Goal: Task Accomplishment & Management: Manage account settings

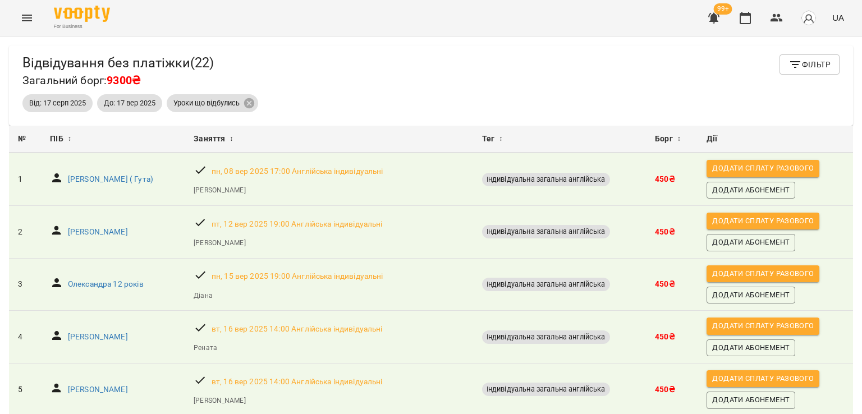
click at [717, 22] on icon "button" at bounding box center [713, 17] width 13 height 13
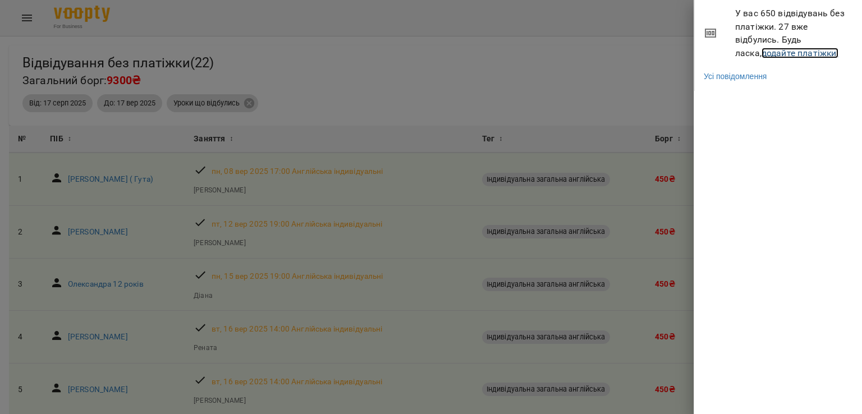
click at [762, 49] on link "додайте платіжки!" at bounding box center [800, 53] width 77 height 11
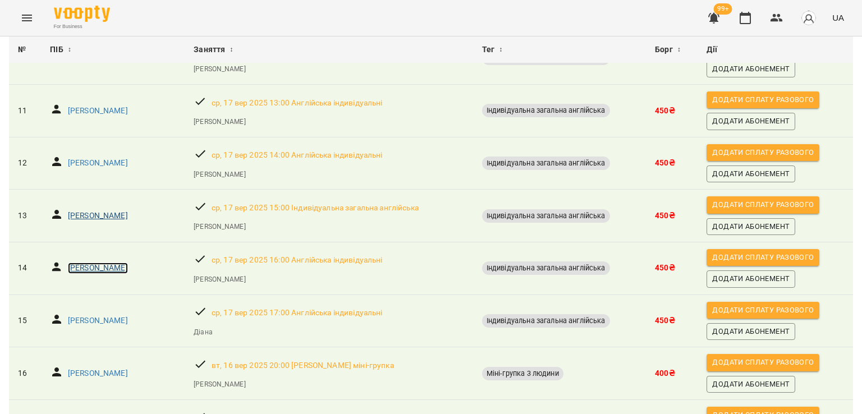
scroll to position [538, 0]
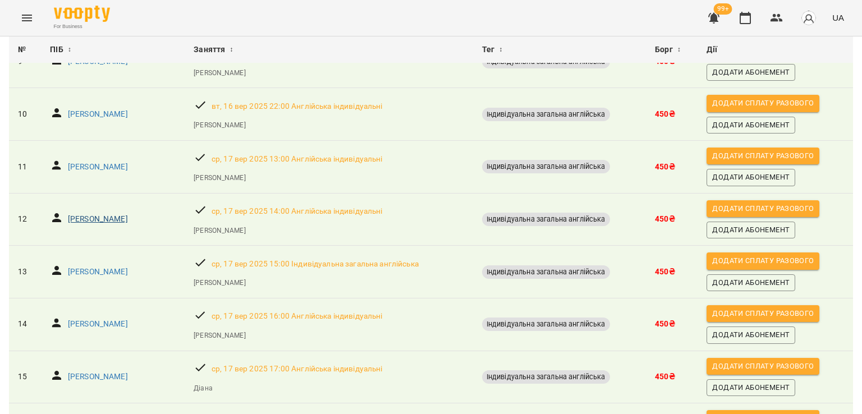
click at [127, 231] on td "Софія Шиманська" at bounding box center [113, 219] width 144 height 53
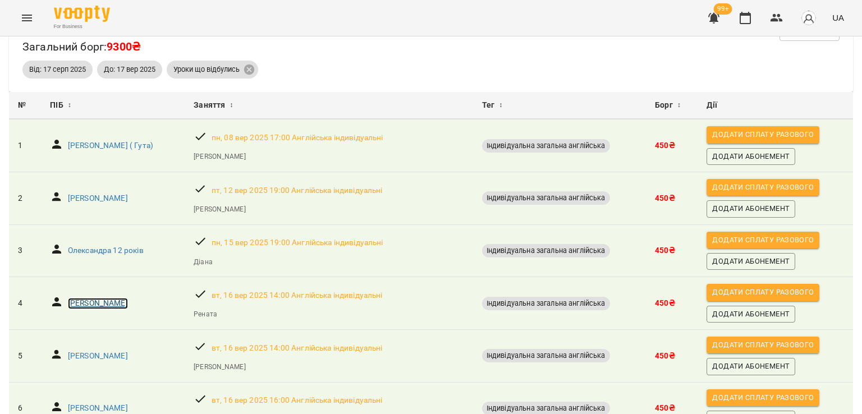
scroll to position [33, 0]
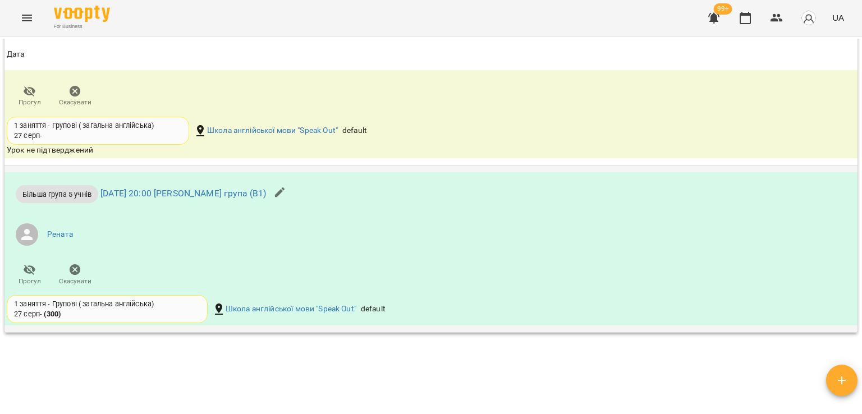
scroll to position [1234, 0]
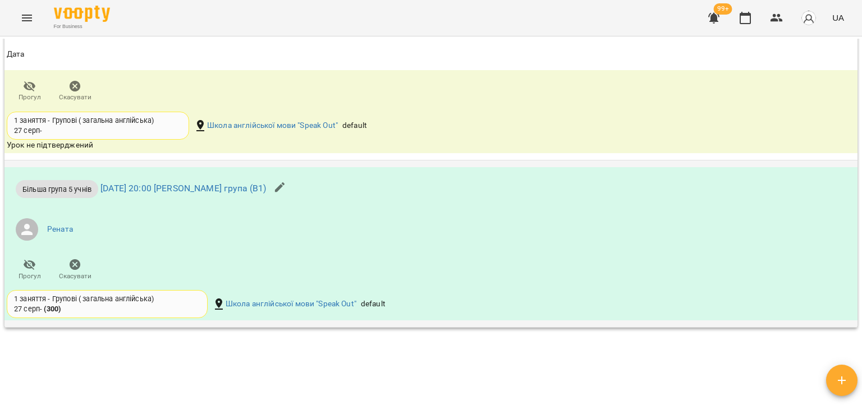
click at [72, 269] on icon "button" at bounding box center [74, 264] width 13 height 13
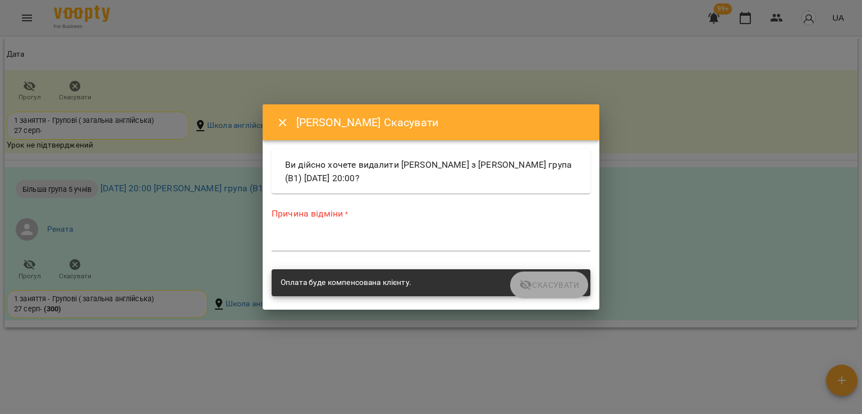
click at [390, 234] on div "*" at bounding box center [431, 243] width 319 height 18
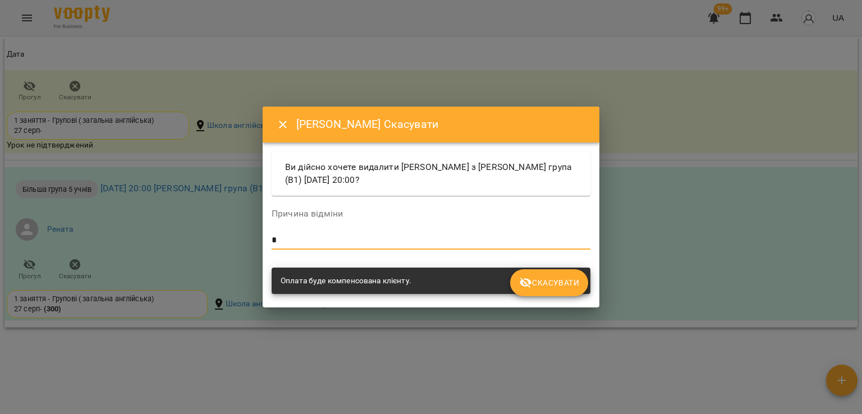
type textarea "*"
click at [543, 292] on button "Скасувати" at bounding box center [549, 282] width 78 height 27
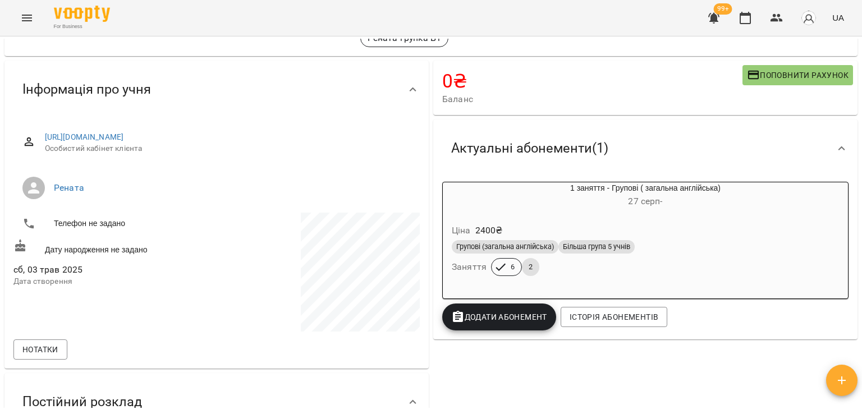
scroll to position [0, 0]
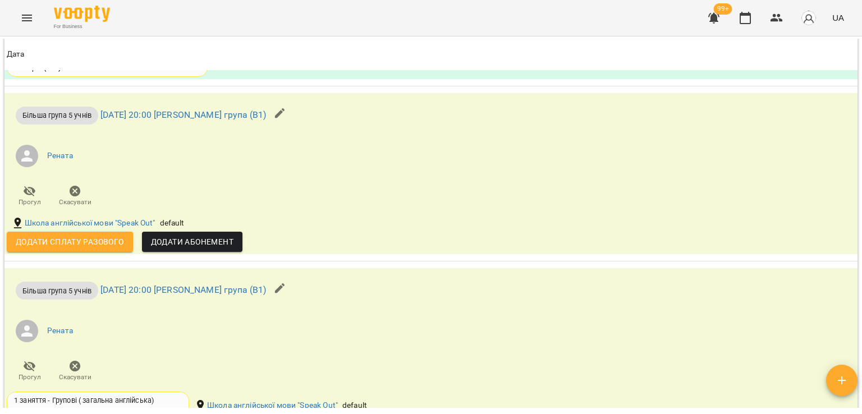
scroll to position [1290, 0]
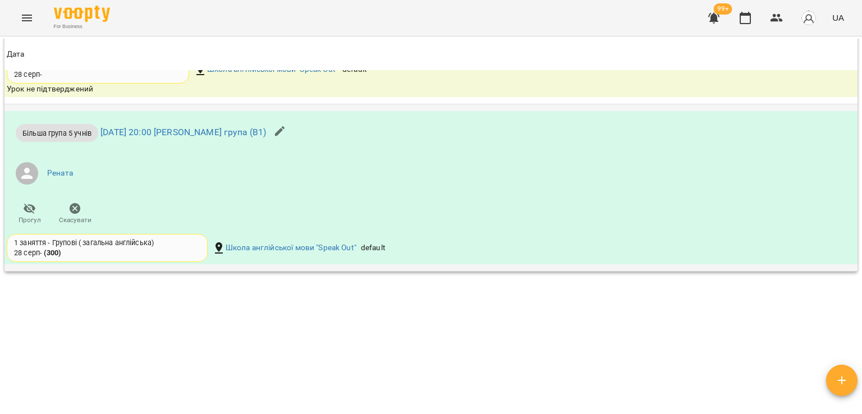
click at [80, 216] on span "Скасувати" at bounding box center [75, 221] width 33 height 10
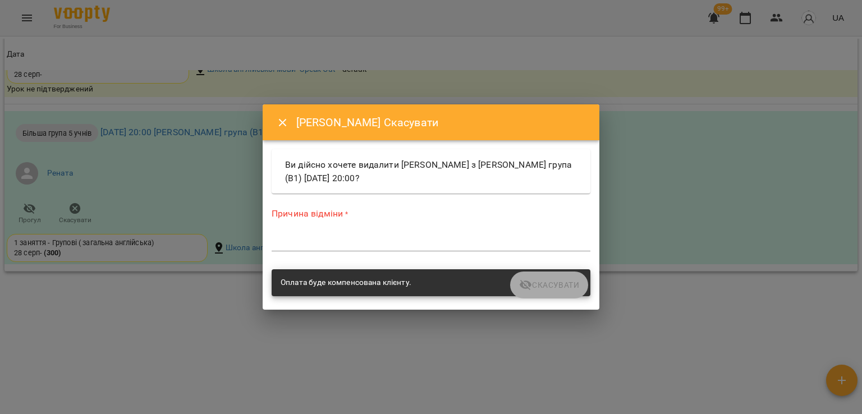
click at [393, 237] on textarea at bounding box center [431, 242] width 319 height 11
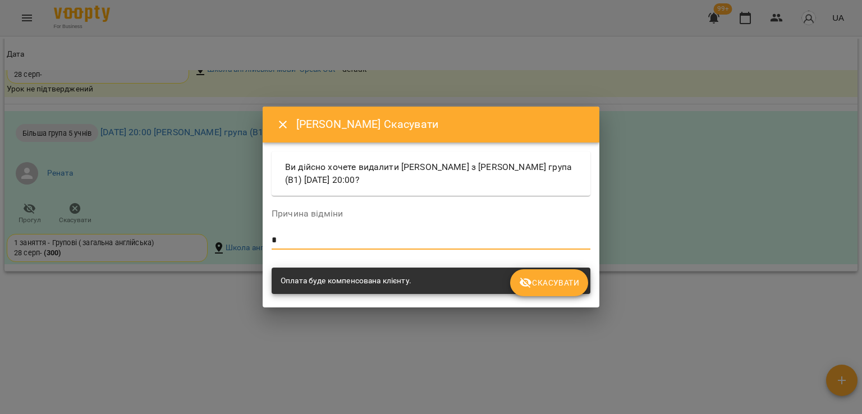
type textarea "*"
click at [527, 289] on icon "submit" at bounding box center [525, 282] width 13 height 13
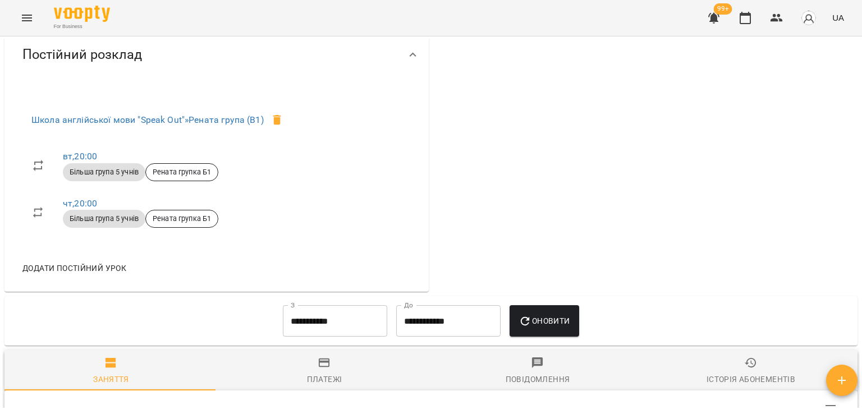
scroll to position [134, 0]
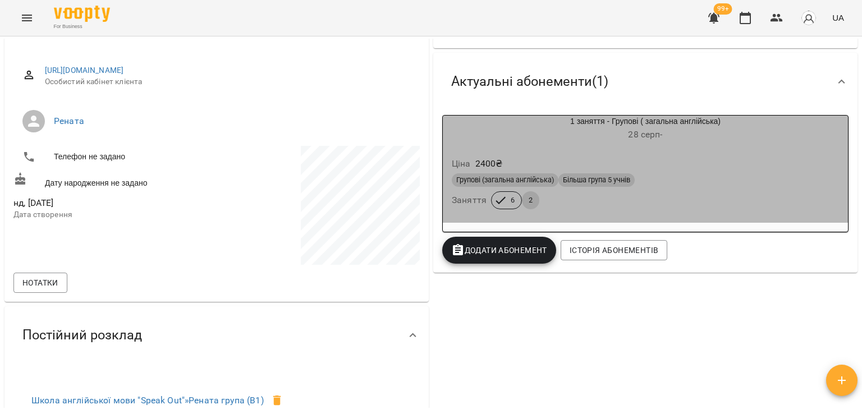
click at [657, 193] on div "Групові (загальна англійська) Більша група 5 учнів Заняття 6 2" at bounding box center [646, 191] width 392 height 40
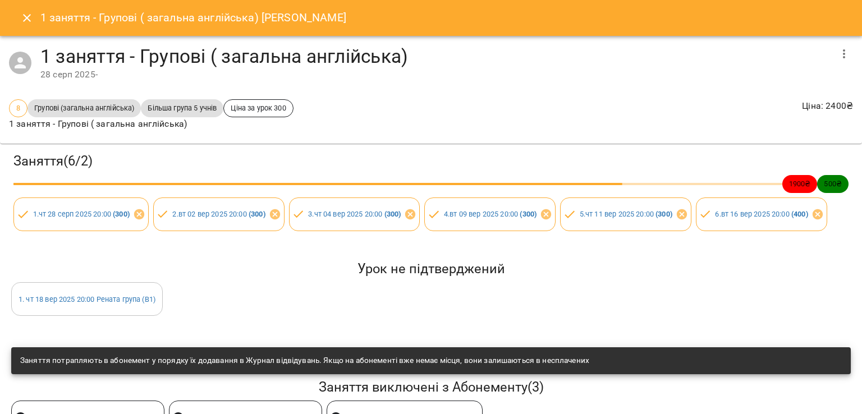
click at [26, 23] on icon "Close" at bounding box center [26, 17] width 13 height 13
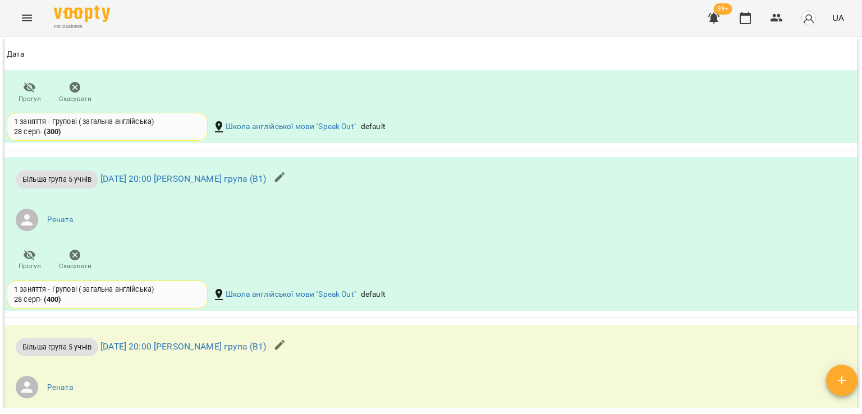
scroll to position [1032, 0]
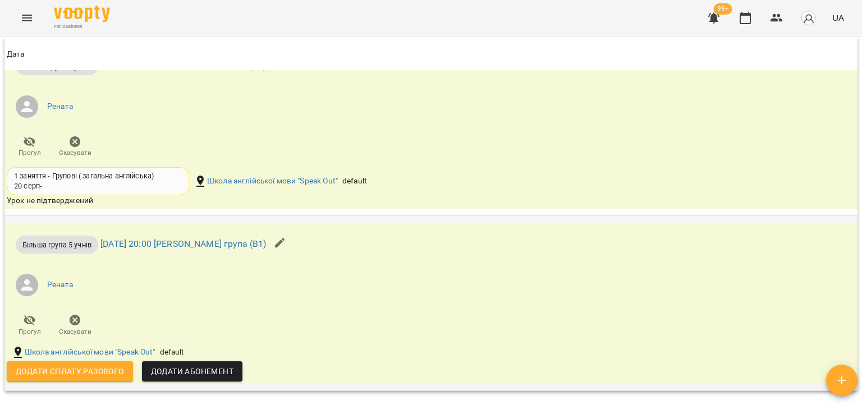
scroll to position [1298, 0]
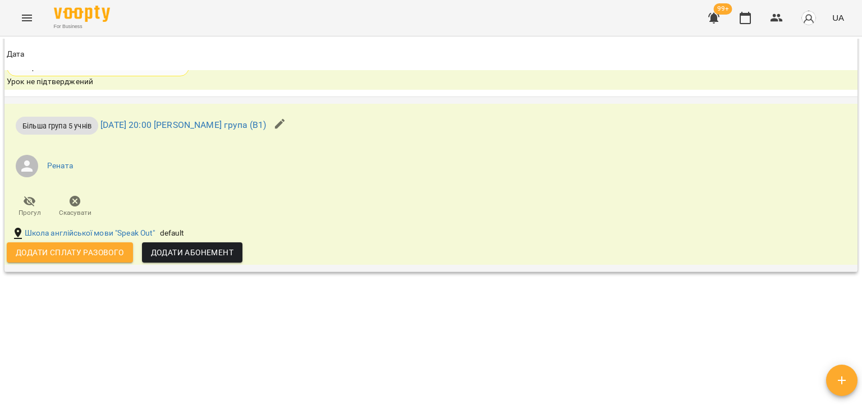
click at [90, 201] on span "Скасувати" at bounding box center [75, 206] width 32 height 22
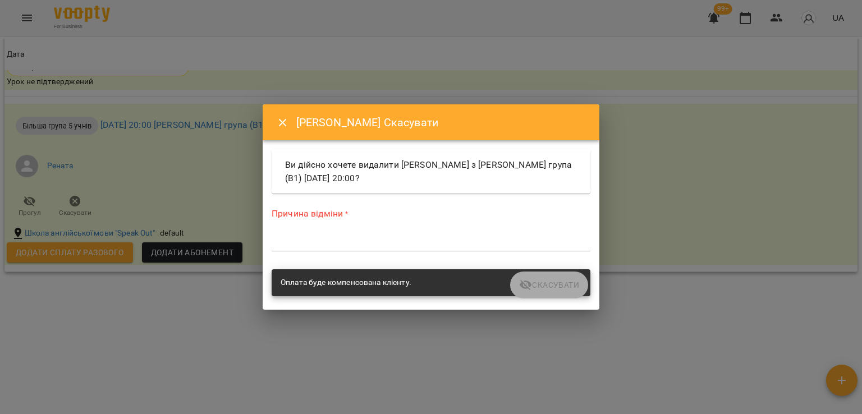
click at [393, 245] on textarea at bounding box center [431, 242] width 319 height 11
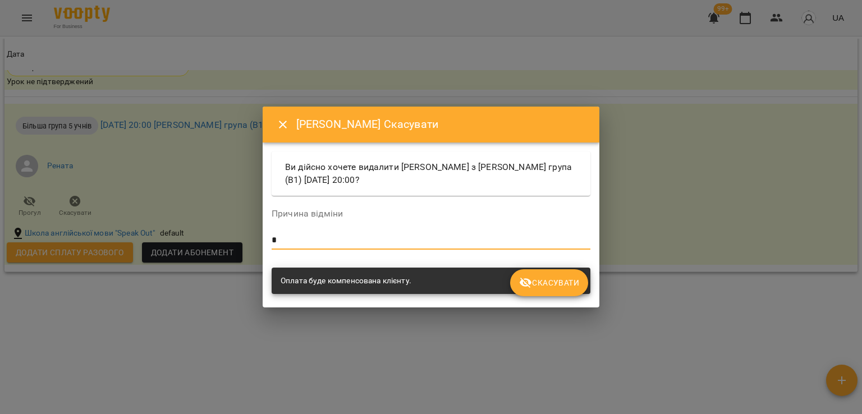
type textarea "*"
click at [543, 281] on span "Скасувати" at bounding box center [549, 282] width 60 height 13
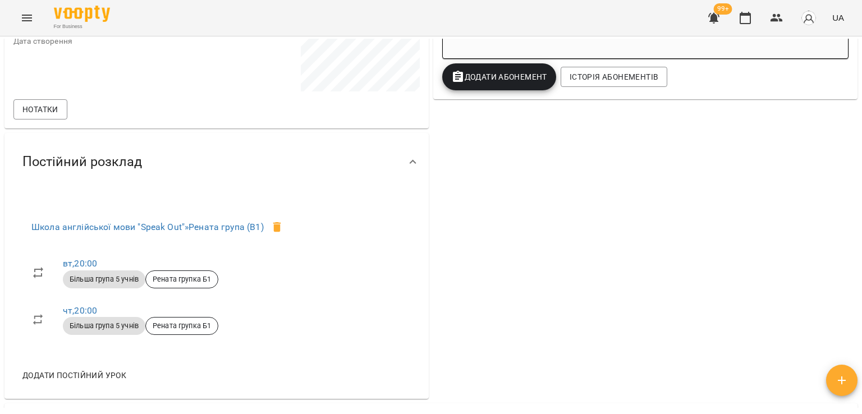
scroll to position [168, 0]
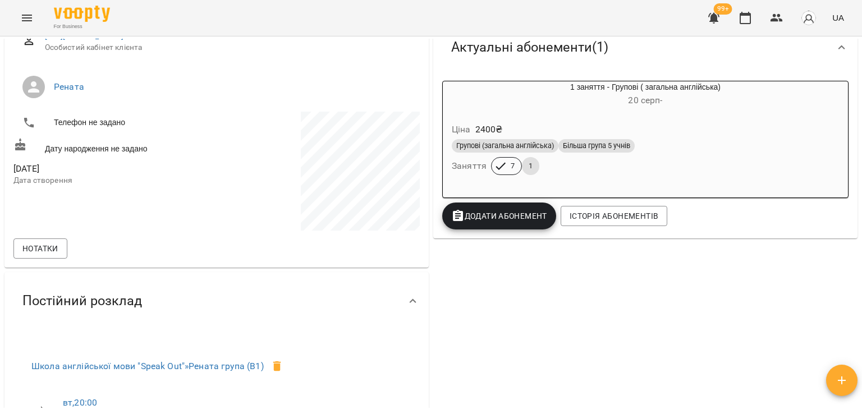
click at [628, 162] on div "Групові (загальна англійська) Більша група 5 учнів Заняття 7 1" at bounding box center [646, 157] width 392 height 40
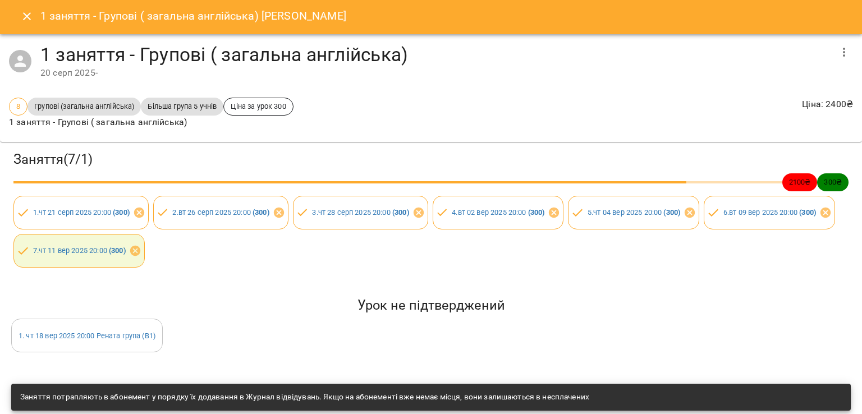
scroll to position [0, 0]
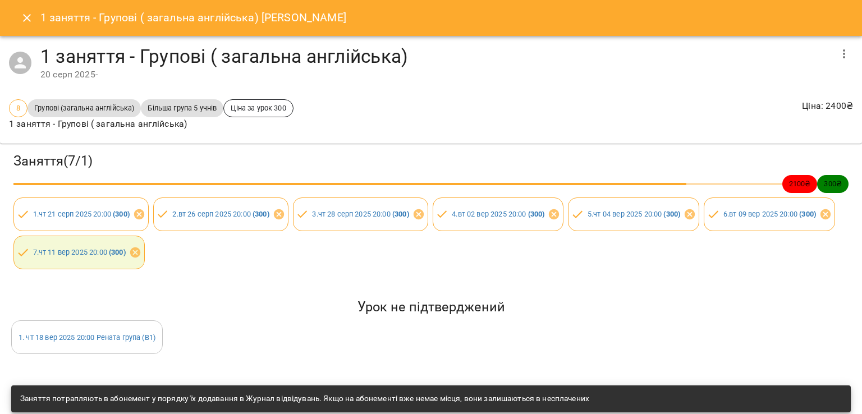
click at [22, 22] on icon "Close" at bounding box center [26, 17] width 13 height 13
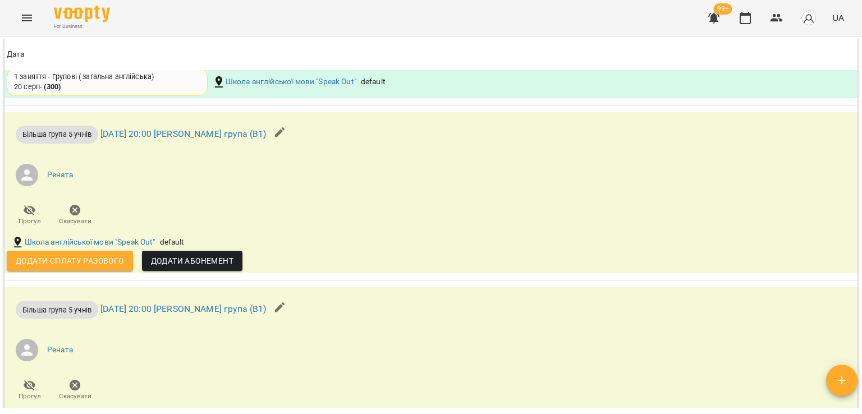
scroll to position [954, 0]
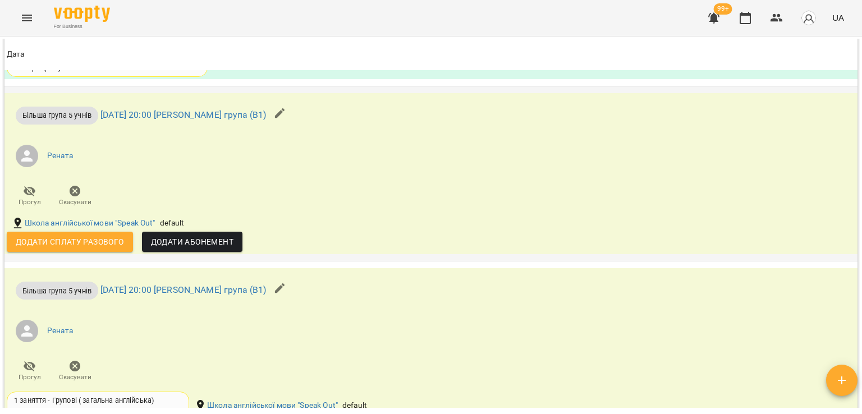
click at [197, 136] on ul "Рената" at bounding box center [289, 156] width 564 height 40
click at [290, 109] on button "button" at bounding box center [280, 113] width 27 height 27
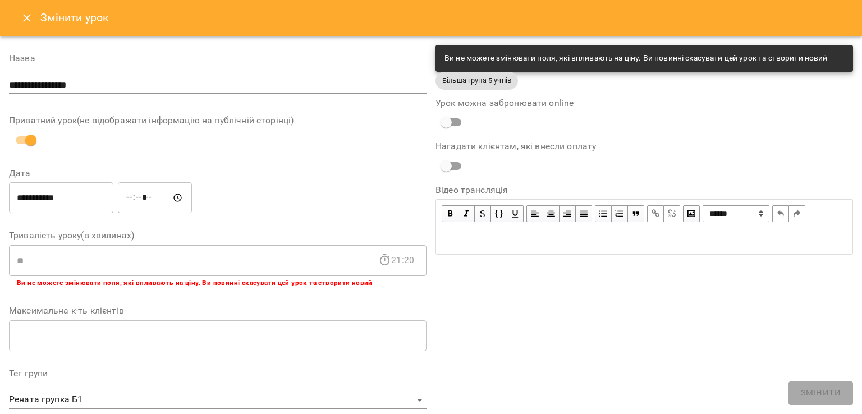
click at [377, 65] on div "**********" at bounding box center [218, 76] width 418 height 44
click at [460, 54] on div "Ви не можете змінювати поля, які впливають на ціну. Ви повинні скасувати цей ур…" at bounding box center [636, 58] width 383 height 20
click at [502, 78] on span "Більша група 5 учнів" at bounding box center [477, 80] width 83 height 11
click at [31, 11] on icon "Close" at bounding box center [26, 17] width 13 height 13
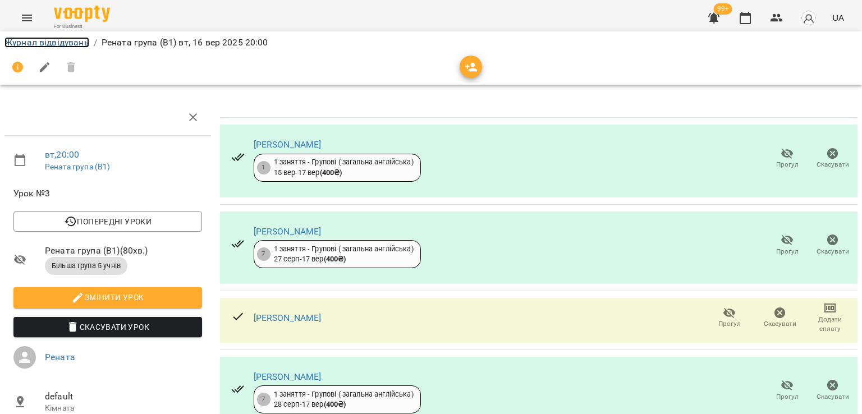
click at [29, 45] on link "Журнал відвідувань" at bounding box center [46, 42] width 85 height 11
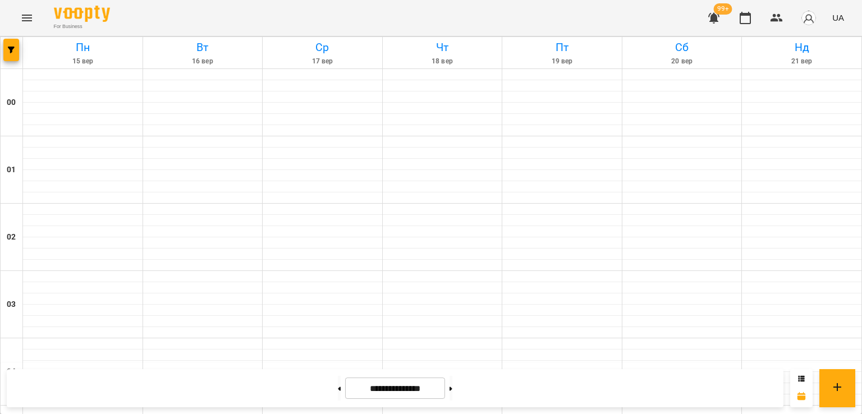
scroll to position [898, 0]
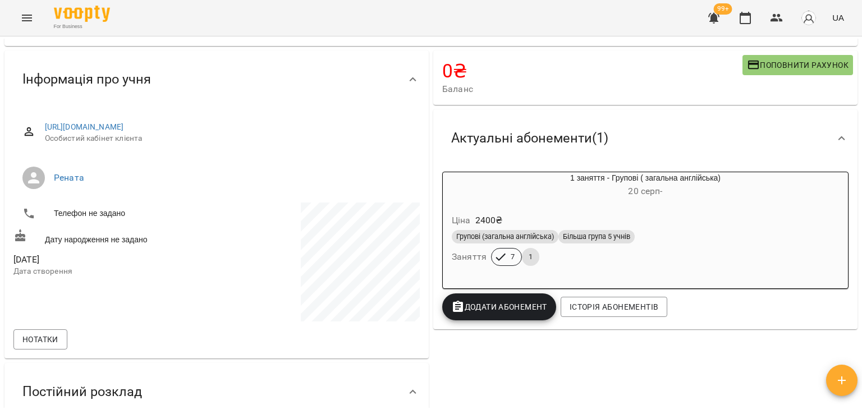
scroll to position [225, 0]
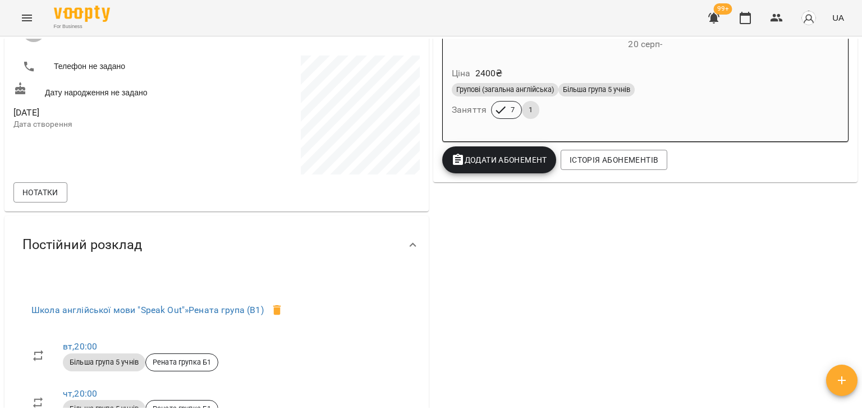
click at [600, 126] on div "Ціна 2400 ₴ Групові (загальна англійська) Більша група 5 учнів Заняття 7 1" at bounding box center [645, 95] width 405 height 76
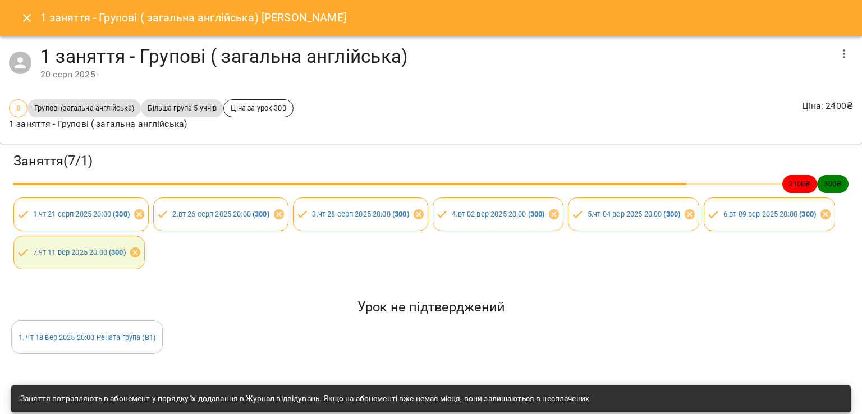
click at [837, 54] on icon "button" at bounding box center [843, 53] width 13 height 13
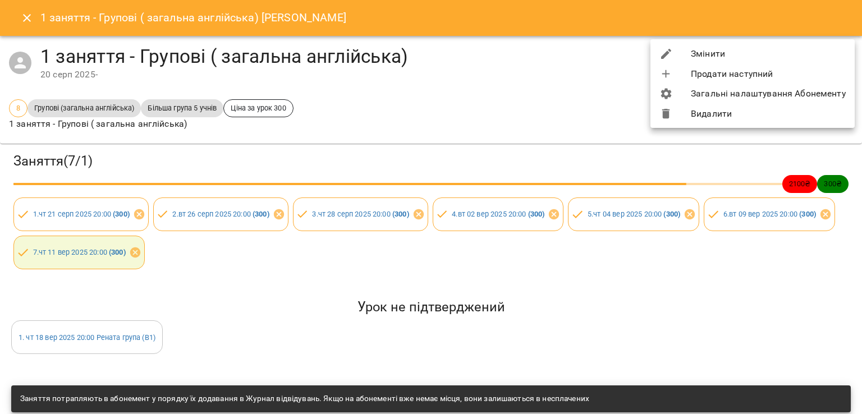
click at [676, 56] on div at bounding box center [675, 53] width 31 height 13
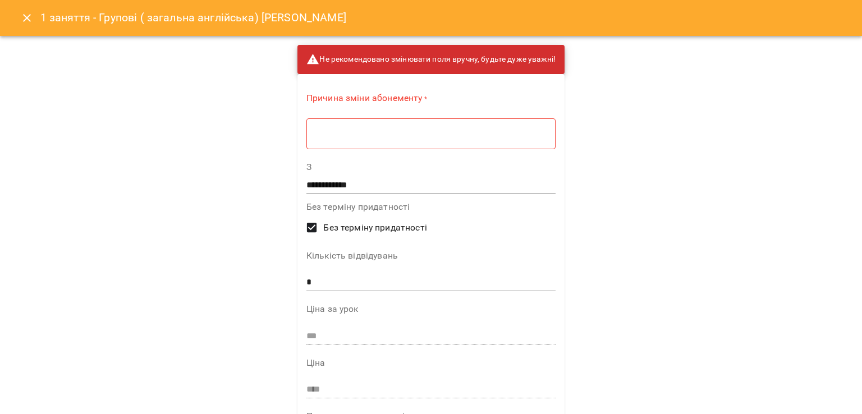
click at [419, 120] on div "* ​" at bounding box center [430, 133] width 249 height 31
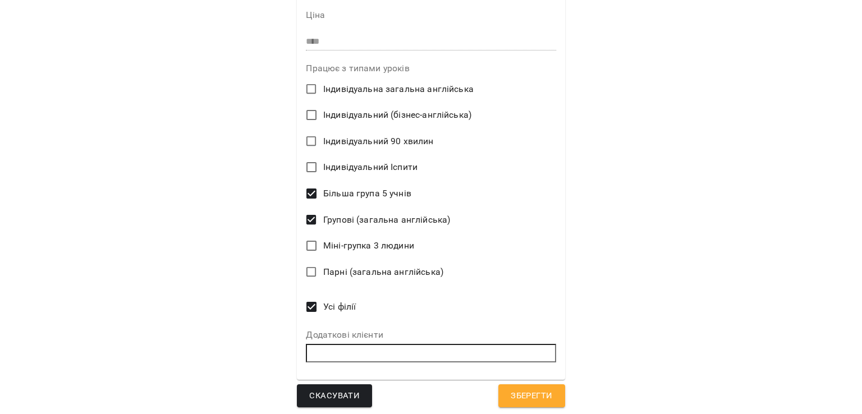
scroll to position [346, 0]
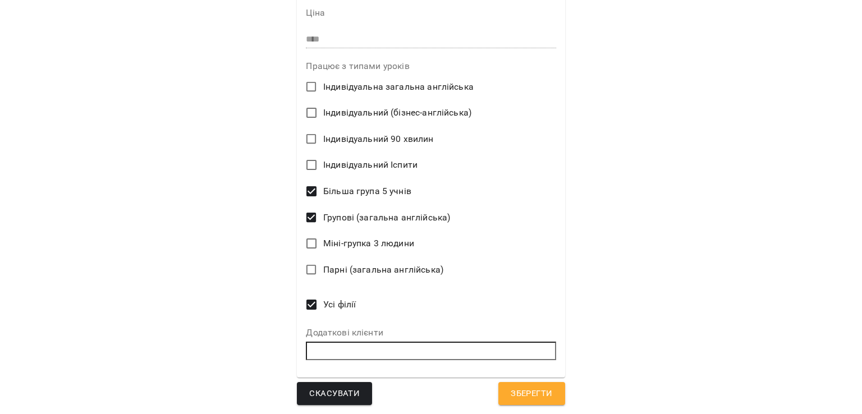
type textarea "*"
click at [530, 387] on span "Зберегти" at bounding box center [532, 394] width 42 height 15
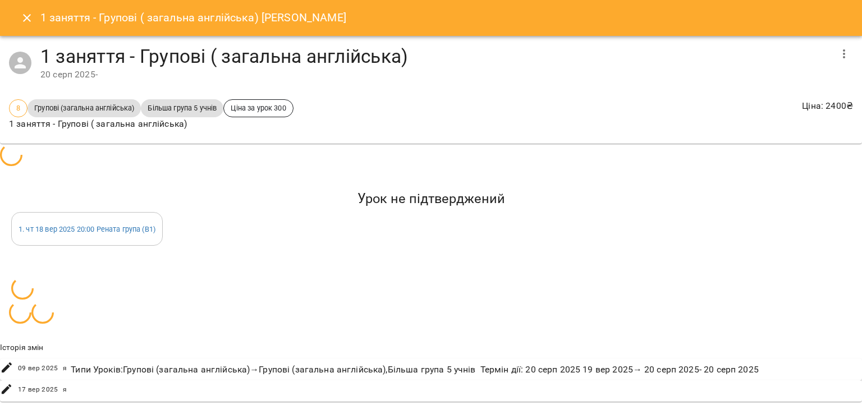
scroll to position [211, 0]
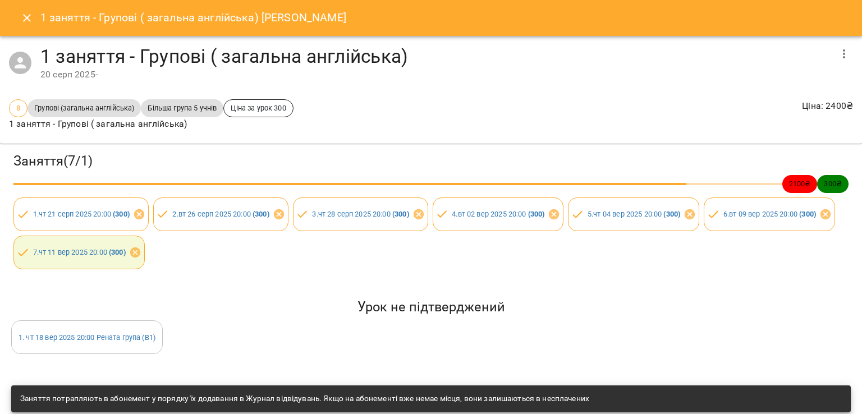
click at [35, 25] on button "Close" at bounding box center [26, 17] width 27 height 27
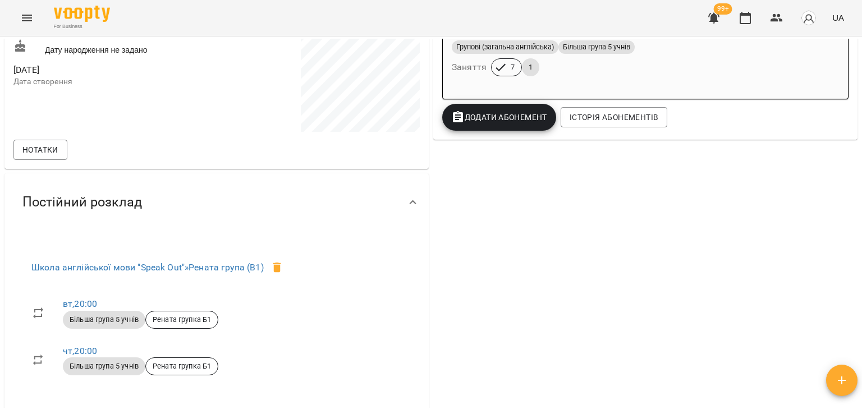
scroll to position [155, 0]
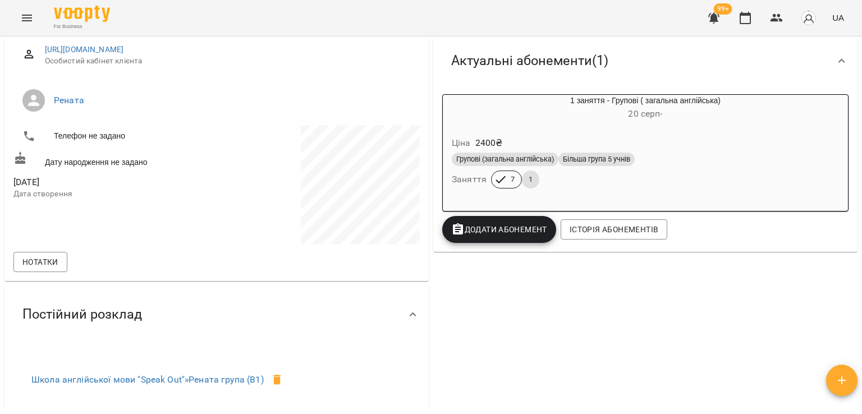
click at [620, 200] on div "Ціна 2400 ₴ Групові (загальна англійська) Більша група 5 учнів Заняття 7 1" at bounding box center [645, 164] width 405 height 76
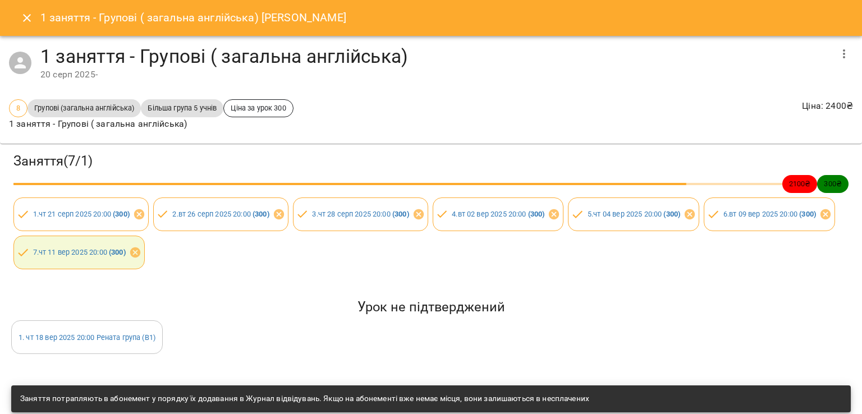
click at [837, 52] on icon "button" at bounding box center [843, 53] width 13 height 13
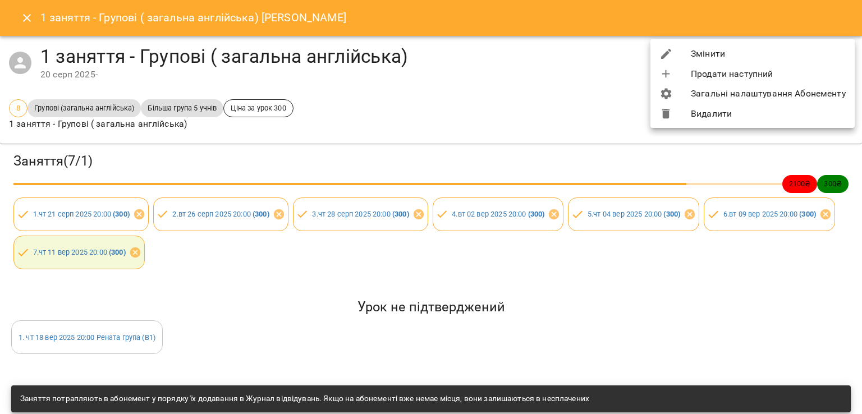
click at [717, 109] on li "Видалити" at bounding box center [753, 114] width 204 height 20
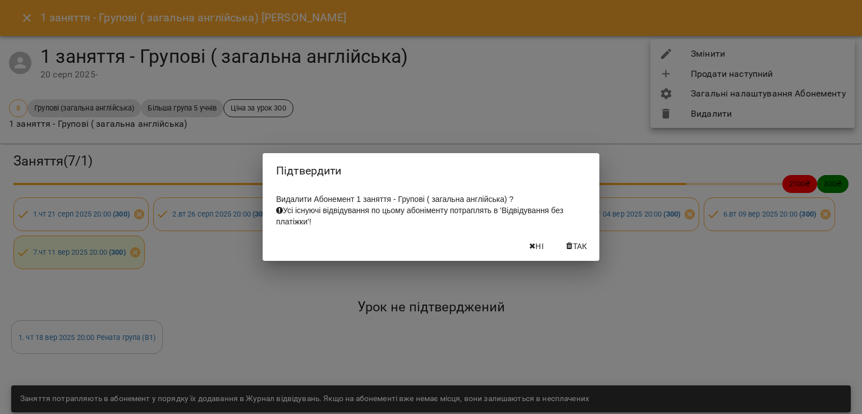
click at [568, 245] on span "Так" at bounding box center [577, 246] width 27 height 13
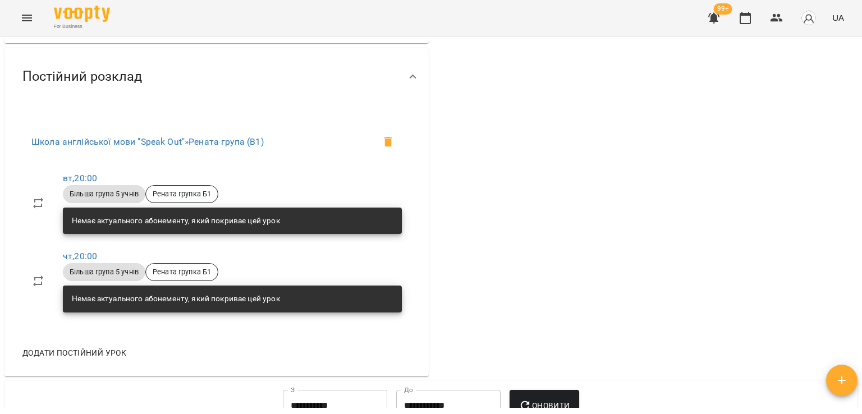
scroll to position [617, 0]
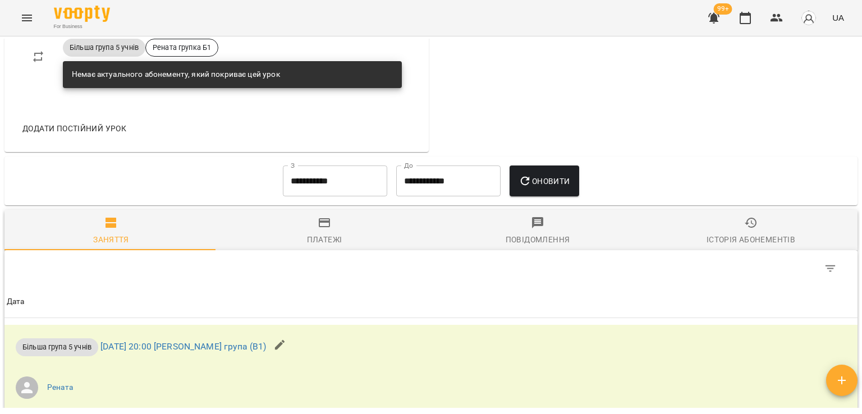
click at [318, 234] on div "Платежі" at bounding box center [324, 239] width 35 height 13
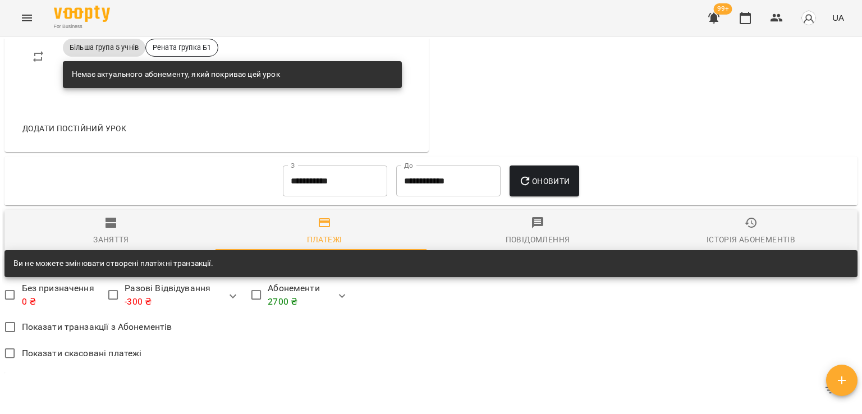
click at [337, 187] on input "**********" at bounding box center [335, 181] width 104 height 31
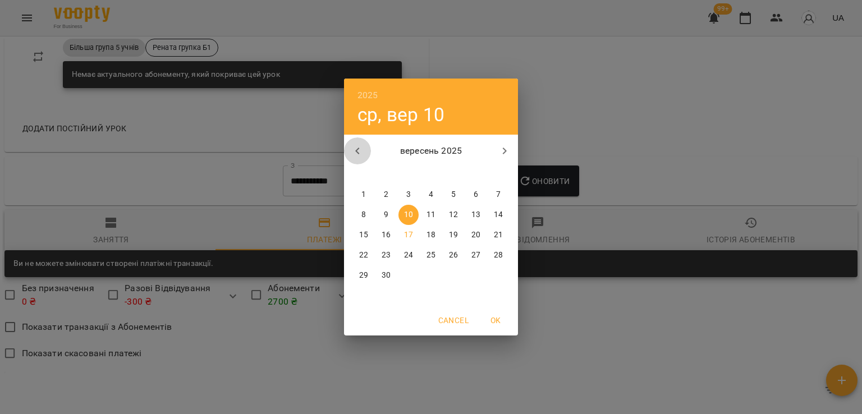
click at [352, 149] on icon "button" at bounding box center [357, 150] width 13 height 13
click at [357, 258] on span "18" at bounding box center [364, 255] width 20 height 11
type input "**********"
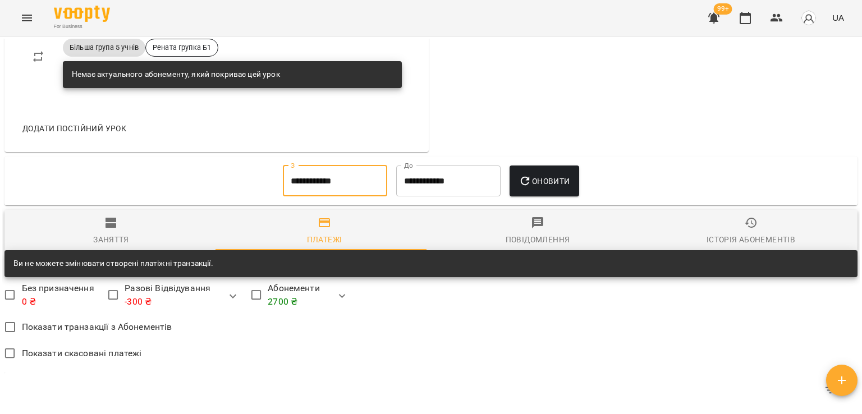
click at [537, 181] on span "Оновити" at bounding box center [544, 181] width 51 height 13
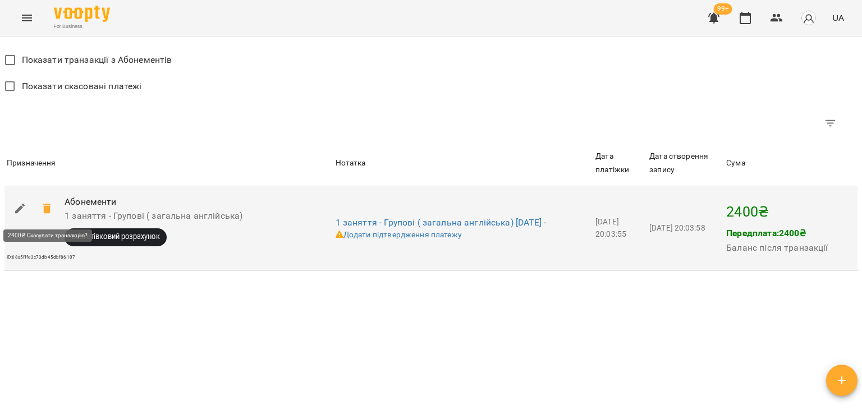
click at [46, 217] on span at bounding box center [47, 208] width 27 height 27
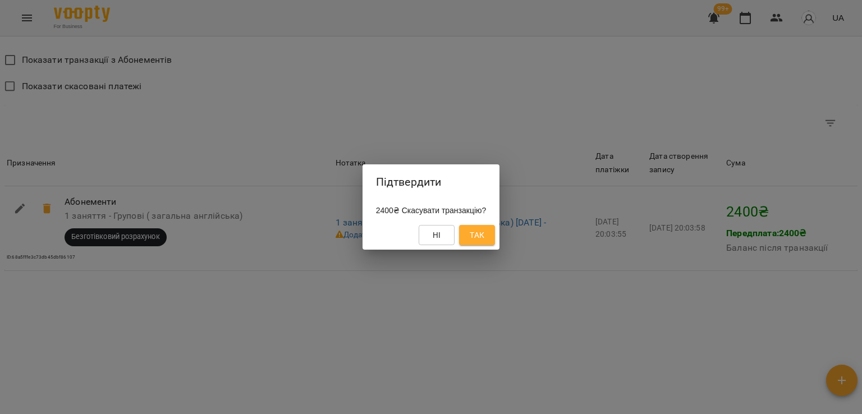
click at [474, 234] on button "Так" at bounding box center [477, 235] width 36 height 20
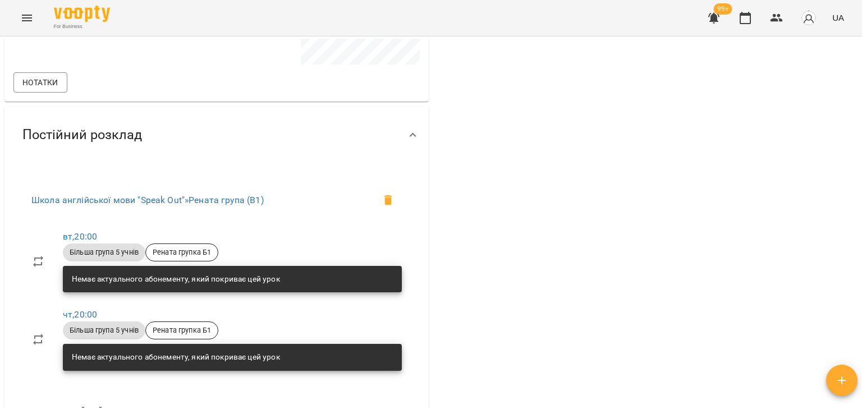
scroll to position [110, 0]
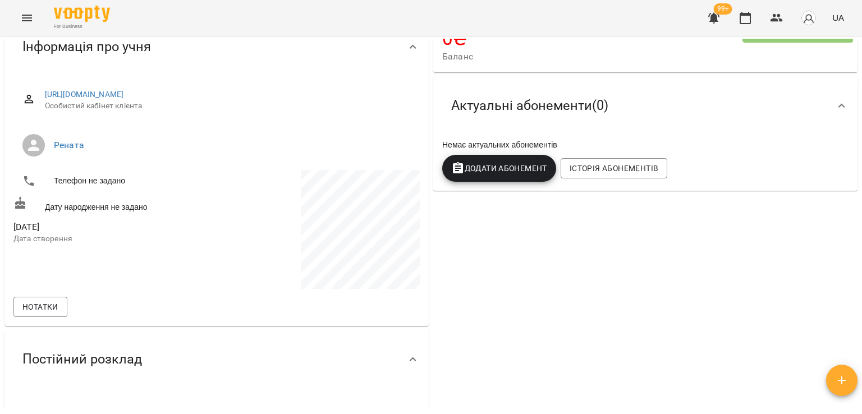
click at [505, 173] on span "Додати Абонемент" at bounding box center [499, 168] width 96 height 13
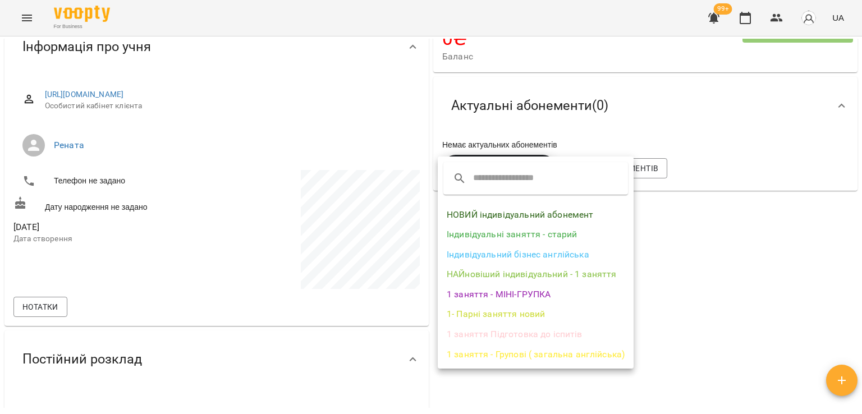
click at [493, 358] on li "1 заняття - Групові ( загальна англійська)" at bounding box center [536, 355] width 196 height 20
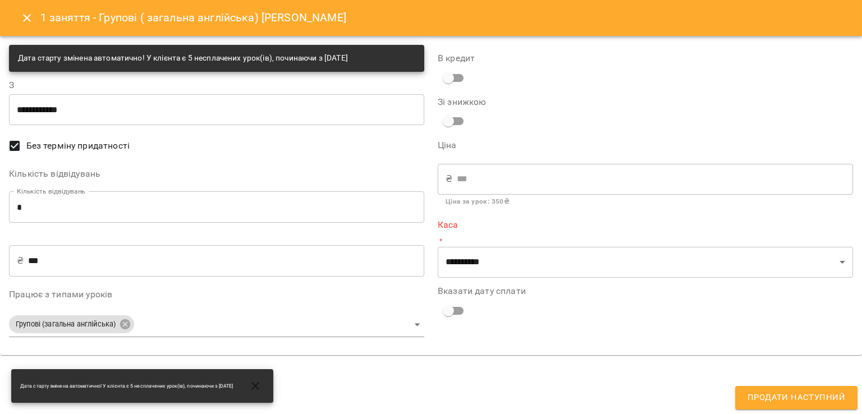
click at [184, 268] on input "***" at bounding box center [226, 260] width 396 height 31
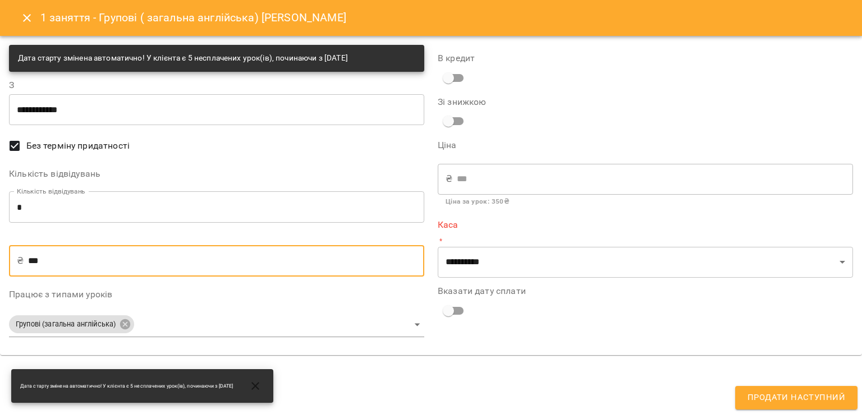
click at [184, 268] on input "***" at bounding box center [226, 260] width 396 height 31
type input "*"
type input "**"
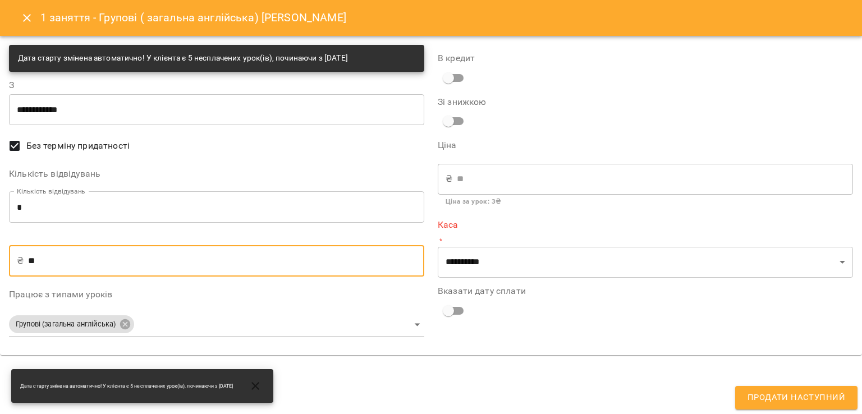
type input "***"
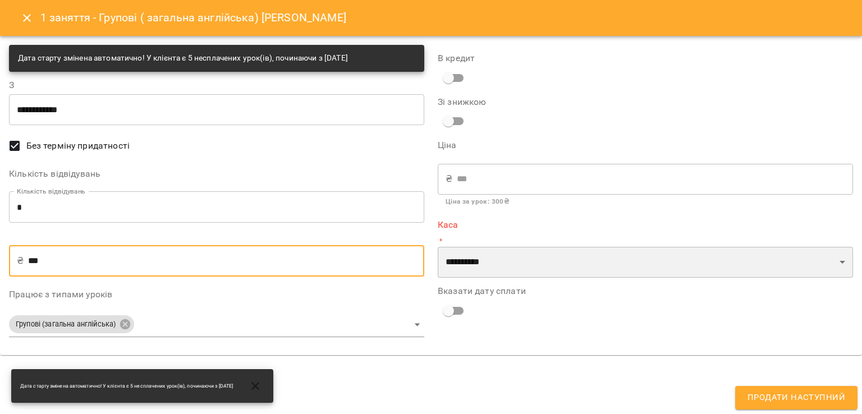
click at [516, 259] on select "**********" at bounding box center [645, 262] width 415 height 31
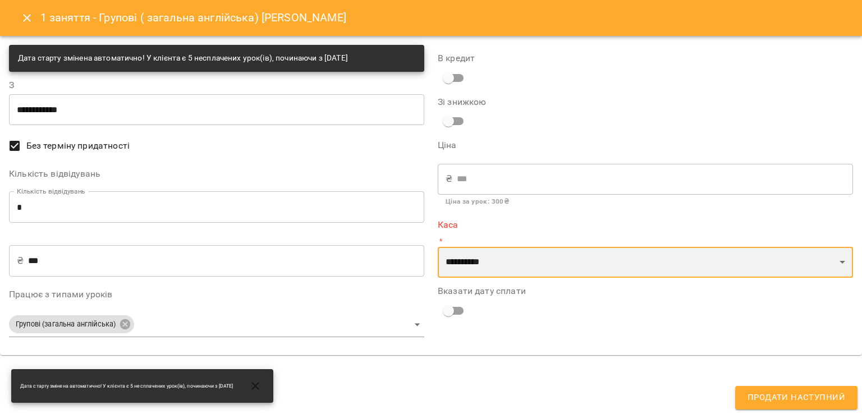
select select "****"
click at [438, 247] on select "**********" at bounding box center [645, 262] width 415 height 31
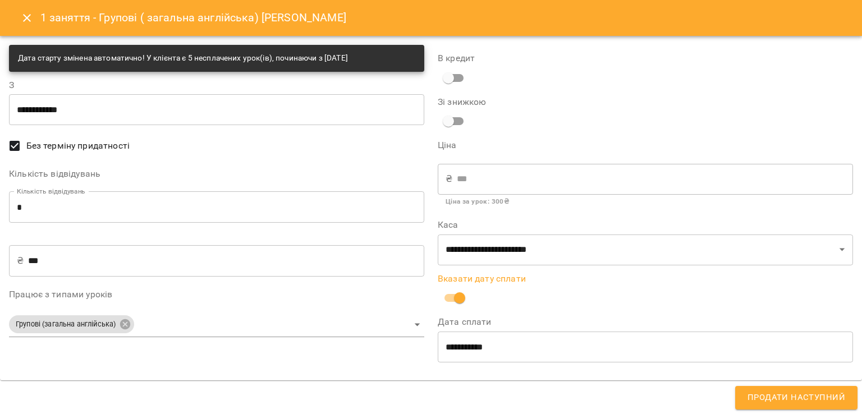
click at [785, 397] on span "Продати наступний" at bounding box center [797, 398] width 98 height 15
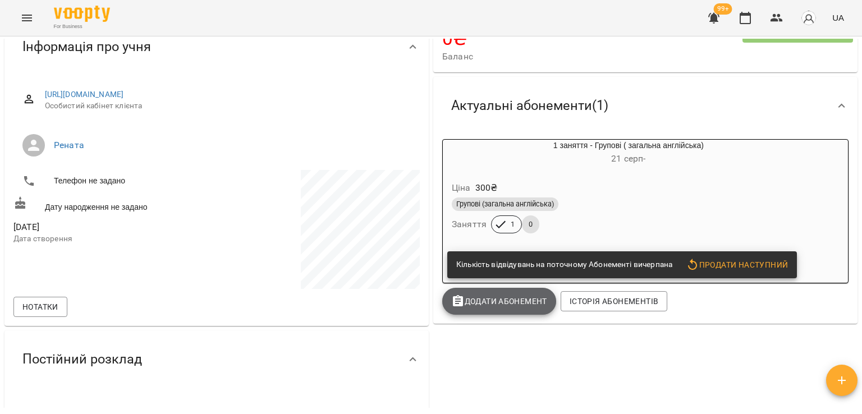
click at [503, 306] on span "Додати Абонемент" at bounding box center [499, 301] width 96 height 13
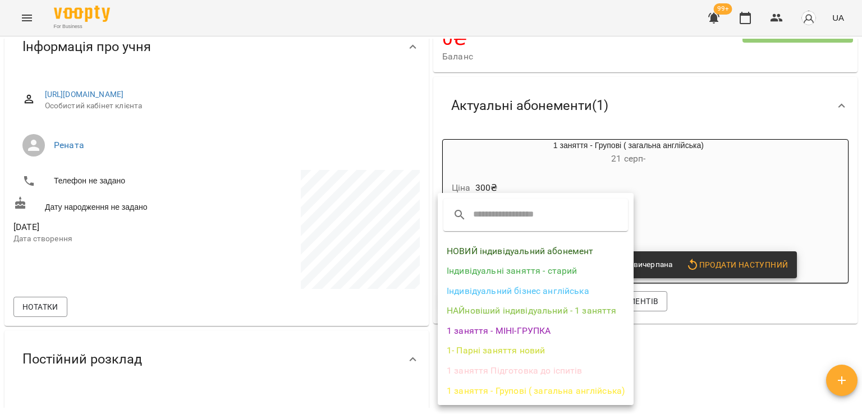
click at [507, 390] on li "1 заняття - Групові ( загальна англійська)" at bounding box center [536, 391] width 196 height 20
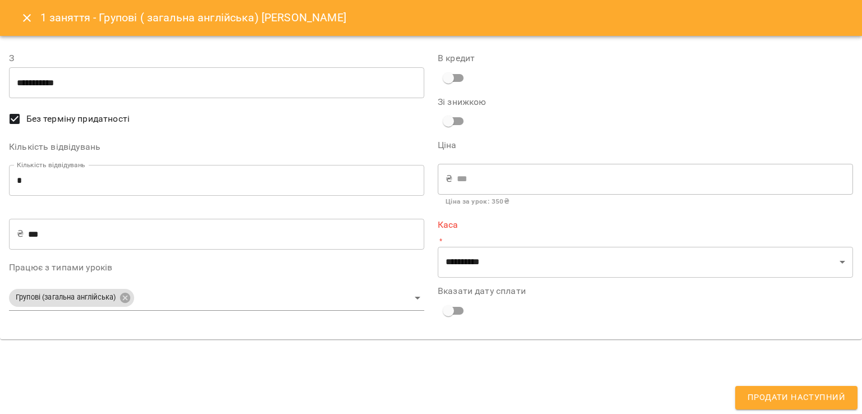
type input "**********"
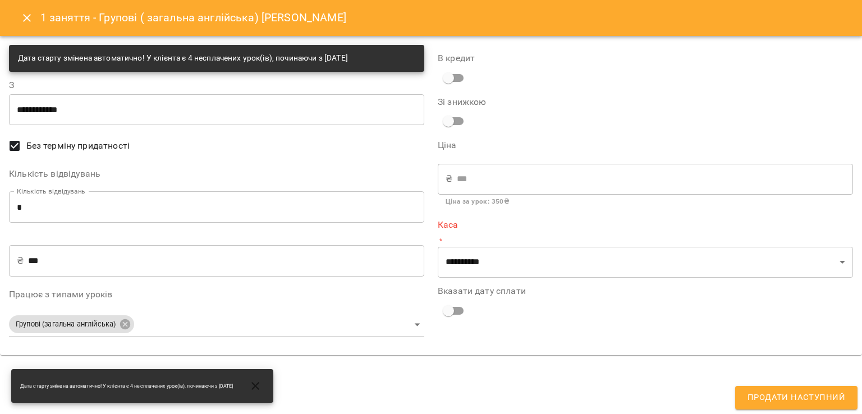
click at [161, 269] on input "***" at bounding box center [226, 260] width 396 height 31
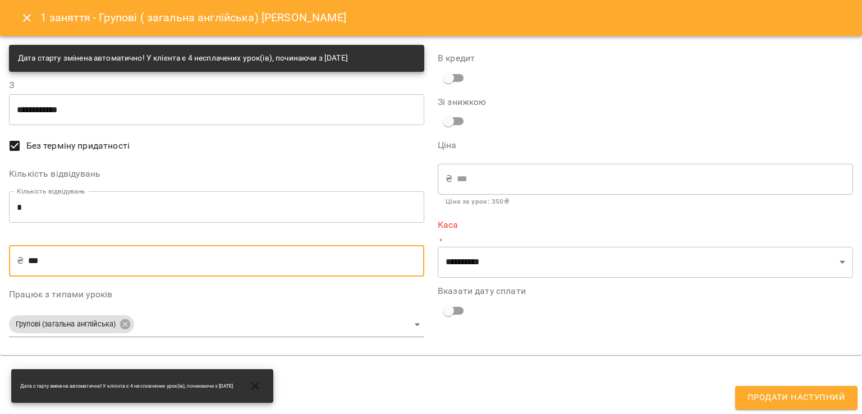
click at [161, 269] on input "***" at bounding box center [226, 260] width 396 height 31
type input "*"
type input "**"
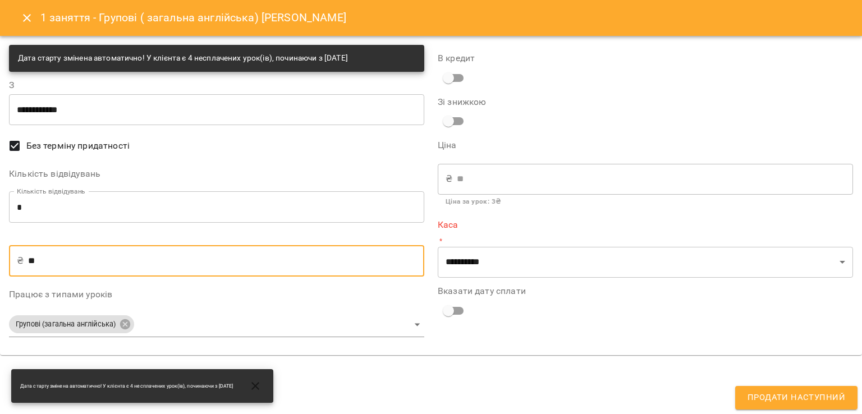
type input "***"
click at [145, 208] on input "*" at bounding box center [216, 206] width 415 height 31
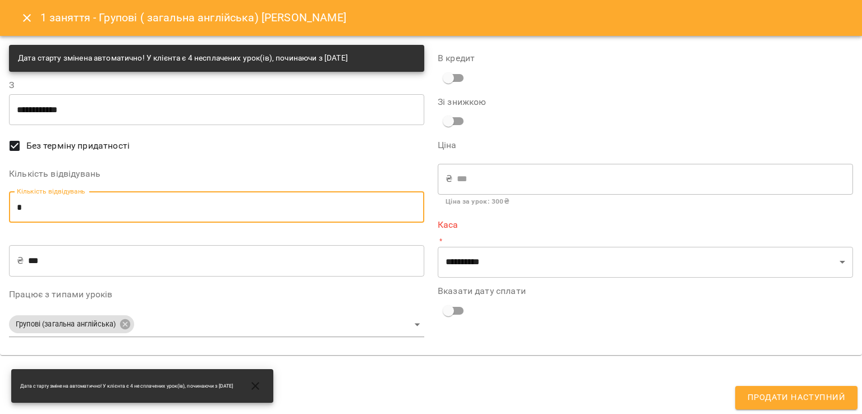
click at [145, 208] on input "*" at bounding box center [216, 206] width 415 height 31
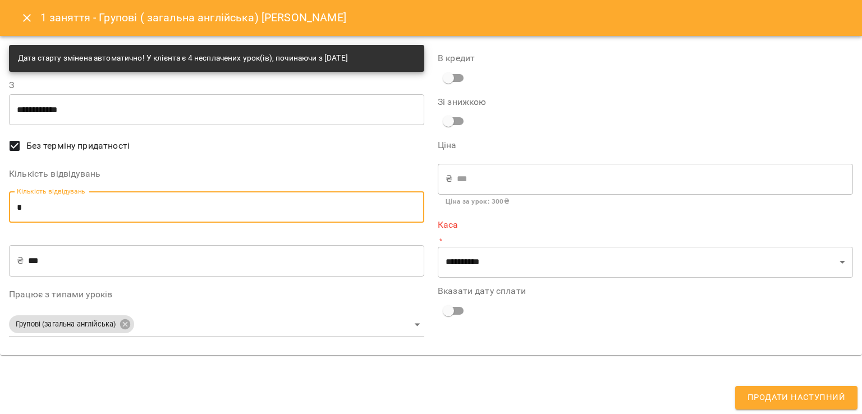
type input "*"
type input "****"
type input "*"
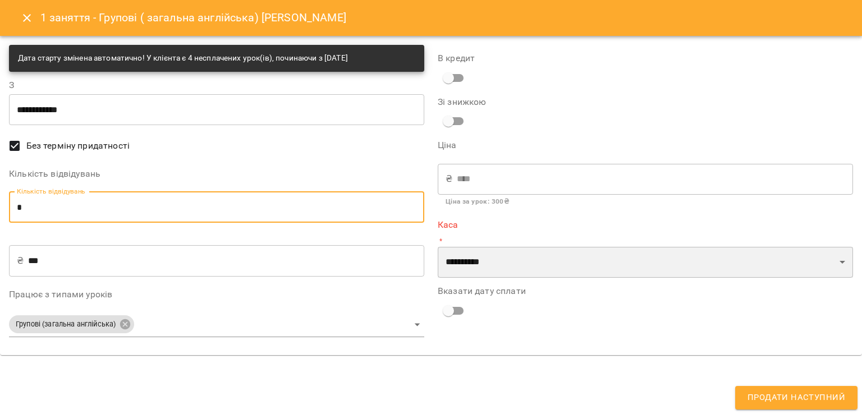
click at [555, 267] on select "**********" at bounding box center [645, 262] width 415 height 31
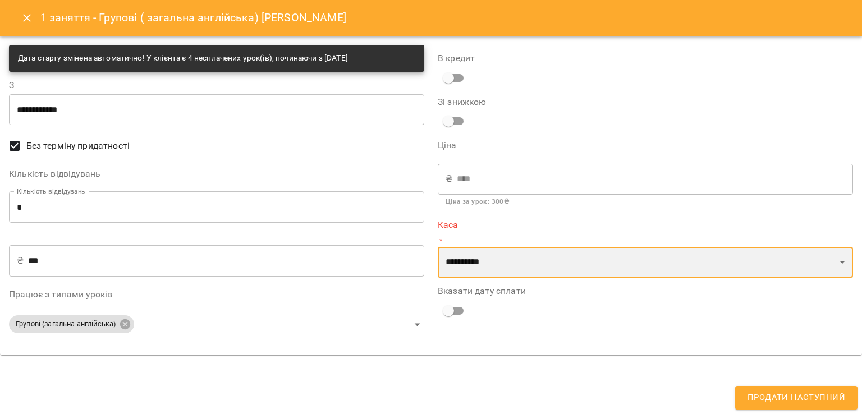
select select "****"
click at [438, 247] on select "**********" at bounding box center [645, 262] width 415 height 31
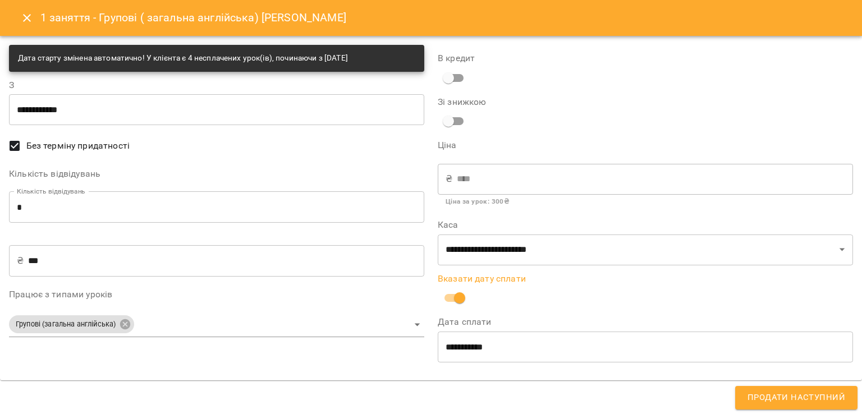
click at [761, 391] on span "Продати наступний" at bounding box center [797, 398] width 98 height 15
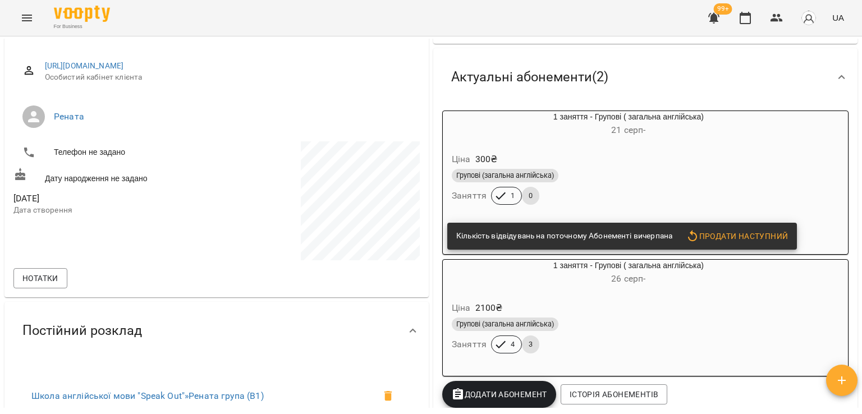
scroll to position [222, 0]
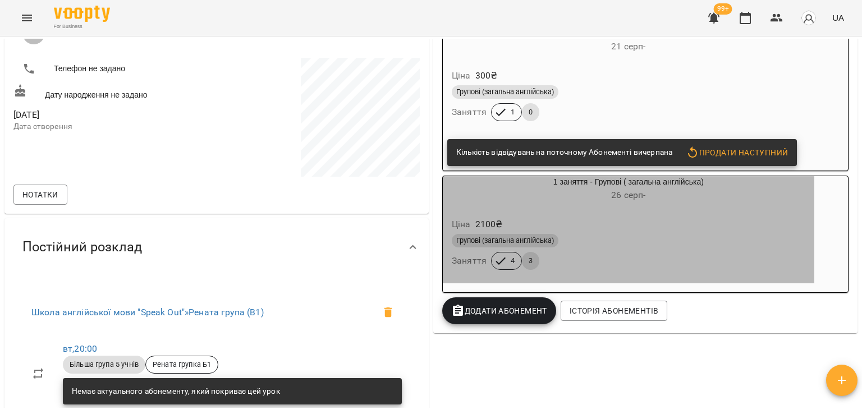
click at [604, 213] on div "Ціна 2100 ₴ Групові (загальна англійська) Заняття 4 3" at bounding box center [629, 246] width 372 height 76
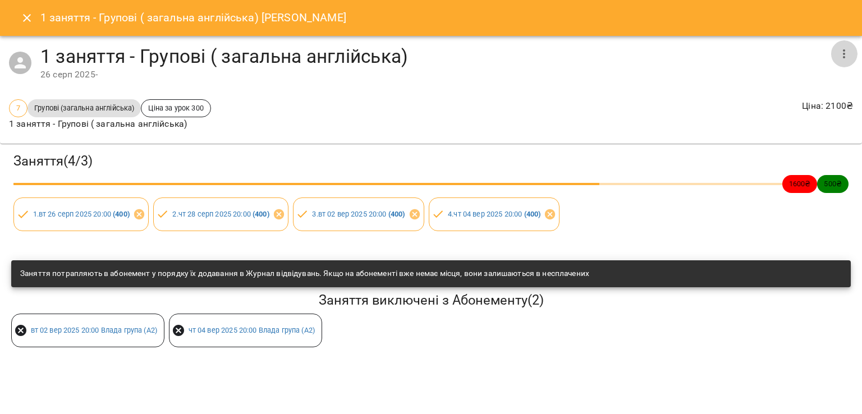
click at [853, 47] on button "button" at bounding box center [844, 53] width 27 height 27
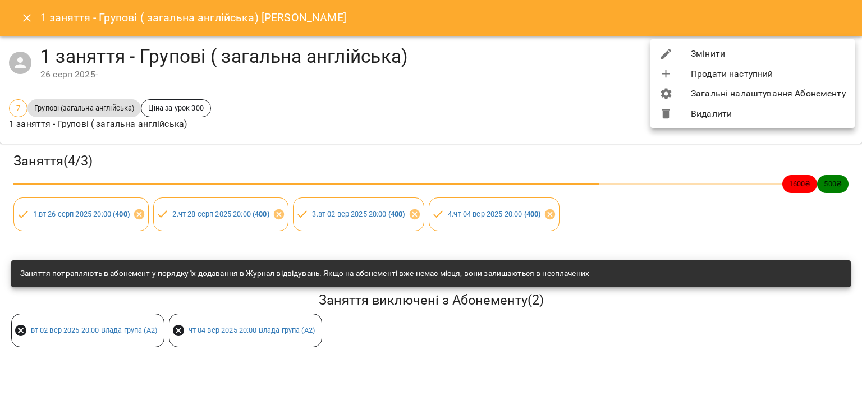
click at [777, 54] on li "Змінити" at bounding box center [753, 54] width 204 height 20
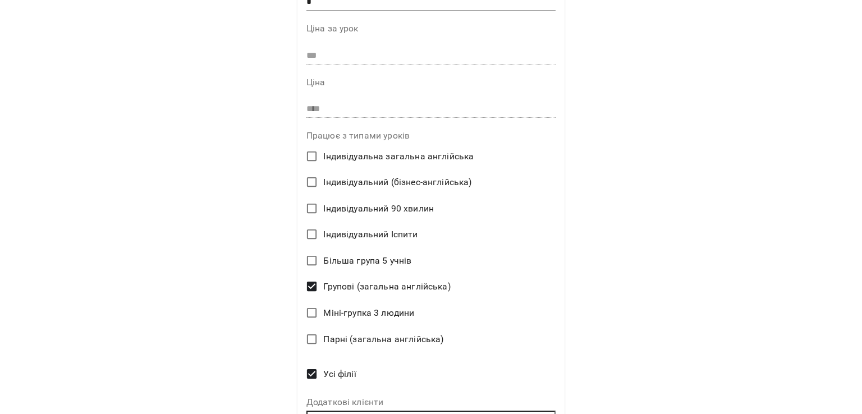
click at [354, 261] on span "Більша група 5 учнів" at bounding box center [367, 260] width 88 height 13
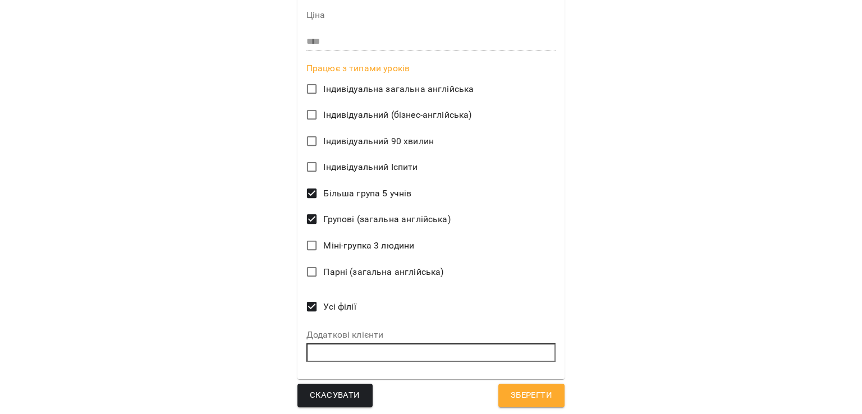
scroll to position [350, 0]
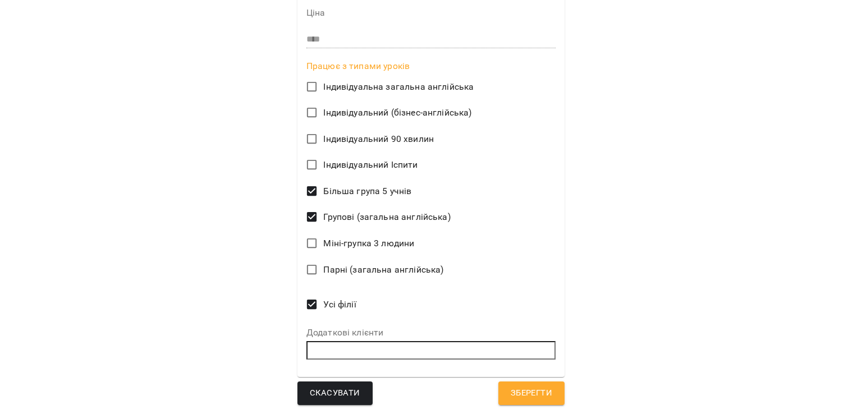
click at [553, 392] on button "Зберегти" at bounding box center [531, 394] width 66 height 24
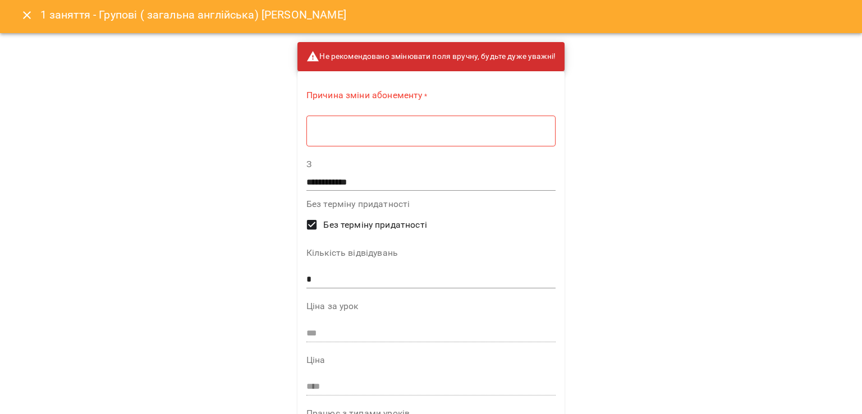
scroll to position [0, 0]
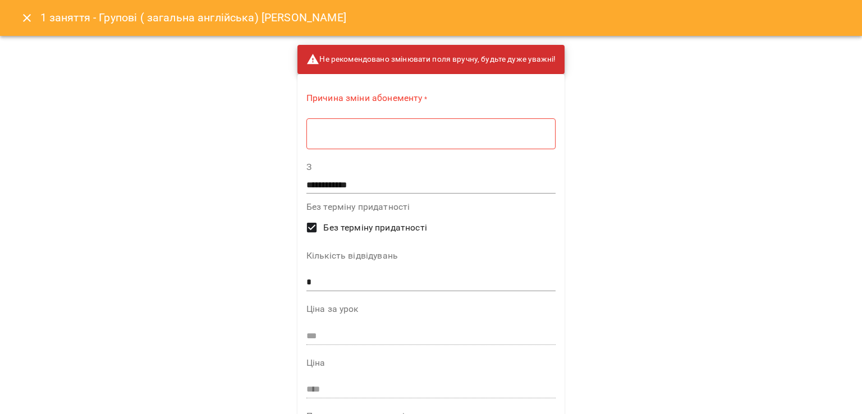
click at [405, 144] on div "* ​" at bounding box center [430, 133] width 249 height 31
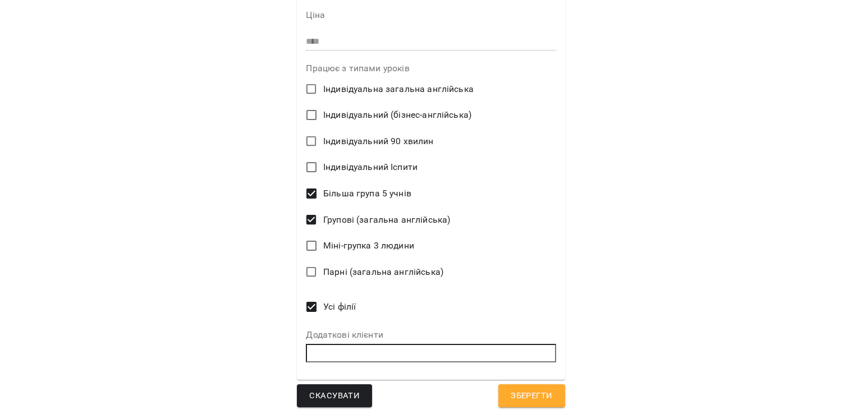
scroll to position [346, 0]
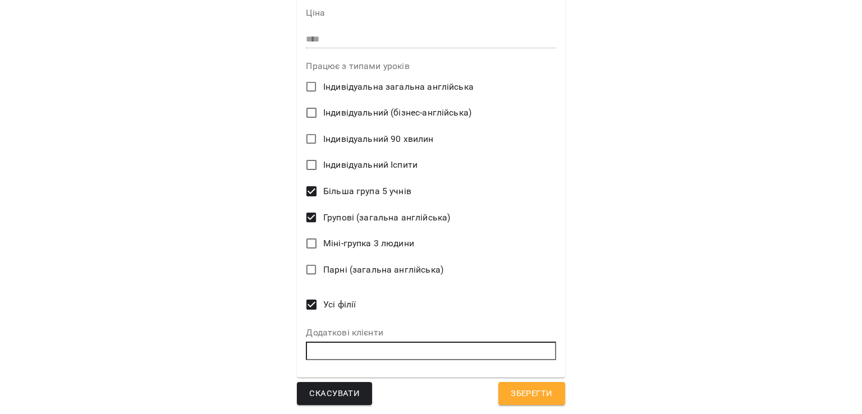
type textarea "*"
click at [531, 403] on button "Зберегти" at bounding box center [531, 394] width 66 height 24
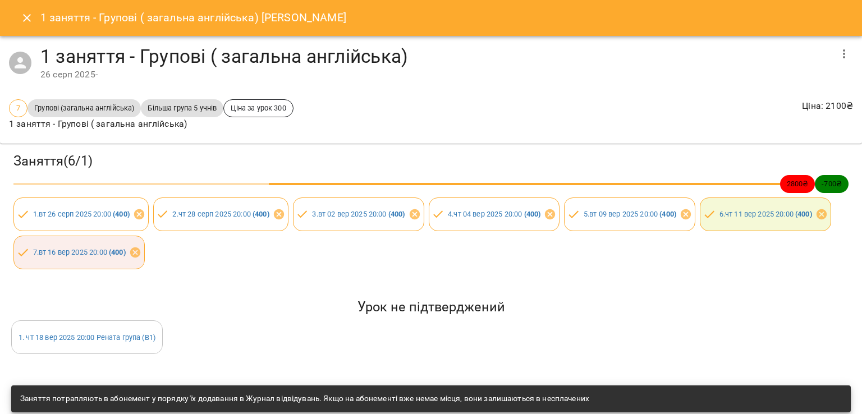
click at [34, 19] on button "Close" at bounding box center [26, 17] width 27 height 27
click at [34, 19] on button "Menu" at bounding box center [26, 17] width 27 height 27
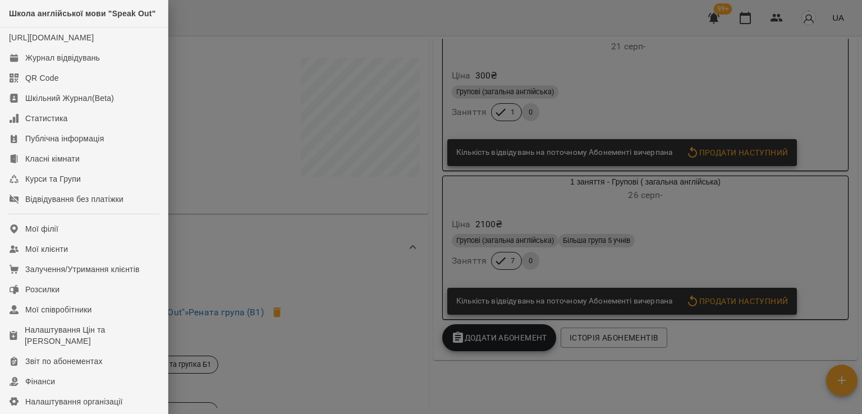
click at [597, 245] on div at bounding box center [431, 207] width 862 height 414
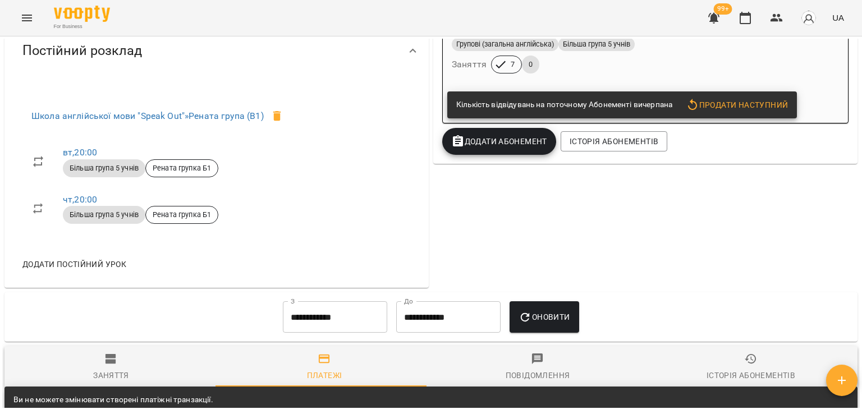
scroll to position [194, 0]
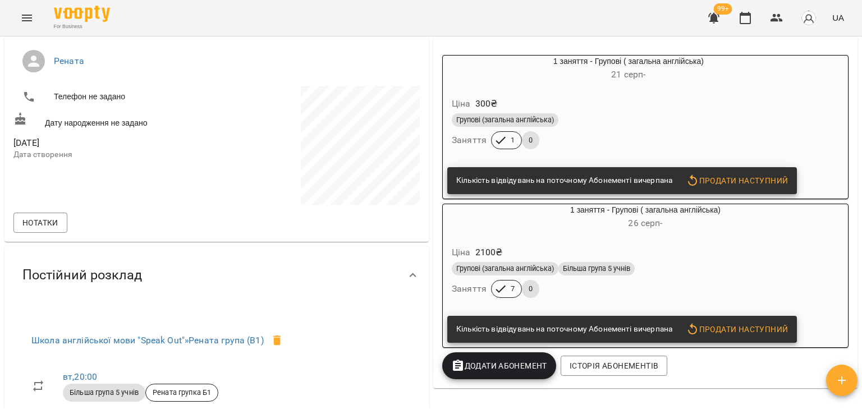
click at [574, 243] on div "Ціна 2100 ₴ Групові (загальна англійська) Більша група 5 учнів Заняття 7 0" at bounding box center [645, 274] width 405 height 76
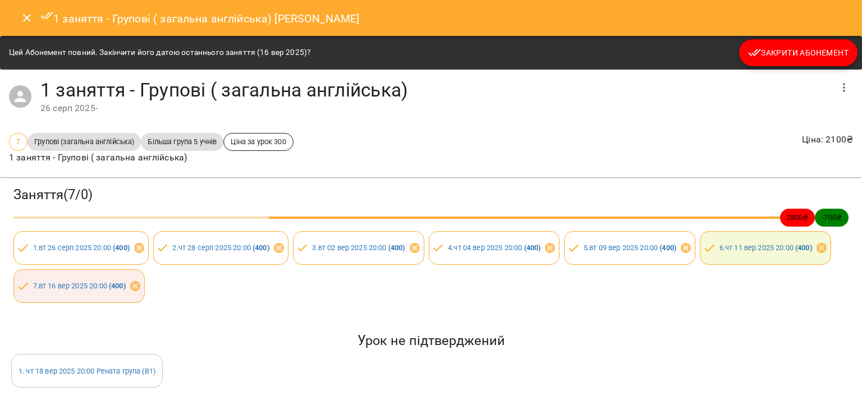
click at [749, 58] on icon "button" at bounding box center [754, 52] width 13 height 13
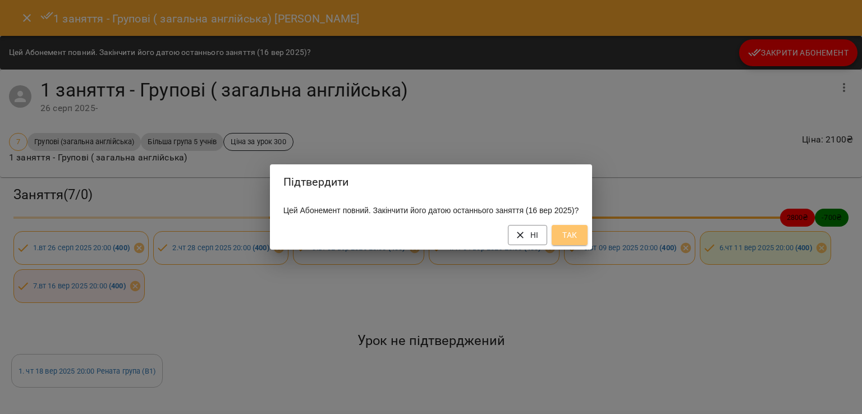
click at [570, 242] on span "Так" at bounding box center [570, 234] width 18 height 13
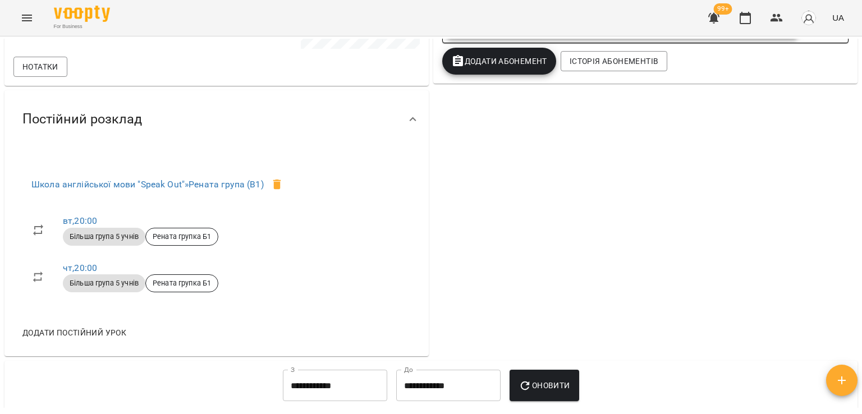
scroll to position [561, 0]
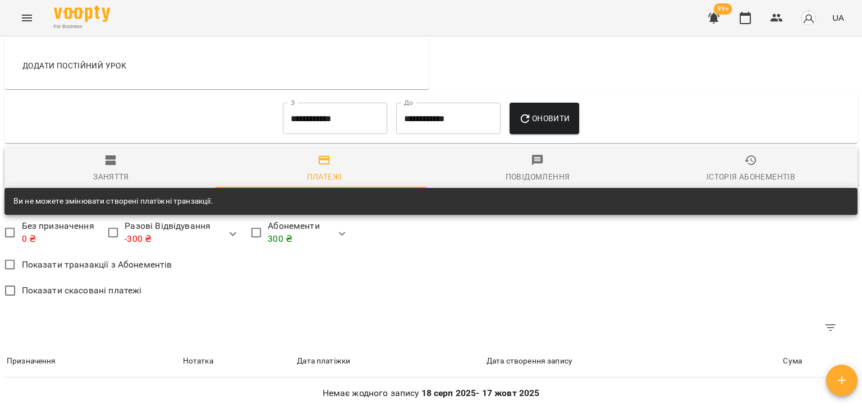
click at [117, 162] on span "Заняття" at bounding box center [111, 169] width 200 height 30
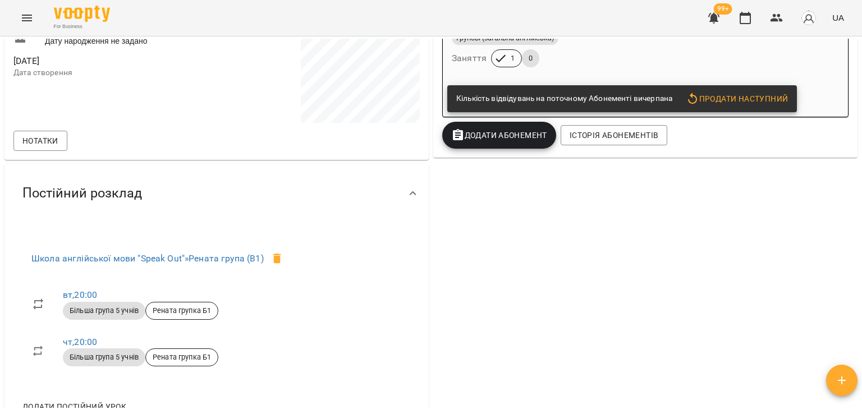
scroll to position [0, 0]
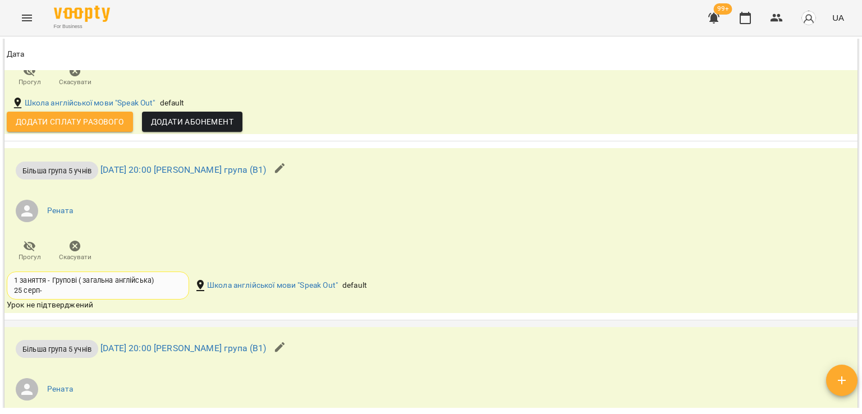
scroll to position [1291, 0]
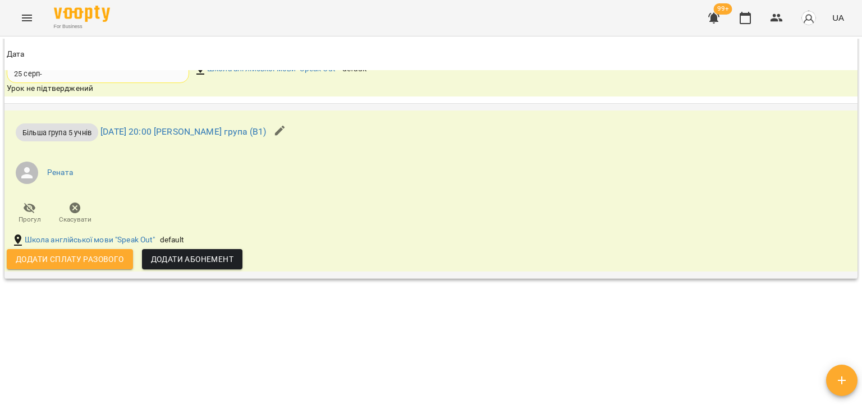
click at [70, 206] on icon "button" at bounding box center [75, 208] width 11 height 11
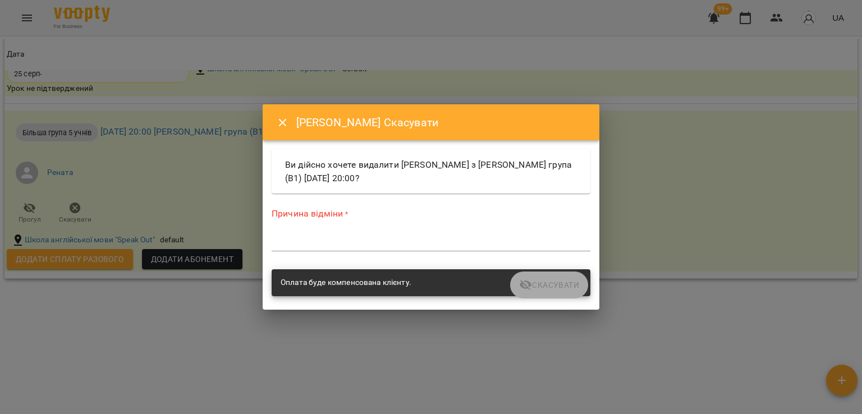
click at [324, 232] on div "Причина відміни * *" at bounding box center [431, 231] width 319 height 49
click at [324, 238] on textarea at bounding box center [431, 242] width 319 height 11
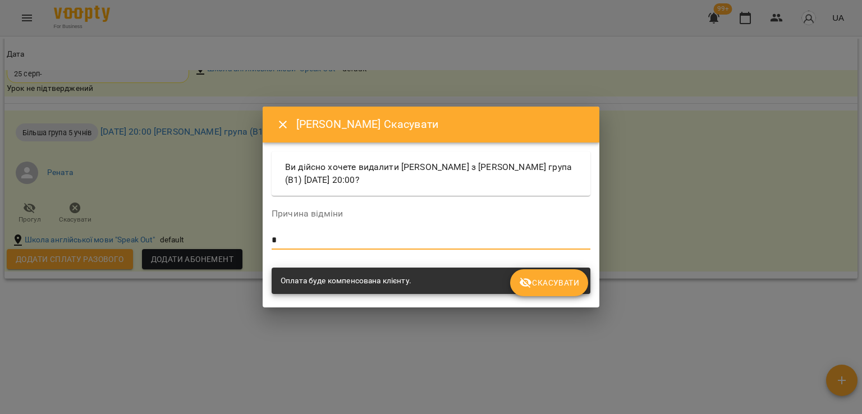
type textarea "*"
click at [540, 268] on div "Оплата буде компенсована клієнту." at bounding box center [431, 281] width 319 height 27
click at [544, 282] on span "Скасувати" at bounding box center [549, 282] width 60 height 13
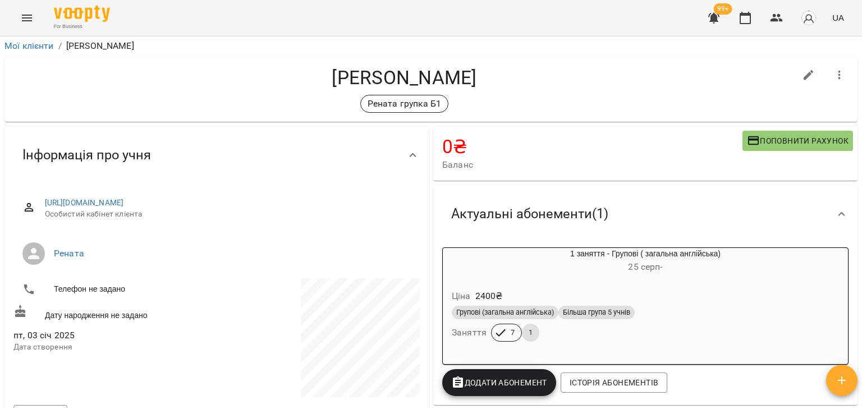
scroll to position [0, 0]
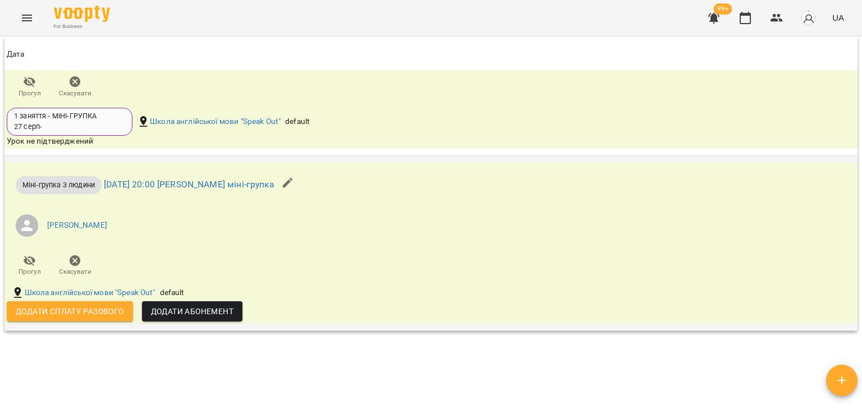
scroll to position [1429, 0]
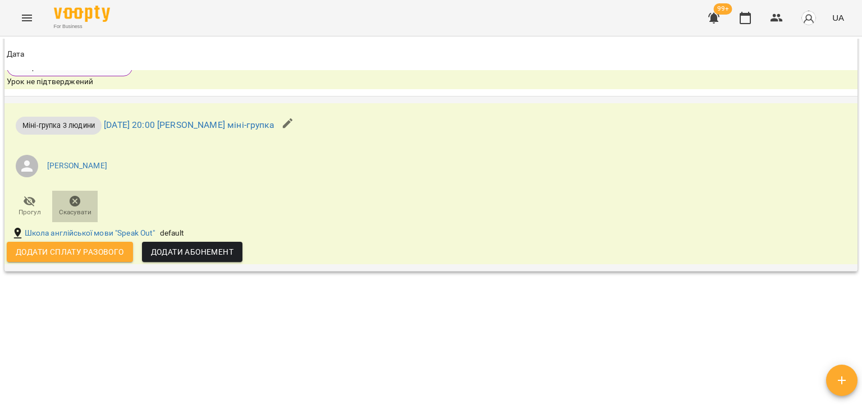
click at [71, 209] on span "Скасувати" at bounding box center [75, 213] width 33 height 10
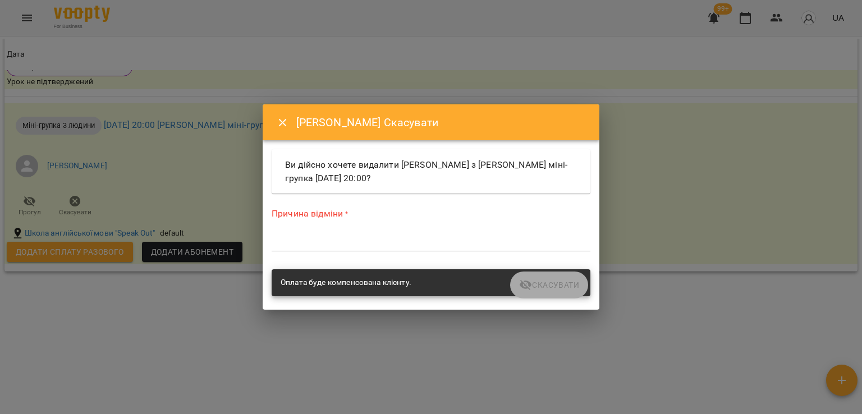
click at [273, 243] on textarea at bounding box center [431, 242] width 319 height 11
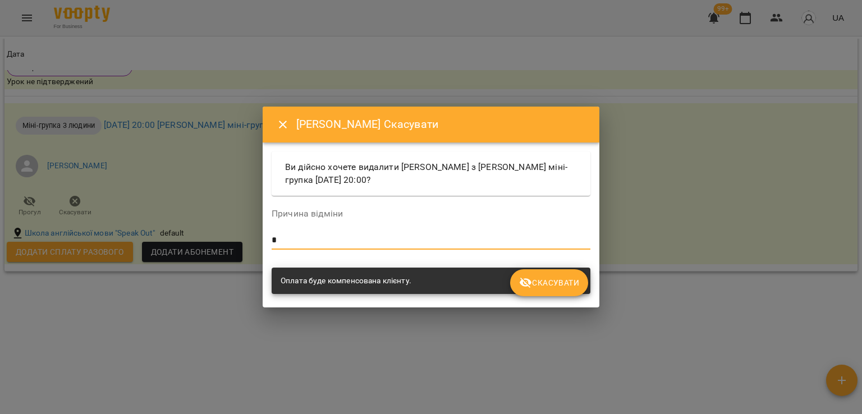
type textarea "*"
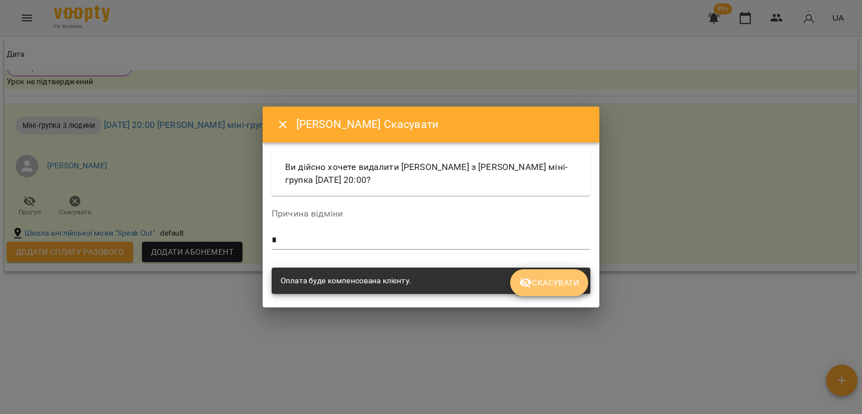
click at [524, 283] on icon "submit" at bounding box center [525, 282] width 13 height 13
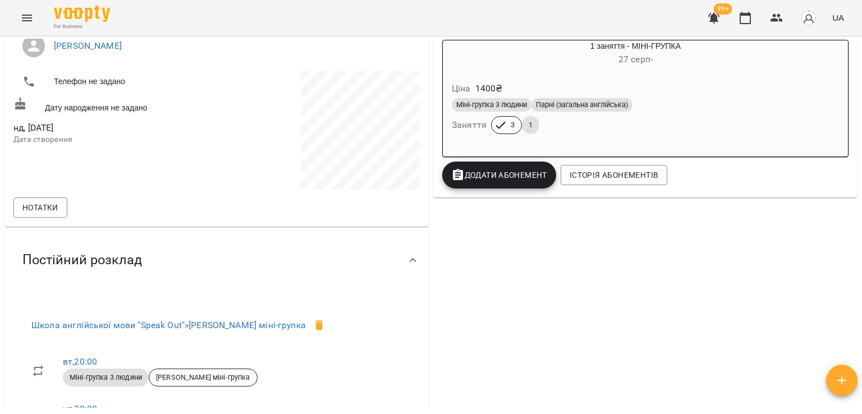
scroll to position [78, 0]
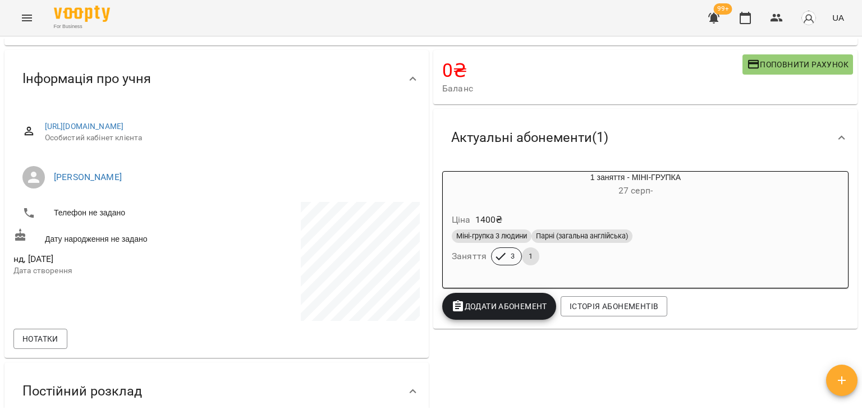
click at [661, 245] on div "Міні-групка 3 людини Парні (загальна англійська)" at bounding box center [636, 236] width 372 height 18
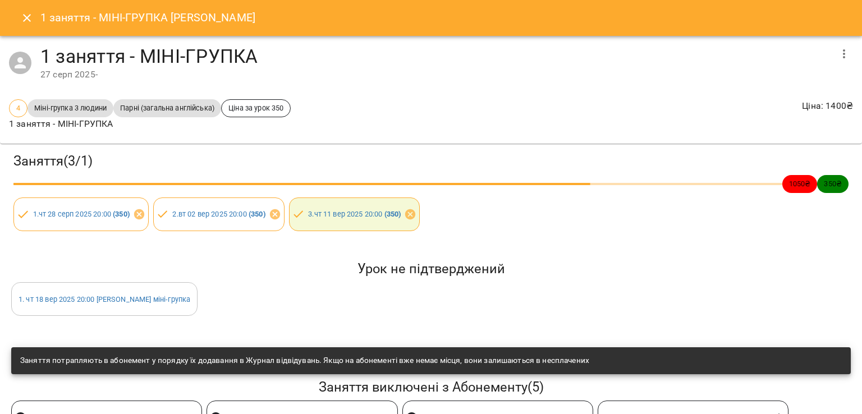
scroll to position [88, 0]
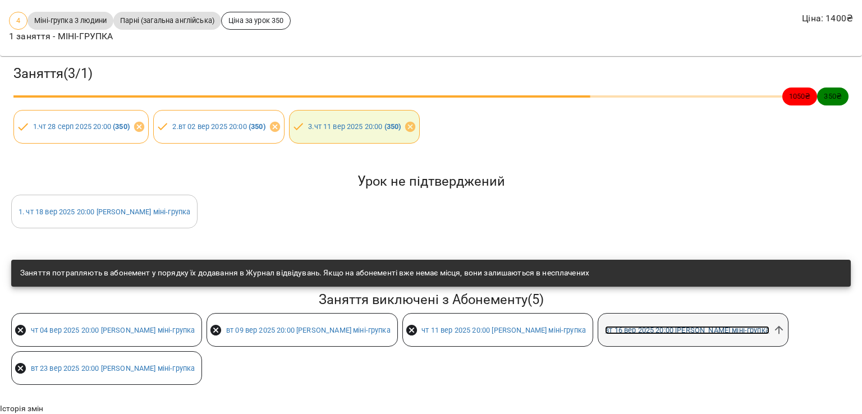
click at [605, 326] on link "вт 16 вер 2025 20:00 Люда міні-групка" at bounding box center [687, 330] width 164 height 8
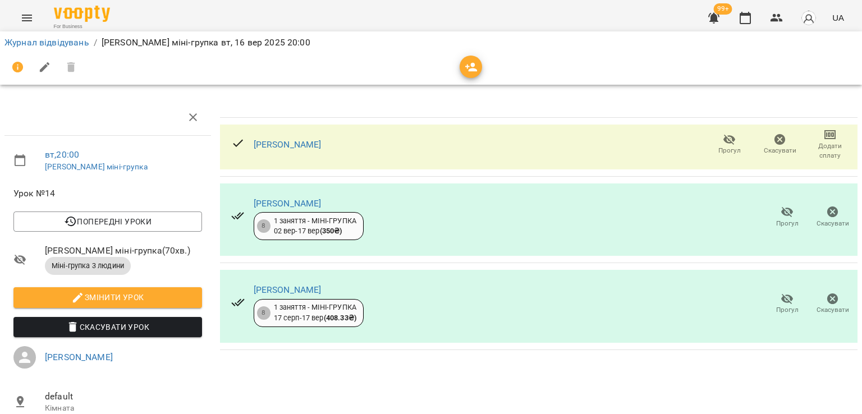
click at [240, 145] on icon at bounding box center [237, 142] width 13 height 13
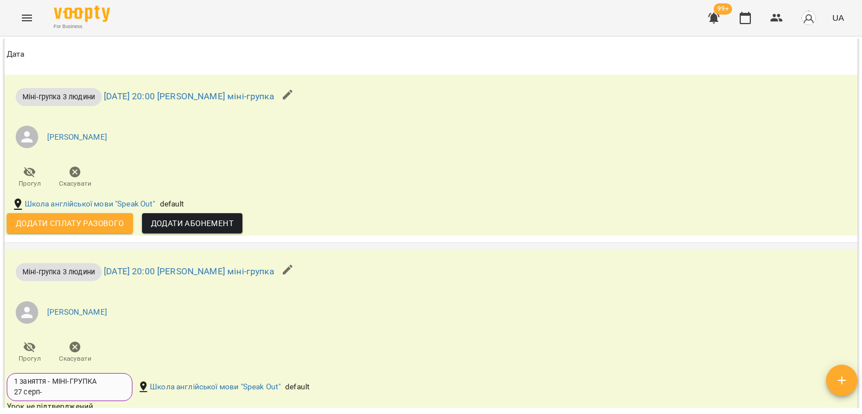
scroll to position [1170, 0]
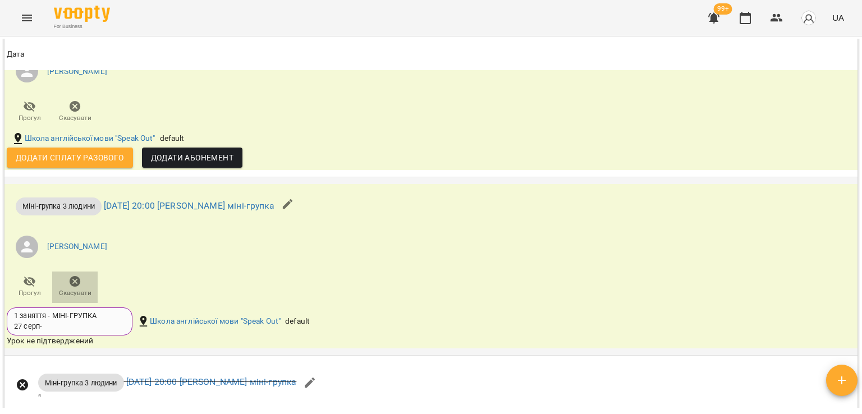
click at [80, 284] on icon "button" at bounding box center [74, 281] width 13 height 13
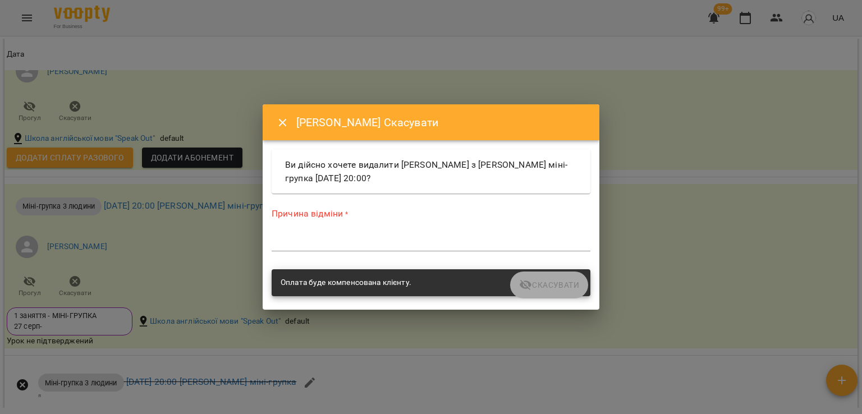
click at [343, 245] on textarea at bounding box center [431, 242] width 319 height 11
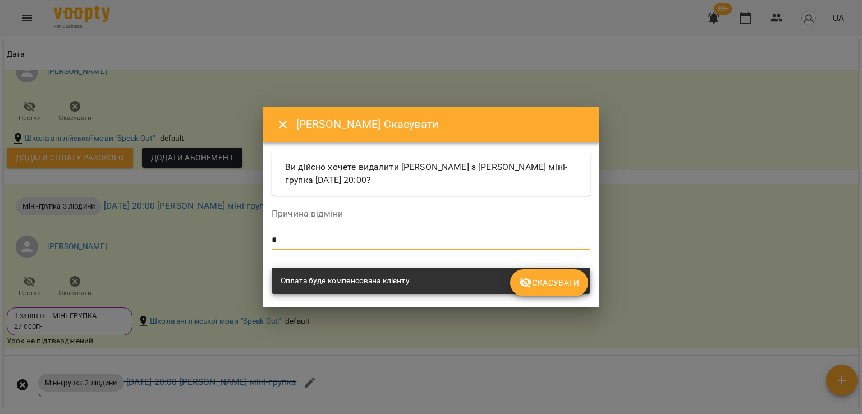
type textarea "*"
click at [537, 283] on span "Скасувати" at bounding box center [549, 282] width 60 height 13
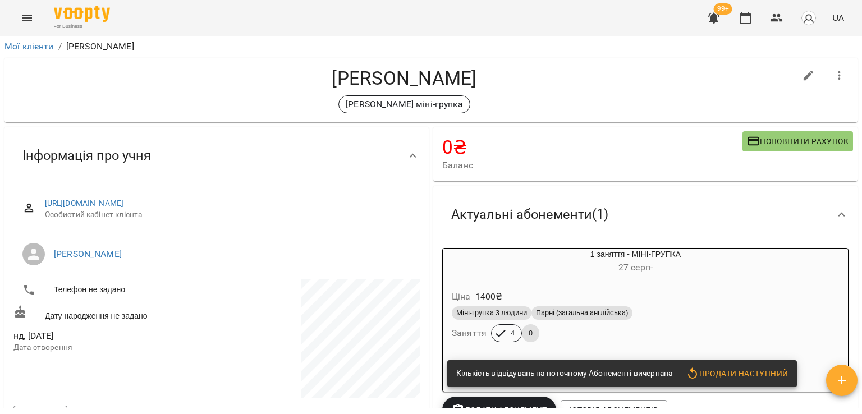
scroll to position [0, 0]
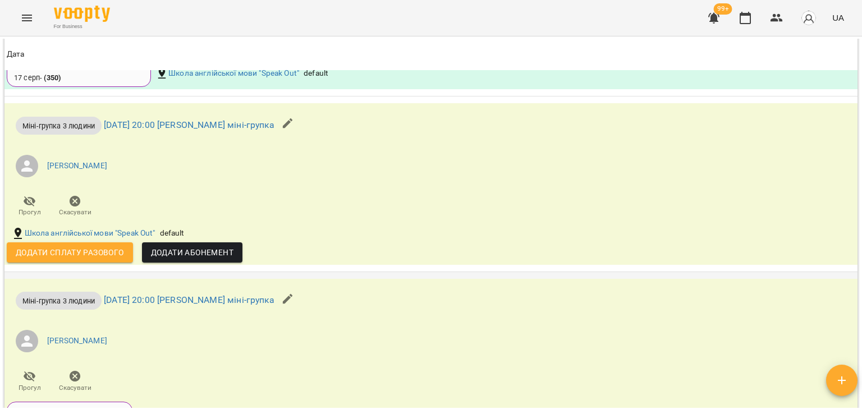
scroll to position [1459, 0]
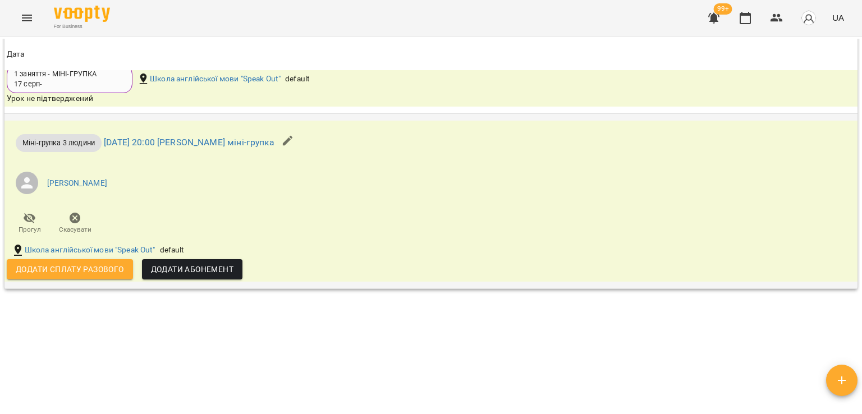
click at [83, 225] on span "Скасувати" at bounding box center [75, 230] width 33 height 10
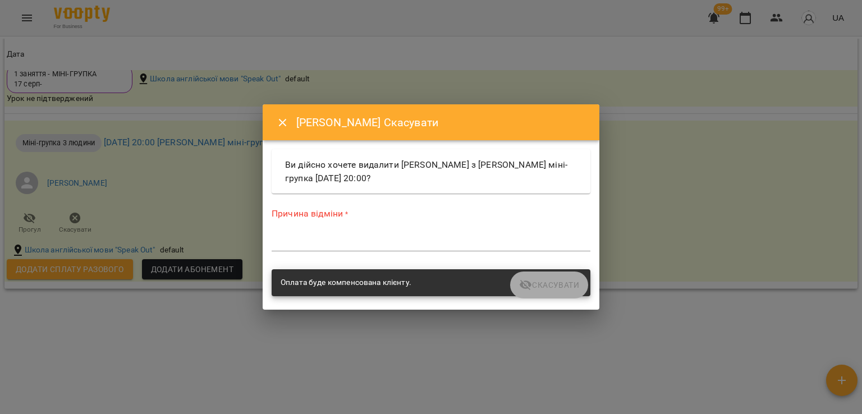
click at [328, 239] on textarea at bounding box center [431, 242] width 319 height 11
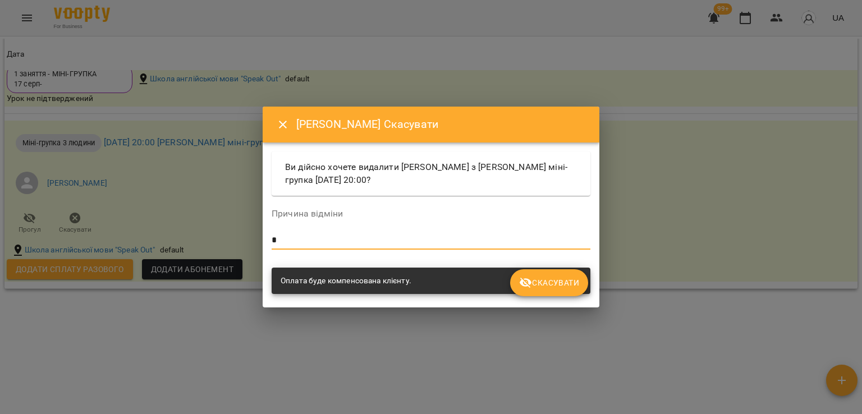
type textarea "*"
click at [556, 280] on span "Скасувати" at bounding box center [549, 282] width 60 height 13
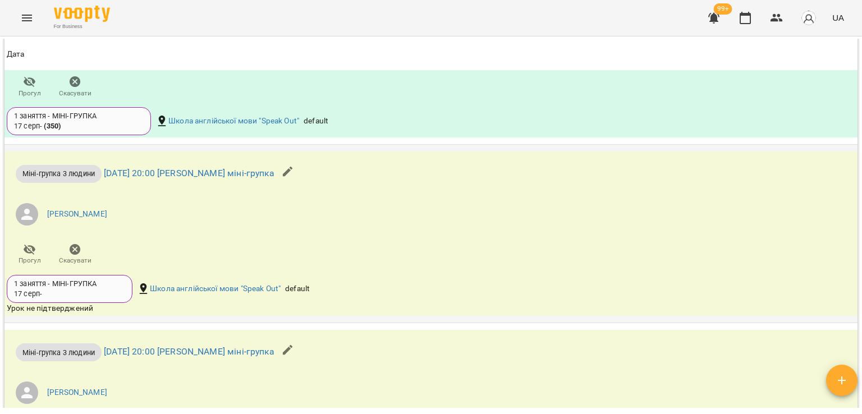
scroll to position [898, 0]
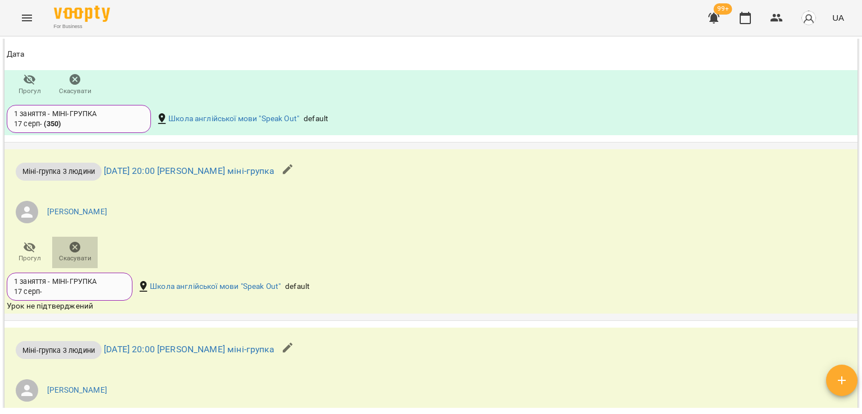
click at [78, 250] on icon "button" at bounding box center [75, 247] width 11 height 11
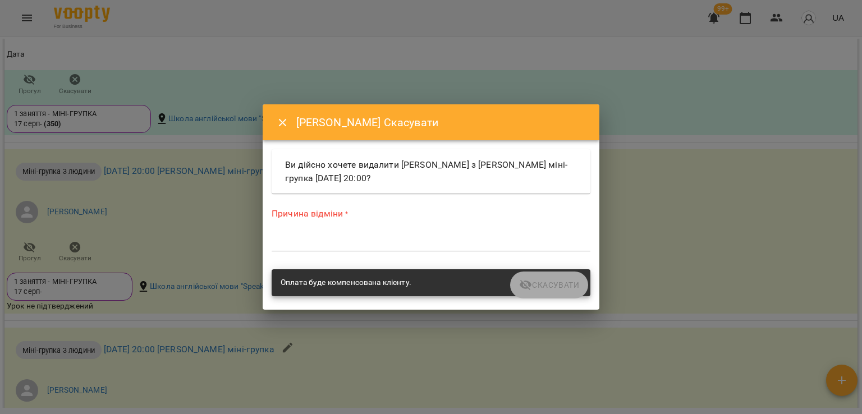
click at [294, 242] on textarea at bounding box center [431, 242] width 319 height 11
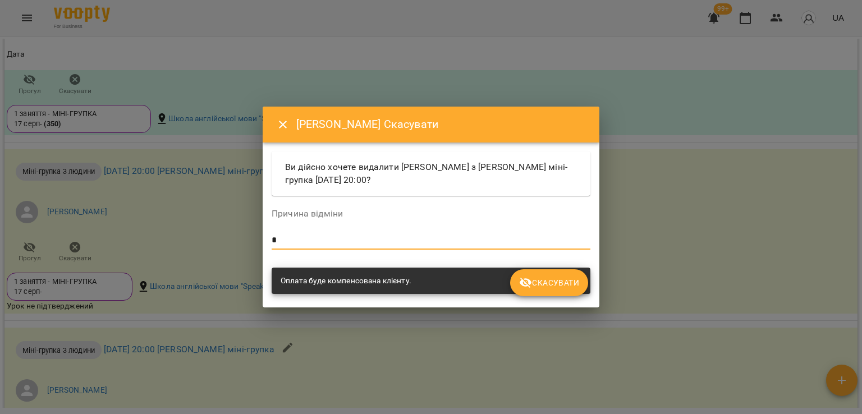
type textarea "*"
click at [548, 281] on span "Скасувати" at bounding box center [549, 282] width 60 height 13
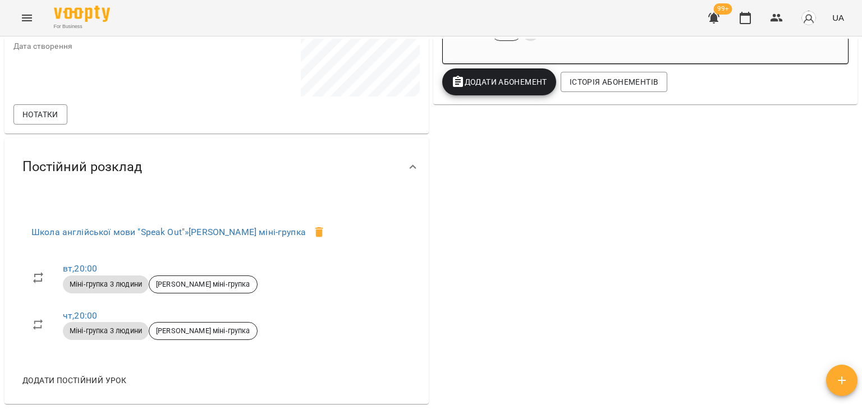
scroll to position [22, 0]
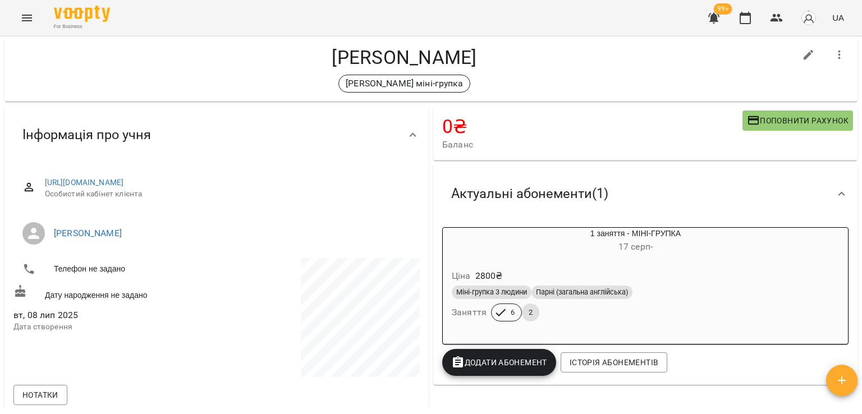
click at [519, 270] on div "Ціна 2800 ₴" at bounding box center [636, 276] width 372 height 20
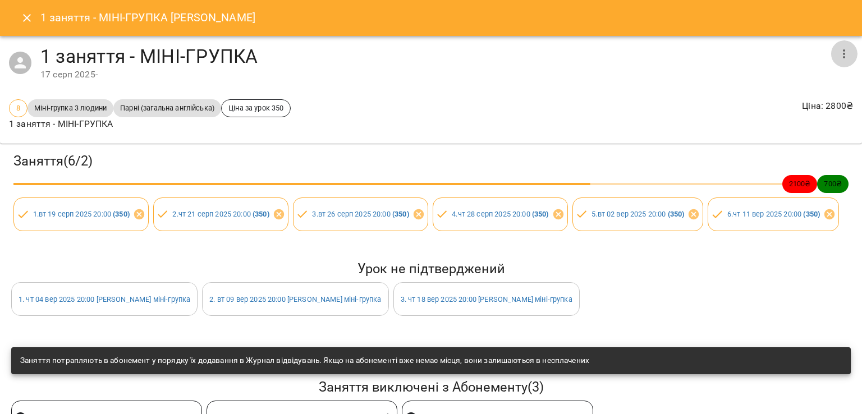
click at [837, 52] on icon "button" at bounding box center [843, 53] width 13 height 13
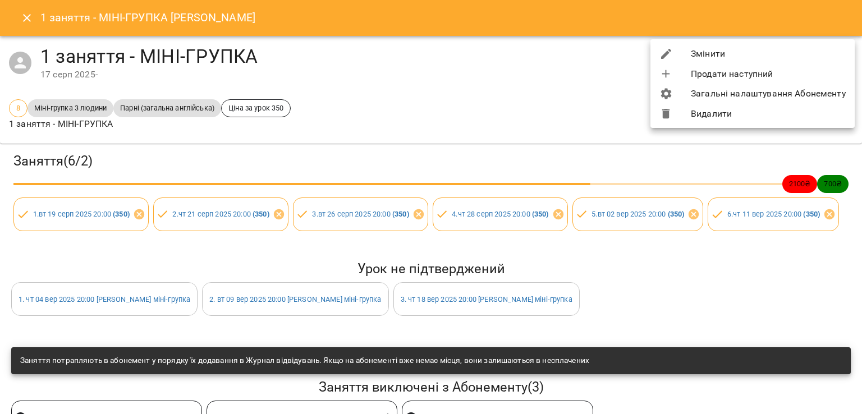
click at [797, 61] on li "Змінити" at bounding box center [753, 54] width 204 height 20
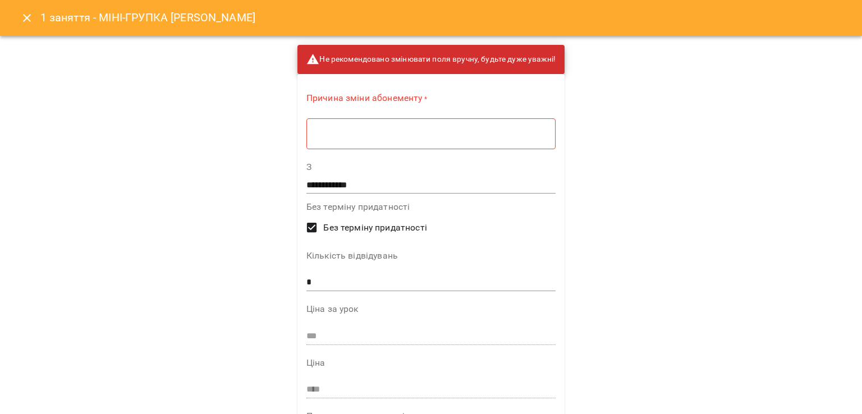
click at [42, 19] on h6 "1 заняття - МІНІ-ГРУПКА Світлана Єрмакова" at bounding box center [147, 17] width 215 height 17
click at [31, 19] on icon "Close" at bounding box center [26, 17] width 13 height 13
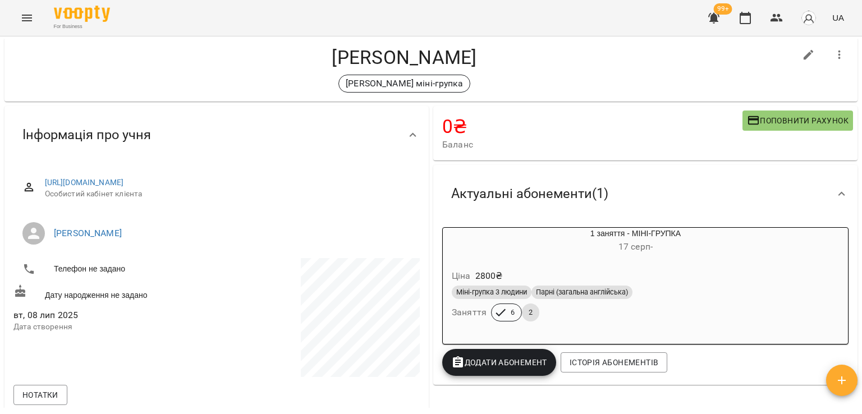
click at [606, 276] on div "Ціна 2800 ₴" at bounding box center [636, 276] width 372 height 20
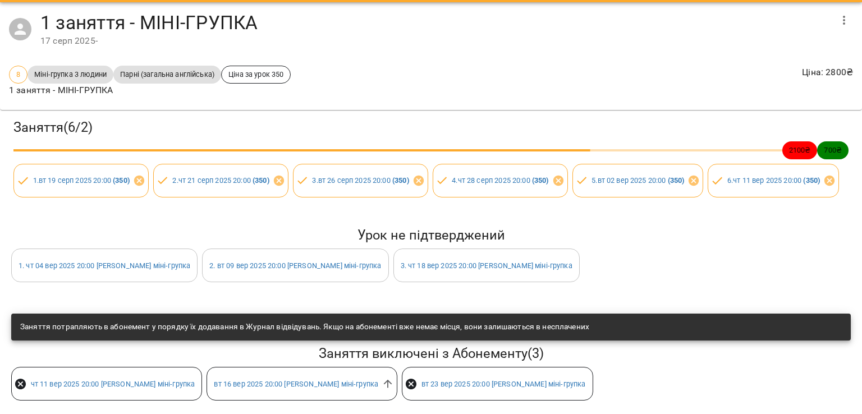
scroll to position [0, 0]
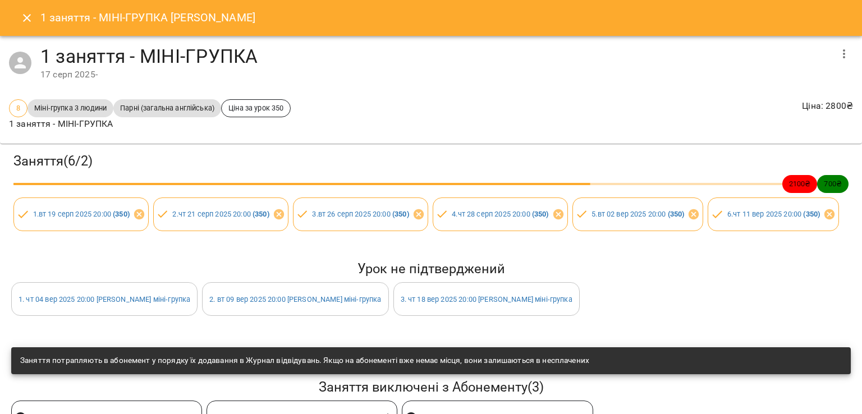
click at [29, 25] on button "Close" at bounding box center [26, 17] width 27 height 27
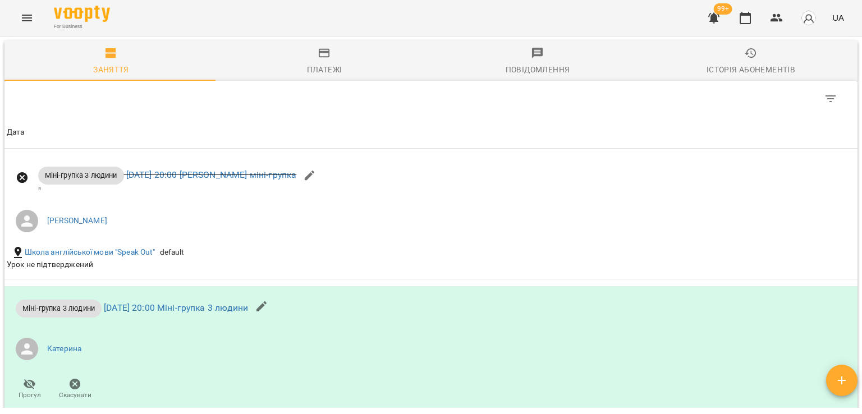
scroll to position [639, 0]
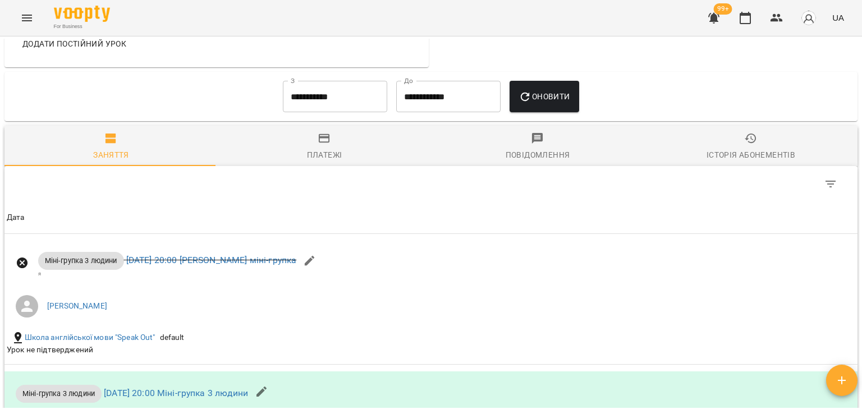
click at [328, 108] on input "**********" at bounding box center [335, 96] width 104 height 31
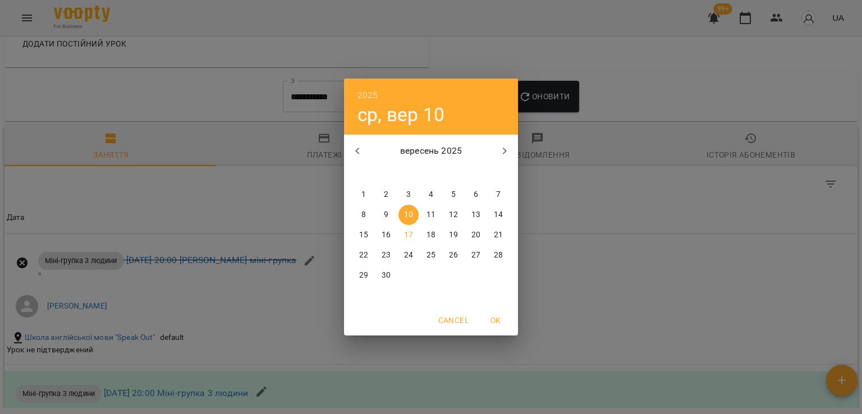
click at [365, 190] on p "1" at bounding box center [363, 194] width 4 height 11
type input "**********"
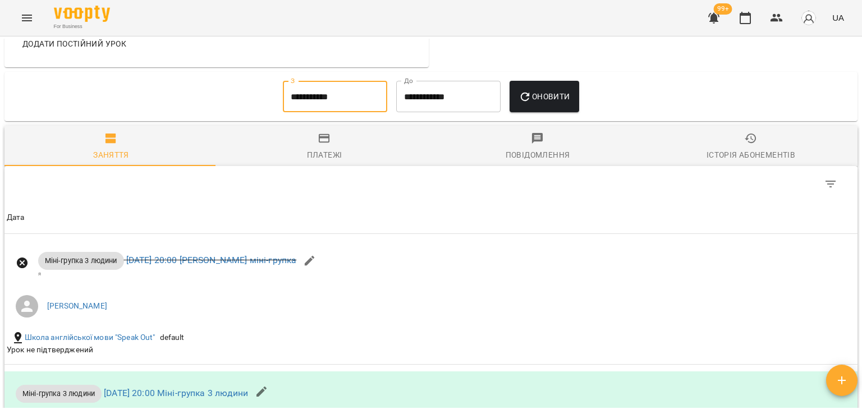
click at [539, 97] on span "Оновити" at bounding box center [544, 96] width 51 height 13
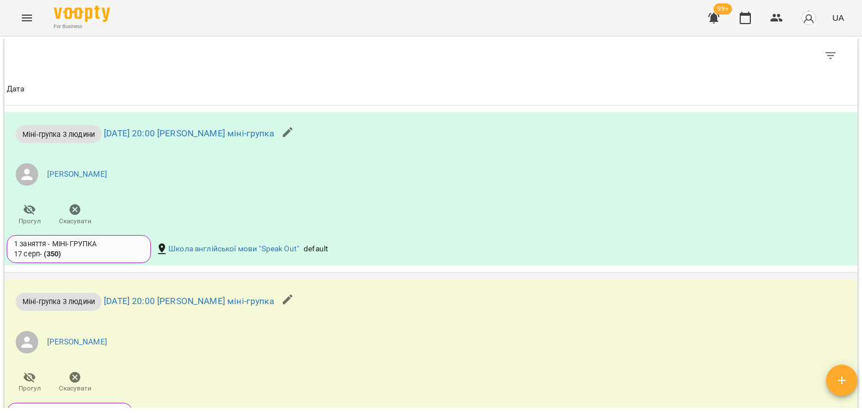
scroll to position [920, 0]
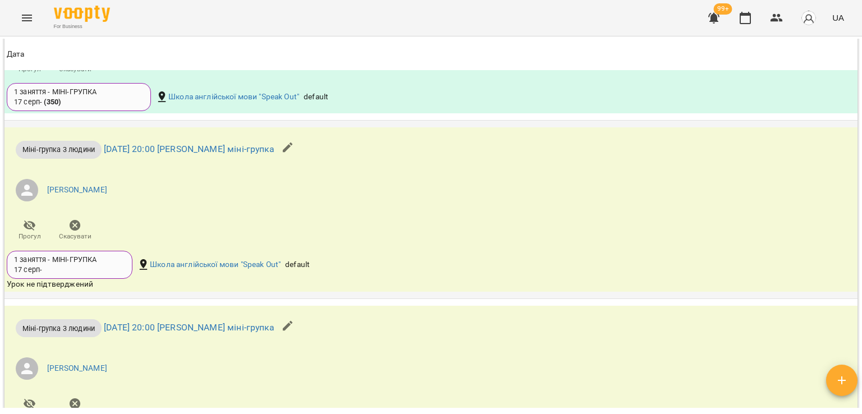
click at [72, 224] on icon "button" at bounding box center [75, 225] width 11 height 11
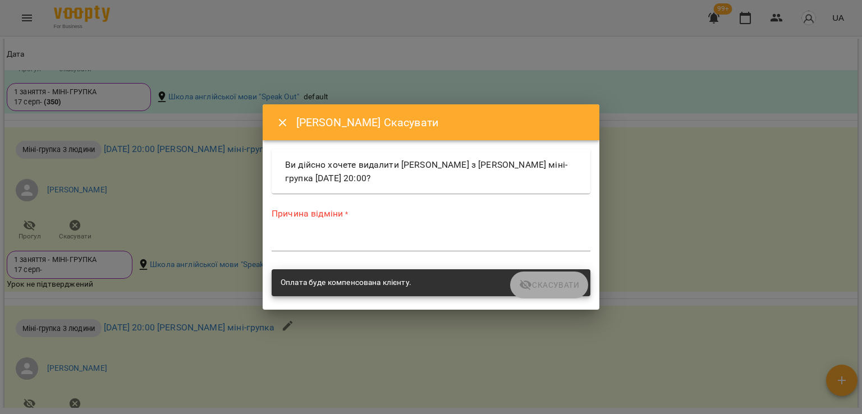
click at [294, 238] on textarea at bounding box center [431, 242] width 319 height 11
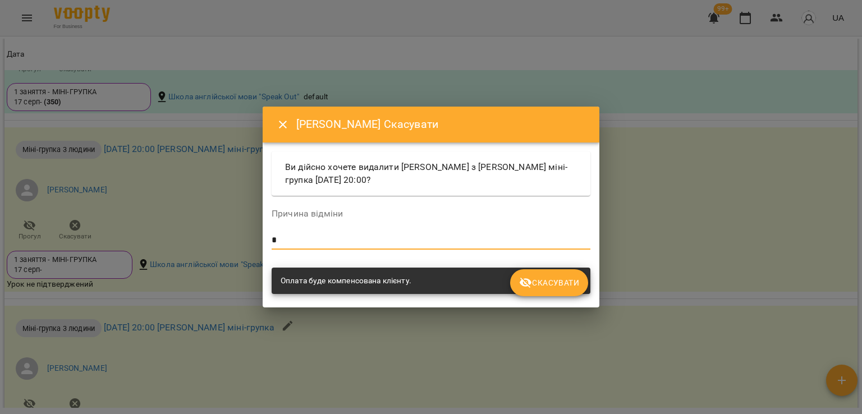
type textarea "*"
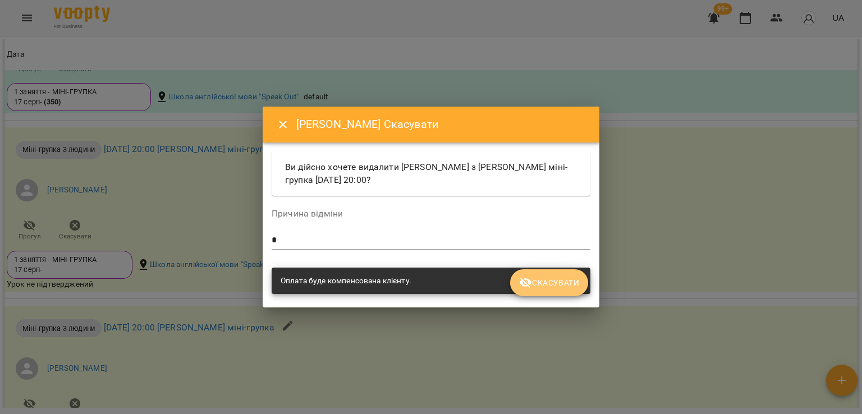
click at [549, 280] on span "Скасувати" at bounding box center [549, 282] width 60 height 13
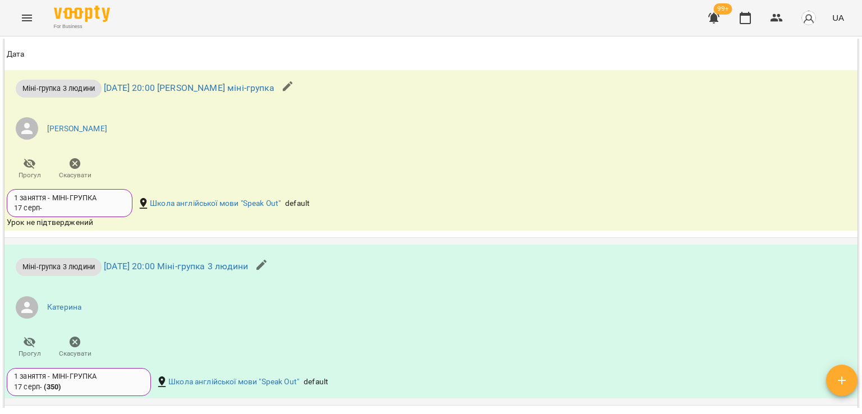
scroll to position [1144, 0]
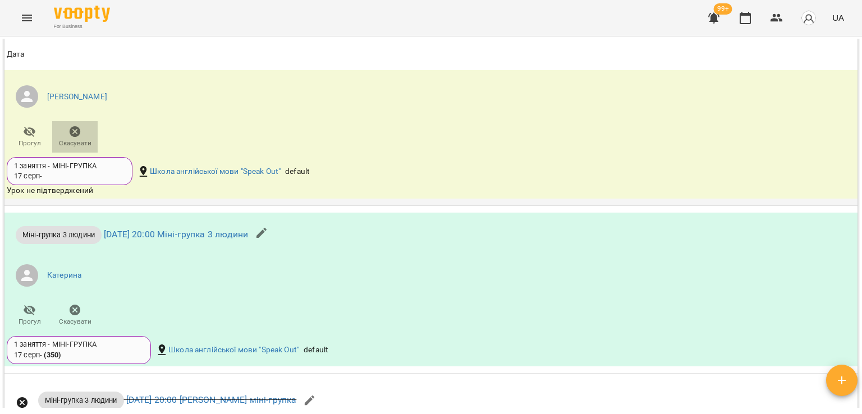
click at [81, 141] on span "Скасувати" at bounding box center [75, 144] width 33 height 10
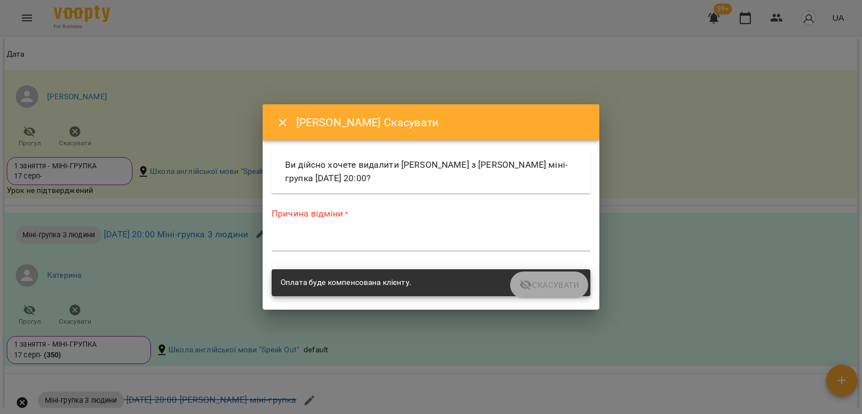
click at [285, 242] on textarea at bounding box center [431, 242] width 319 height 11
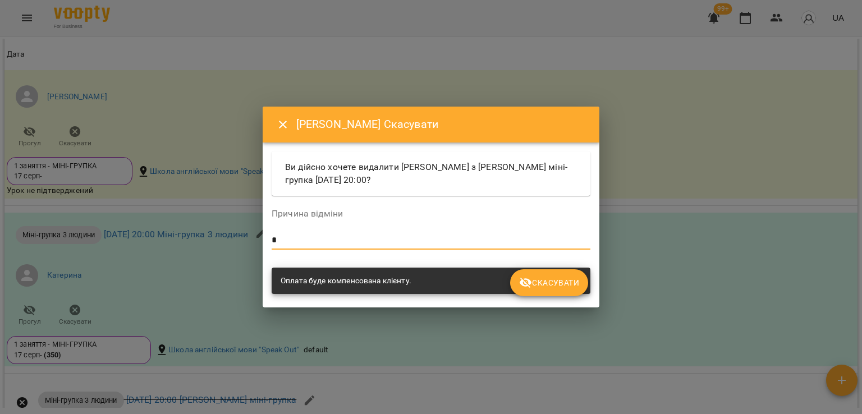
type textarea "*"
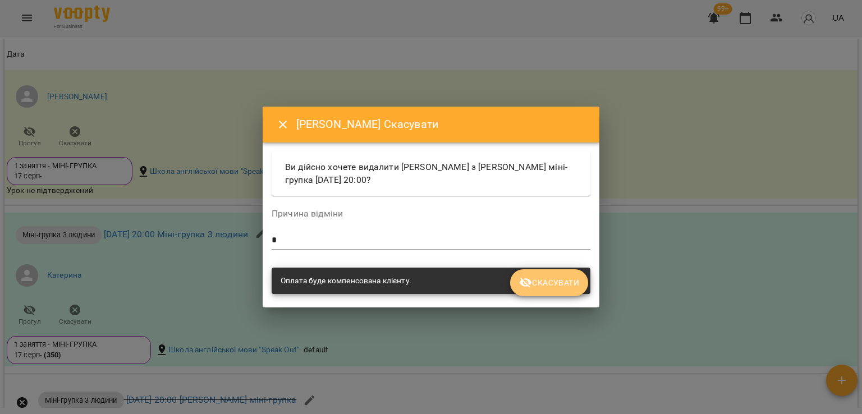
click at [576, 292] on button "Скасувати" at bounding box center [549, 282] width 78 height 27
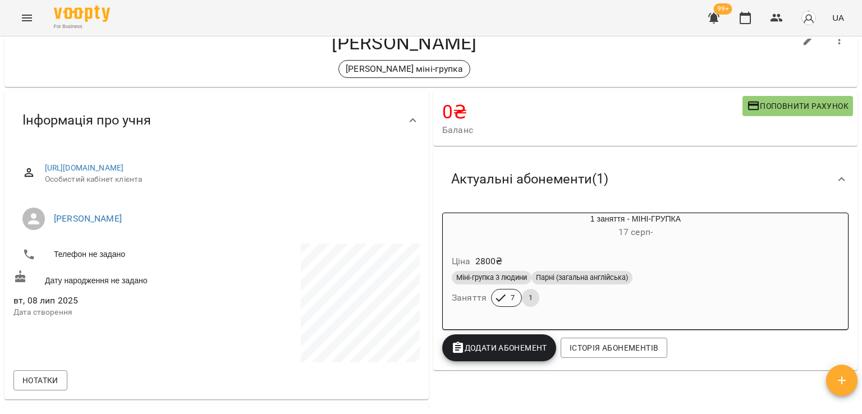
scroll to position [0, 0]
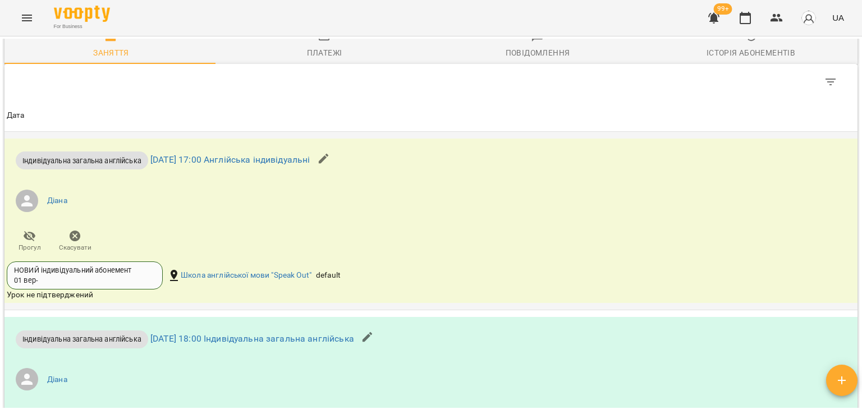
scroll to position [768, 0]
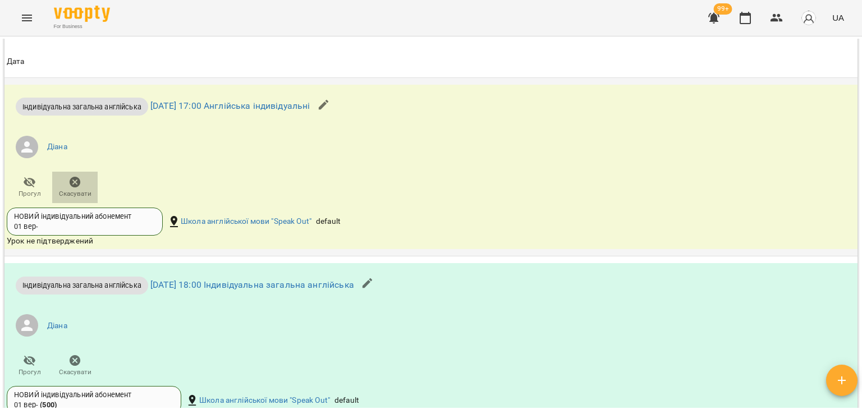
click at [80, 187] on icon "button" at bounding box center [74, 182] width 13 height 13
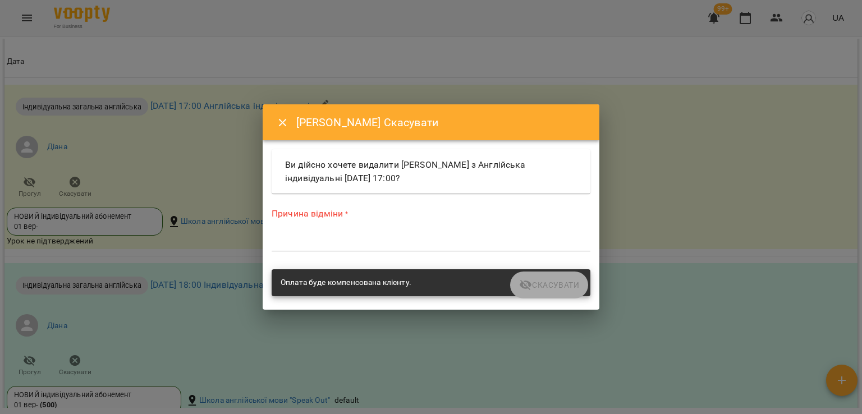
click at [303, 246] on textarea at bounding box center [431, 242] width 319 height 11
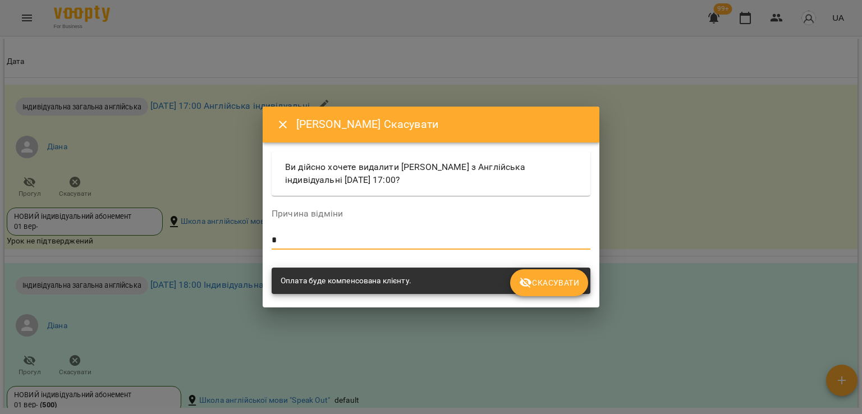
type textarea "*"
click at [565, 283] on span "Скасувати" at bounding box center [549, 282] width 60 height 13
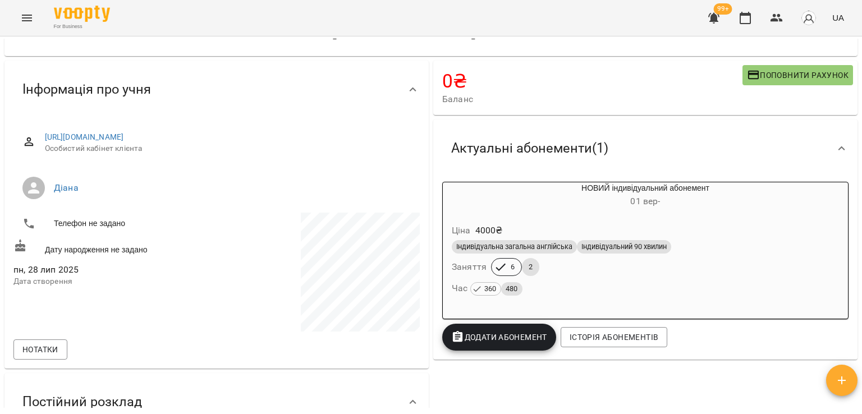
scroll to position [0, 0]
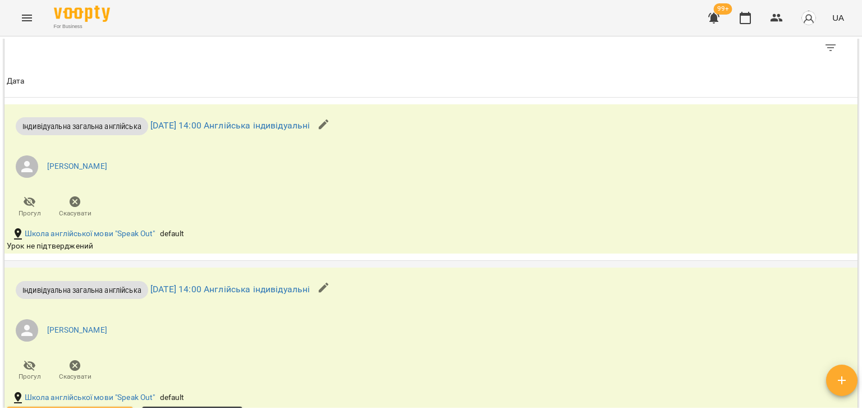
scroll to position [730, 0]
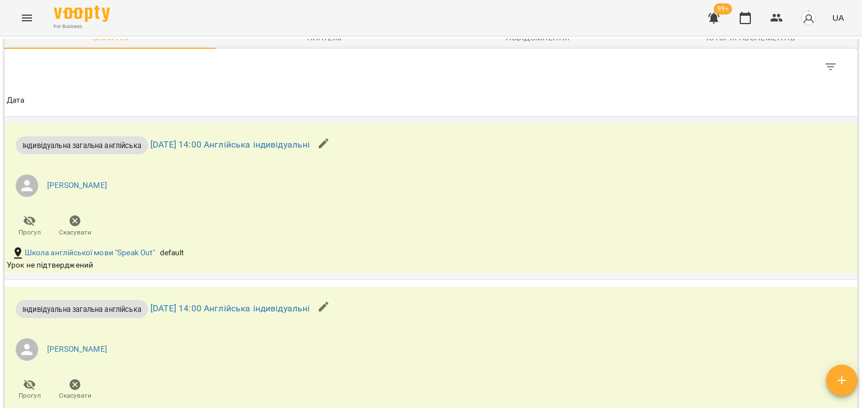
click at [161, 186] on li "Анастасія Ковінько" at bounding box center [289, 185] width 564 height 31
click at [76, 223] on icon "button" at bounding box center [75, 221] width 11 height 11
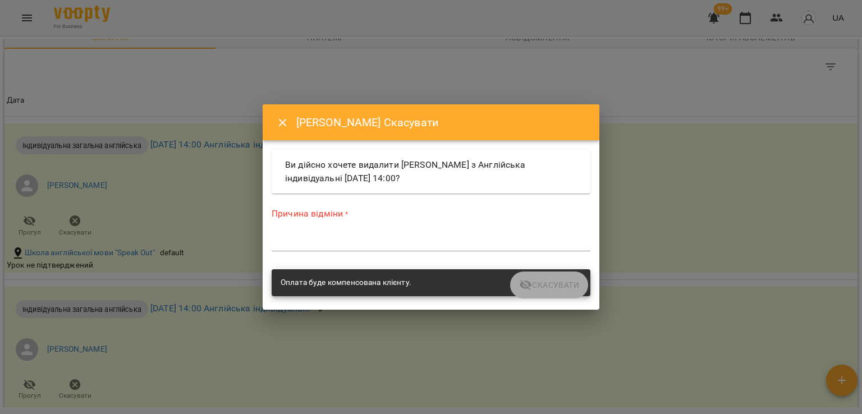
click at [331, 237] on textarea at bounding box center [431, 242] width 319 height 11
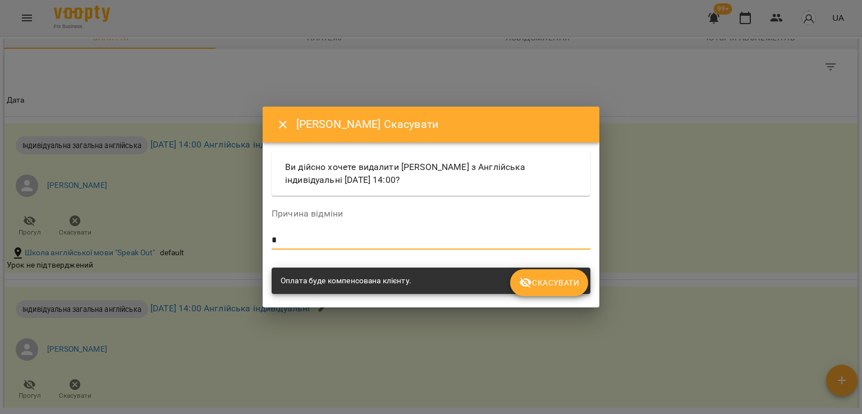
type textarea "*"
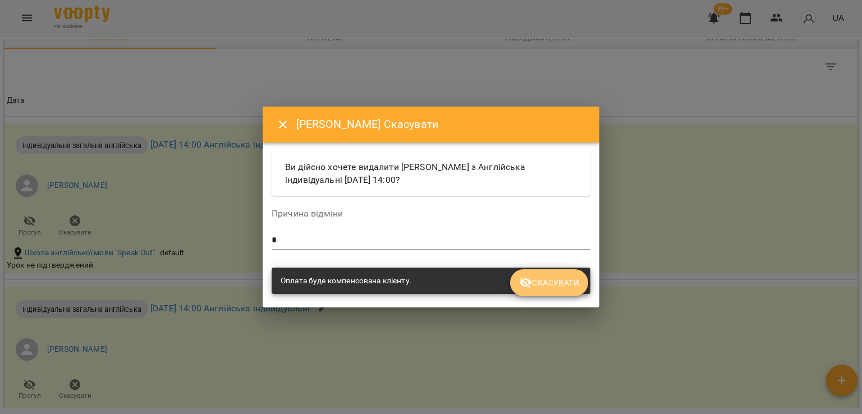
click at [566, 285] on span "Скасувати" at bounding box center [549, 282] width 60 height 13
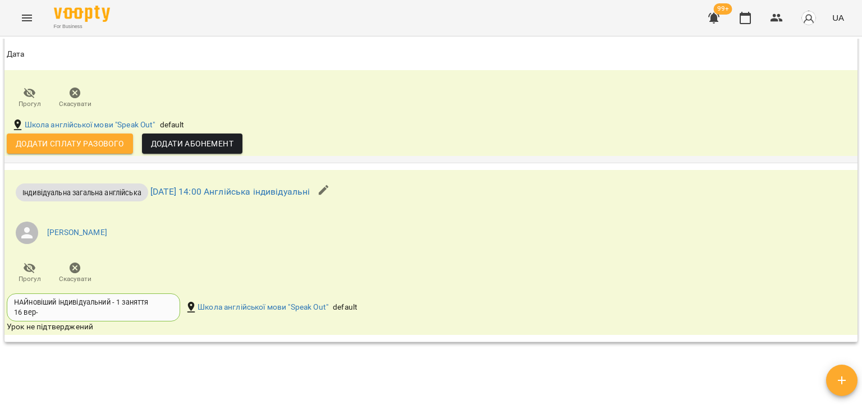
scroll to position [1060, 0]
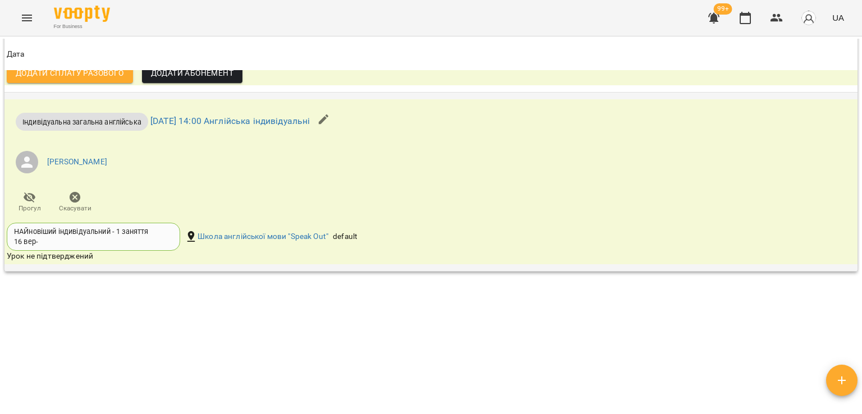
click at [77, 194] on icon "button" at bounding box center [75, 197] width 11 height 11
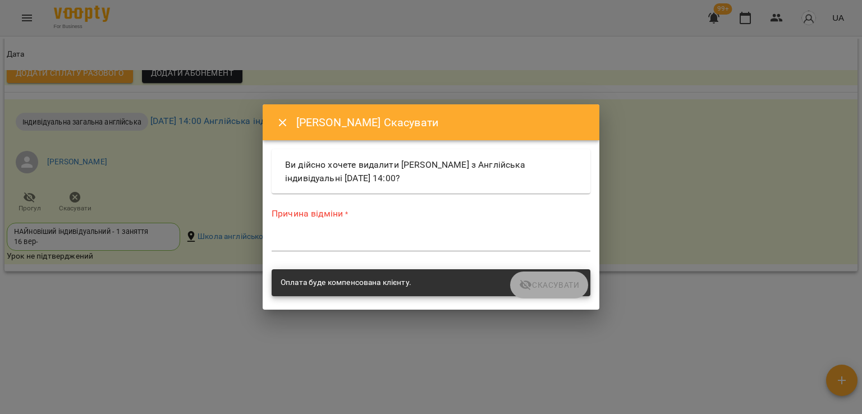
click at [290, 234] on div "Причина відміни * *" at bounding box center [431, 231] width 319 height 49
click at [290, 243] on textarea at bounding box center [431, 242] width 319 height 11
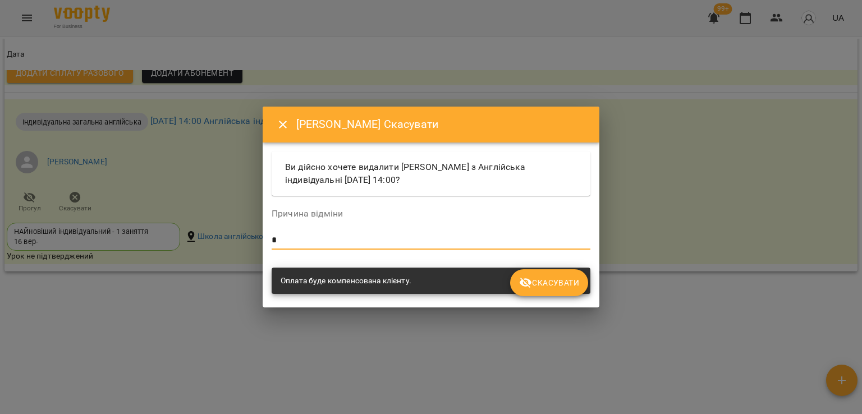
type textarea "*"
click at [579, 286] on button "Скасувати" at bounding box center [549, 282] width 78 height 27
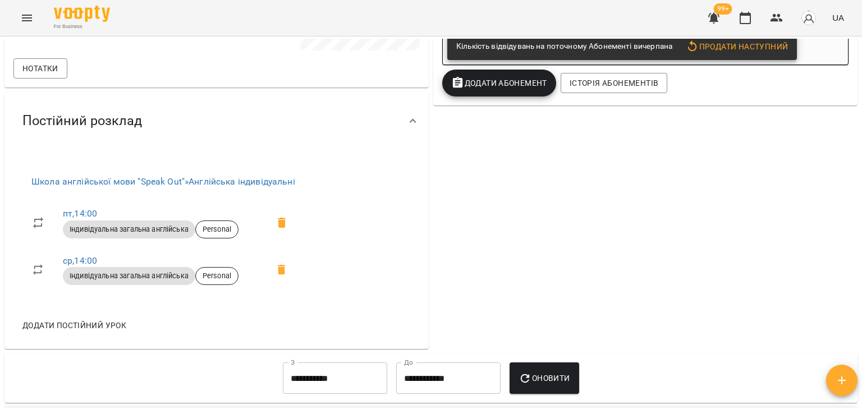
scroll to position [0, 0]
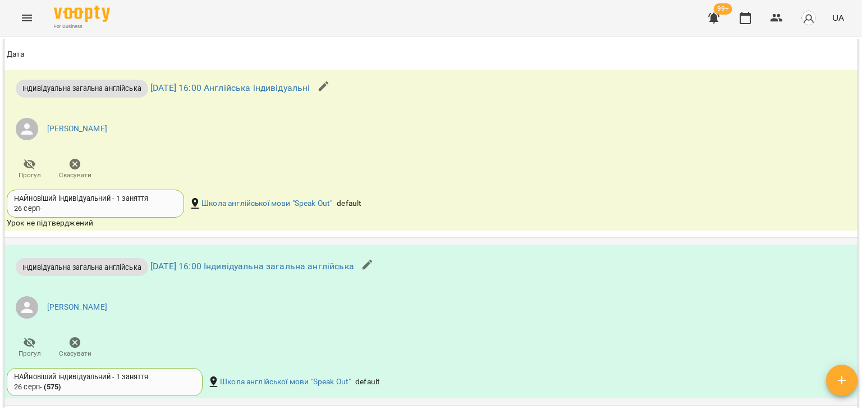
scroll to position [786, 0]
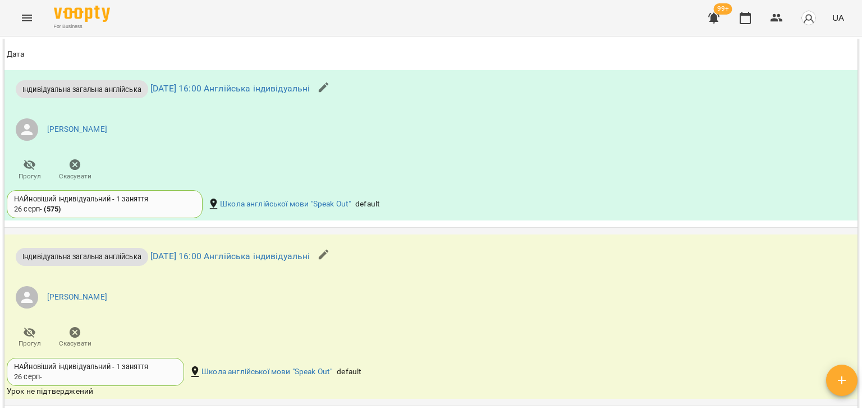
click at [258, 288] on li "[PERSON_NAME]" at bounding box center [289, 297] width 564 height 31
click at [77, 337] on icon "button" at bounding box center [74, 332] width 13 height 13
click at [51, 331] on button "Прогул" at bounding box center [29, 337] width 45 height 31
click at [90, 339] on span "Скасувати" at bounding box center [75, 344] width 33 height 10
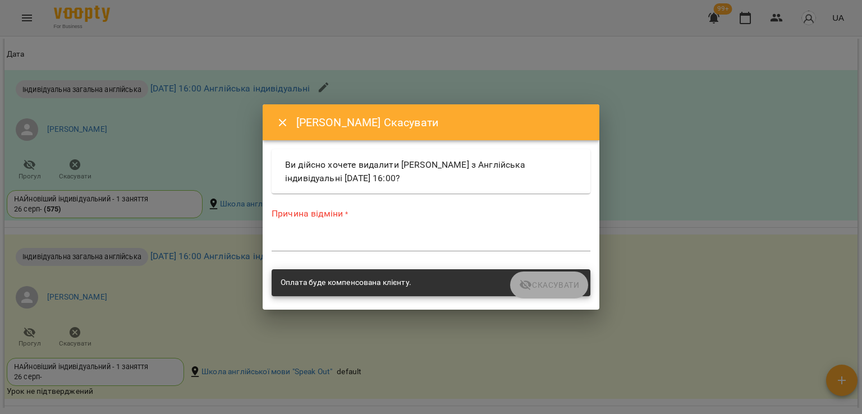
click at [321, 236] on div "*" at bounding box center [431, 243] width 319 height 18
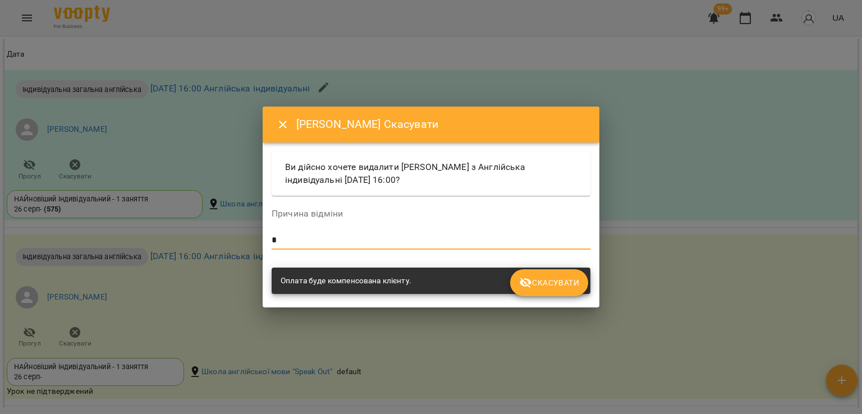
type textarea "*"
click at [548, 286] on span "Скасувати" at bounding box center [549, 282] width 60 height 13
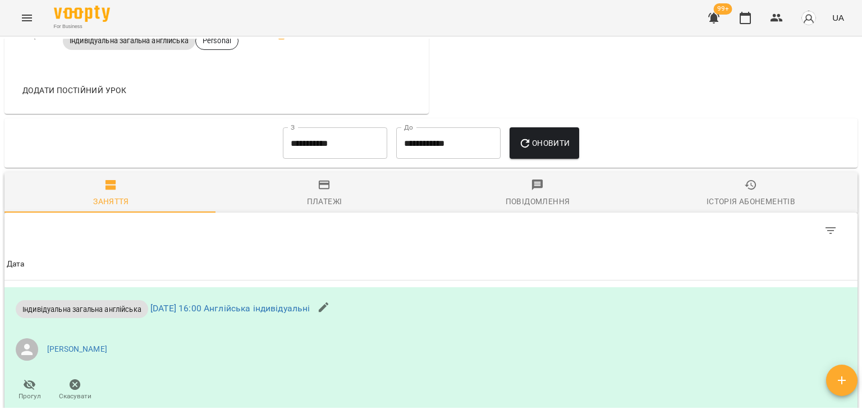
scroll to position [556, 0]
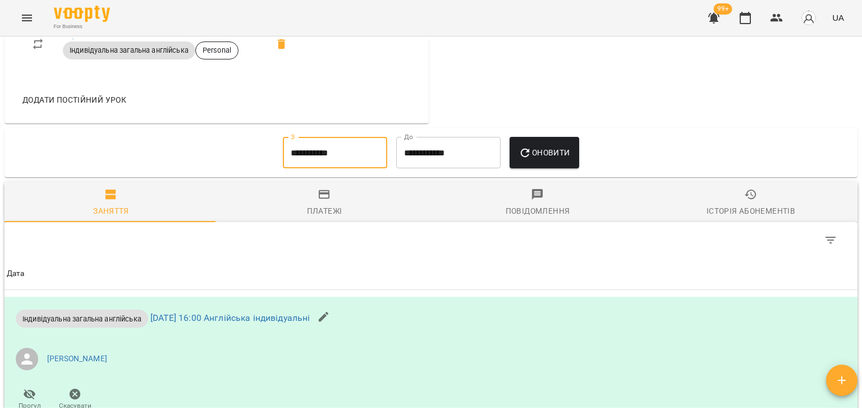
click at [340, 161] on input "**********" at bounding box center [335, 152] width 104 height 31
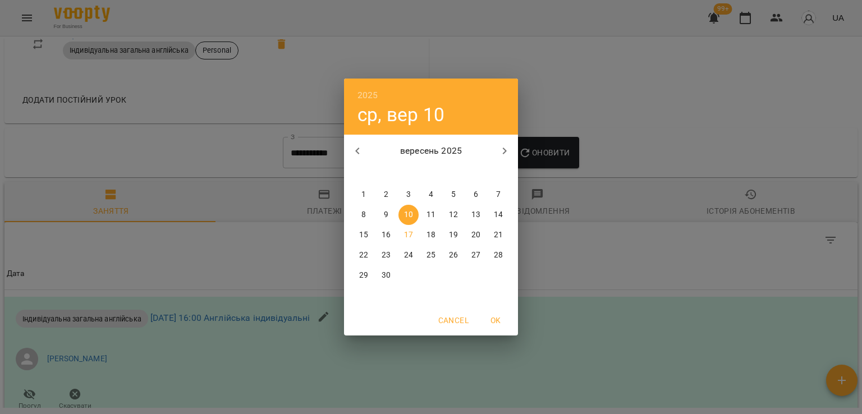
click at [367, 200] on button "1" at bounding box center [364, 195] width 20 height 20
type input "**********"
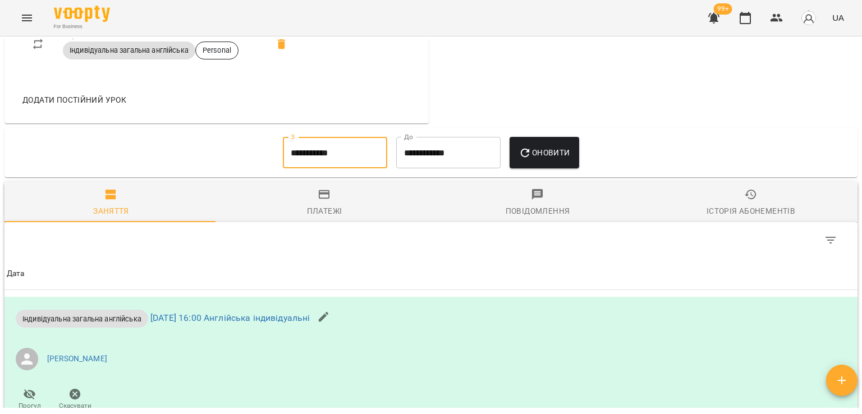
click at [576, 155] on button "Оновити" at bounding box center [544, 152] width 69 height 31
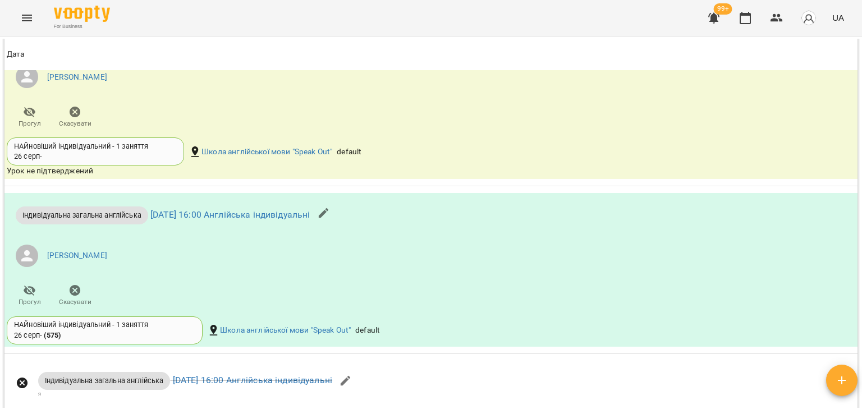
scroll to position [1118, 0]
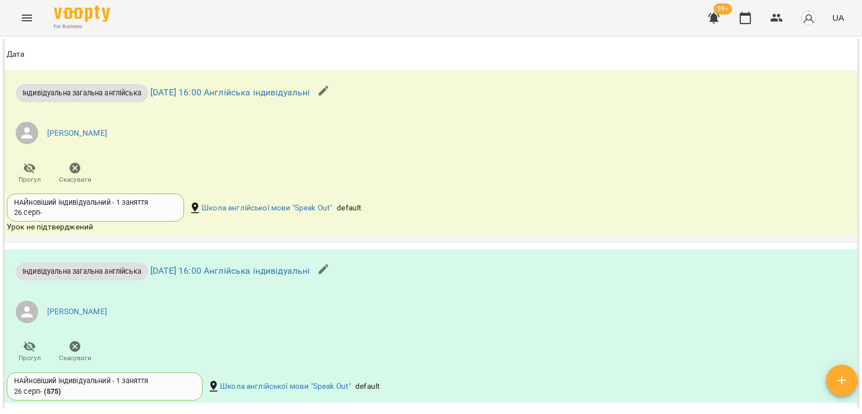
click at [72, 171] on icon "button" at bounding box center [75, 168] width 11 height 11
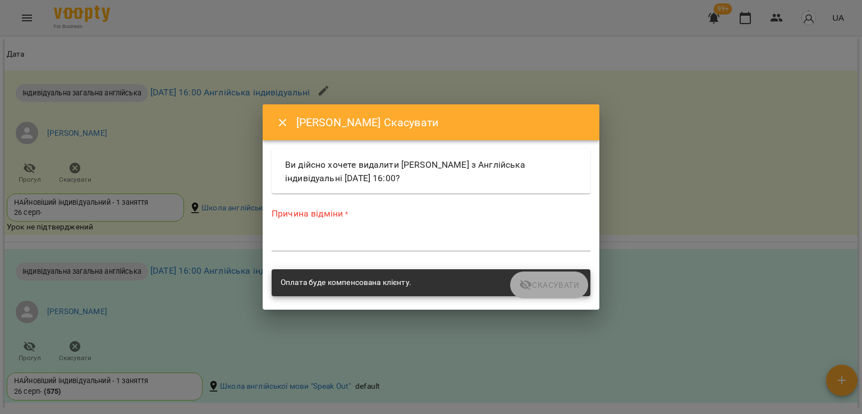
click at [328, 247] on textarea at bounding box center [431, 242] width 319 height 11
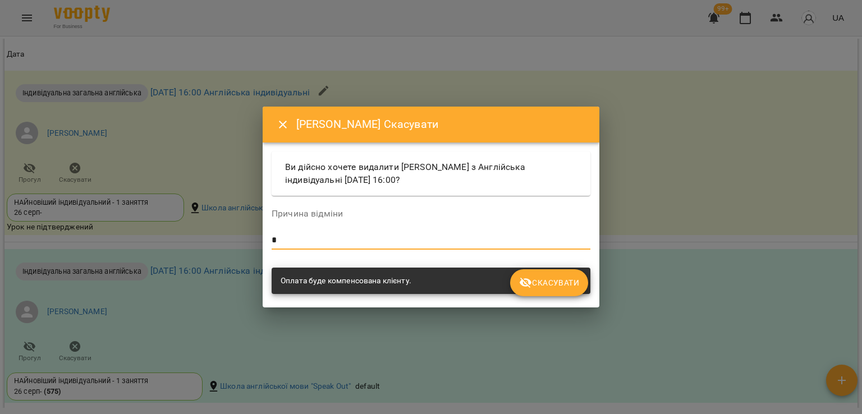
type textarea "*"
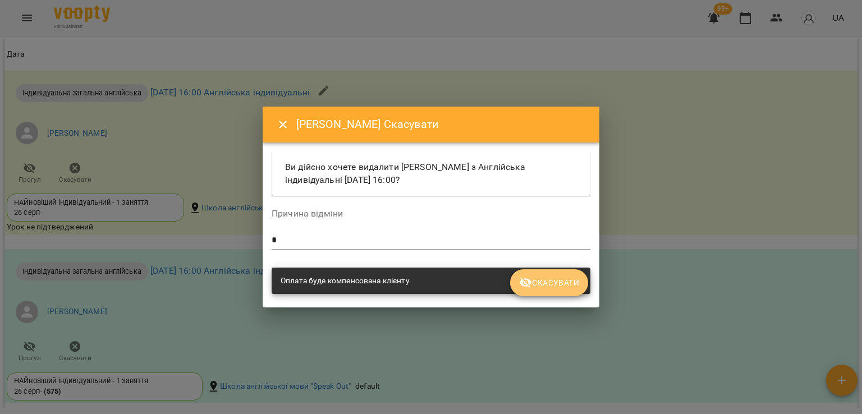
click at [553, 295] on button "Скасувати" at bounding box center [549, 282] width 78 height 27
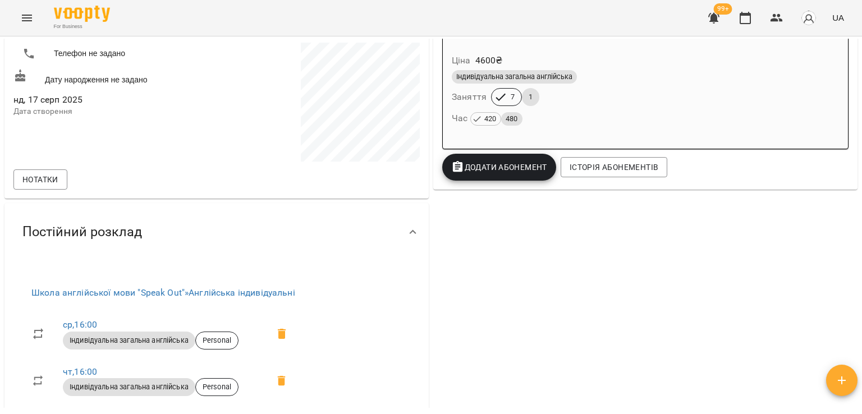
scroll to position [0, 0]
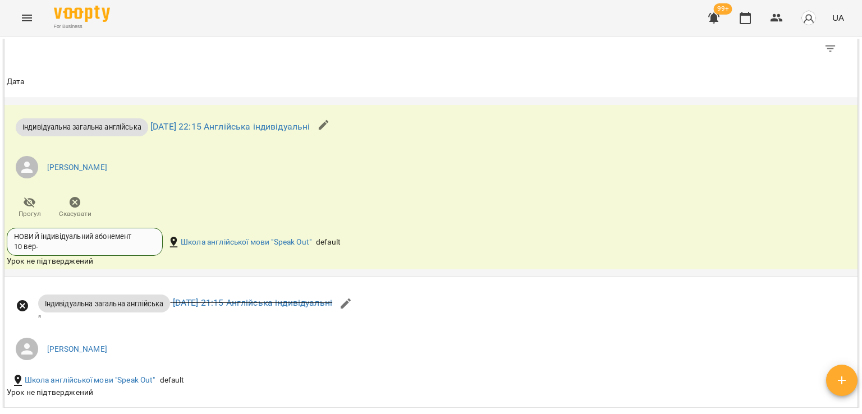
scroll to position [786, 0]
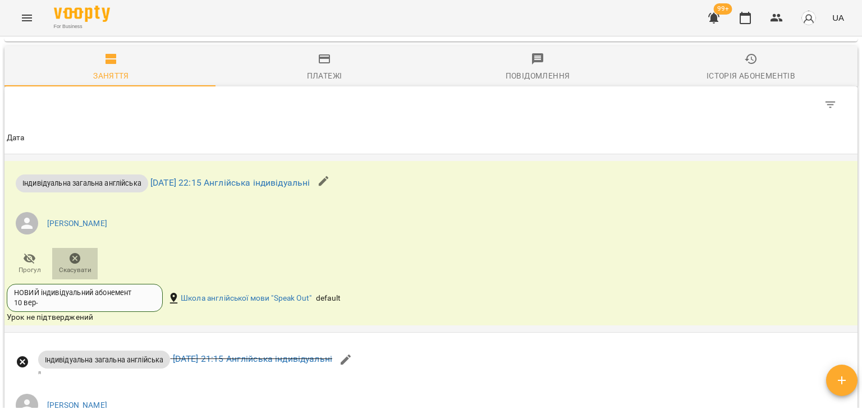
click at [83, 258] on span "Скасувати" at bounding box center [75, 263] width 32 height 22
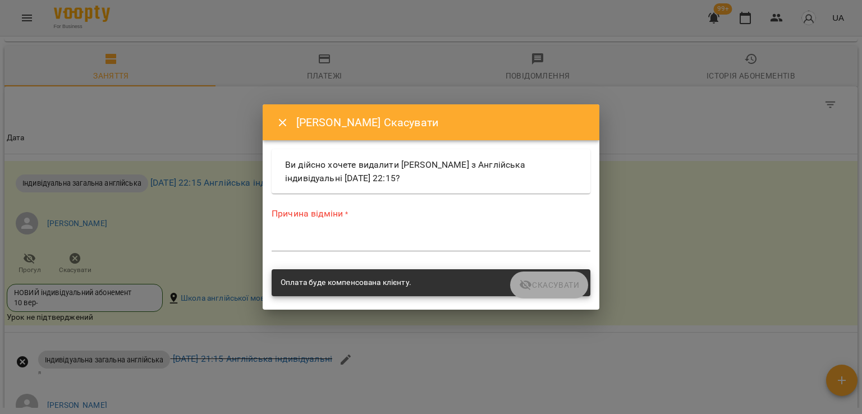
click at [359, 252] on div "Причина відміни * *" at bounding box center [431, 231] width 319 height 49
click at [358, 248] on div "*" at bounding box center [431, 243] width 319 height 18
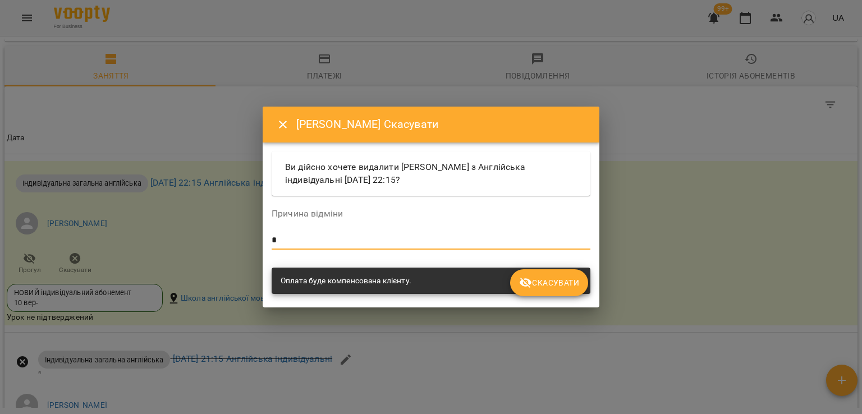
type textarea "*"
click at [514, 277] on button "Скасувати" at bounding box center [549, 282] width 78 height 27
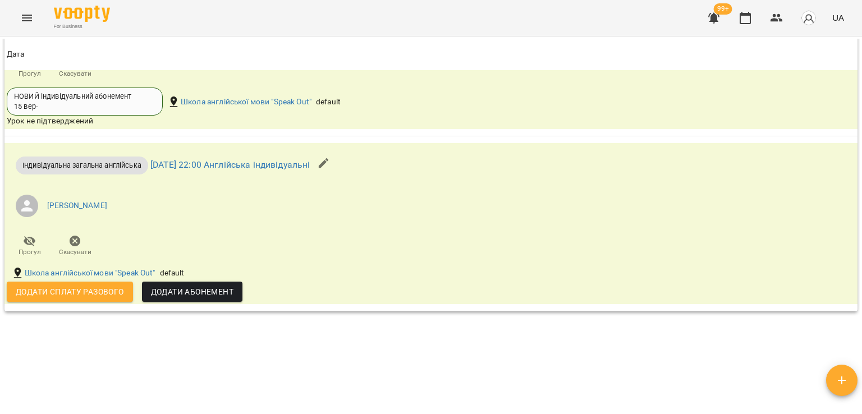
scroll to position [1773, 0]
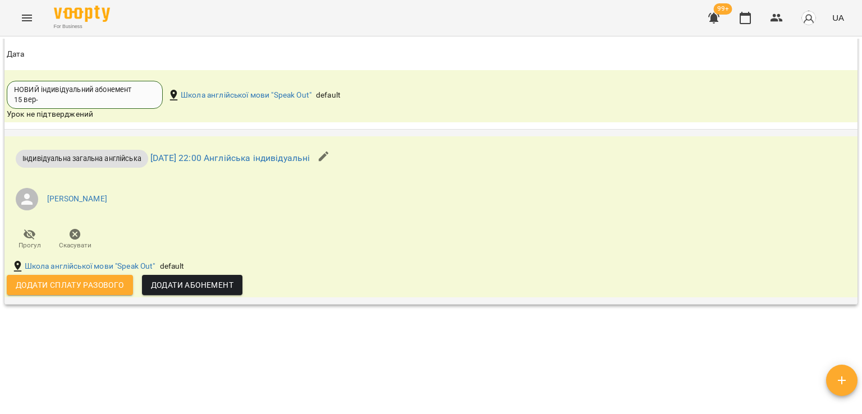
click at [84, 238] on span "Скасувати" at bounding box center [75, 239] width 32 height 22
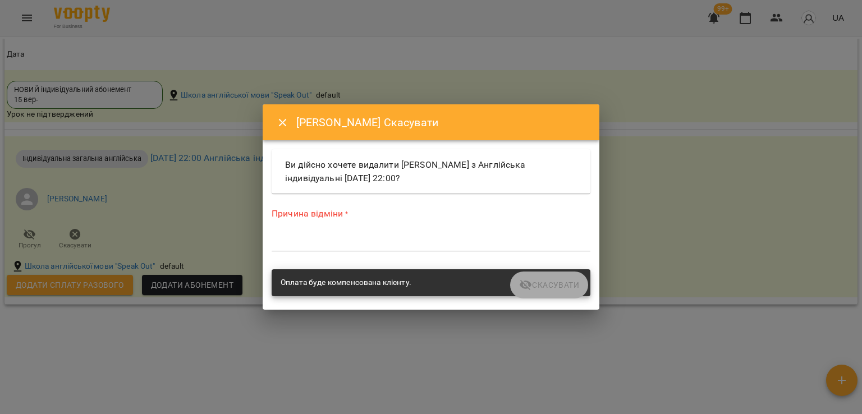
click at [314, 227] on div "Причина відміни * *" at bounding box center [431, 231] width 319 height 49
click at [305, 241] on textarea at bounding box center [431, 242] width 319 height 11
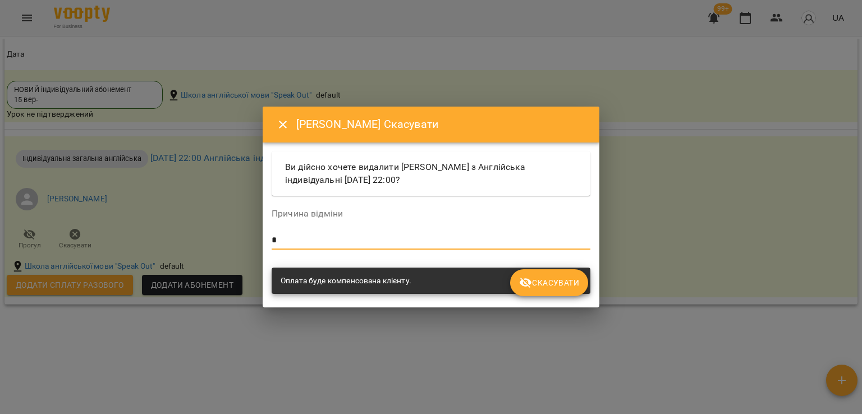
type textarea "*"
click at [544, 284] on span "Скасувати" at bounding box center [549, 282] width 60 height 13
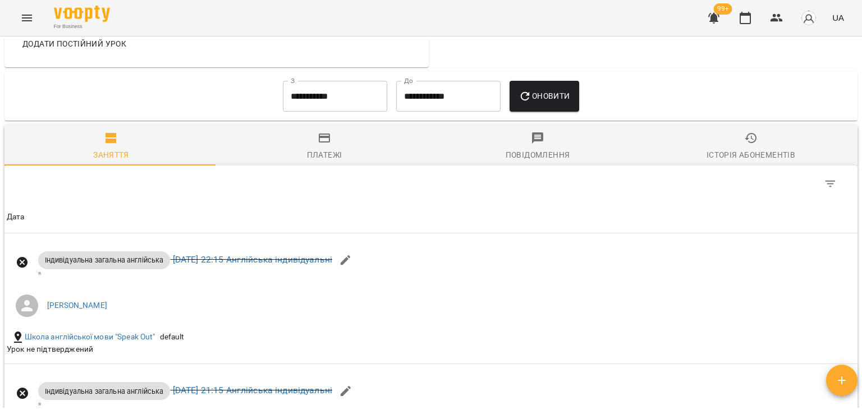
scroll to position [706, 0]
click at [322, 91] on input "**********" at bounding box center [335, 96] width 104 height 31
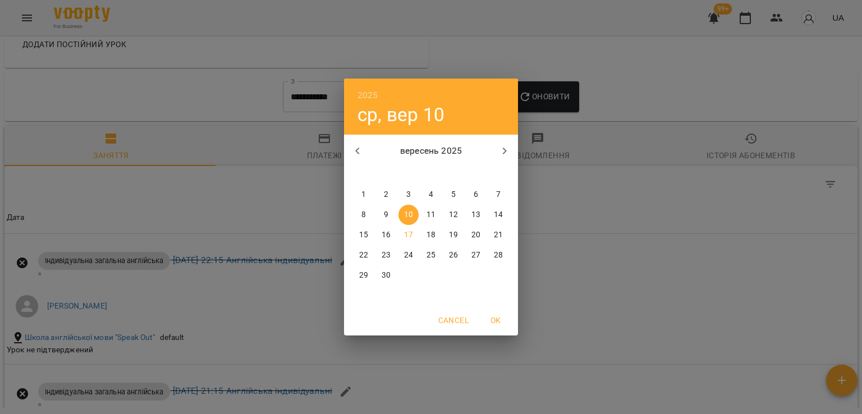
click at [361, 198] on span "1" at bounding box center [364, 194] width 20 height 11
type input "**********"
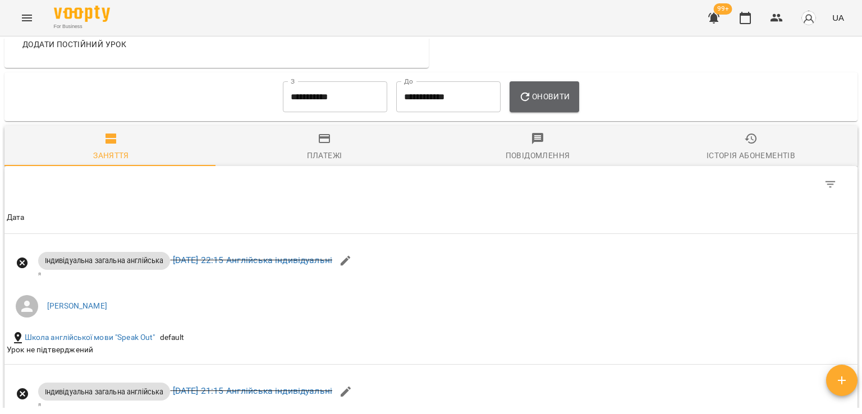
click at [551, 102] on span "Оновити" at bounding box center [544, 96] width 51 height 13
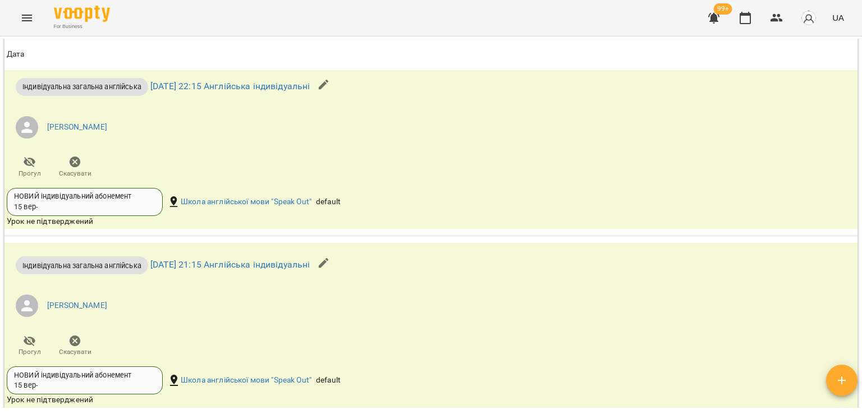
scroll to position [2558, 0]
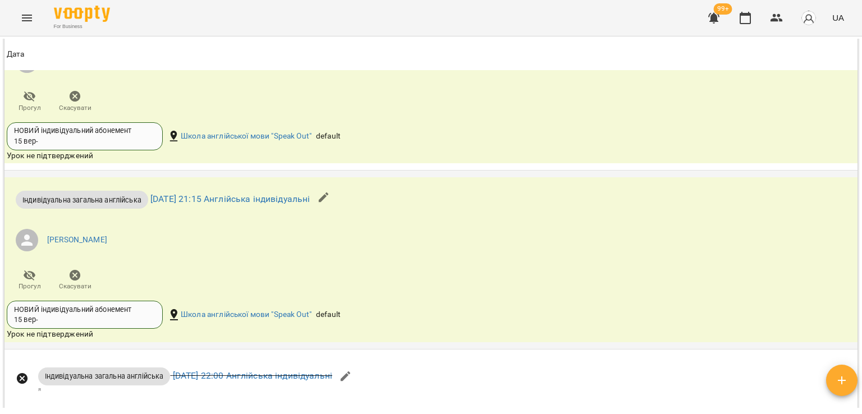
click at [68, 277] on icon "button" at bounding box center [74, 275] width 13 height 13
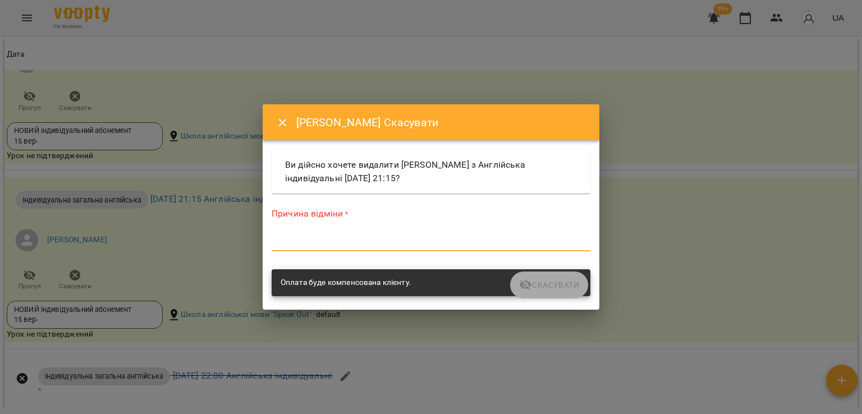
click at [306, 242] on textarea at bounding box center [431, 242] width 319 height 11
type textarea "*"
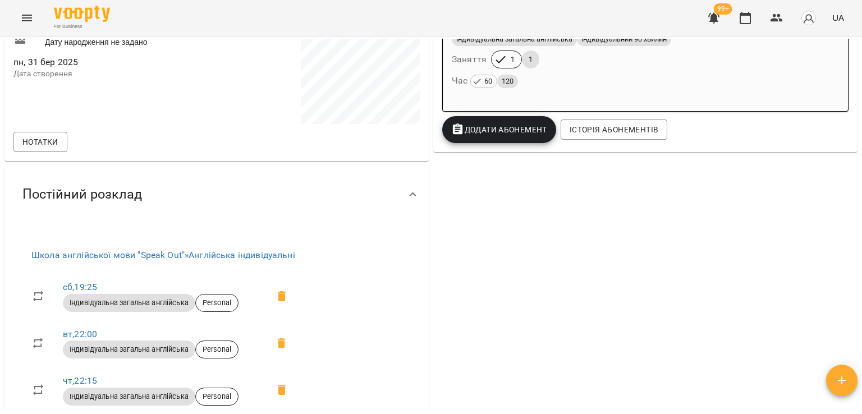
scroll to position [89, 0]
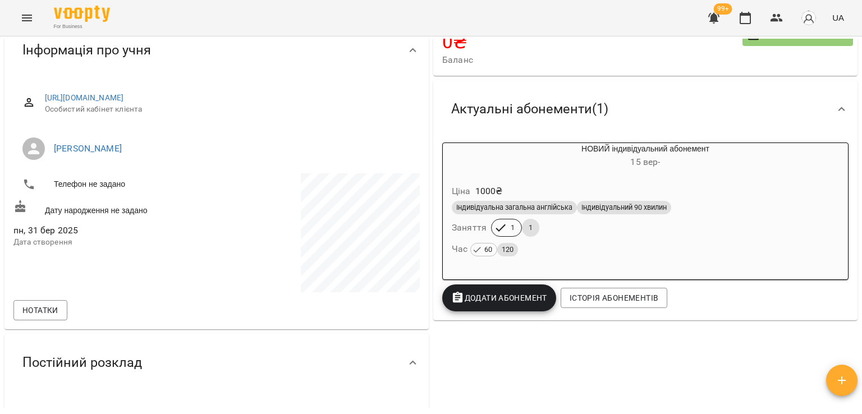
click at [534, 234] on div "1 1" at bounding box center [515, 228] width 53 height 22
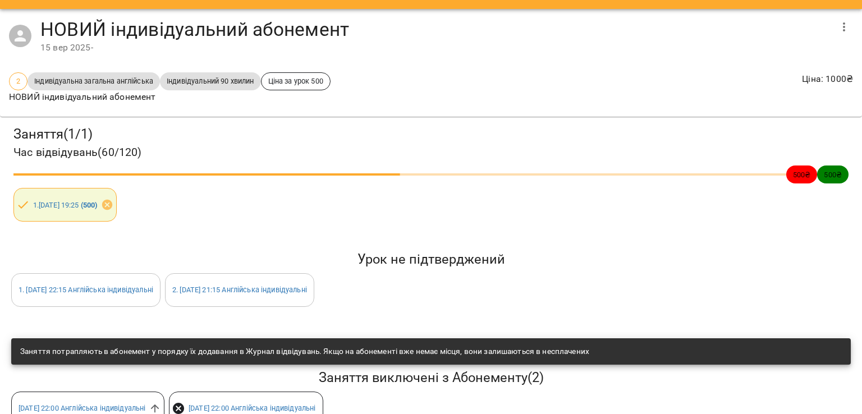
scroll to position [0, 0]
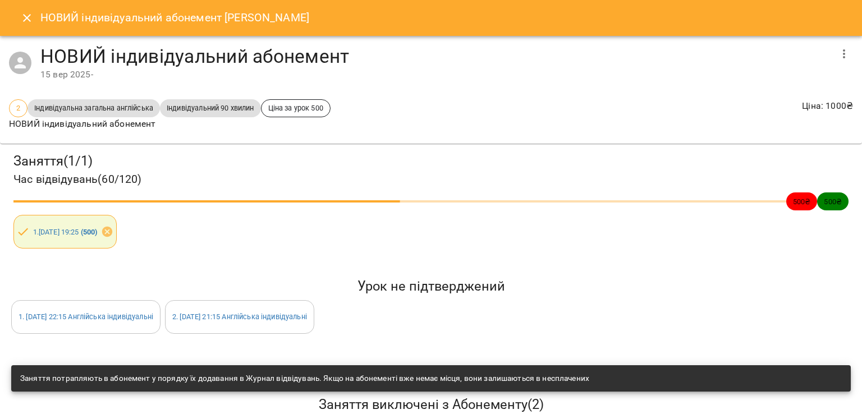
click at [27, 25] on button "Close" at bounding box center [26, 17] width 27 height 27
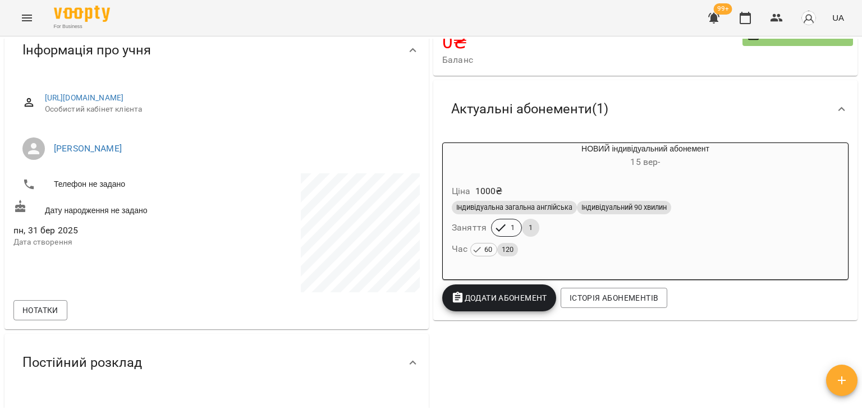
click at [630, 203] on div "Індивідуальний 90 хвилин" at bounding box center [624, 207] width 94 height 13
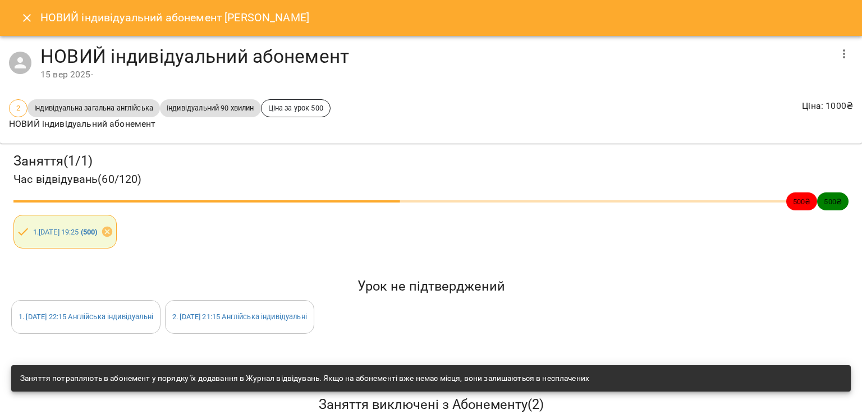
click at [838, 53] on icon "button" at bounding box center [843, 53] width 13 height 13
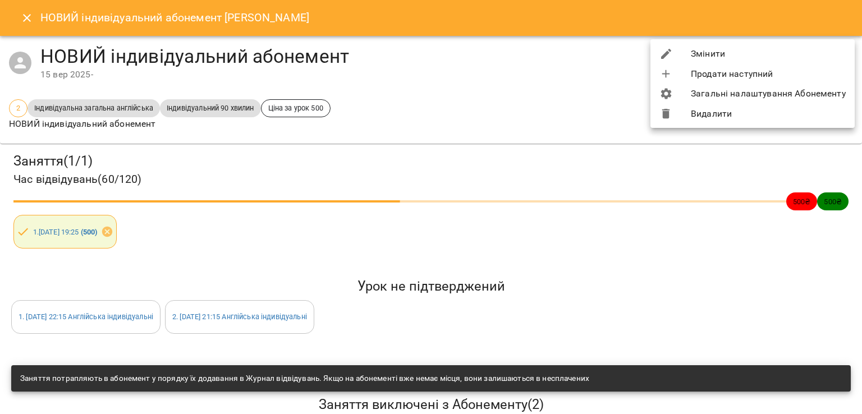
click at [740, 116] on li "Видалити" at bounding box center [753, 114] width 204 height 20
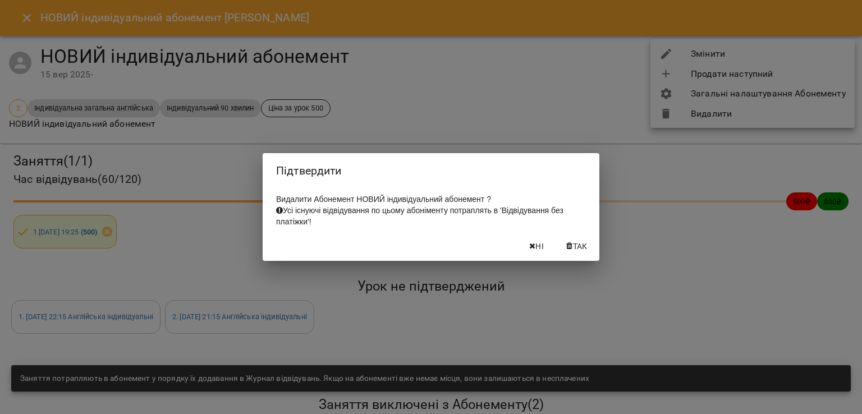
click at [585, 253] on span "Так" at bounding box center [580, 246] width 15 height 13
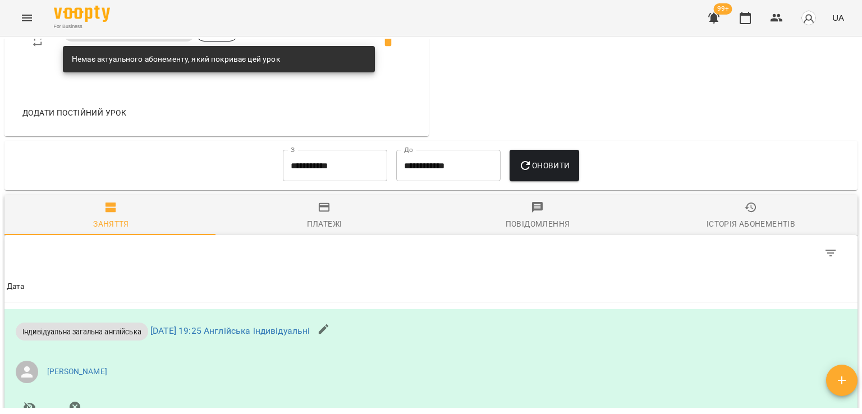
click at [324, 218] on div "Платежі" at bounding box center [324, 223] width 35 height 13
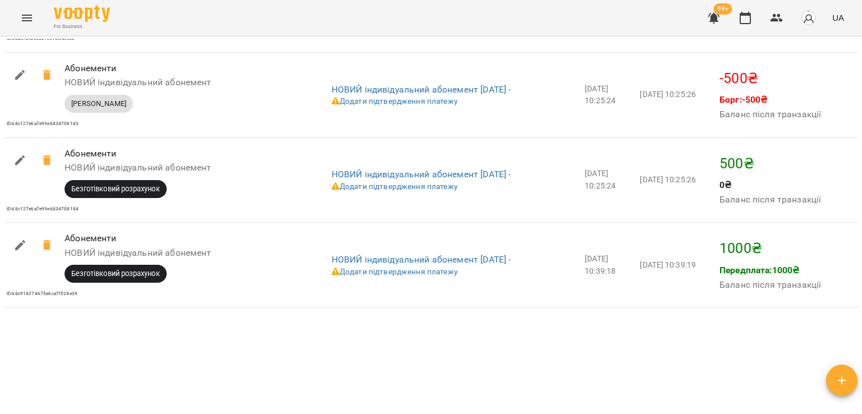
scroll to position [1864, 0]
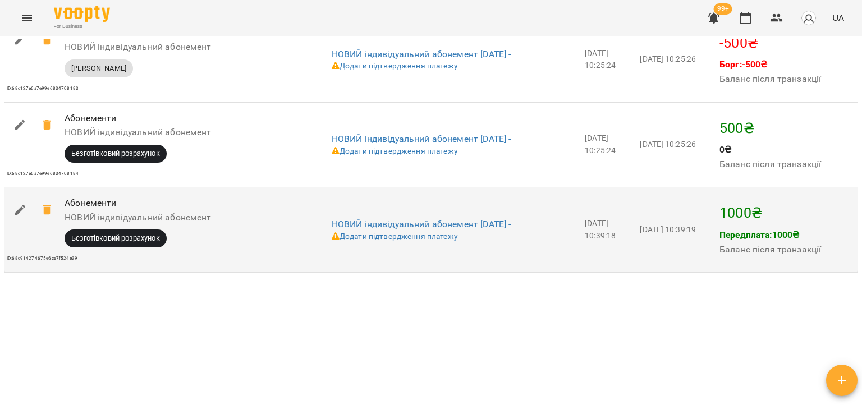
click at [54, 208] on span at bounding box center [47, 209] width 27 height 27
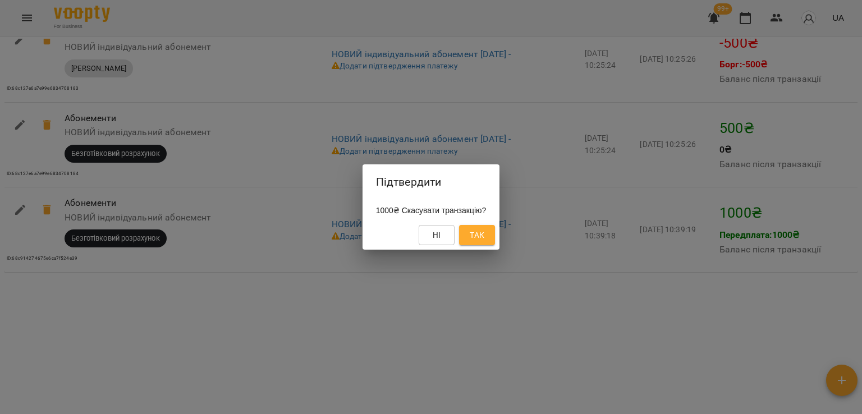
click at [484, 240] on span "Так" at bounding box center [477, 234] width 15 height 13
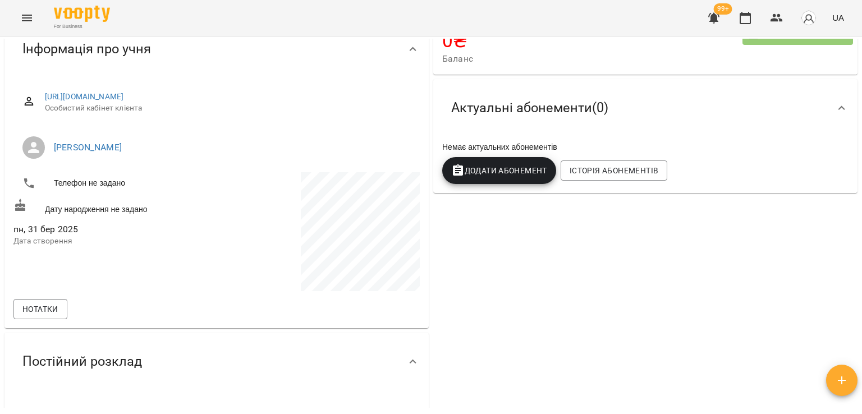
scroll to position [0, 0]
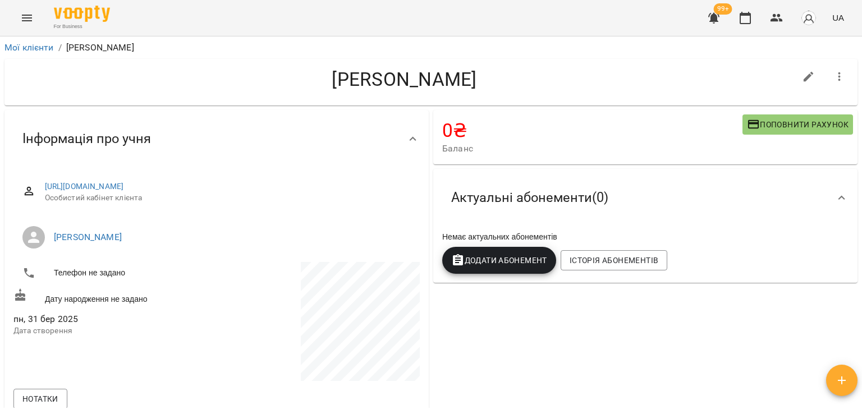
click at [492, 259] on span "Додати Абонемент" at bounding box center [499, 260] width 96 height 13
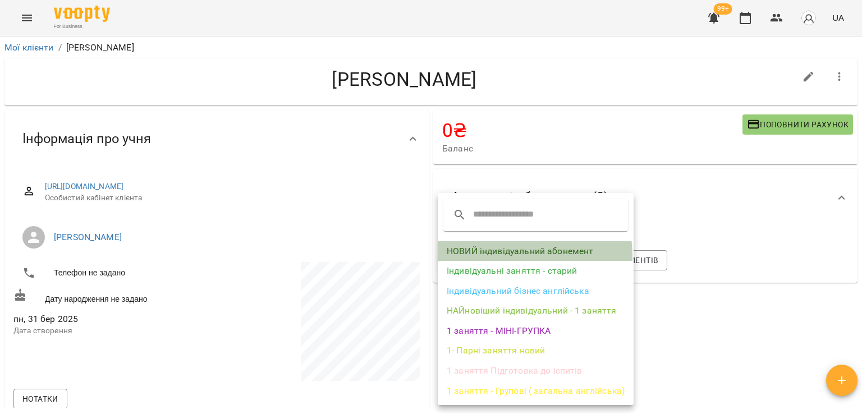
click at [503, 257] on li "НОВИЙ індивідуальний абонемент" at bounding box center [536, 251] width 196 height 20
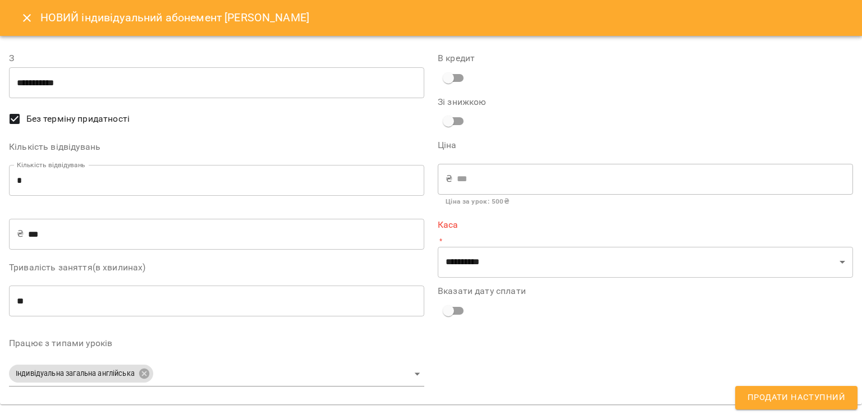
type input "**********"
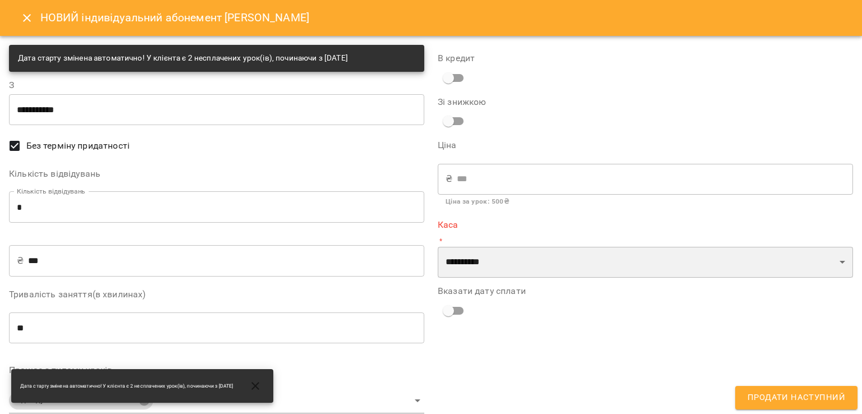
click at [505, 275] on select "**********" at bounding box center [645, 262] width 415 height 31
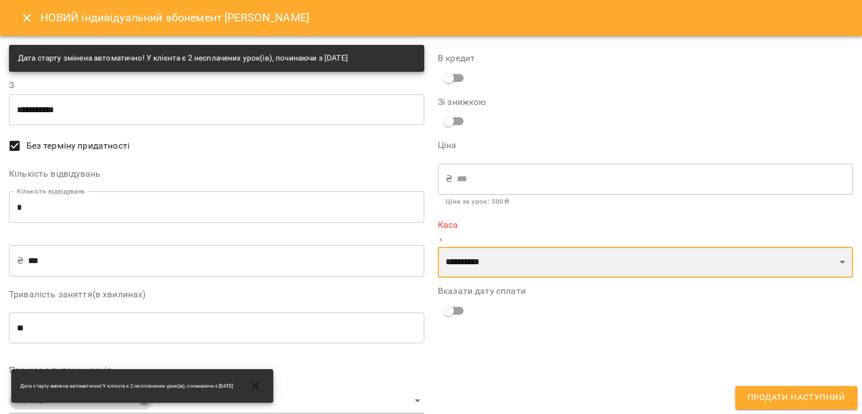
select select "****"
click at [438, 247] on select "**********" at bounding box center [645, 262] width 415 height 31
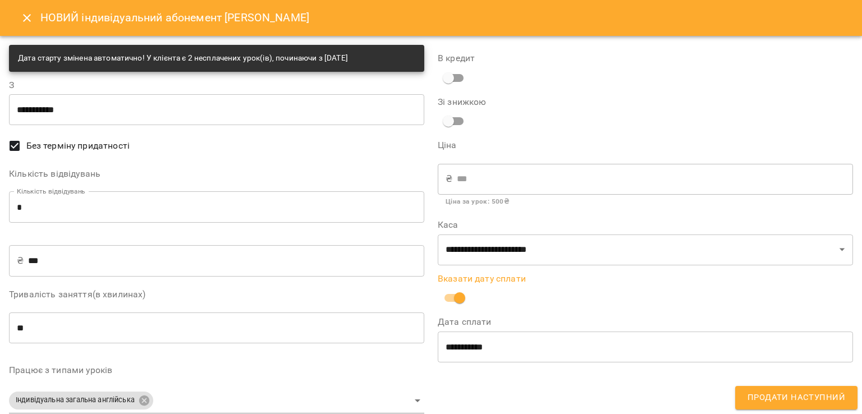
click at [748, 400] on button "Продати наступний" at bounding box center [796, 398] width 122 height 24
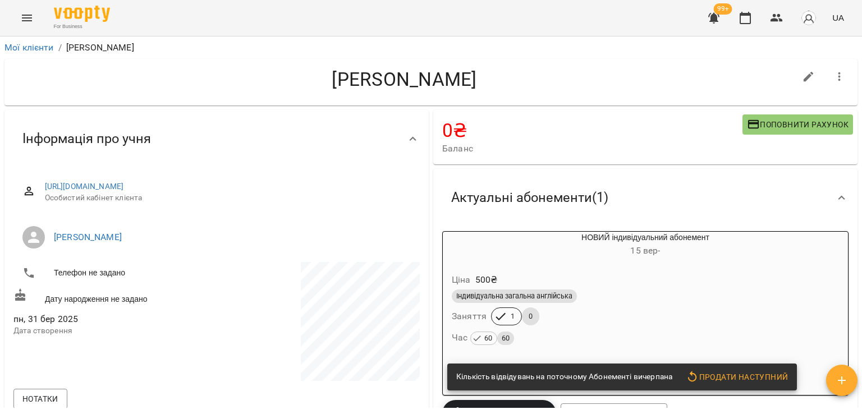
click at [624, 323] on div "Індивідуальна загальна англійська Заняття 1 0 Час 60 60" at bounding box center [646, 317] width 392 height 61
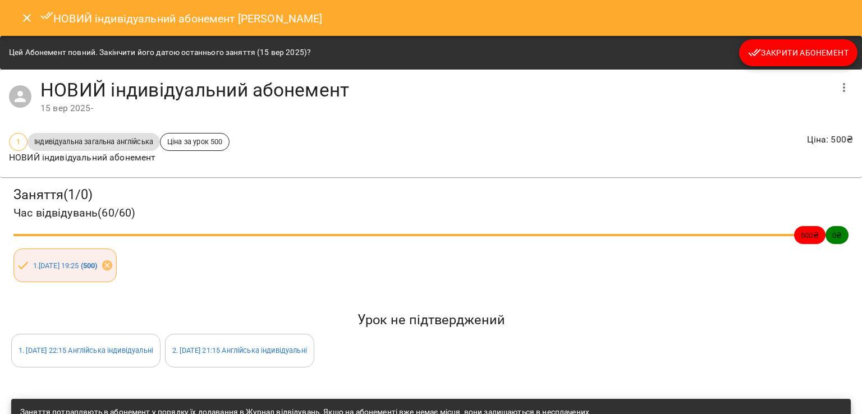
click at [764, 33] on div "НОВИЙ індивідуальний абонемент Галина Резніченко" at bounding box center [431, 18] width 862 height 36
click at [759, 43] on button "Закрити Абонемент" at bounding box center [798, 52] width 118 height 27
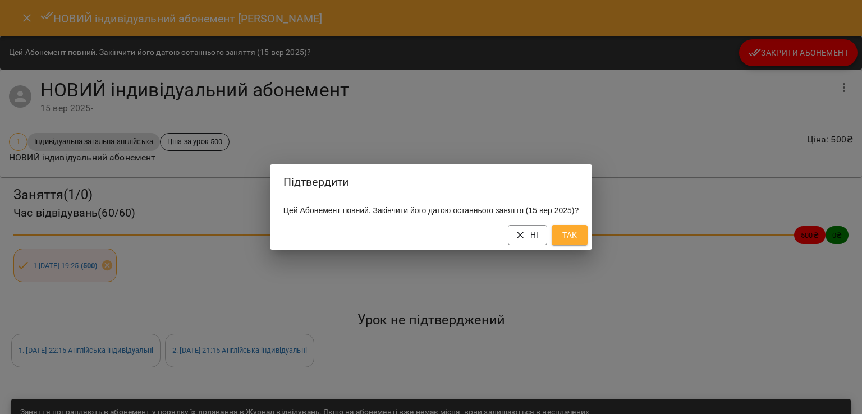
click at [588, 245] on button "Так" at bounding box center [570, 235] width 36 height 20
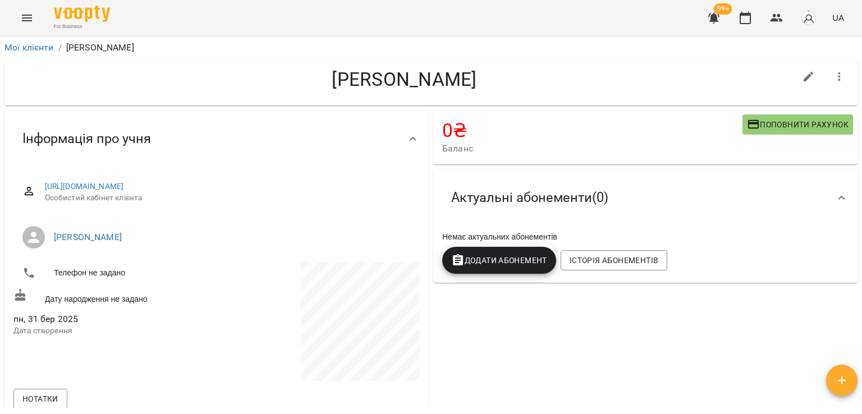
click at [520, 251] on button "Додати Абонемент" at bounding box center [499, 260] width 114 height 27
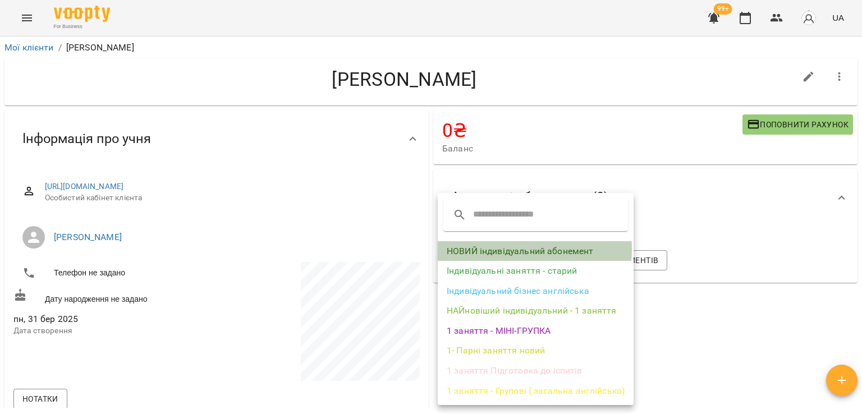
click at [519, 249] on li "НОВИЙ індивідуальний абонемент" at bounding box center [536, 251] width 196 height 20
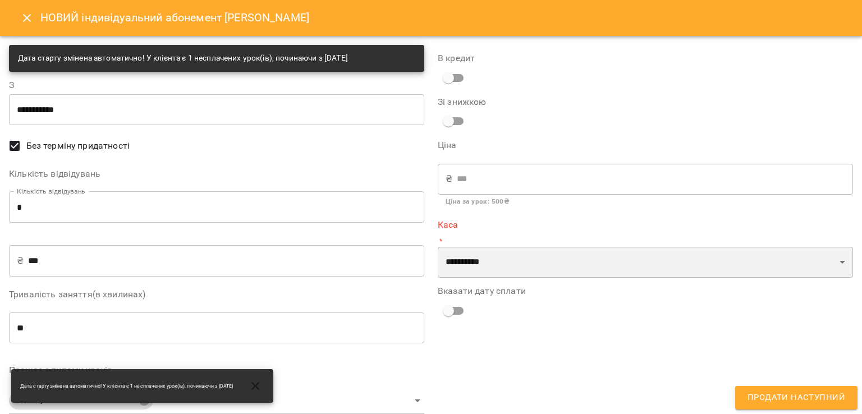
click at [477, 255] on select "**********" at bounding box center [645, 262] width 415 height 31
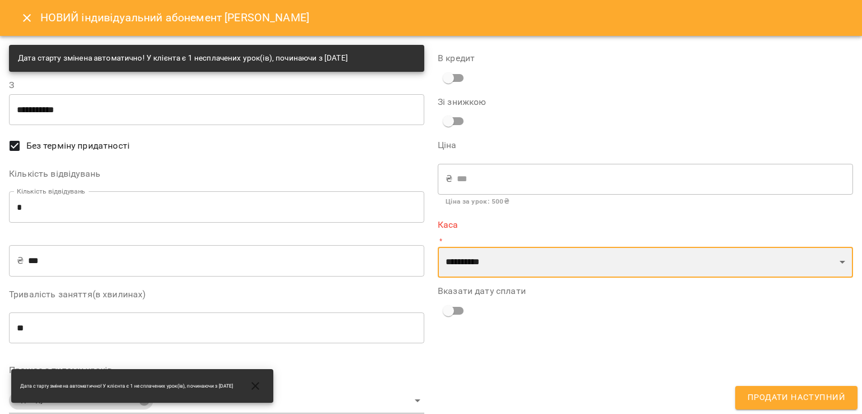
select select "****"
click at [438, 247] on select "**********" at bounding box center [645, 262] width 415 height 31
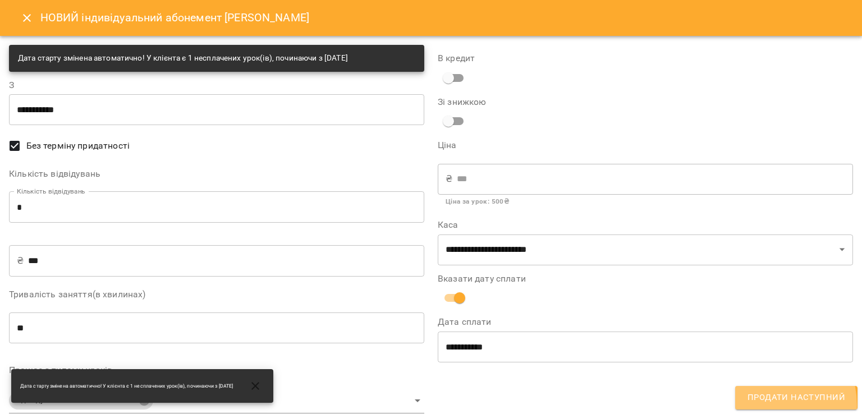
click at [768, 405] on button "Продати наступний" at bounding box center [796, 398] width 122 height 24
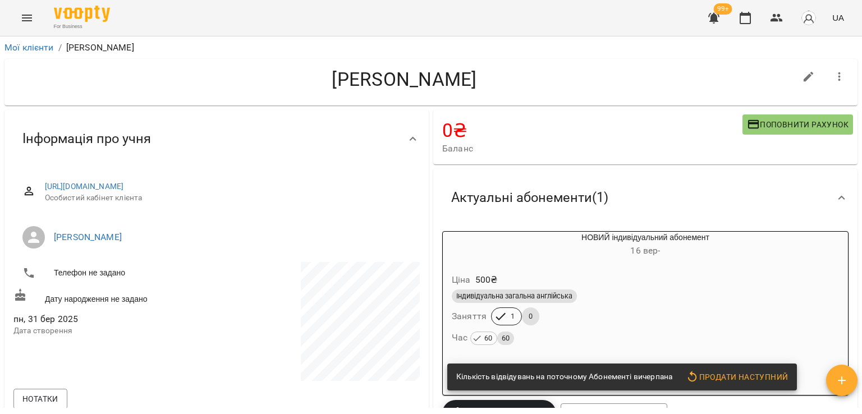
click at [725, 352] on div "Ціна 500 ₴ Індивідуальна загальна англійська Заняття 1 0 Час 60 60" at bounding box center [645, 311] width 405 height 96
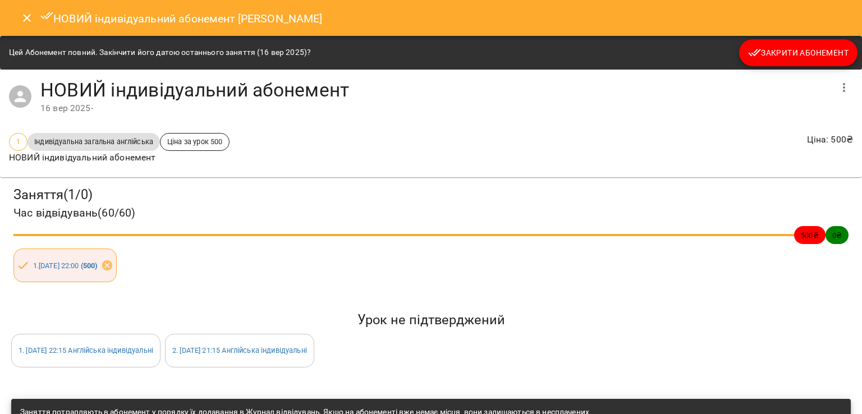
click at [788, 54] on span "Закрити Абонемент" at bounding box center [798, 52] width 100 height 13
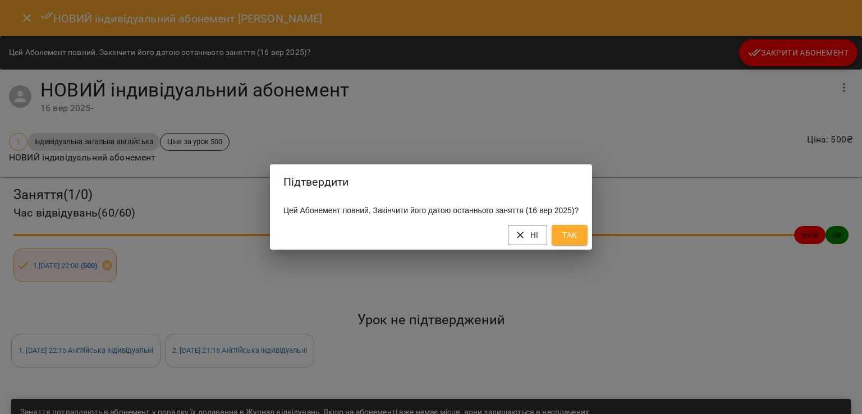
click at [576, 242] on span "Так" at bounding box center [570, 234] width 18 height 13
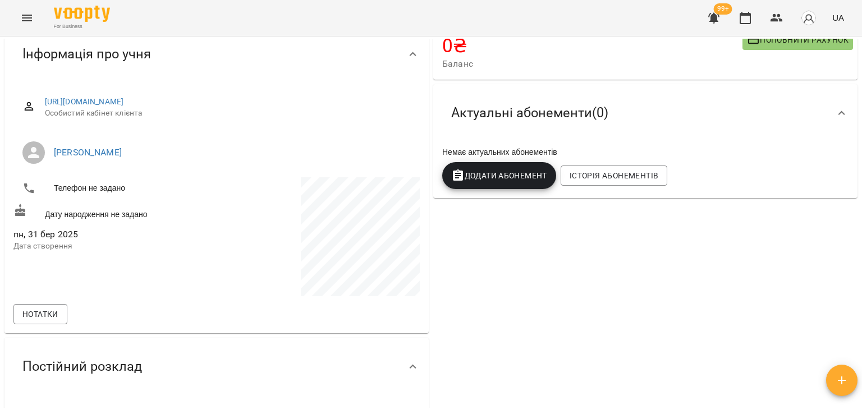
scroll to position [112, 0]
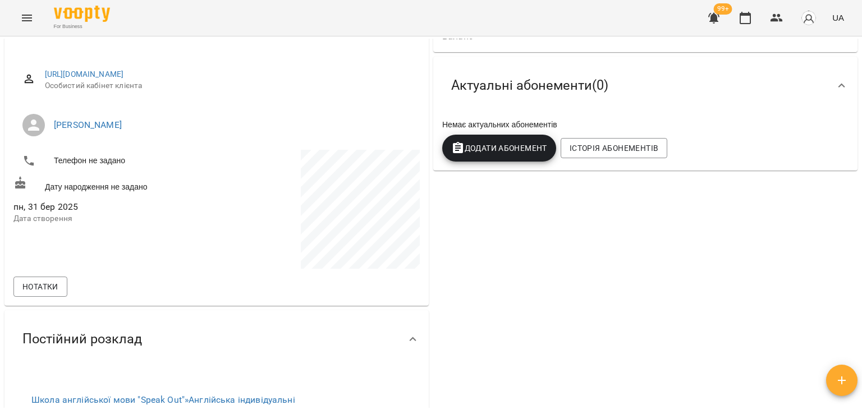
click at [510, 155] on span "Додати Абонемент" at bounding box center [499, 147] width 96 height 13
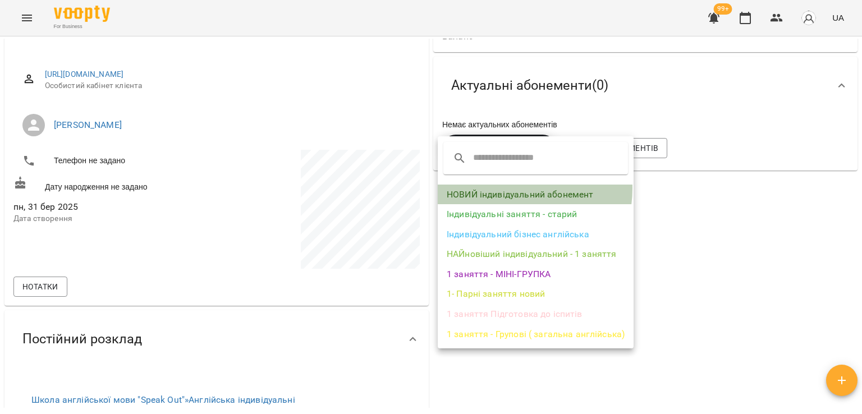
click at [510, 189] on li "НОВИЙ індивідуальний абонемент" at bounding box center [536, 195] width 196 height 20
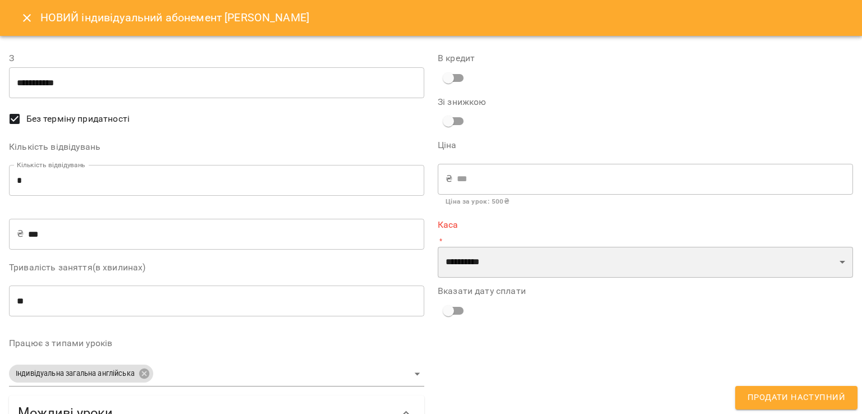
click at [458, 270] on select "**********" at bounding box center [645, 262] width 415 height 31
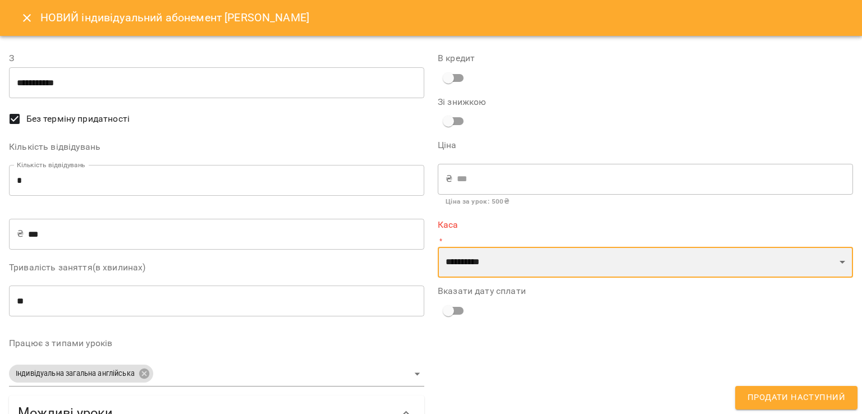
select select "****"
click at [438, 247] on select "**********" at bounding box center [645, 262] width 415 height 31
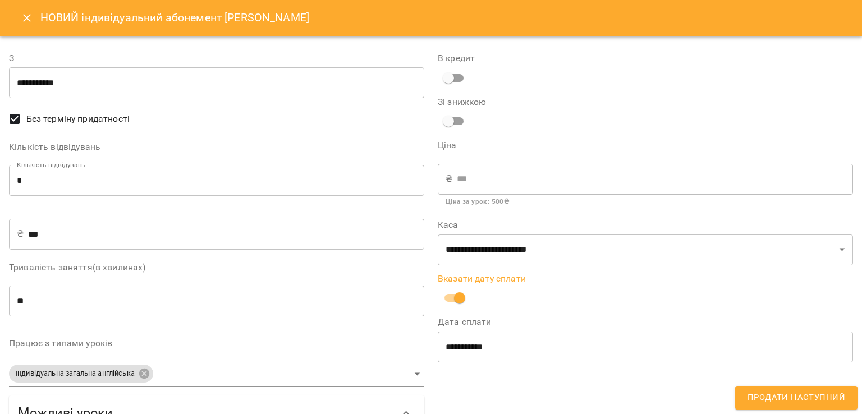
click at [798, 402] on span "Продати наступний" at bounding box center [797, 398] width 98 height 15
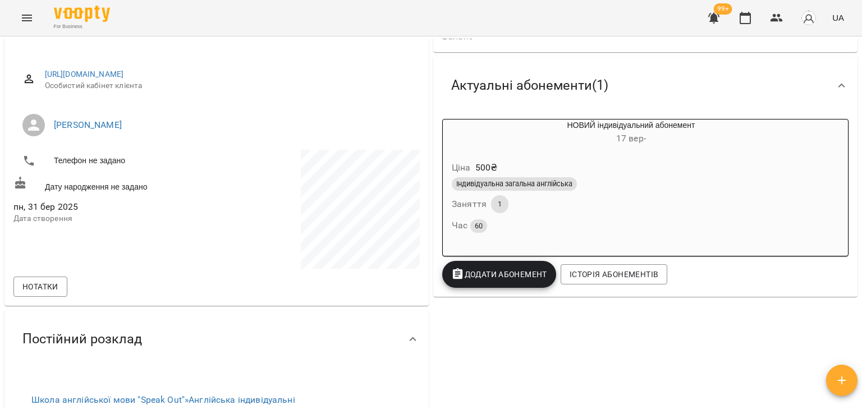
click at [483, 268] on button "Додати Абонемент" at bounding box center [499, 274] width 114 height 27
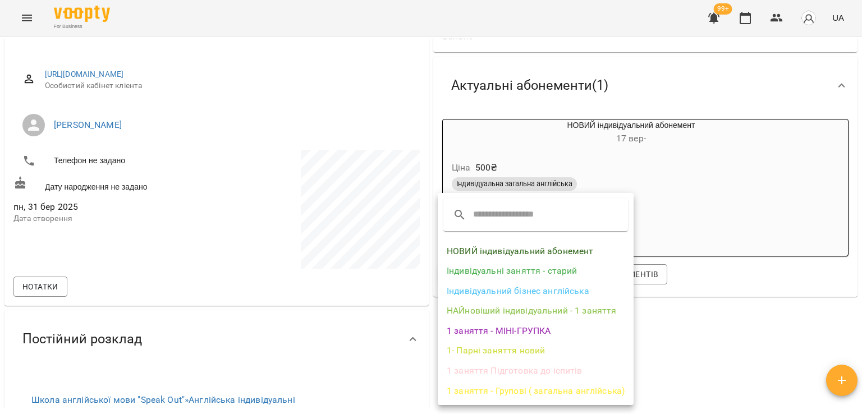
click at [502, 249] on li "НОВИЙ індивідуальний абонемент" at bounding box center [536, 251] width 196 height 20
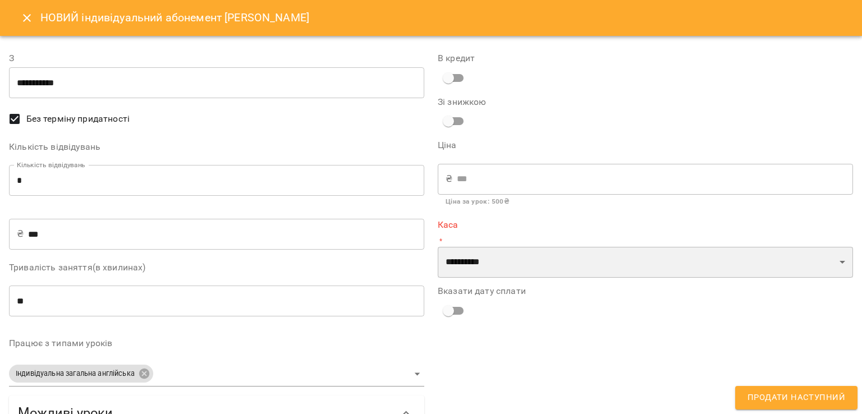
click at [530, 250] on select "**********" at bounding box center [645, 262] width 415 height 31
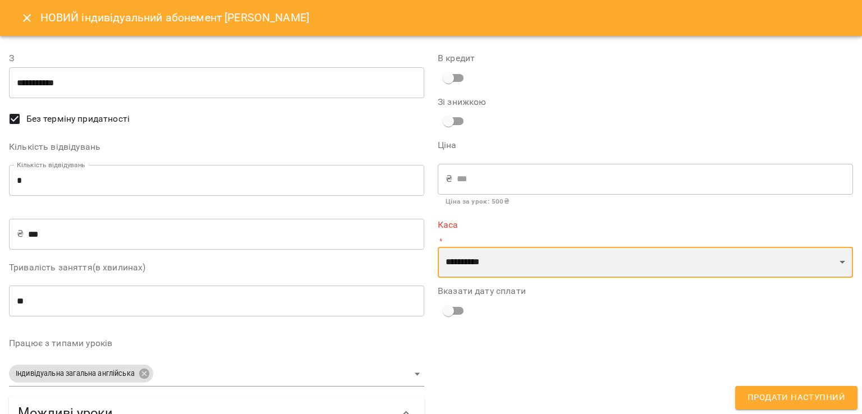
select select "****"
click at [438, 247] on select "**********" at bounding box center [645, 262] width 415 height 31
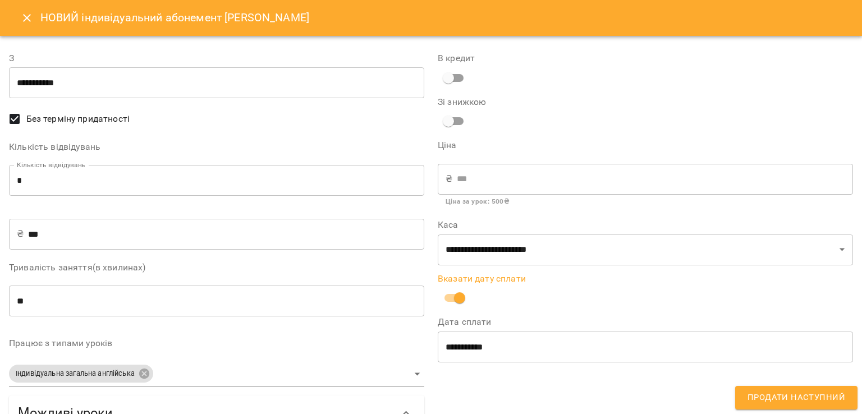
click at [775, 389] on button "Продати наступний" at bounding box center [796, 398] width 122 height 24
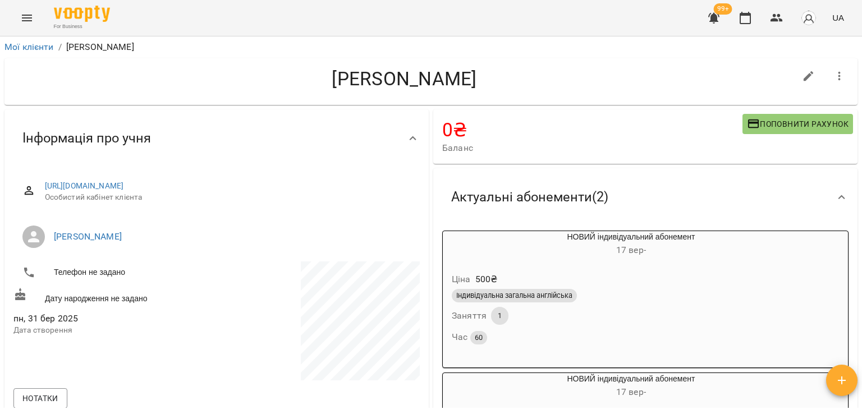
scroll to position [0, 0]
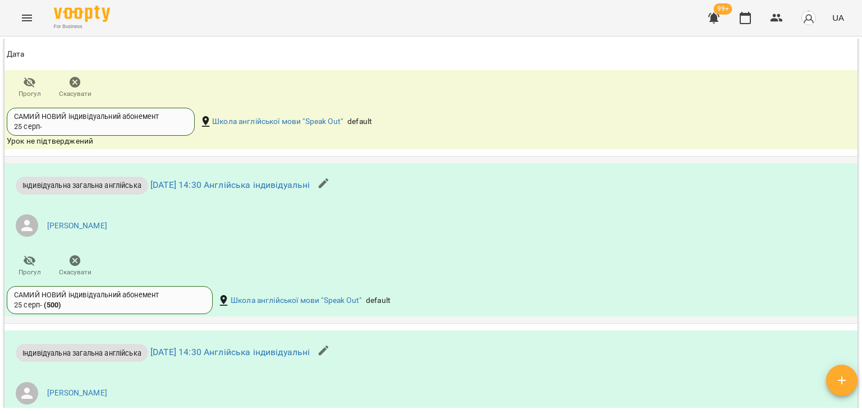
scroll to position [768, 0]
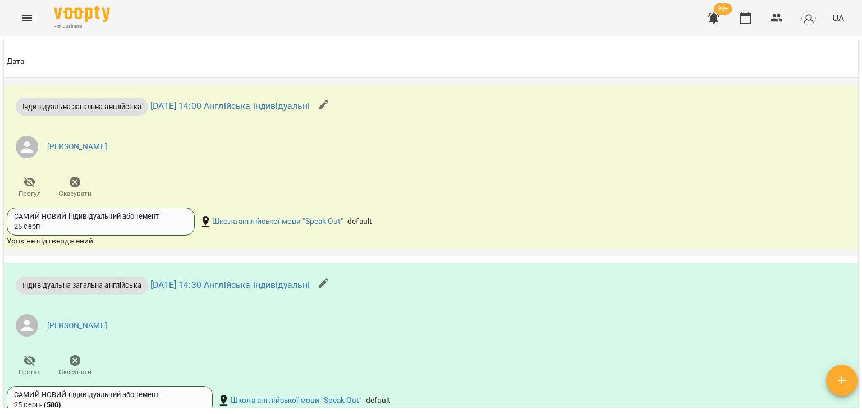
click at [77, 181] on icon "button" at bounding box center [75, 182] width 11 height 11
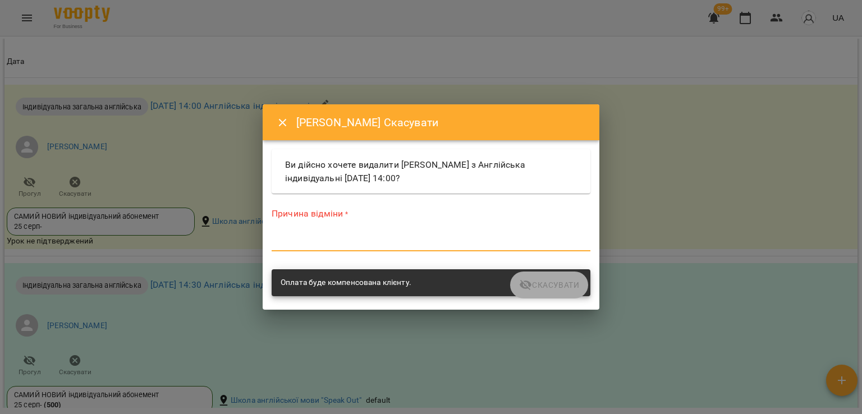
click at [310, 242] on textarea at bounding box center [431, 242] width 319 height 11
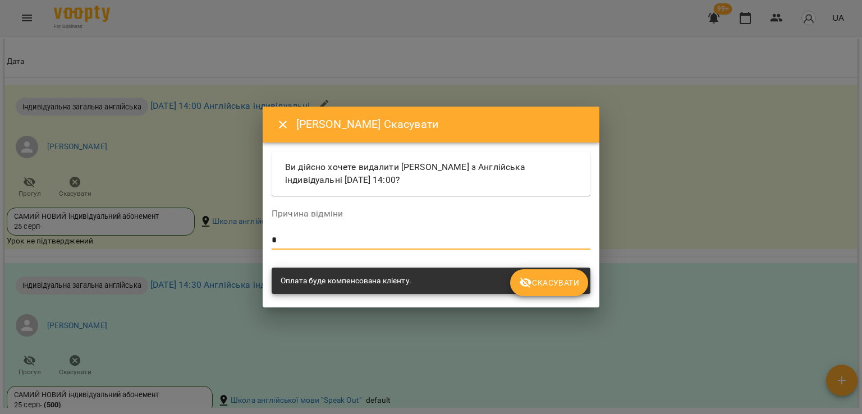
type textarea "*"
click at [524, 284] on icon "submit" at bounding box center [525, 282] width 13 height 13
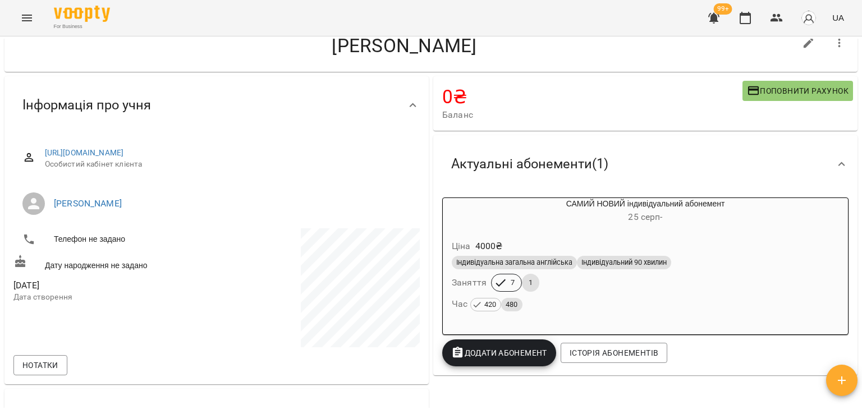
scroll to position [0, 0]
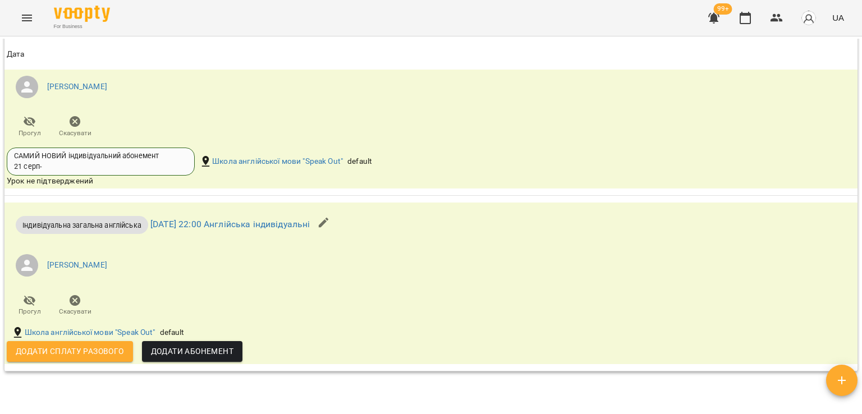
scroll to position [1684, 0]
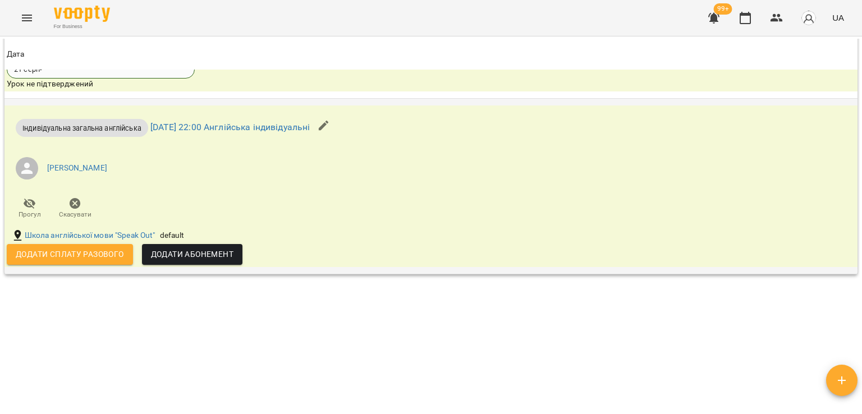
click at [80, 208] on icon "button" at bounding box center [74, 203] width 13 height 13
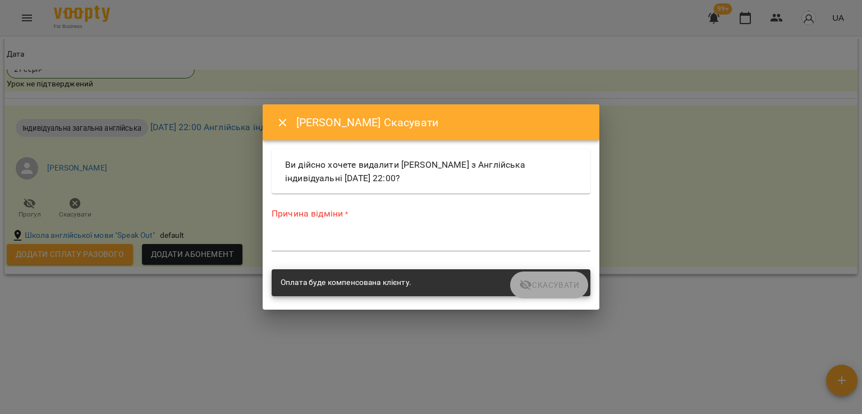
click at [301, 243] on textarea at bounding box center [431, 242] width 319 height 11
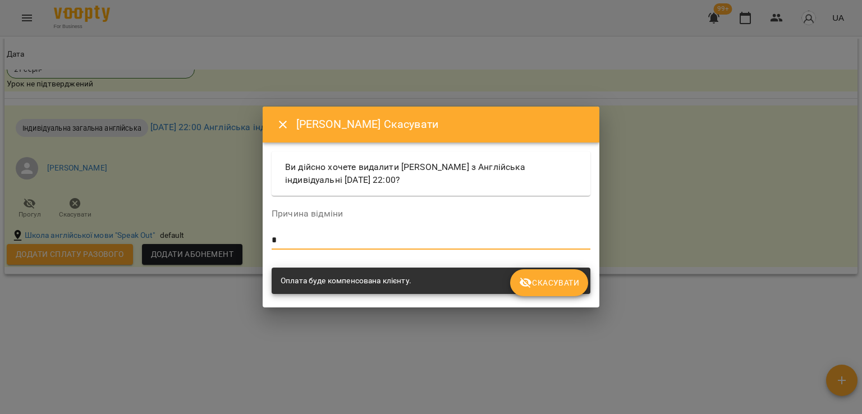
type textarea "*"
click at [525, 281] on icon "submit" at bounding box center [525, 282] width 13 height 13
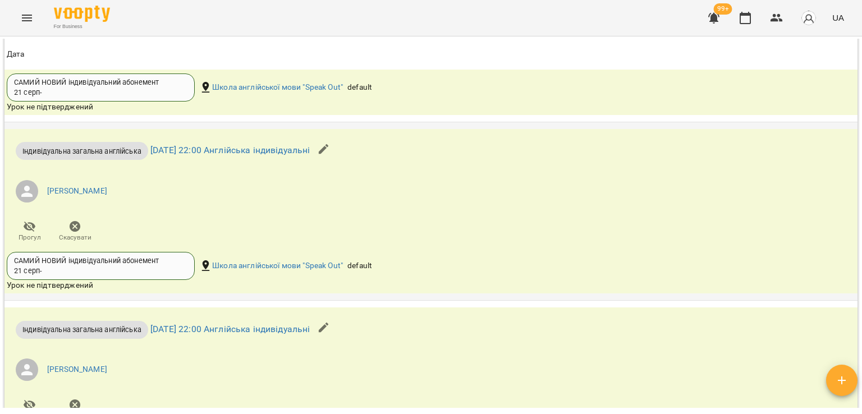
scroll to position [883, 0]
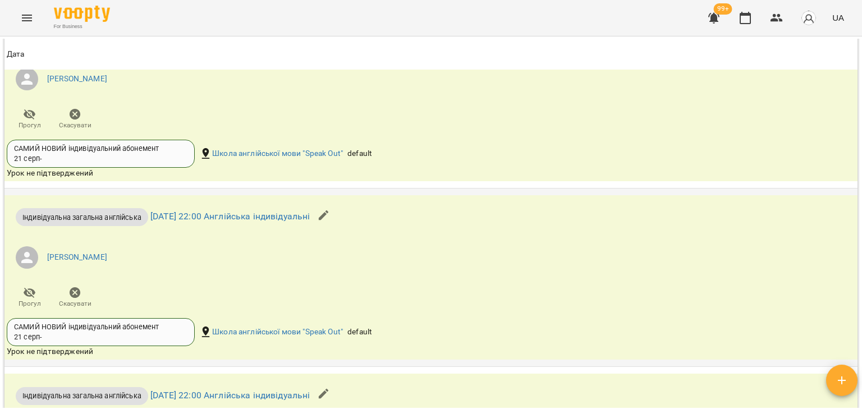
click at [74, 295] on icon "button" at bounding box center [75, 292] width 11 height 11
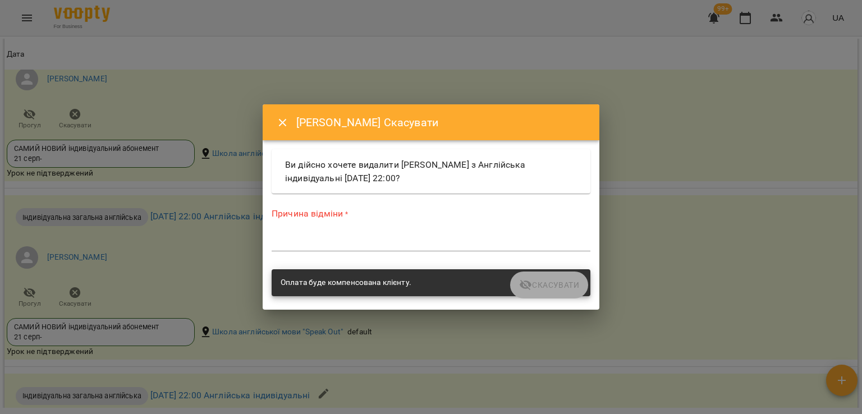
click at [429, 246] on textarea at bounding box center [431, 242] width 319 height 11
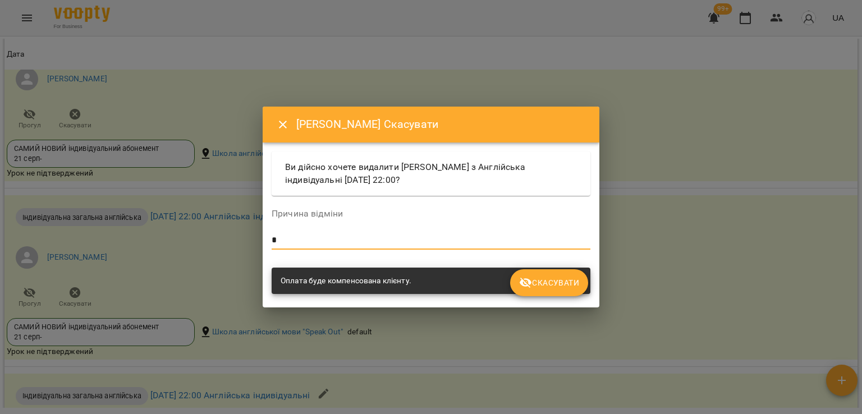
type textarea "*"
click at [566, 296] on div "Скасувати" at bounding box center [430, 298] width 323 height 4
click at [565, 291] on button "Скасувати" at bounding box center [549, 282] width 78 height 27
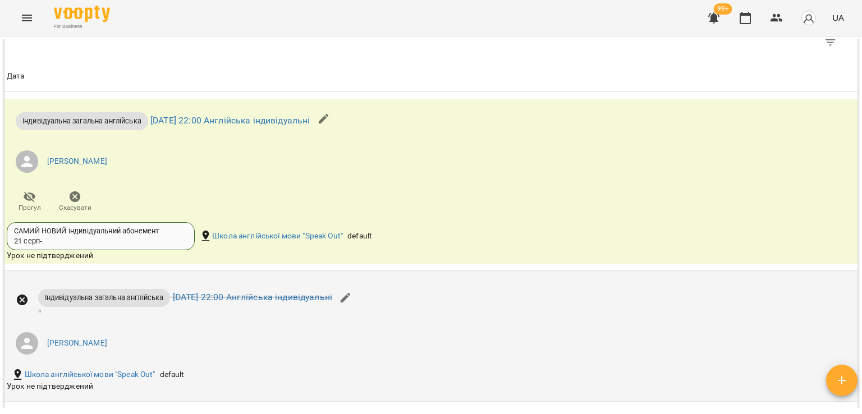
scroll to position [715, 0]
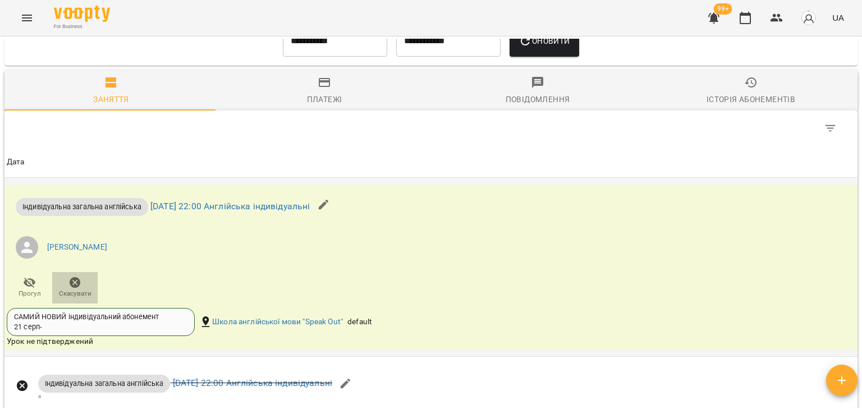
click at [77, 281] on icon "button" at bounding box center [75, 282] width 11 height 11
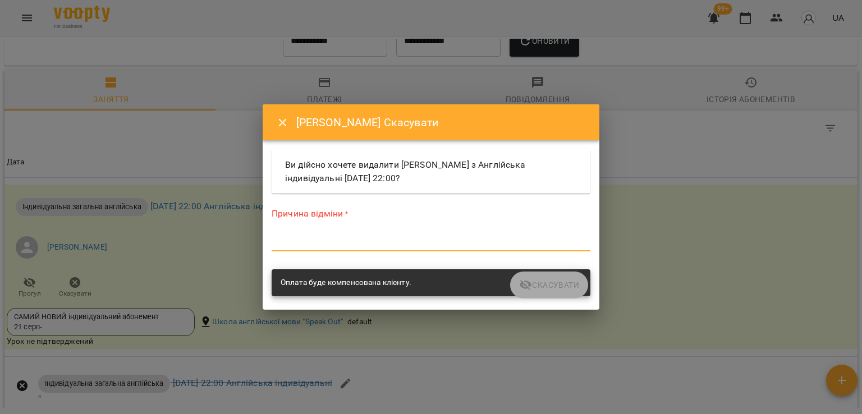
click at [433, 245] on textarea at bounding box center [431, 242] width 319 height 11
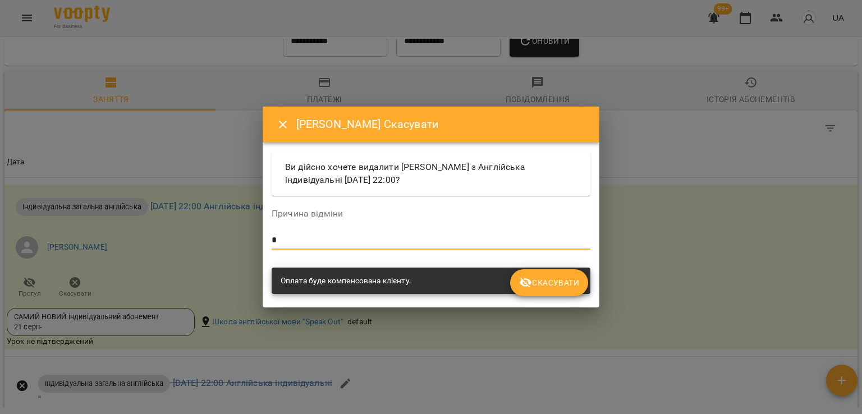
type textarea "*"
click at [518, 271] on button "Скасувати" at bounding box center [549, 282] width 78 height 27
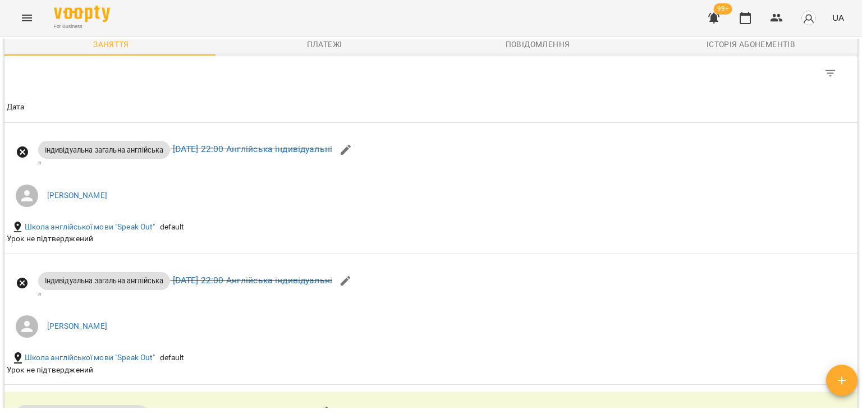
scroll to position [602, 0]
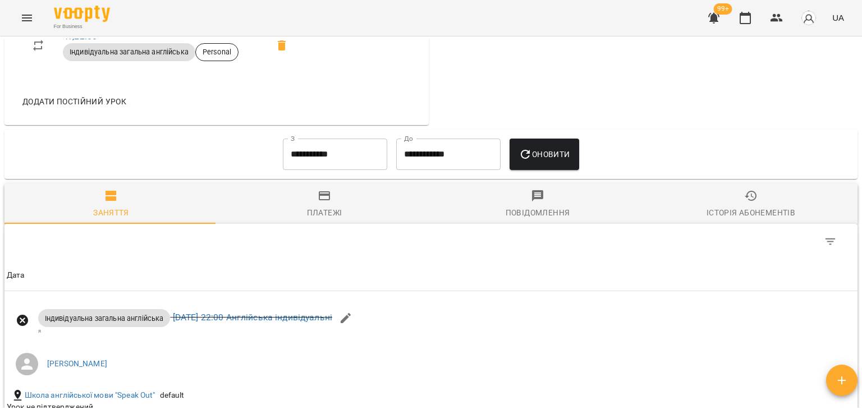
click at [351, 153] on input "**********" at bounding box center [335, 154] width 104 height 31
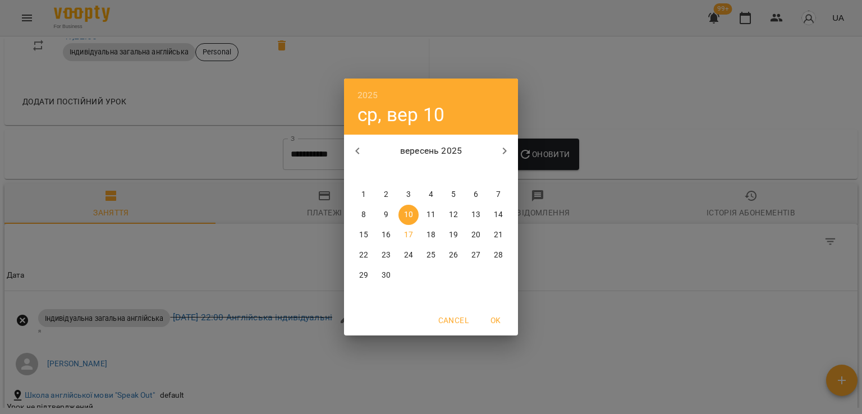
click at [361, 191] on span "1" at bounding box center [364, 194] width 20 height 11
type input "**********"
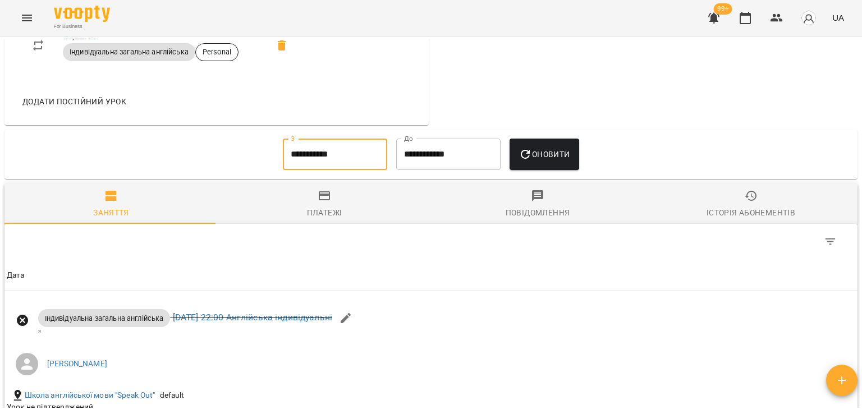
click at [532, 155] on icon "button" at bounding box center [525, 154] width 13 height 13
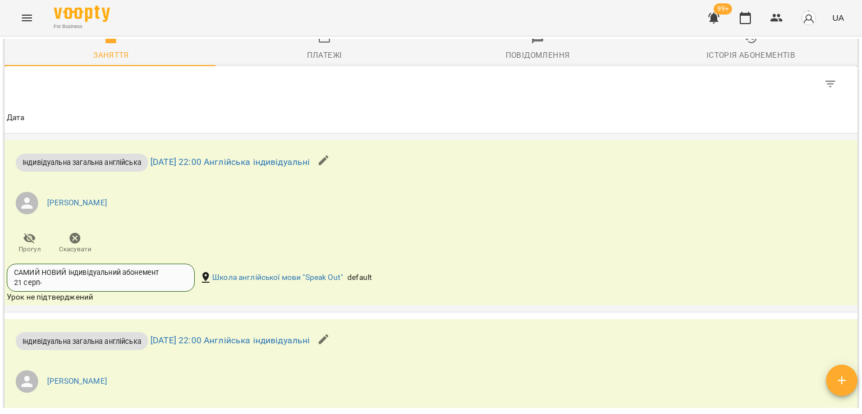
scroll to position [826, 0]
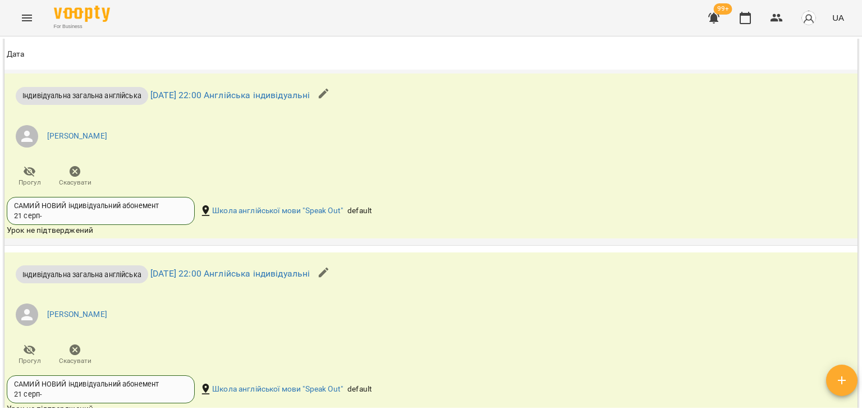
click at [76, 167] on icon "button" at bounding box center [75, 171] width 11 height 11
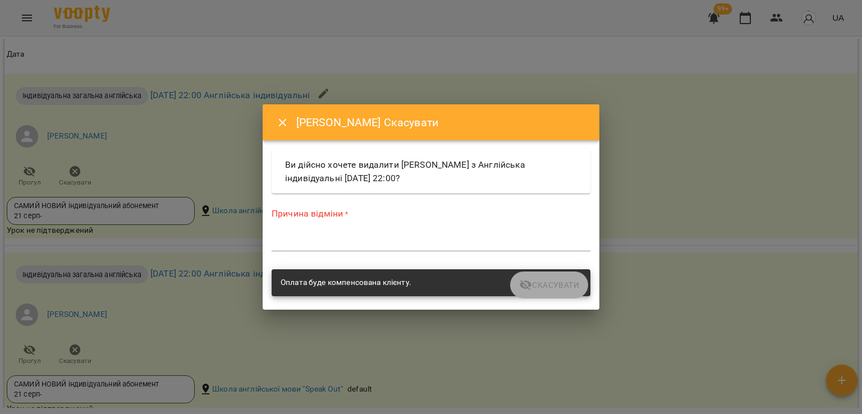
click at [395, 250] on div "*" at bounding box center [431, 243] width 319 height 18
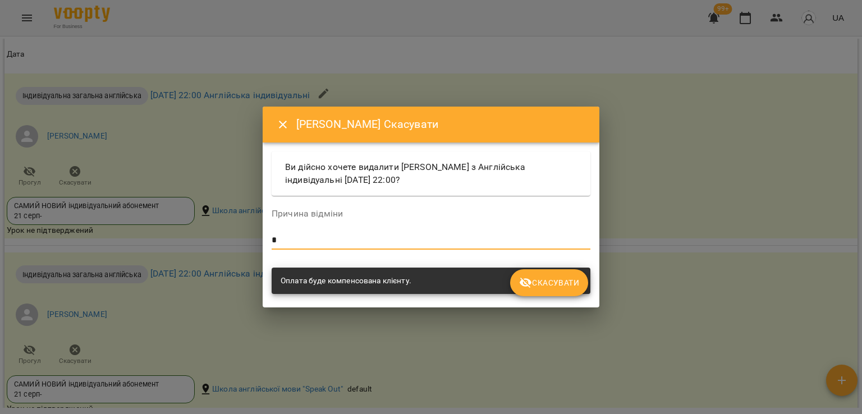
type textarea "*"
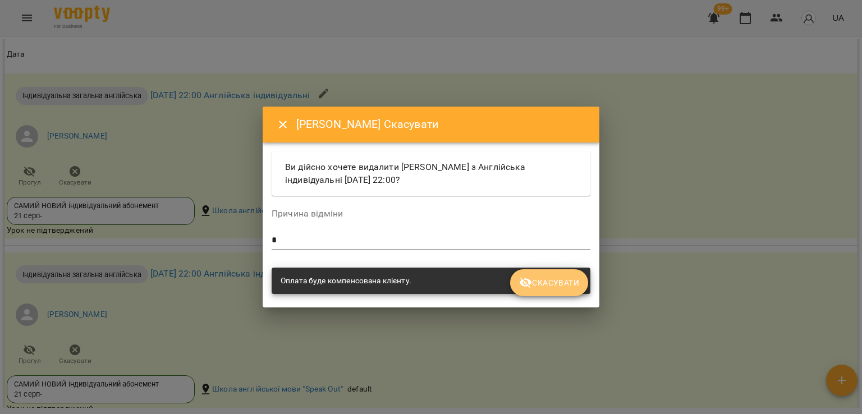
click at [560, 280] on span "Скасувати" at bounding box center [549, 282] width 60 height 13
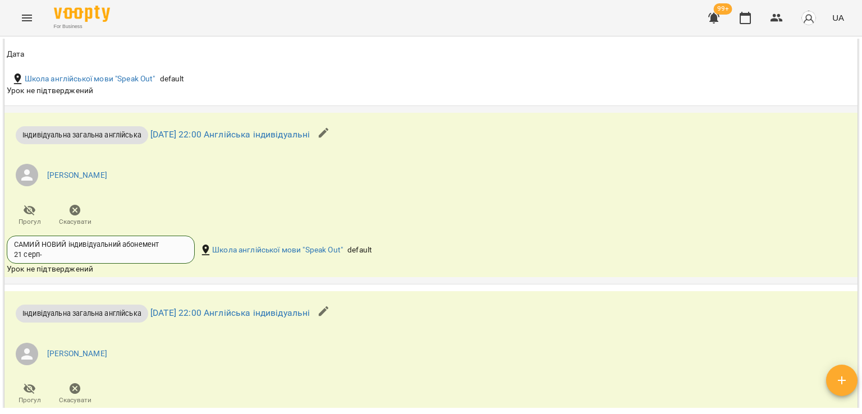
scroll to position [940, 0]
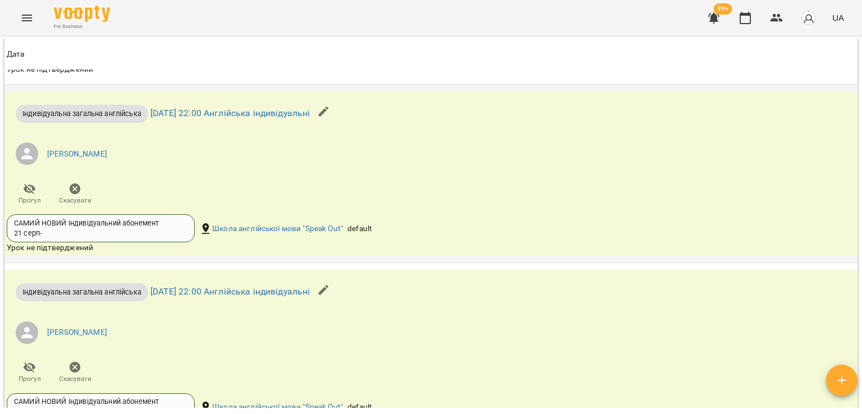
click at [89, 196] on span "Скасувати" at bounding box center [75, 201] width 33 height 10
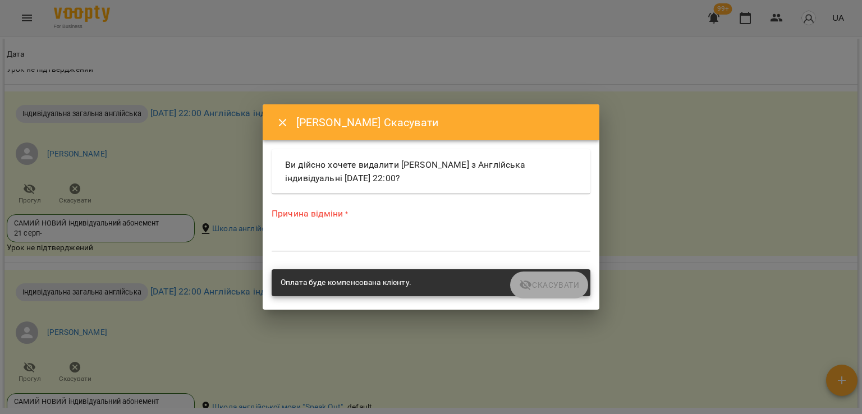
click at [332, 240] on textarea at bounding box center [431, 242] width 319 height 11
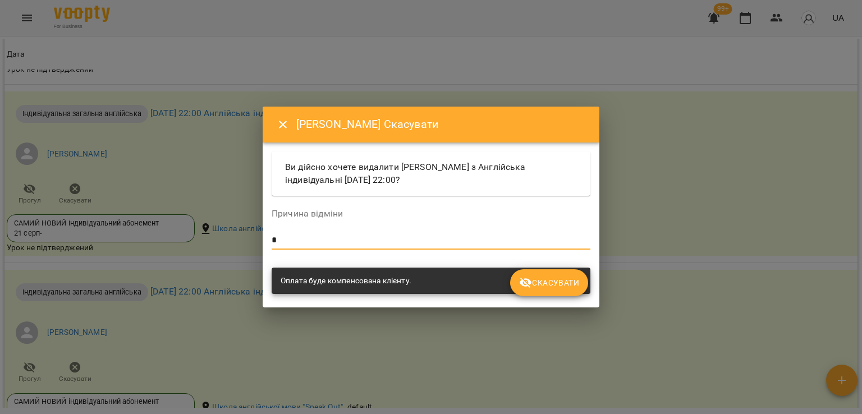
type textarea "*"
click at [563, 281] on span "Скасувати" at bounding box center [549, 282] width 60 height 13
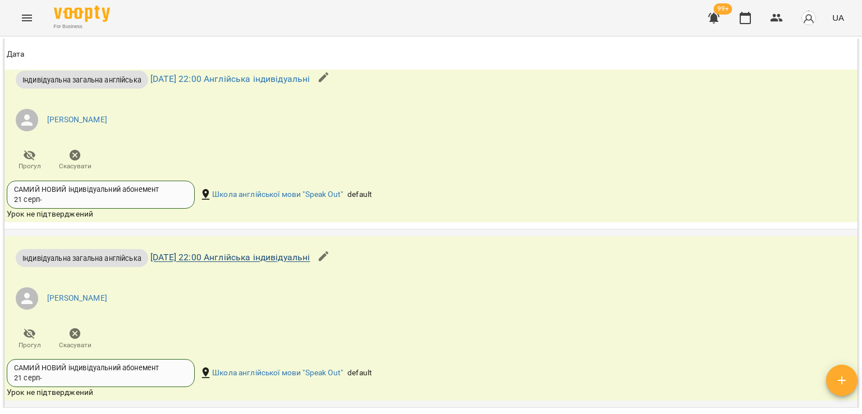
scroll to position [1108, 0]
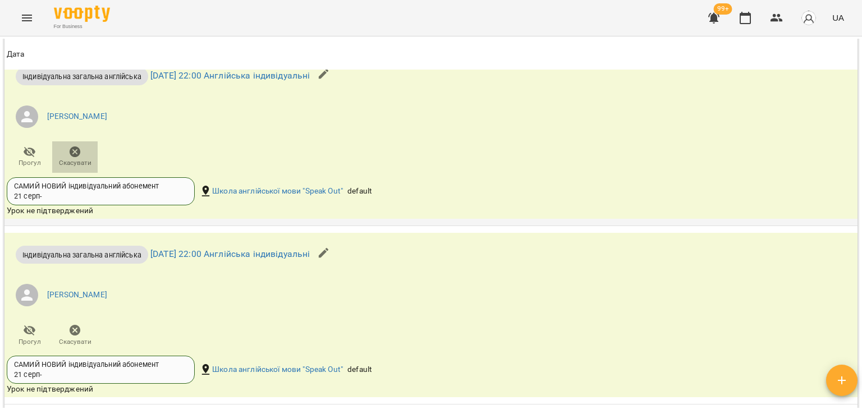
click at [72, 150] on icon "button" at bounding box center [75, 151] width 11 height 11
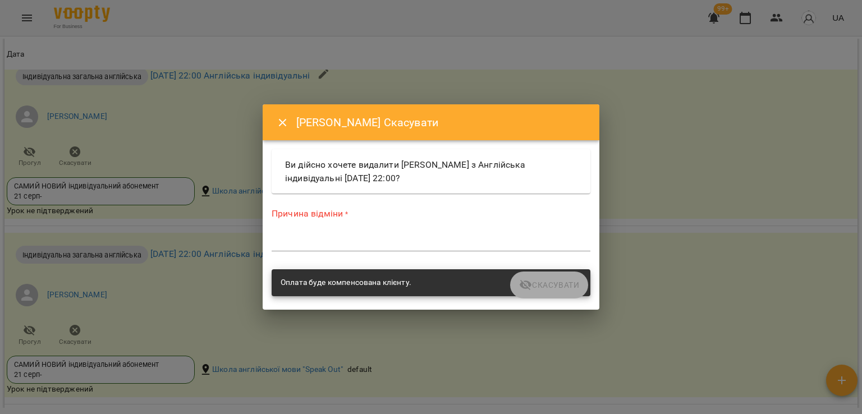
click at [284, 244] on textarea at bounding box center [431, 242] width 319 height 11
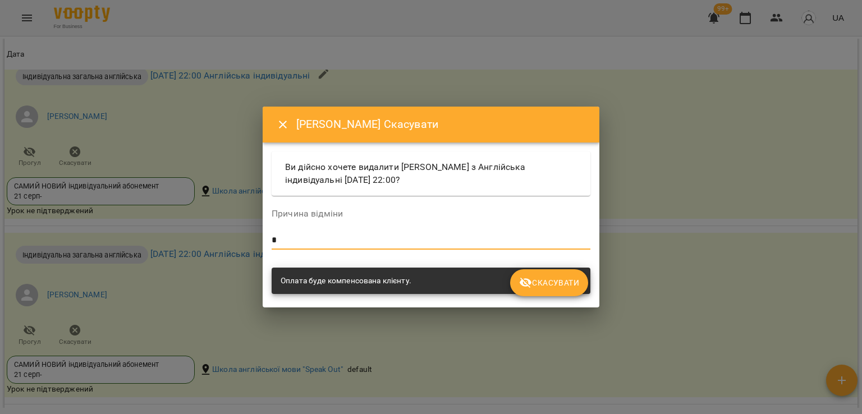
type textarea "*"
click at [554, 281] on span "Скасувати" at bounding box center [549, 282] width 60 height 13
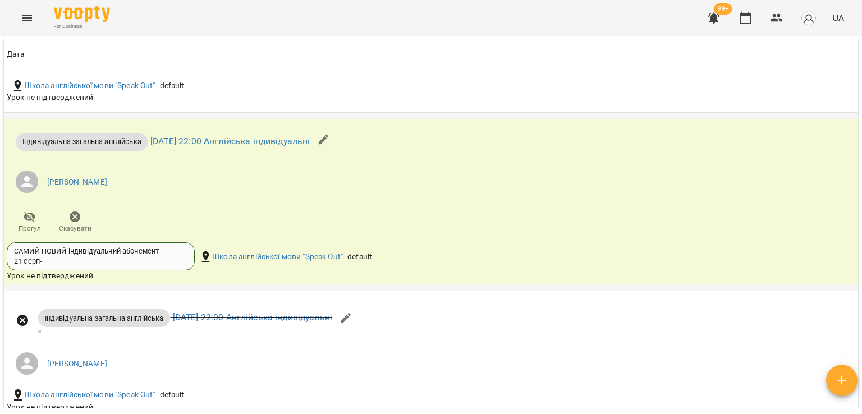
scroll to position [1220, 0]
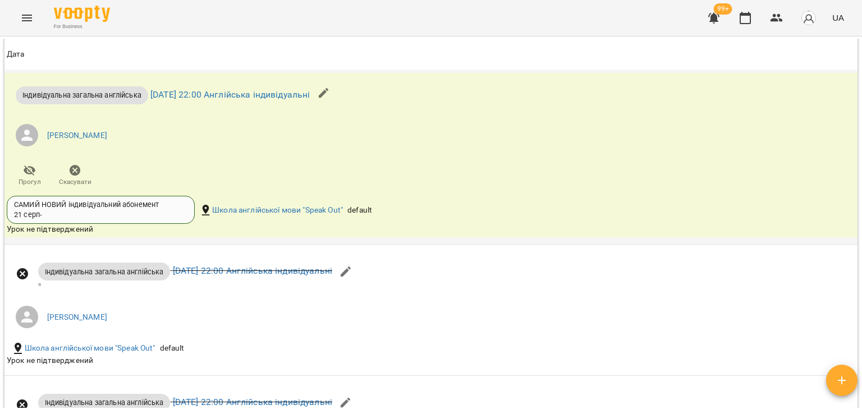
click at [83, 169] on span "Скасувати" at bounding box center [75, 175] width 32 height 22
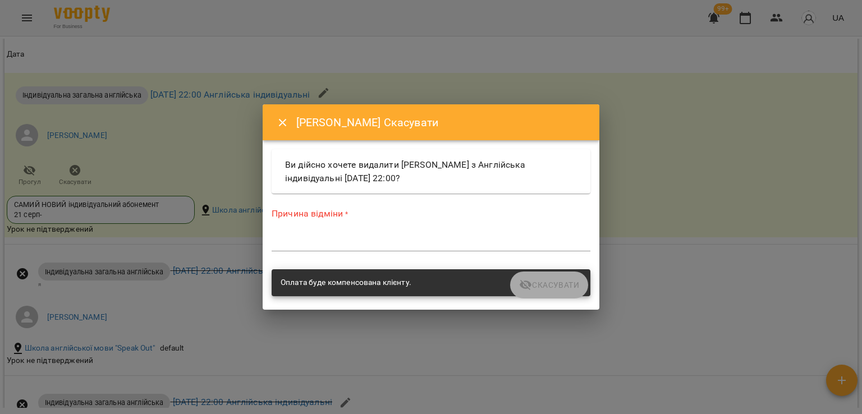
click at [298, 246] on textarea at bounding box center [431, 242] width 319 height 11
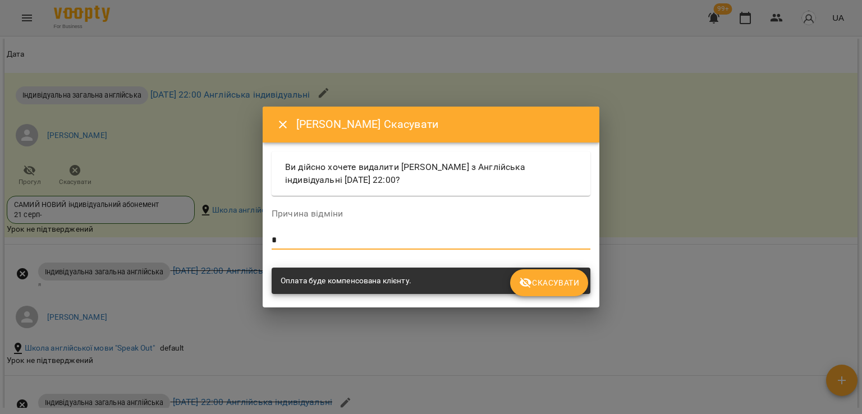
type textarea "*"
click at [565, 286] on span "Скасувати" at bounding box center [549, 282] width 60 height 13
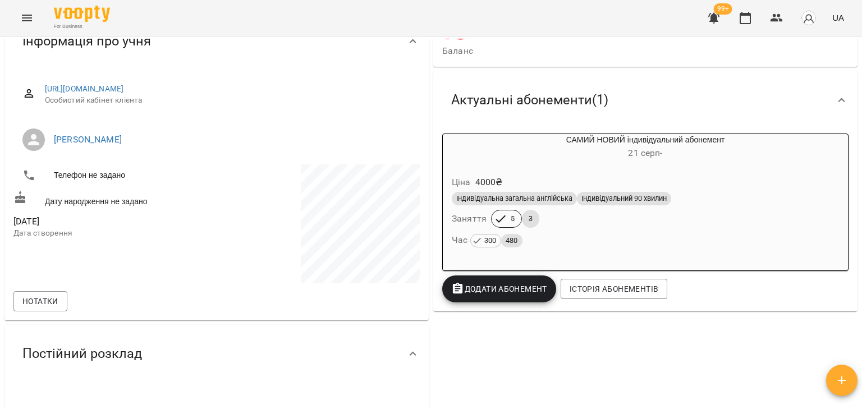
scroll to position [0, 0]
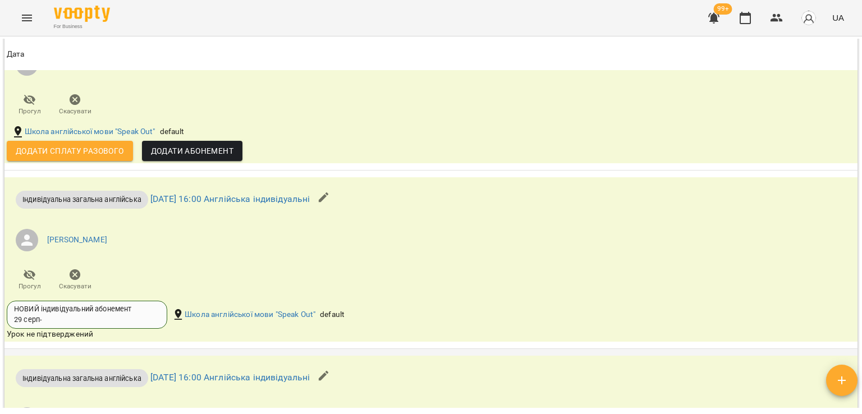
scroll to position [1179, 0]
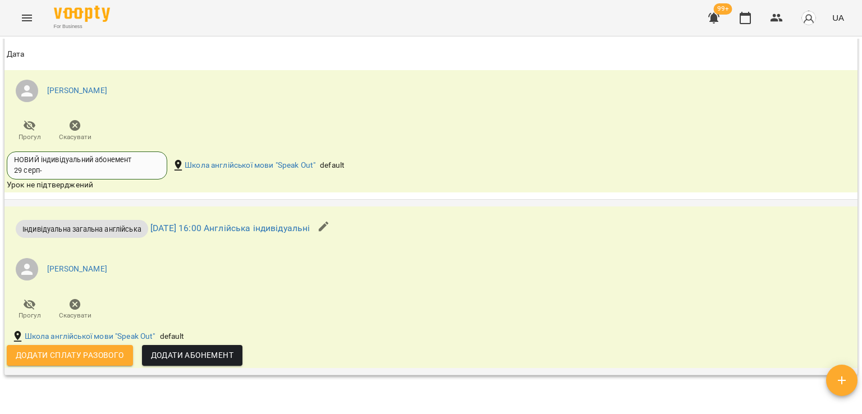
click at [83, 314] on span "Скасувати" at bounding box center [75, 316] width 33 height 10
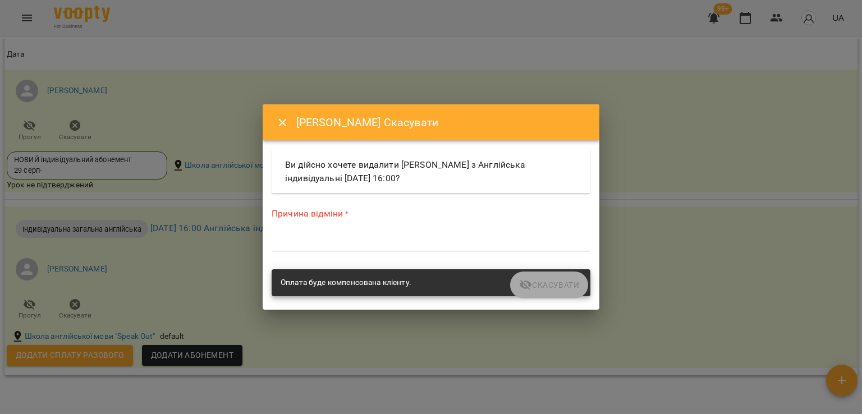
click at [333, 236] on div "*" at bounding box center [431, 243] width 319 height 18
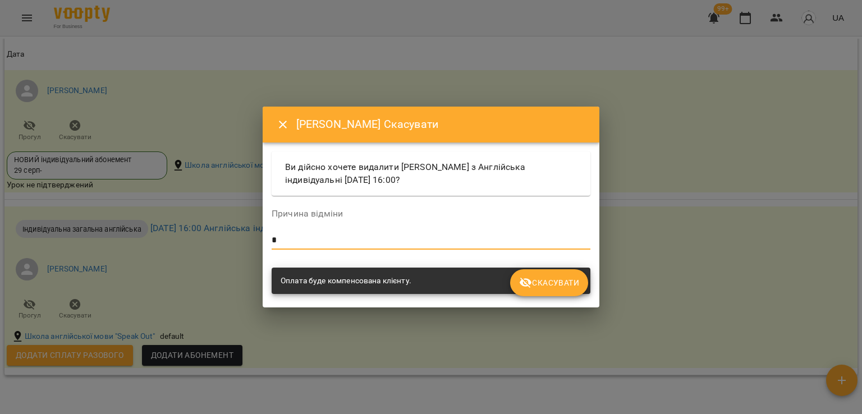
type textarea "*"
click at [511, 282] on button "Скасувати" at bounding box center [549, 282] width 78 height 27
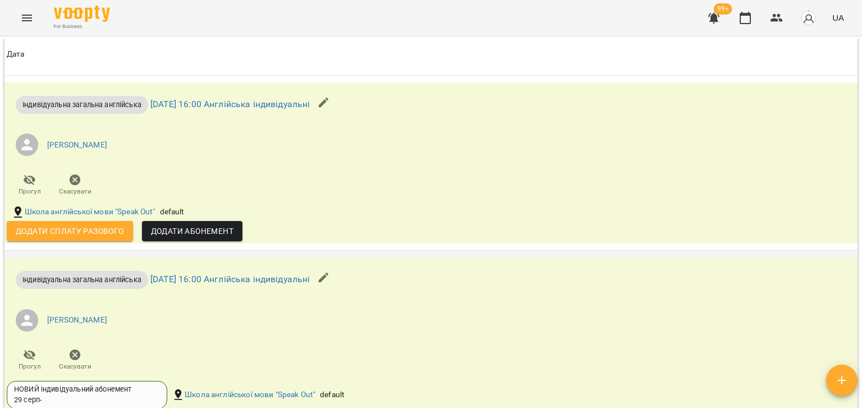
scroll to position [725, 0]
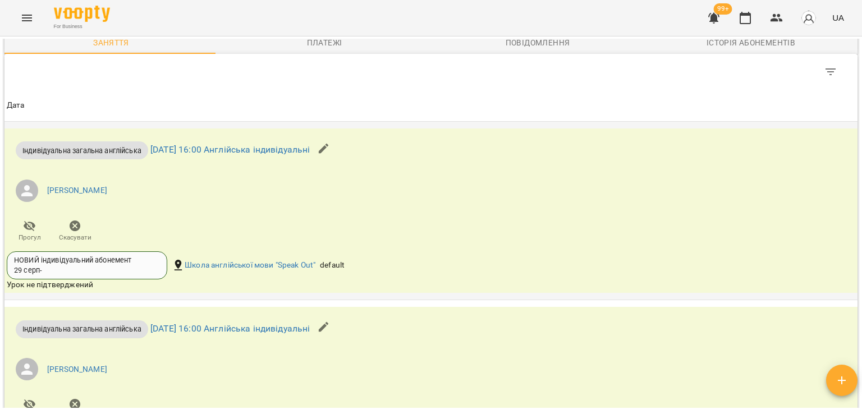
click at [220, 207] on ul "Діана Григорьєва" at bounding box center [289, 191] width 564 height 40
click at [79, 230] on icon "button" at bounding box center [74, 225] width 13 height 13
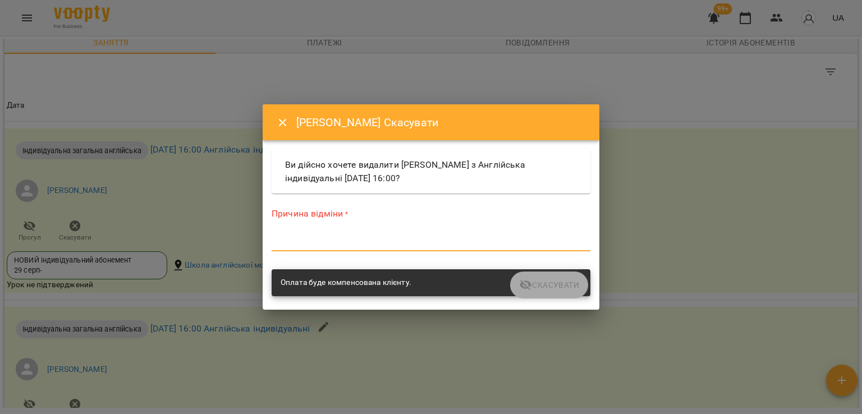
click at [285, 245] on textarea at bounding box center [431, 242] width 319 height 11
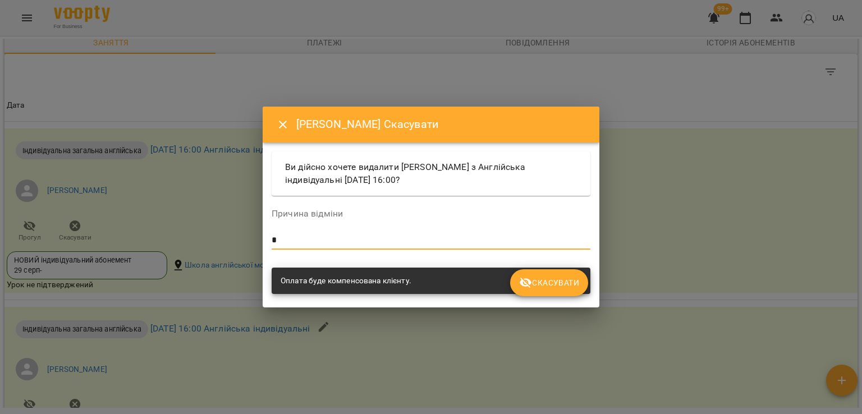
type textarea "*"
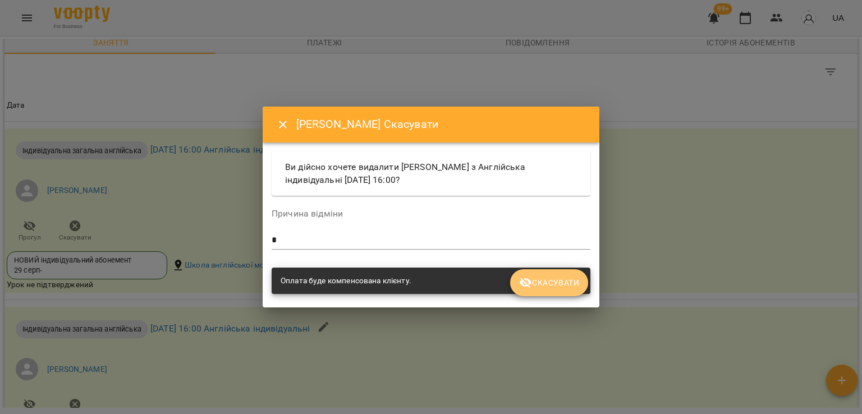
click at [520, 280] on button "Скасувати" at bounding box center [549, 282] width 78 height 27
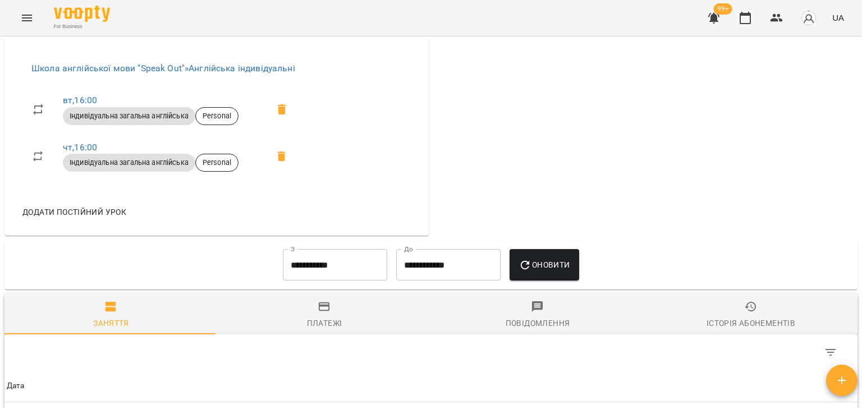
scroll to position [51, 0]
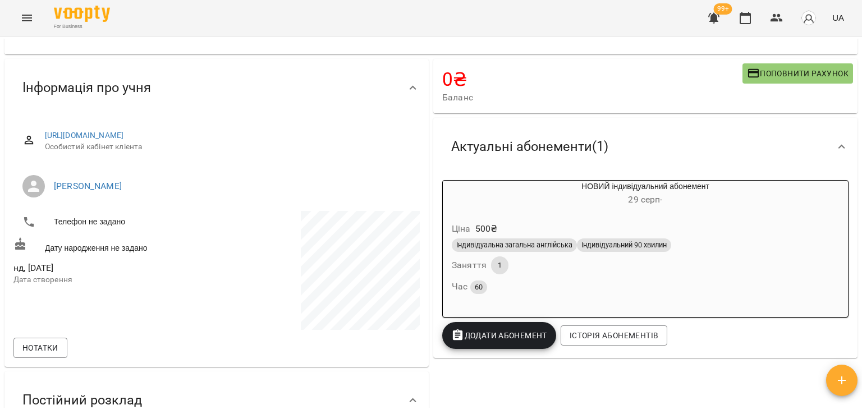
click at [641, 252] on div "Індивідуальний 90 хвилин" at bounding box center [624, 245] width 94 height 13
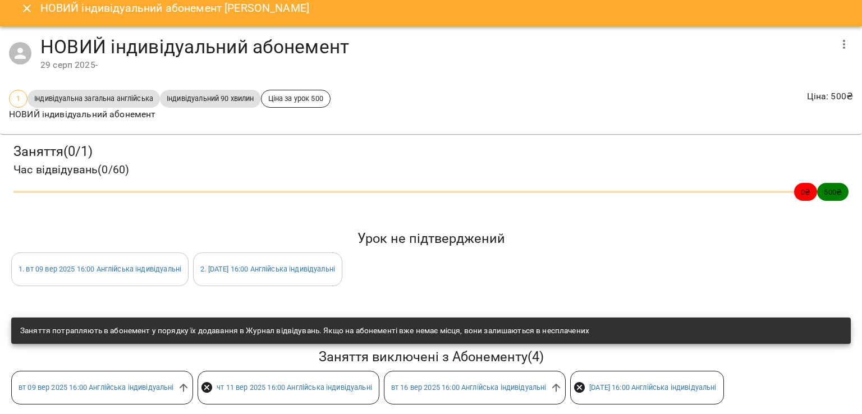
scroll to position [0, 0]
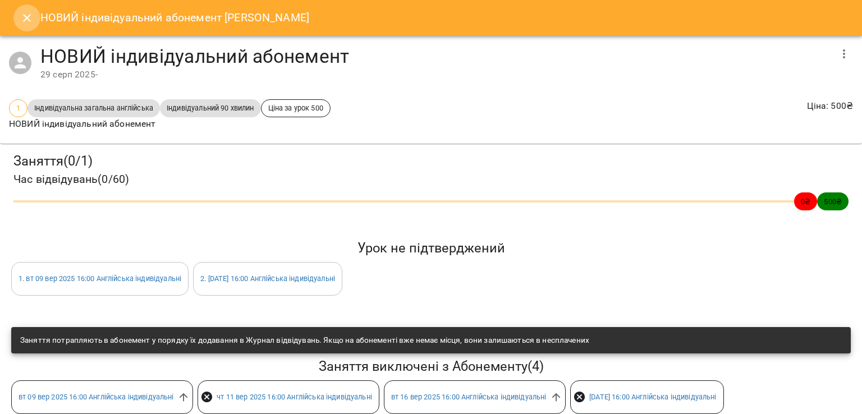
click at [22, 16] on icon "Close" at bounding box center [26, 17] width 13 height 13
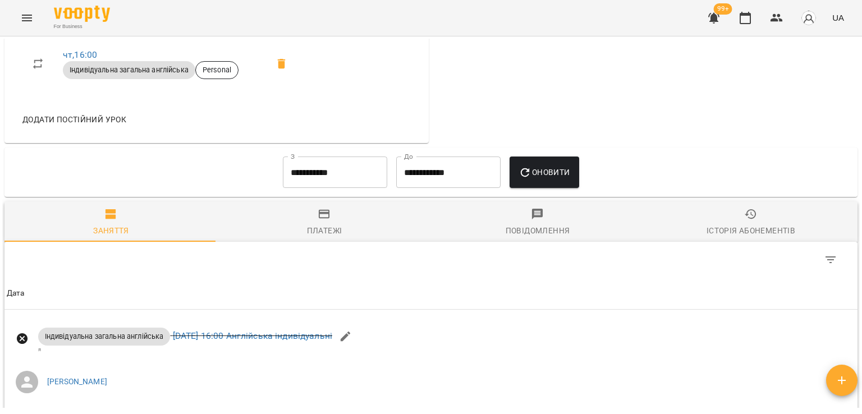
scroll to position [556, 0]
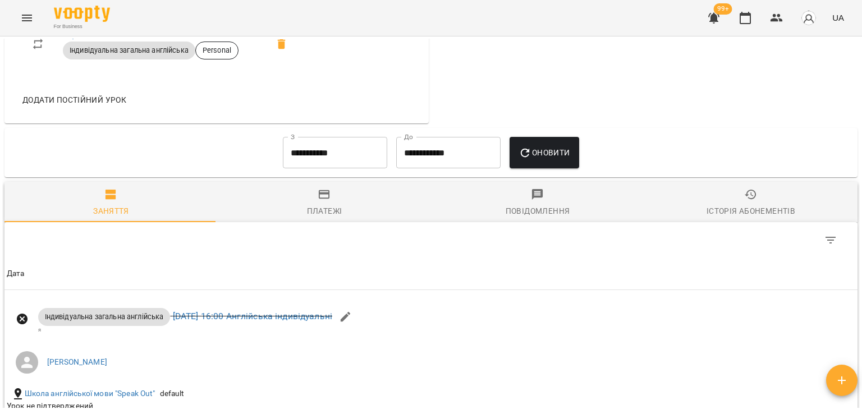
click at [292, 157] on input "**********" at bounding box center [335, 152] width 104 height 31
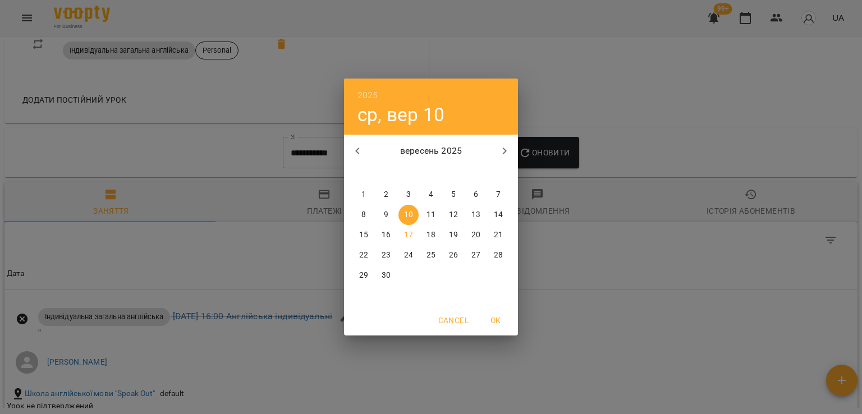
click at [382, 217] on span "9" at bounding box center [386, 214] width 20 height 11
type input "**********"
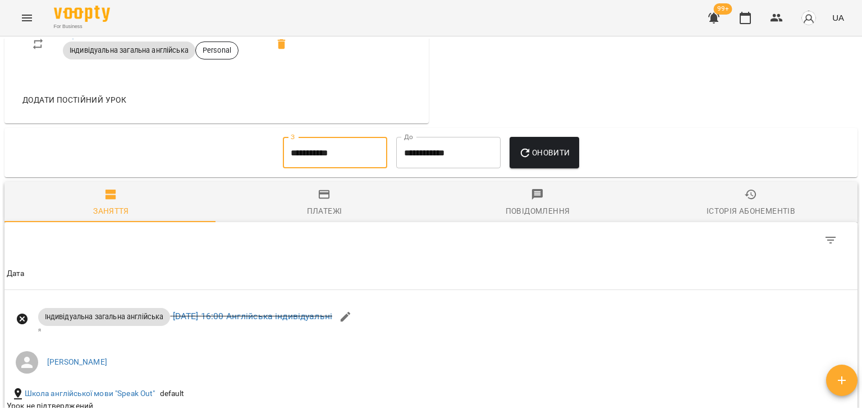
click at [540, 163] on button "Оновити" at bounding box center [544, 152] width 69 height 31
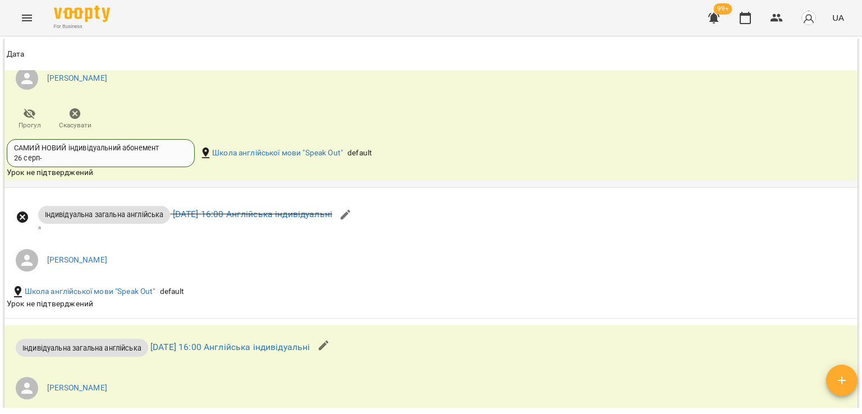
scroll to position [781, 0]
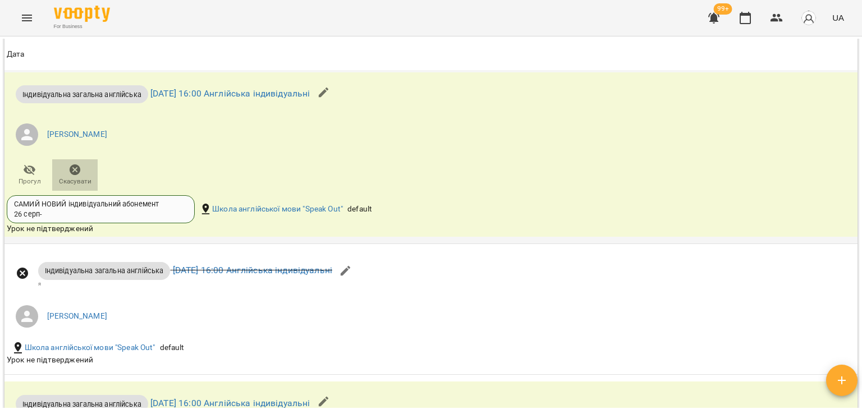
click at [71, 172] on icon "button" at bounding box center [75, 169] width 11 height 11
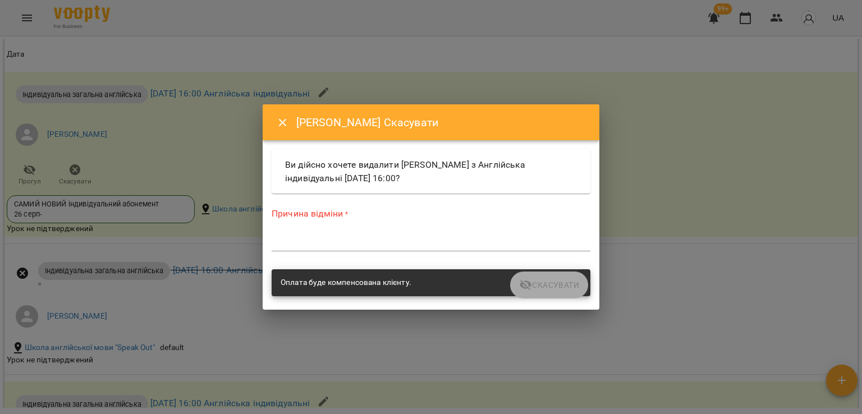
click at [301, 239] on textarea at bounding box center [431, 242] width 319 height 11
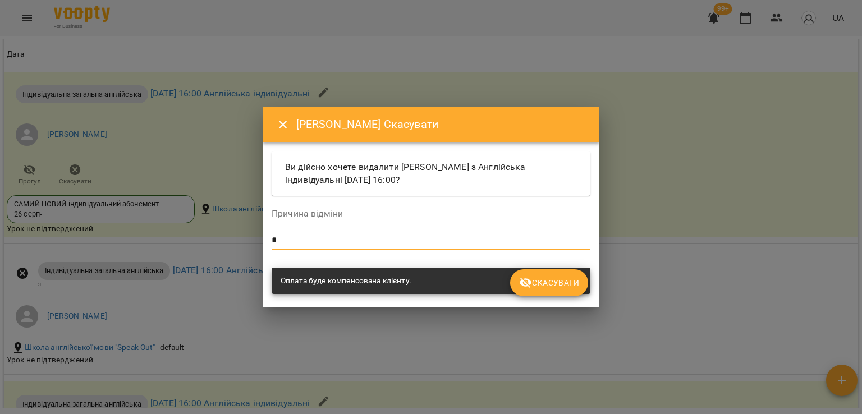
type textarea "*"
click at [573, 294] on button "Скасувати" at bounding box center [549, 282] width 78 height 27
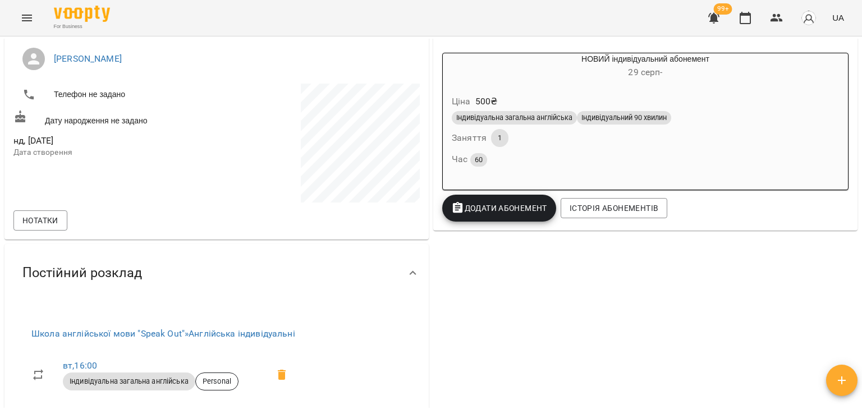
scroll to position [107, 0]
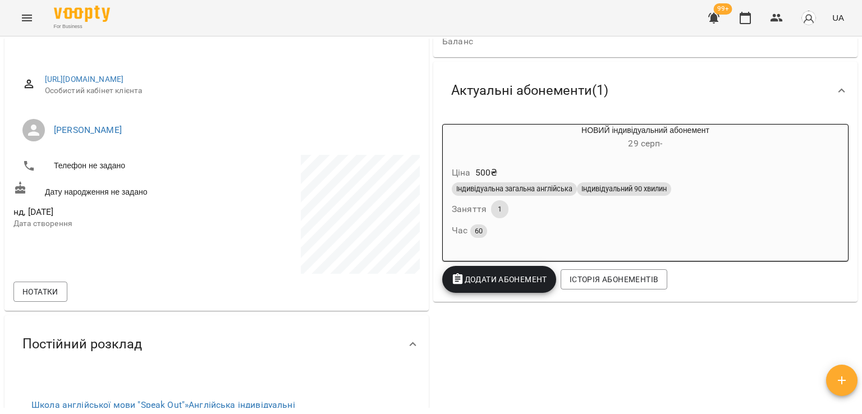
click at [648, 206] on div "Індивідуальна загальна англійська Індивідуальний 90 хвилин Заняття 1 Час 60" at bounding box center [646, 210] width 392 height 61
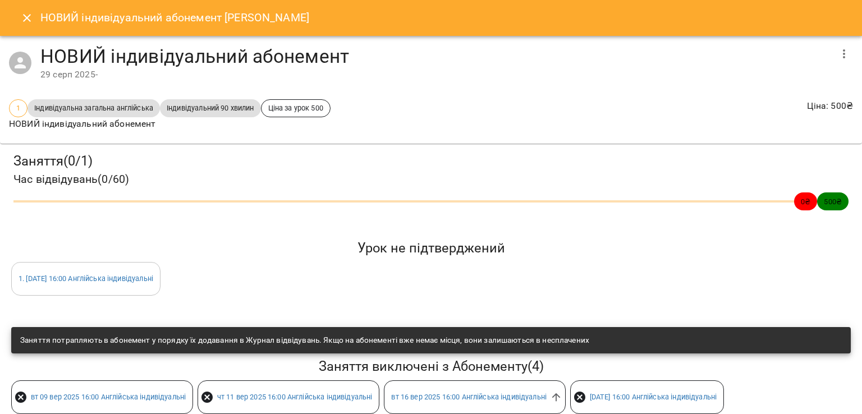
click at [841, 50] on icon "button" at bounding box center [843, 53] width 13 height 13
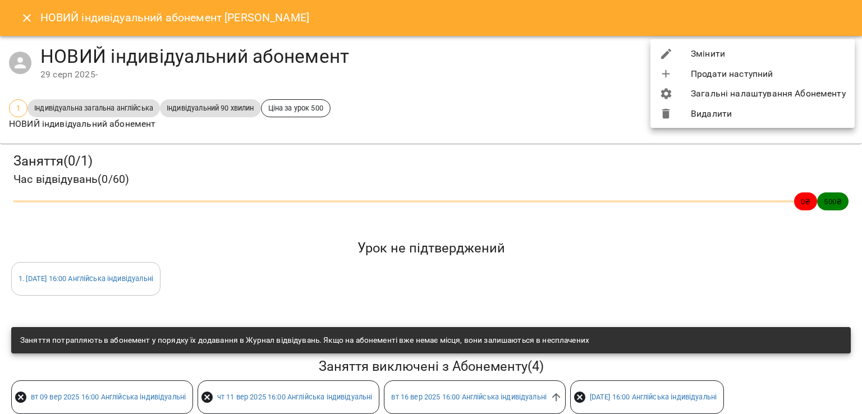
click at [710, 120] on li "Видалити" at bounding box center [753, 114] width 204 height 20
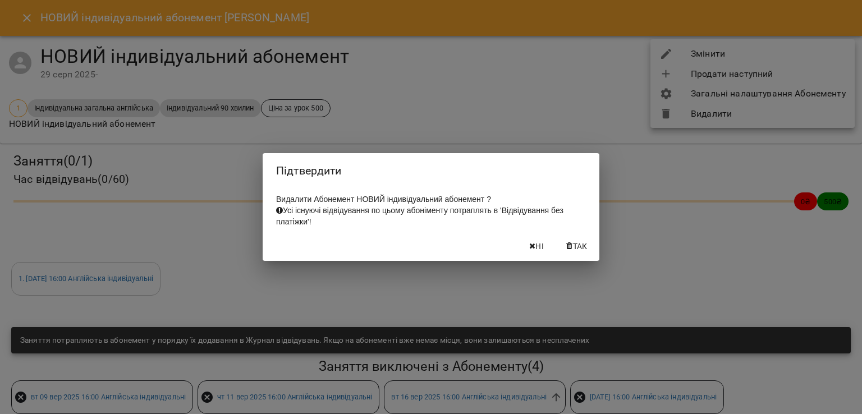
click at [591, 250] on button "Так" at bounding box center [577, 246] width 36 height 20
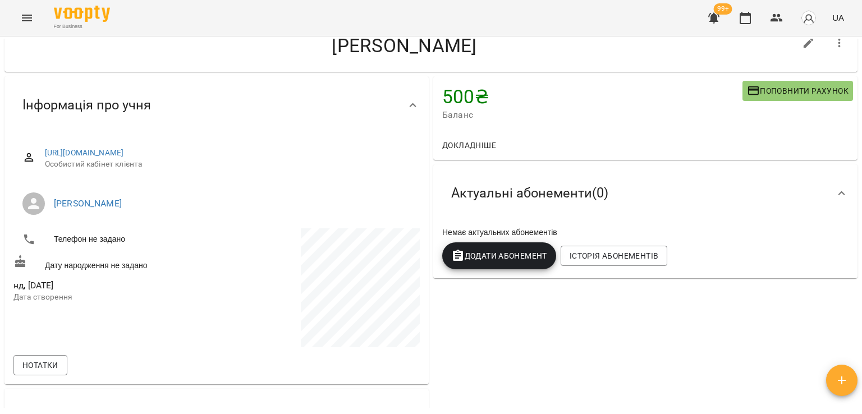
scroll to position [0, 0]
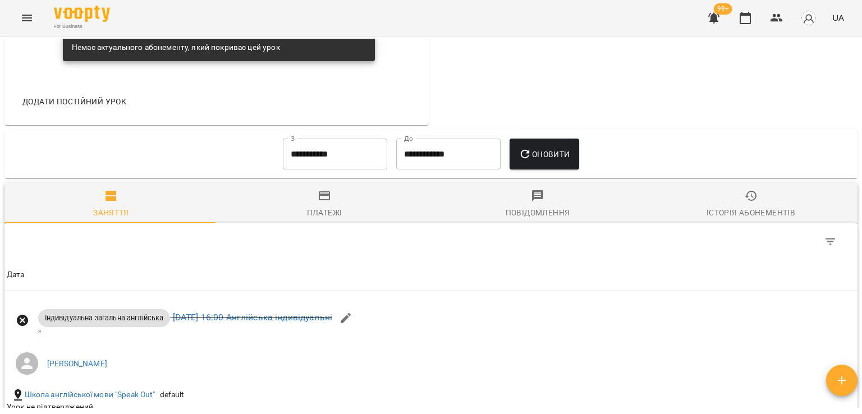
click at [326, 190] on icon "button" at bounding box center [324, 195] width 13 height 13
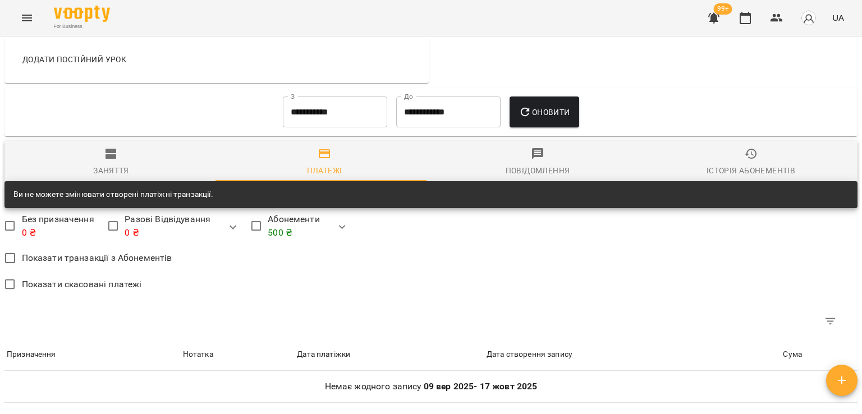
scroll to position [566, 0]
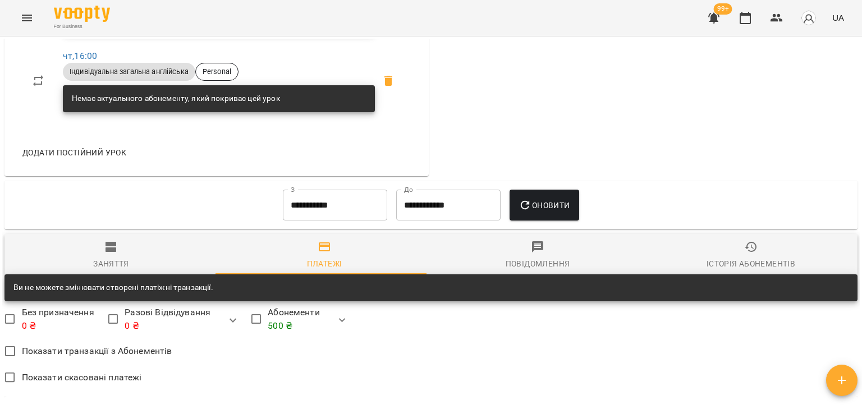
click at [339, 212] on input "**********" at bounding box center [335, 205] width 104 height 31
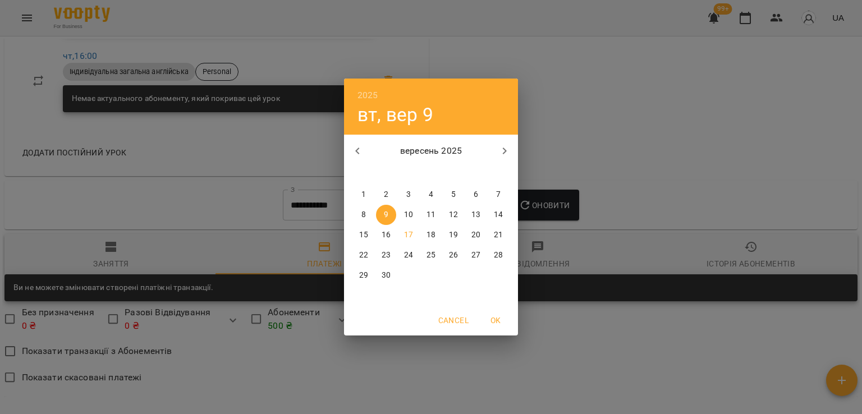
click at [358, 163] on button "button" at bounding box center [357, 151] width 27 height 27
click at [365, 259] on p "18" at bounding box center [363, 255] width 9 height 11
type input "**********"
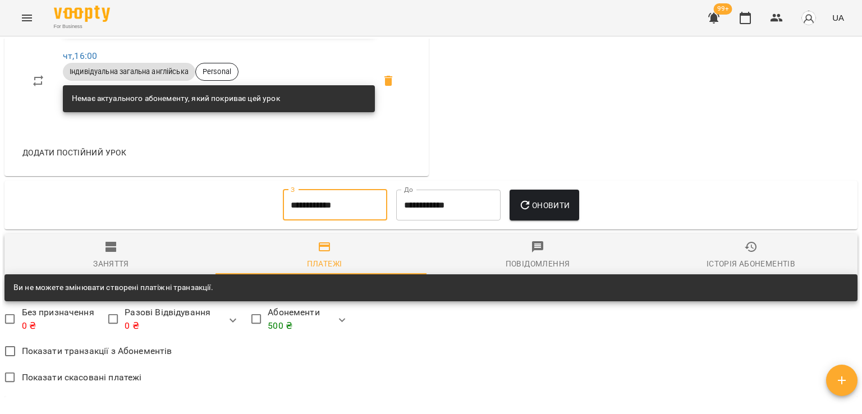
click at [547, 196] on button "Оновити" at bounding box center [544, 205] width 69 height 31
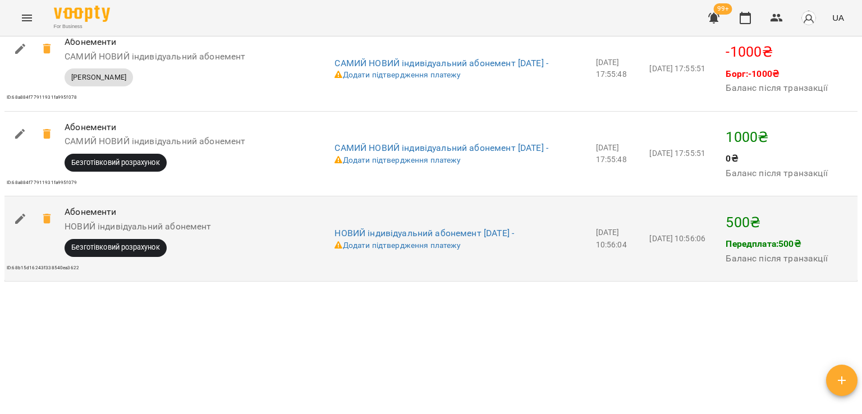
scroll to position [1197, 0]
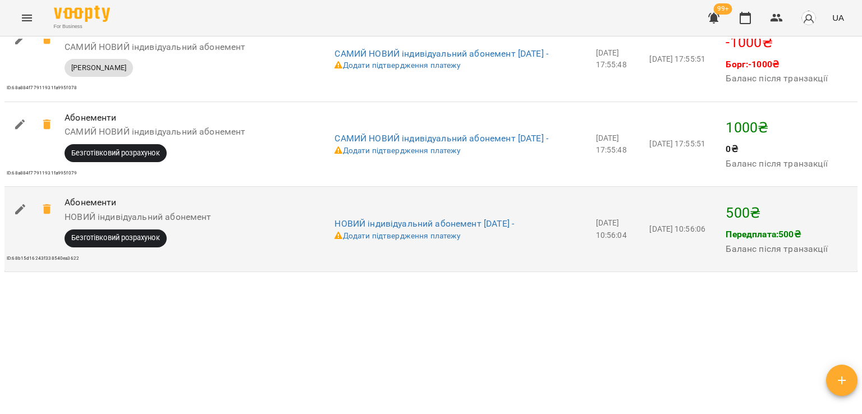
click at [44, 208] on icon at bounding box center [47, 209] width 8 height 10
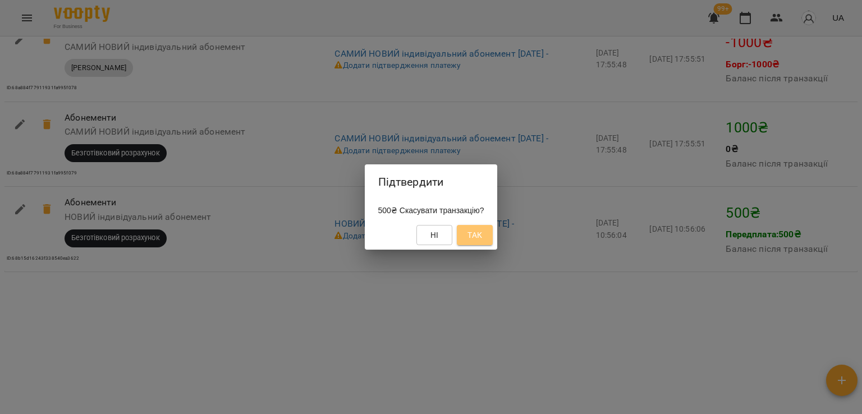
click at [470, 232] on button "Так" at bounding box center [475, 235] width 36 height 20
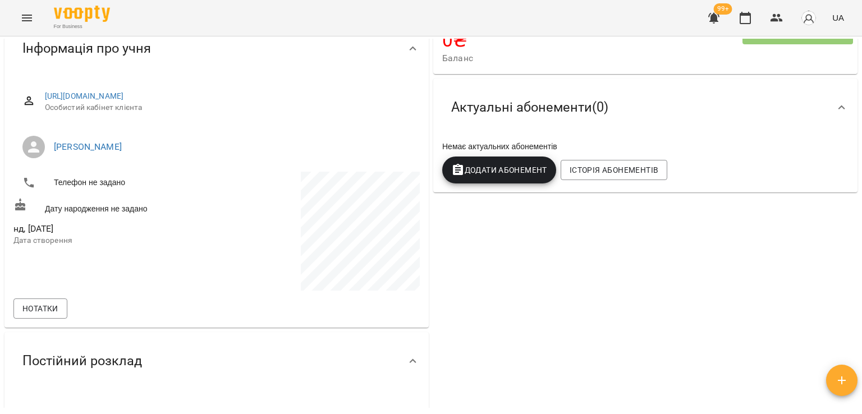
scroll to position [0, 0]
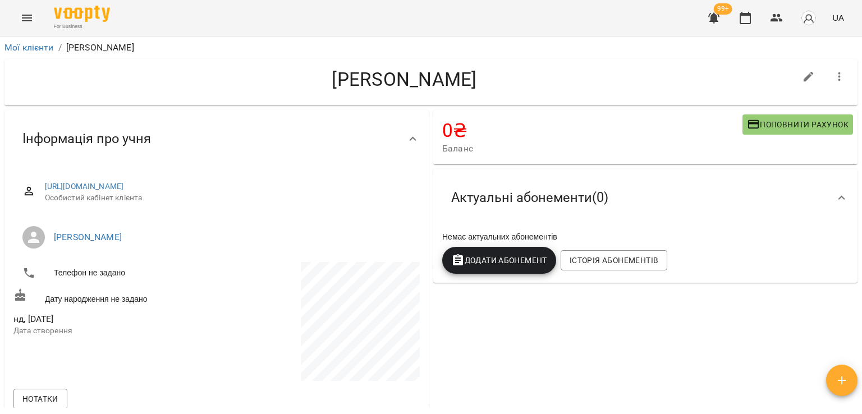
click at [501, 270] on button "Додати Абонемент" at bounding box center [499, 260] width 114 height 27
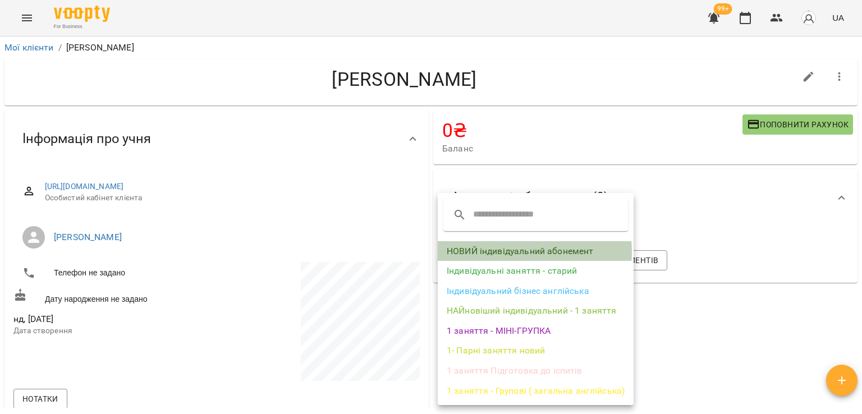
click at [513, 252] on li "НОВИЙ індивідуальний абонемент" at bounding box center [536, 251] width 196 height 20
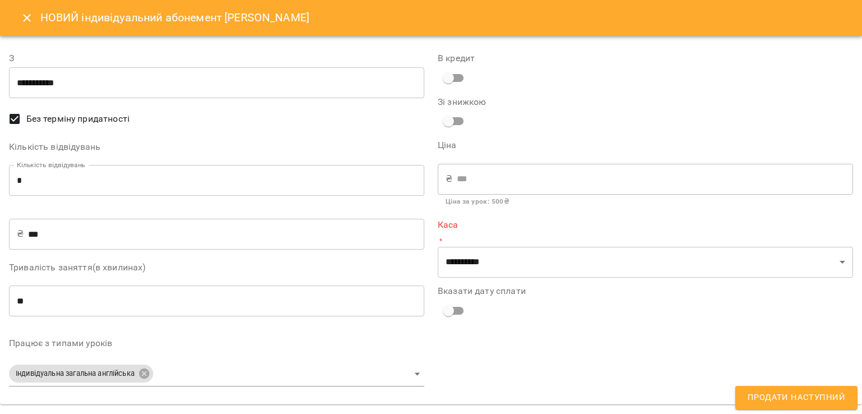
type input "**********"
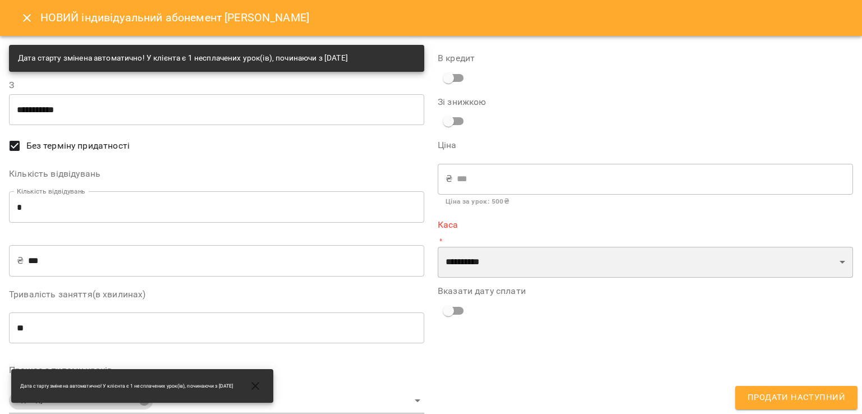
click at [475, 248] on select "**********" at bounding box center [645, 262] width 415 height 31
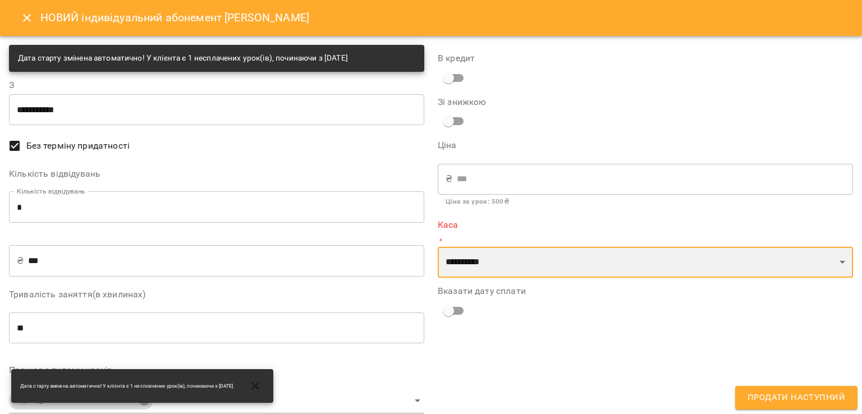
select select "****"
click at [438, 247] on select "**********" at bounding box center [645, 262] width 415 height 31
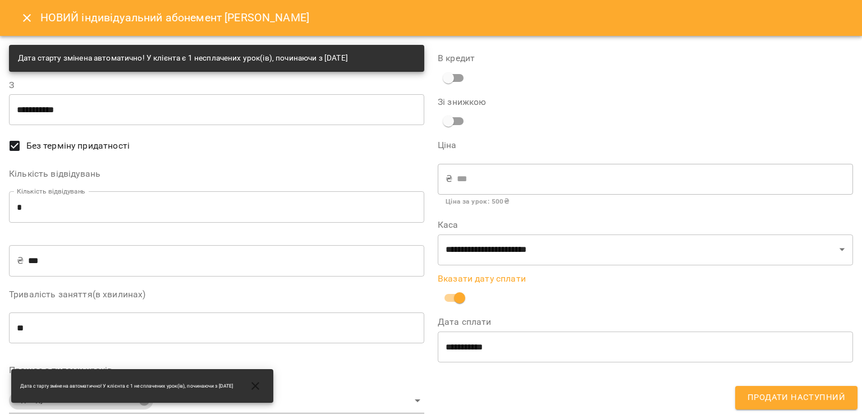
click at [756, 402] on span "Продати наступний" at bounding box center [797, 398] width 98 height 15
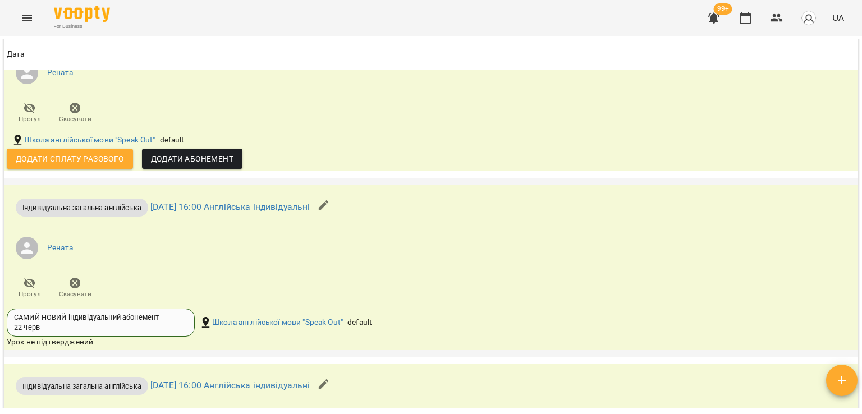
scroll to position [1235, 0]
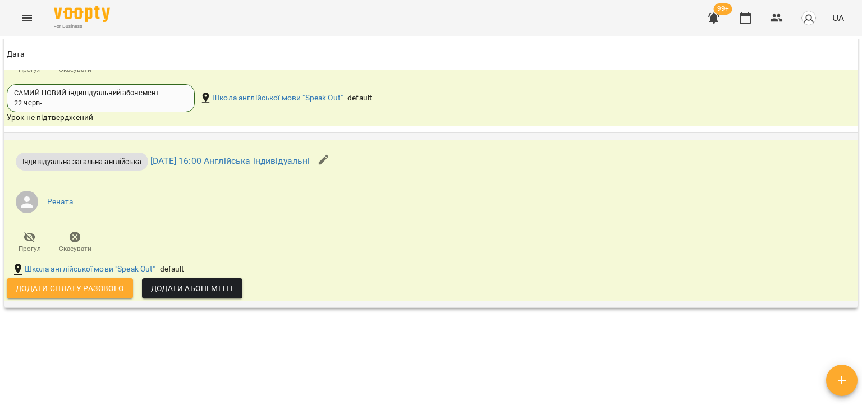
click at [90, 236] on span "Скасувати" at bounding box center [75, 242] width 32 height 22
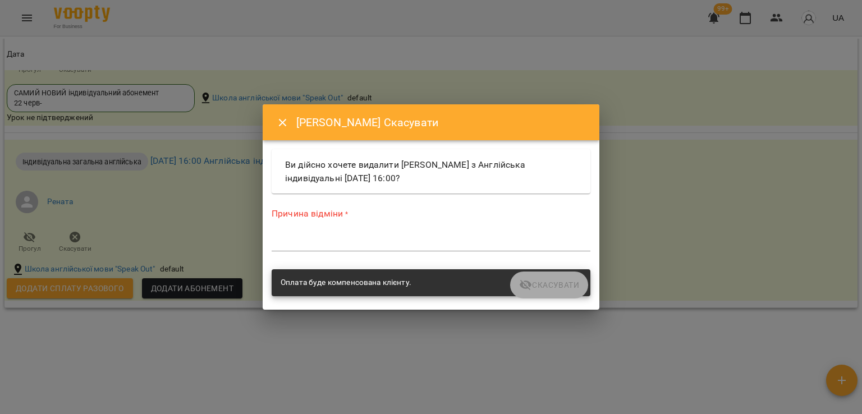
click at [329, 243] on textarea at bounding box center [431, 242] width 319 height 11
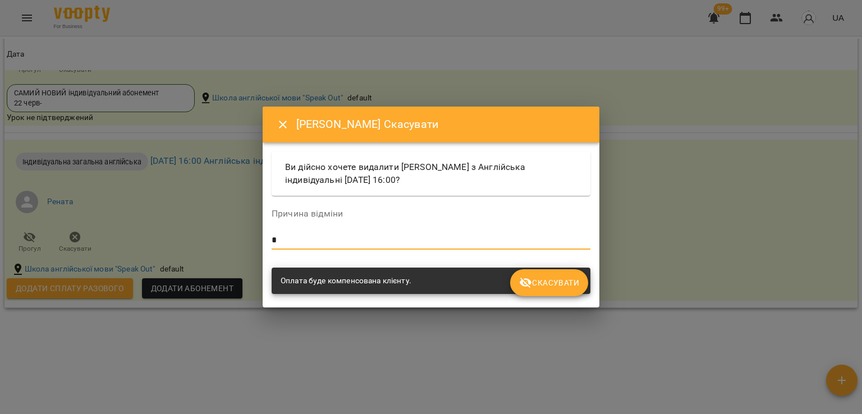
type textarea "*"
click at [527, 279] on icon "submit" at bounding box center [525, 282] width 13 height 13
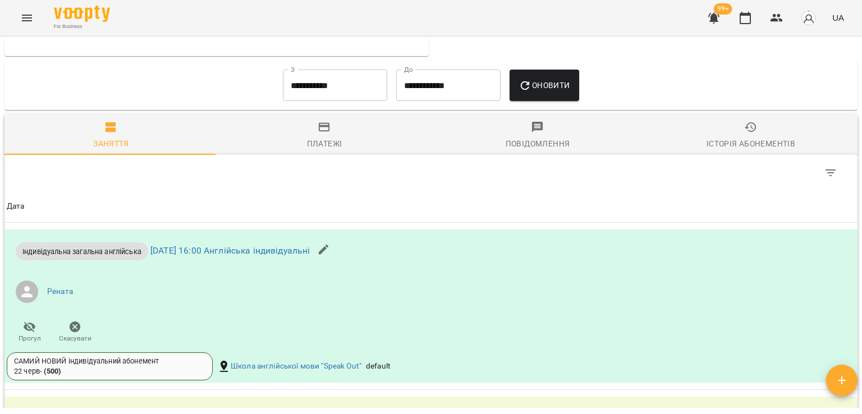
scroll to position [612, 0]
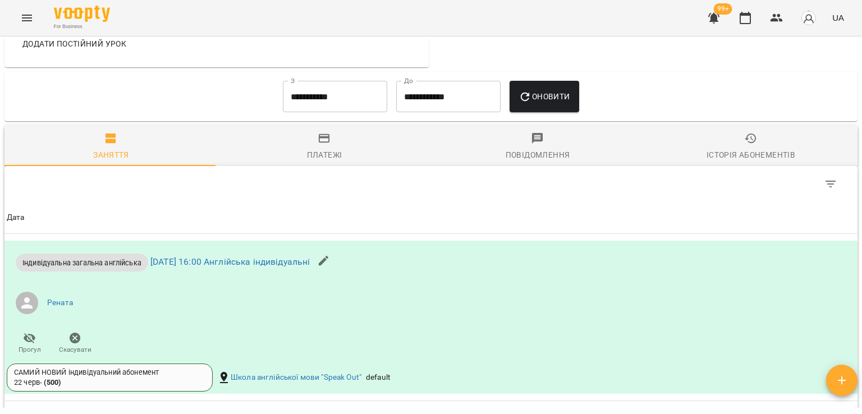
click at [318, 98] on input "**********" at bounding box center [335, 96] width 104 height 31
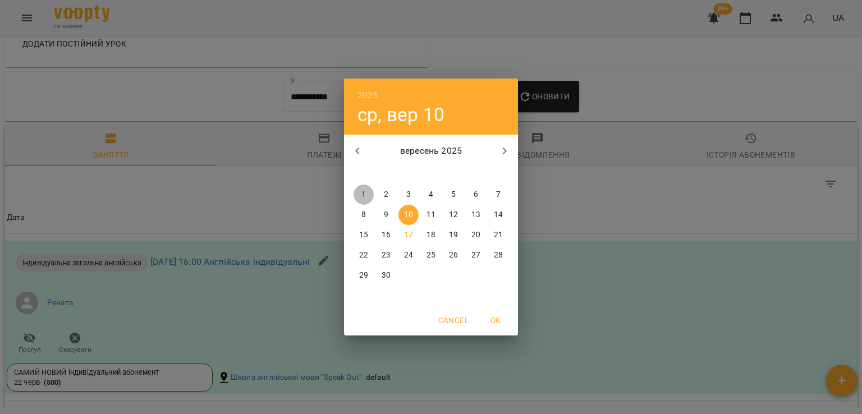
drag, startPoint x: 366, startPoint y: 194, endPoint x: 372, endPoint y: 187, distance: 9.1
click at [365, 194] on span "1" at bounding box center [364, 194] width 20 height 11
type input "**********"
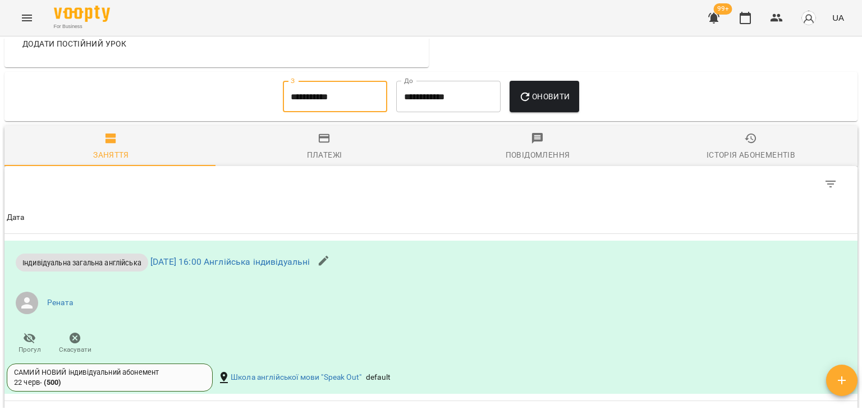
click at [548, 94] on span "Оновити" at bounding box center [544, 96] width 51 height 13
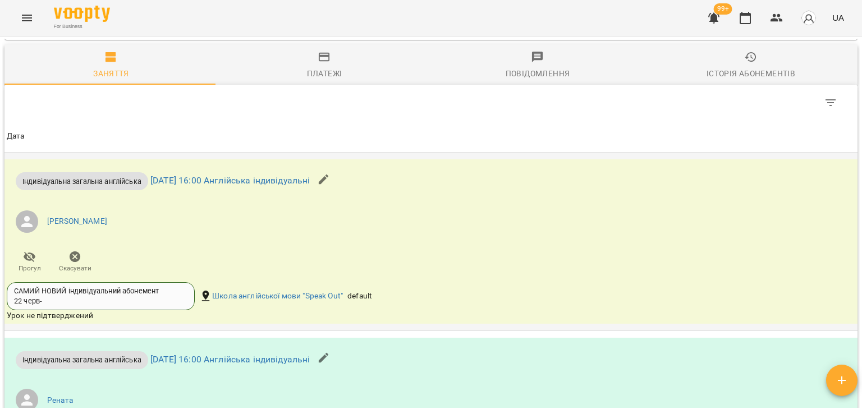
scroll to position [837, 0]
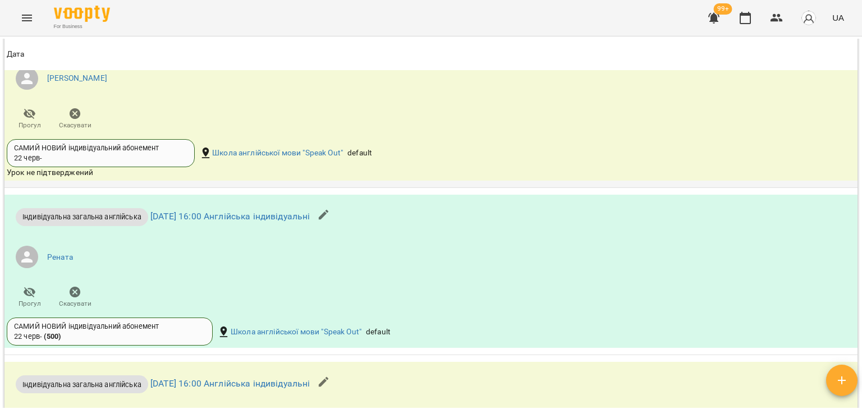
click at [75, 108] on icon "button" at bounding box center [74, 113] width 13 height 13
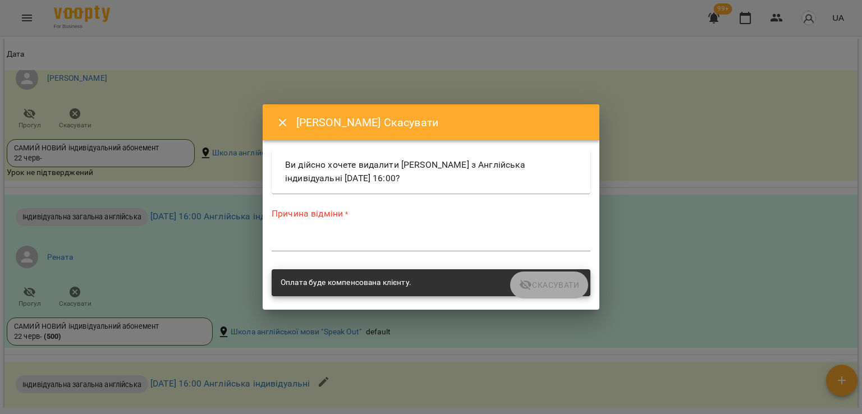
click at [329, 239] on textarea at bounding box center [431, 242] width 319 height 11
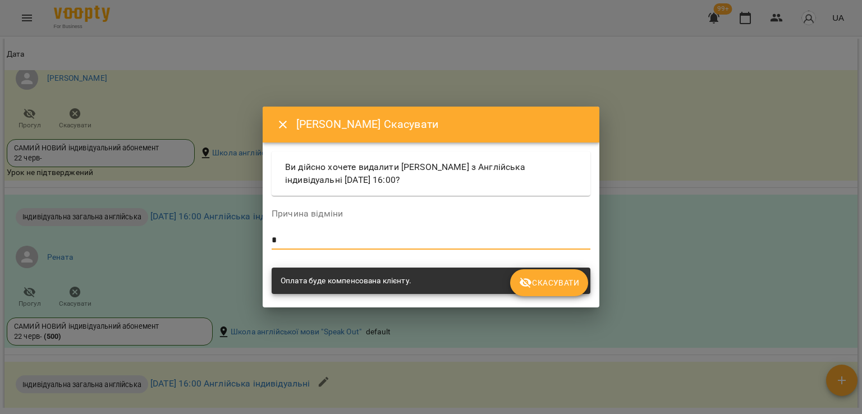
type textarea "*"
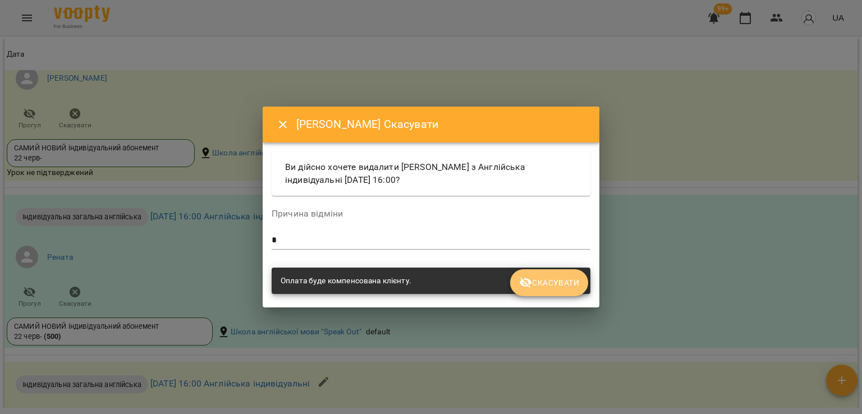
click at [537, 280] on span "Скасувати" at bounding box center [549, 282] width 60 height 13
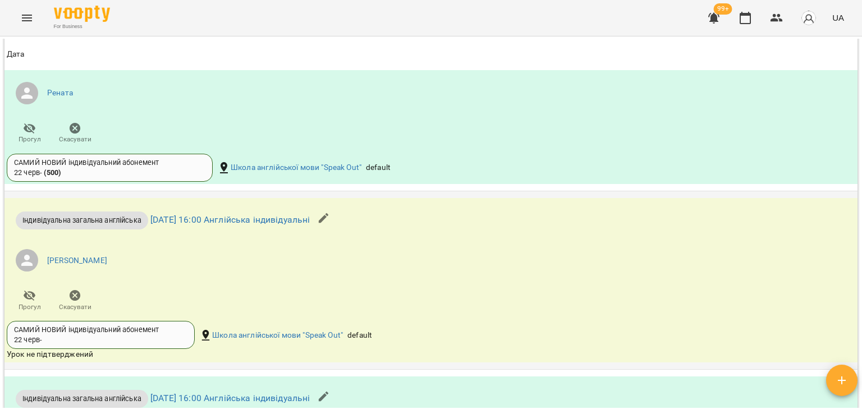
scroll to position [1061, 0]
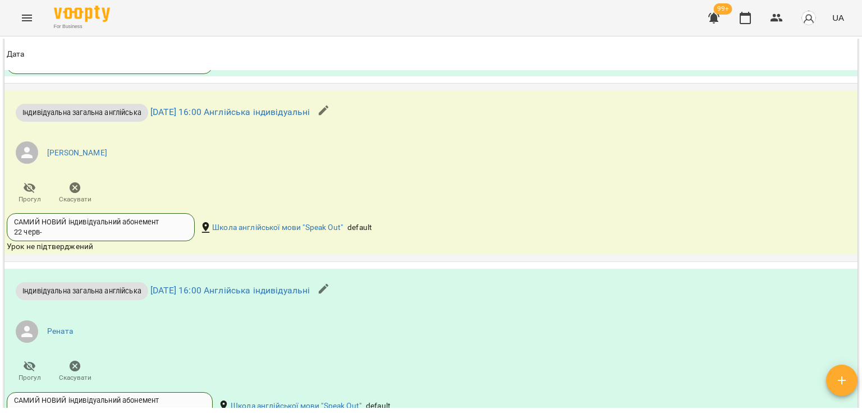
click at [79, 193] on icon "button" at bounding box center [74, 187] width 13 height 13
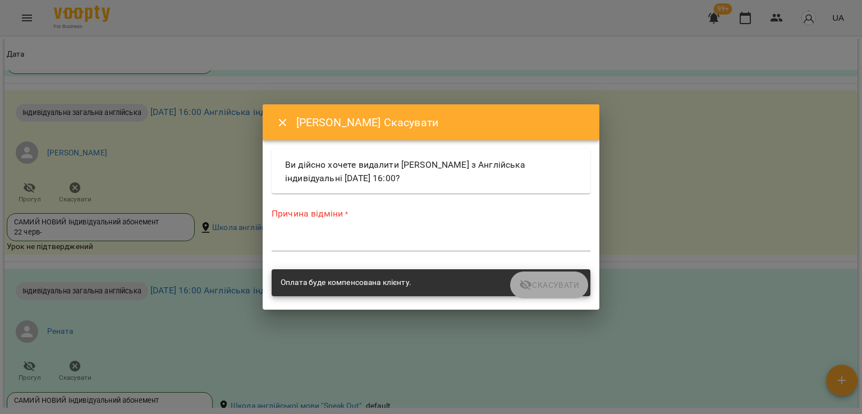
drag, startPoint x: 346, startPoint y: 262, endPoint x: 353, endPoint y: 255, distance: 9.9
click at [346, 262] on div "Причина відміни * *" at bounding box center [430, 231] width 323 height 71
click at [359, 251] on div "Причина відміни * *" at bounding box center [431, 231] width 319 height 49
click at [359, 245] on textarea at bounding box center [431, 242] width 319 height 11
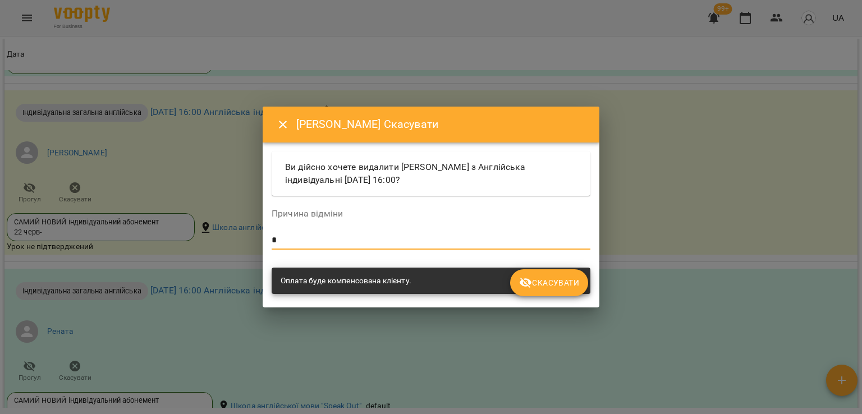
type textarea "*"
click at [539, 282] on span "Скасувати" at bounding box center [549, 282] width 60 height 13
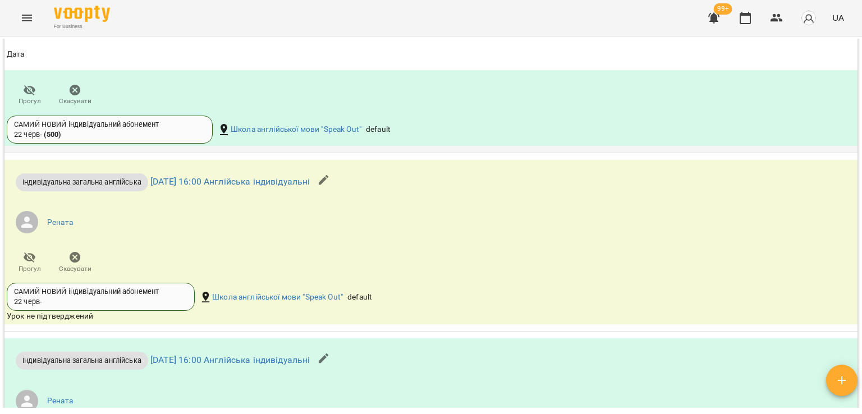
scroll to position [1342, 0]
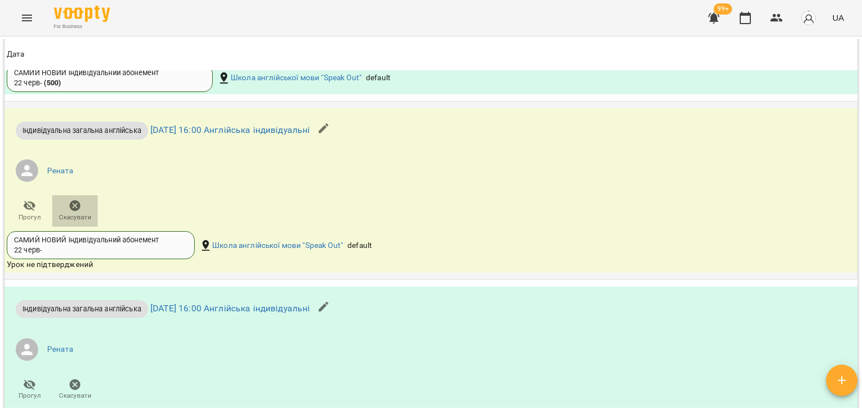
click at [67, 209] on span "Скасувати" at bounding box center [75, 210] width 32 height 22
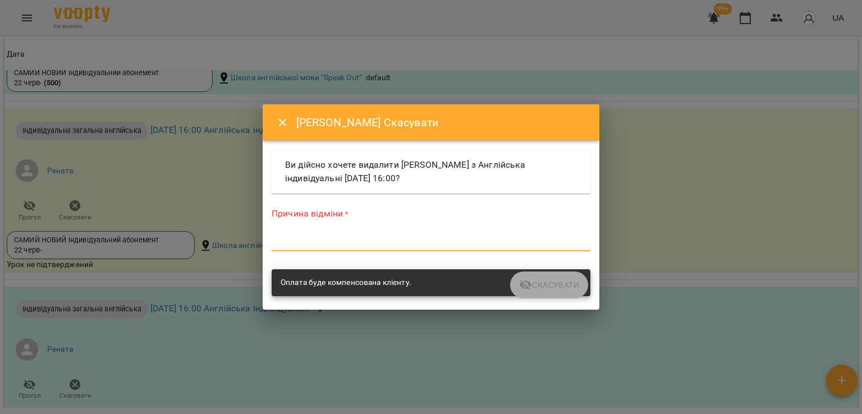
click at [281, 237] on textarea at bounding box center [431, 242] width 319 height 11
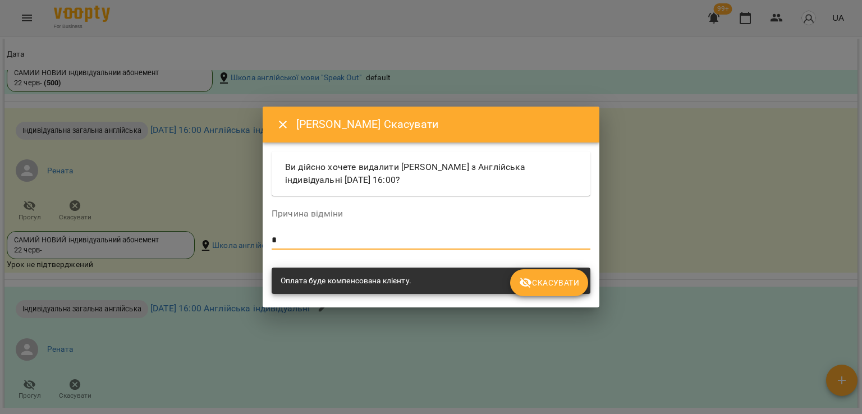
type textarea "*"
click at [565, 288] on span "Скасувати" at bounding box center [549, 282] width 60 height 13
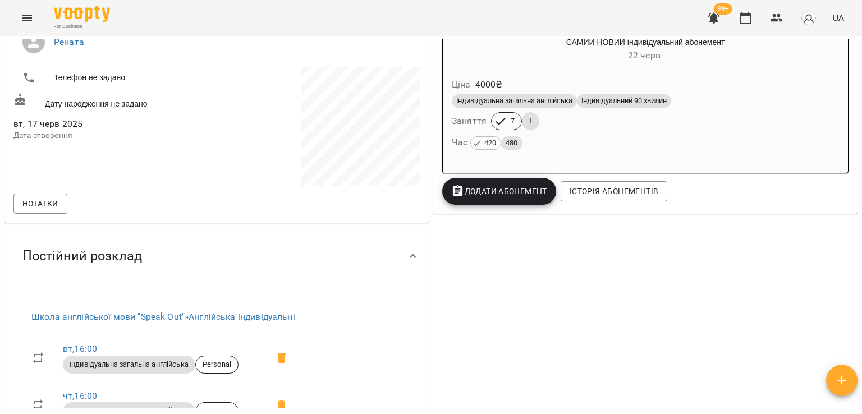
scroll to position [168, 0]
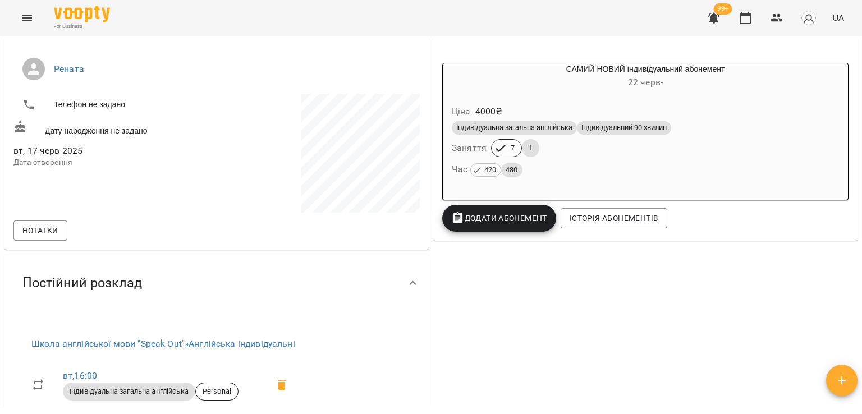
click at [588, 149] on div "Індивідуальна загальна англійська Індивідуальний 90 хвилин Заняття 7 1 Час 420 …" at bounding box center [646, 149] width 392 height 61
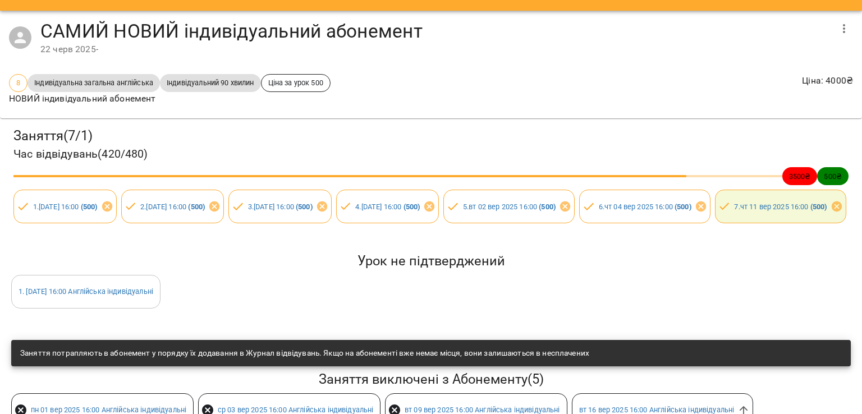
scroll to position [0, 0]
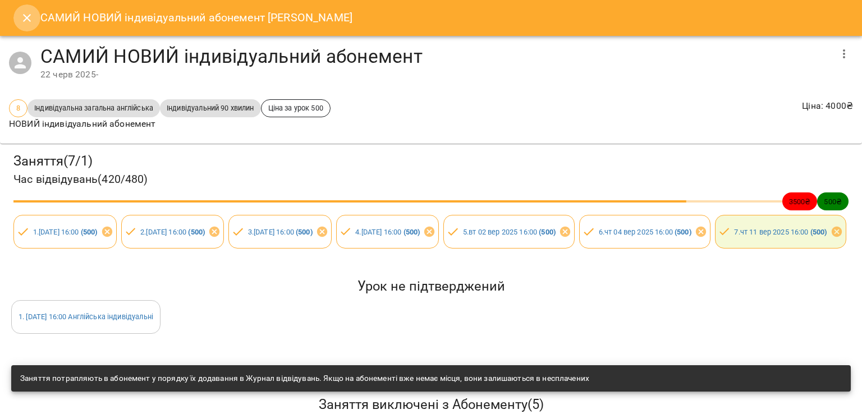
click at [31, 17] on icon "Close" at bounding box center [26, 17] width 13 height 13
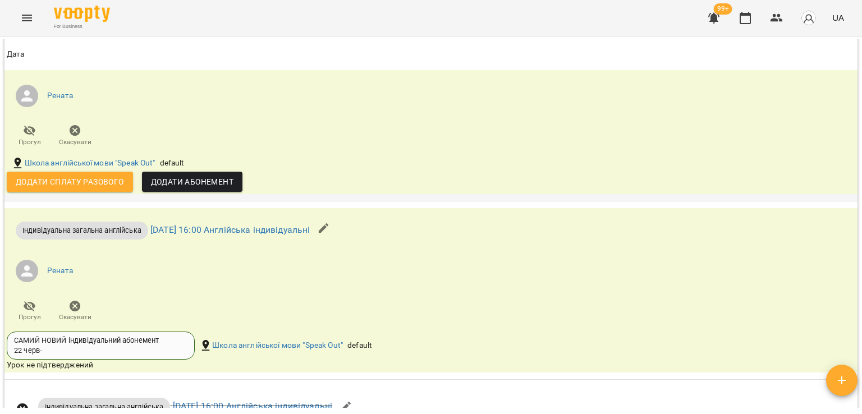
scroll to position [1852, 0]
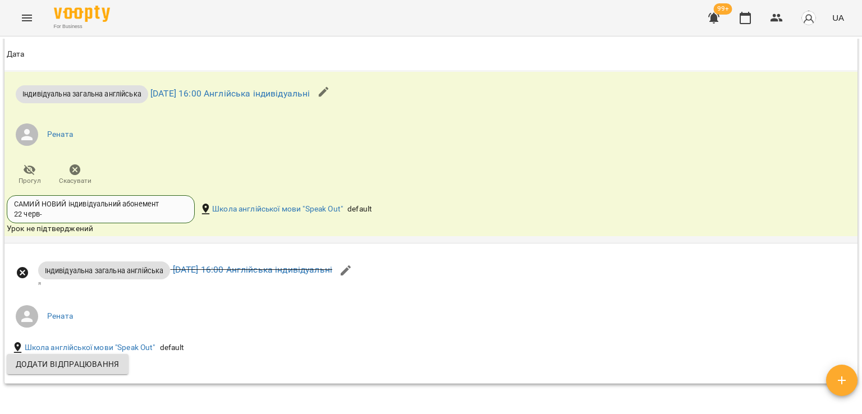
click at [76, 166] on icon "button" at bounding box center [75, 169] width 11 height 11
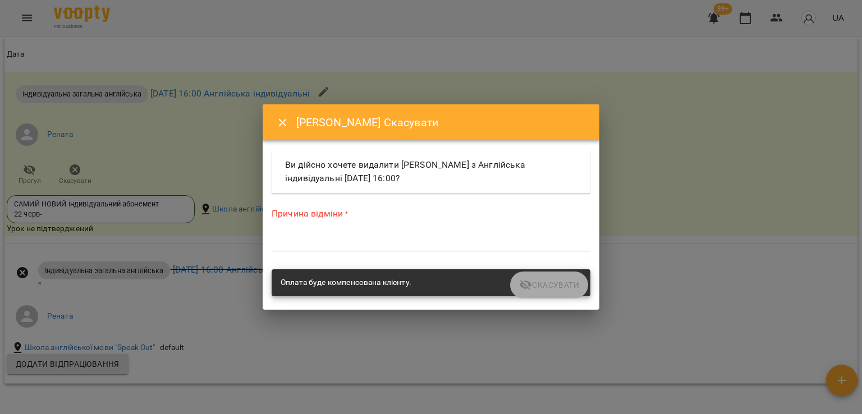
click textarea
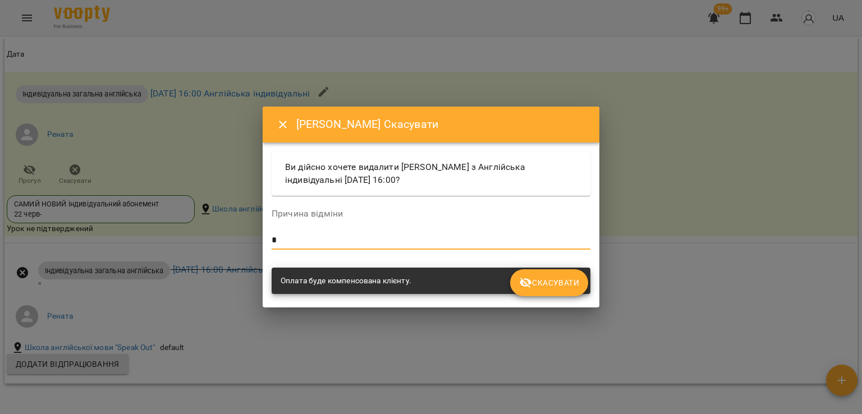
type textarea "*"
click span "Скасувати"
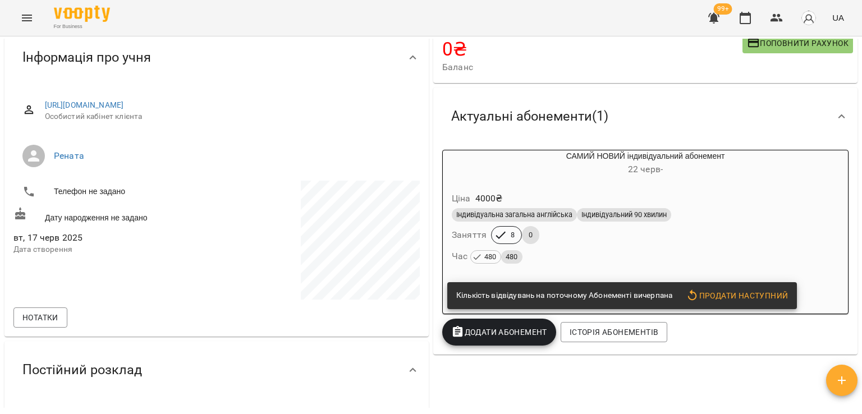
scroll to position [0, 0]
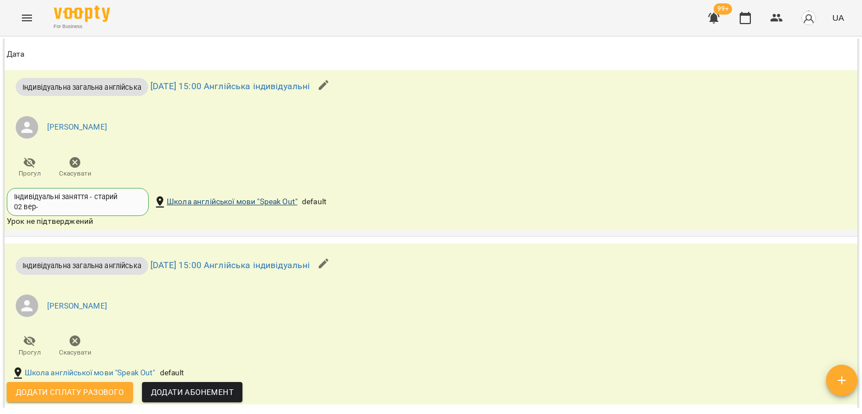
scroll to position [1569, 0]
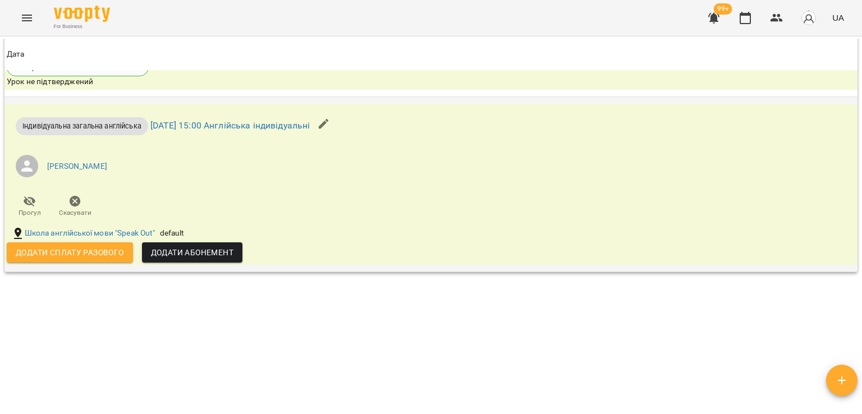
click at [83, 202] on span "Скасувати" at bounding box center [75, 206] width 32 height 22
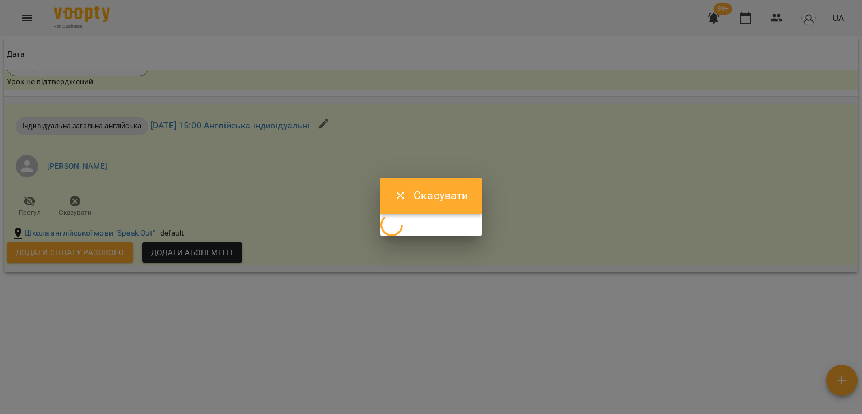
click at [398, 199] on icon "Close" at bounding box center [400, 195] width 13 height 13
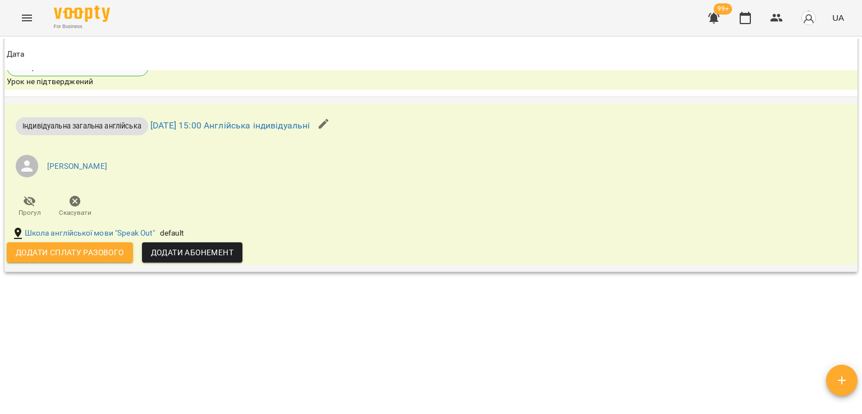
click at [65, 200] on span "Скасувати" at bounding box center [75, 206] width 32 height 22
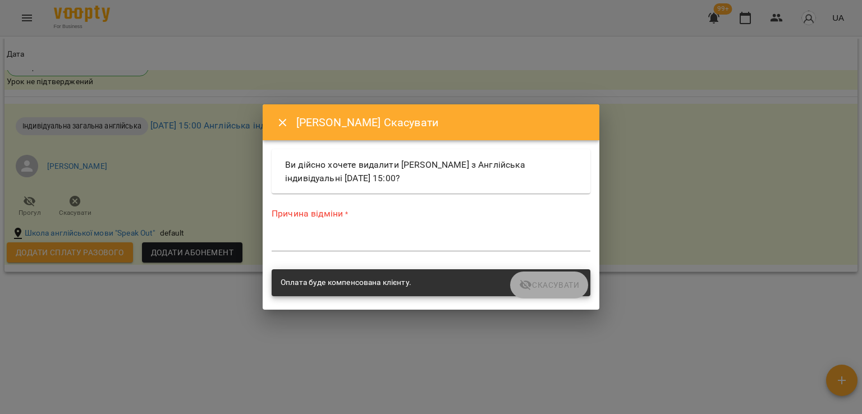
click at [281, 244] on textarea at bounding box center [431, 242] width 319 height 11
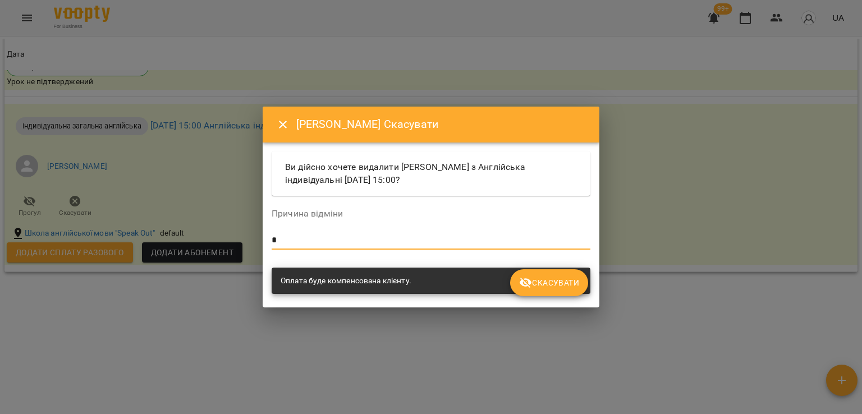
type textarea "*"
click at [528, 281] on icon "submit" at bounding box center [525, 282] width 13 height 13
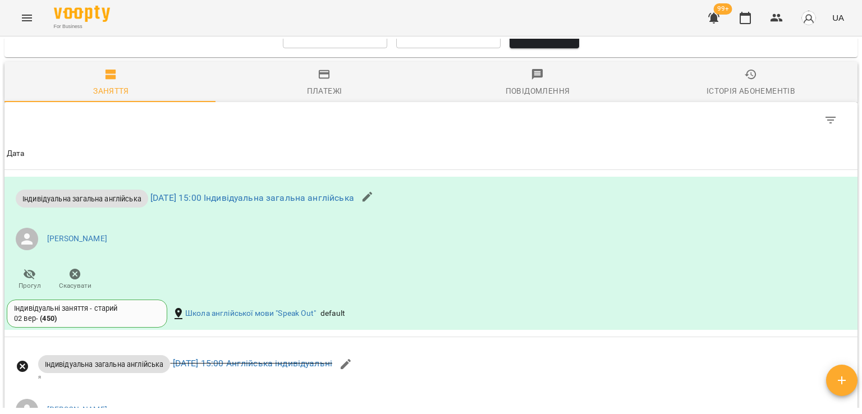
scroll to position [612, 0]
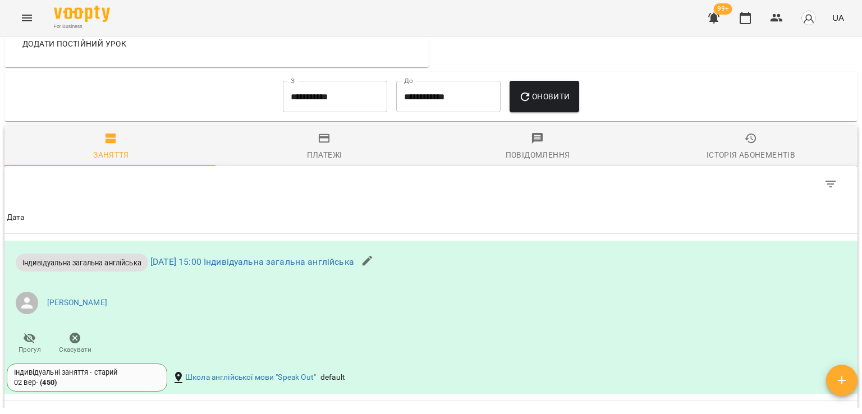
click at [322, 97] on input "**********" at bounding box center [335, 96] width 104 height 31
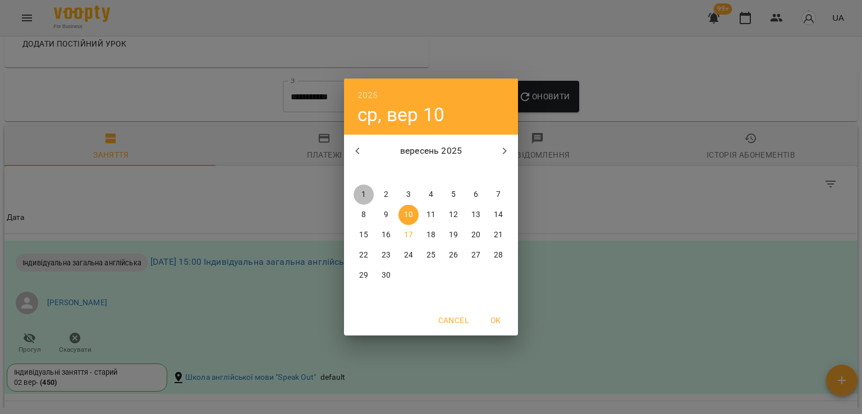
click at [362, 198] on p "1" at bounding box center [363, 194] width 4 height 11
type input "**********"
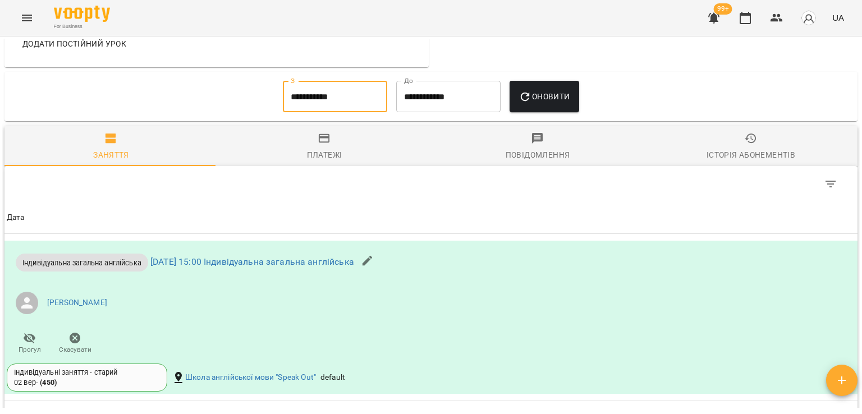
click at [561, 102] on span "Оновити" at bounding box center [544, 96] width 51 height 13
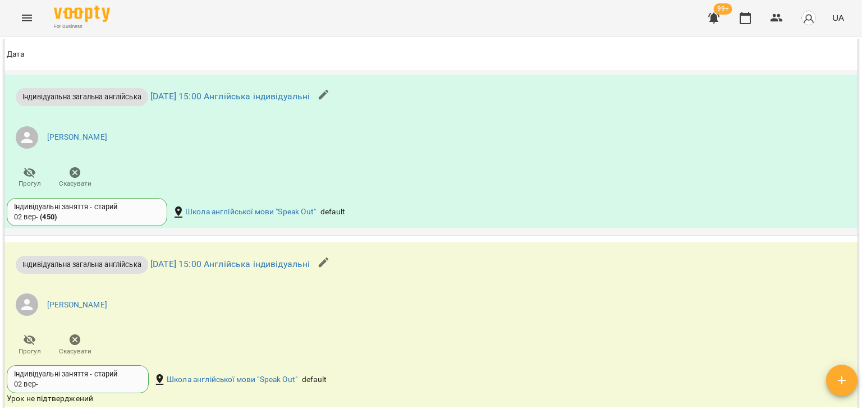
scroll to position [1118, 0]
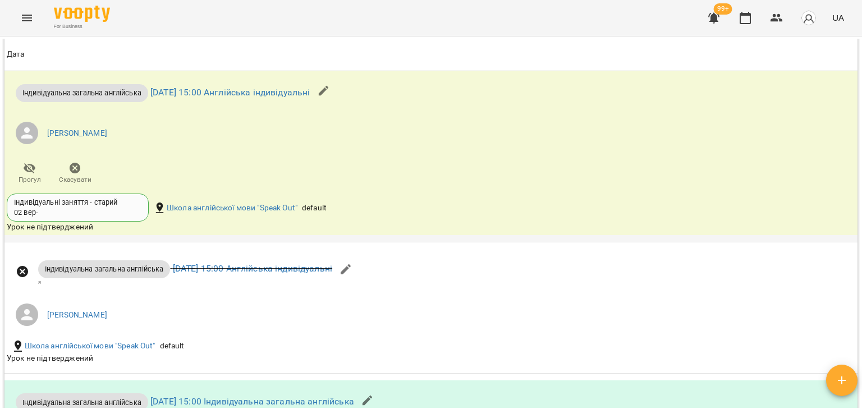
click at [78, 163] on icon "button" at bounding box center [75, 168] width 11 height 11
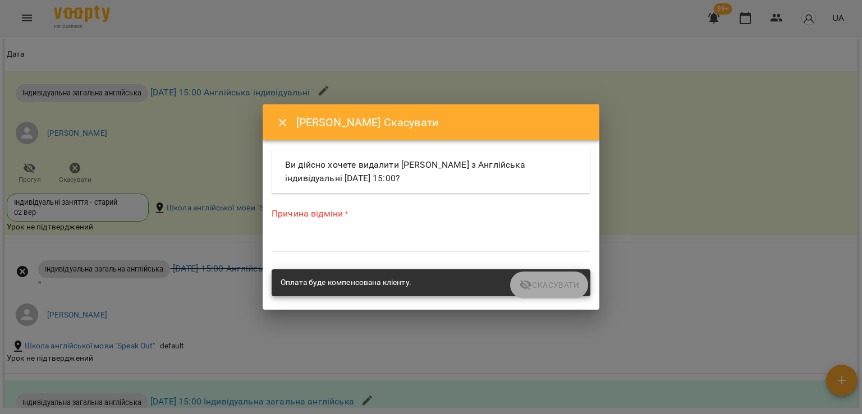
click at [329, 245] on textarea at bounding box center [431, 242] width 319 height 11
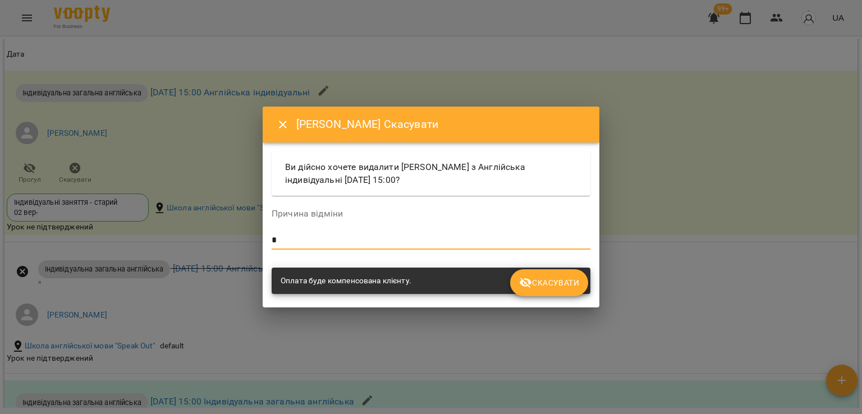
type textarea "*"
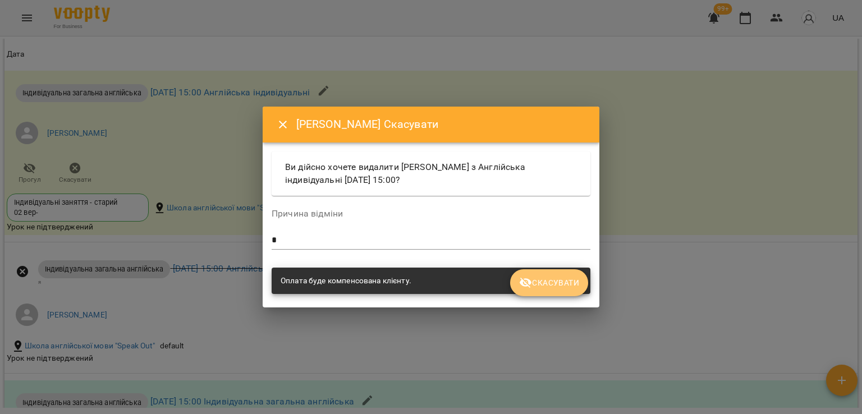
click at [569, 281] on span "Скасувати" at bounding box center [549, 282] width 60 height 13
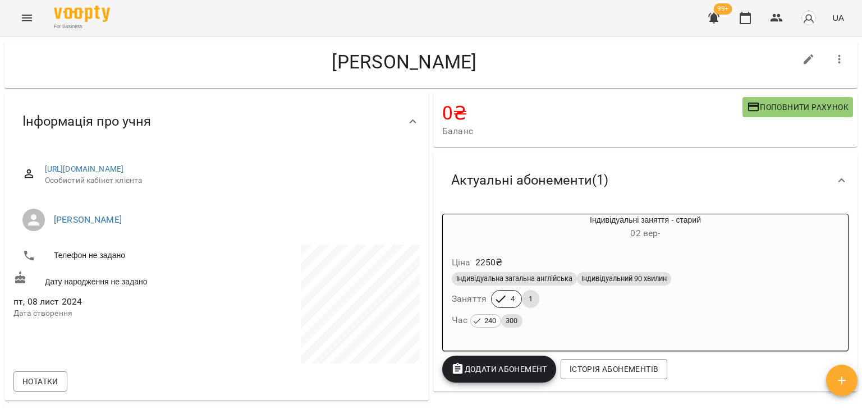
scroll to position [0, 0]
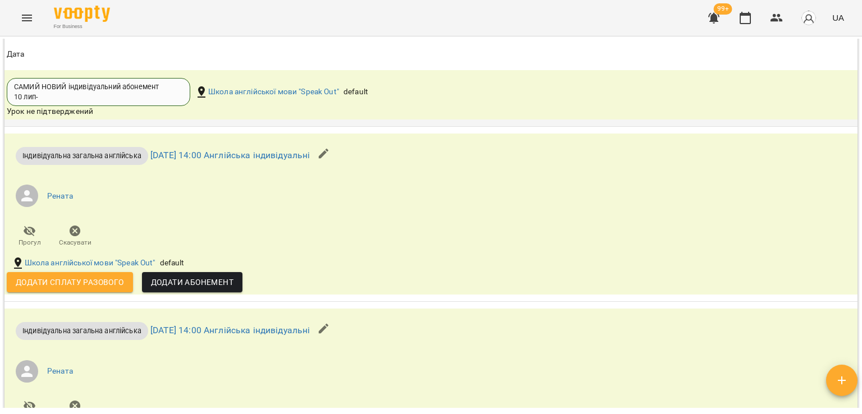
scroll to position [617, 0]
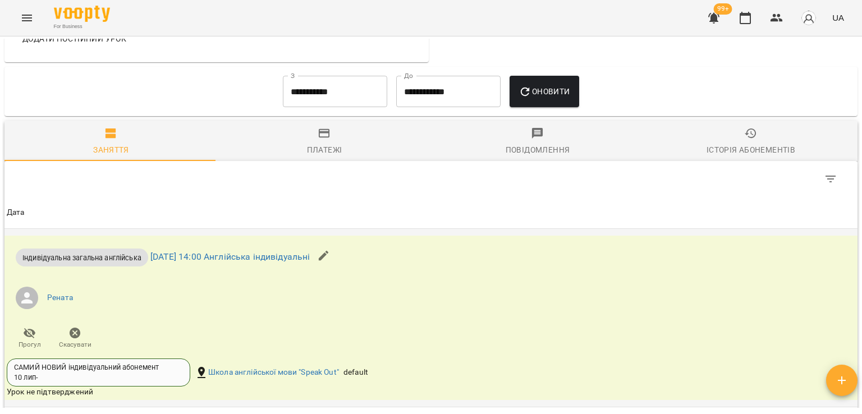
click at [82, 342] on span "Скасувати" at bounding box center [75, 345] width 33 height 10
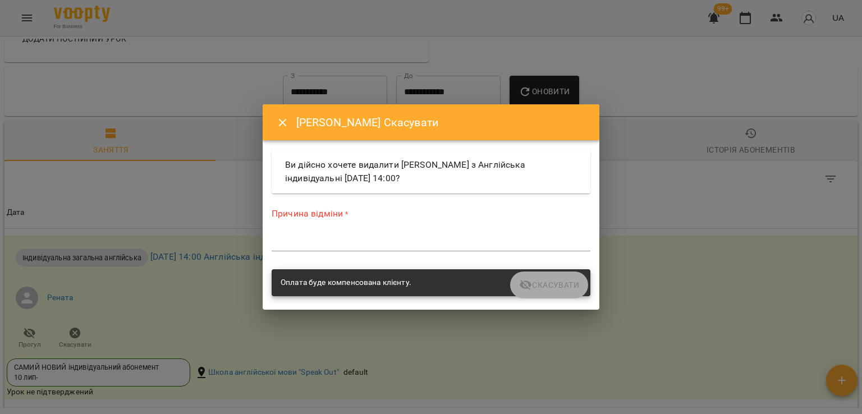
click at [372, 245] on textarea at bounding box center [431, 242] width 319 height 11
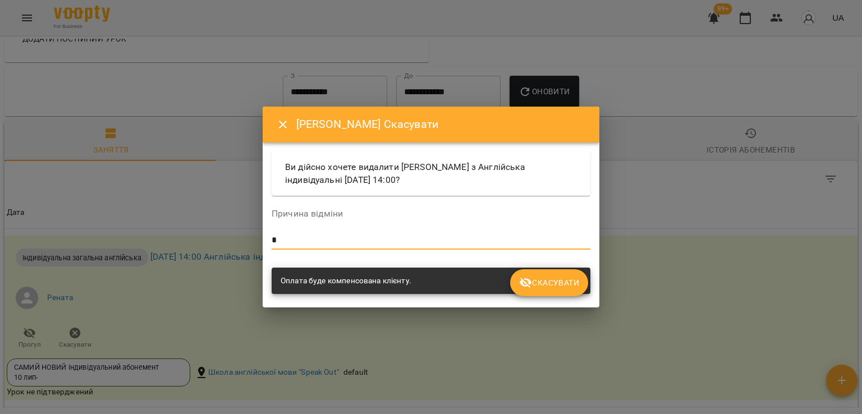
type textarea "*"
click at [555, 285] on span "Скасувати" at bounding box center [549, 282] width 60 height 13
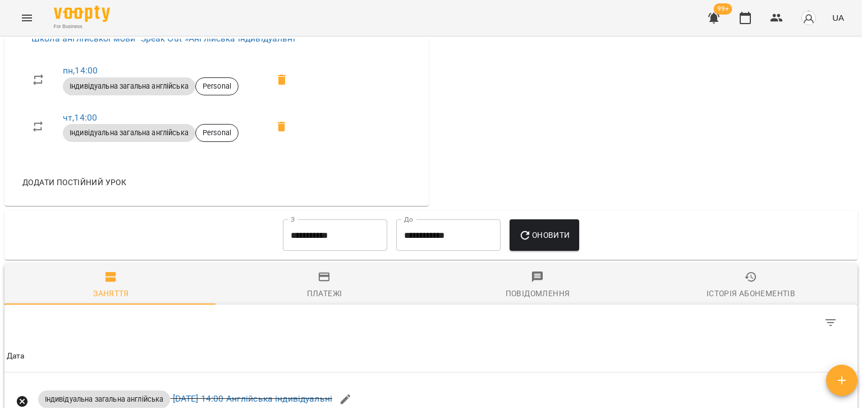
scroll to position [561, 0]
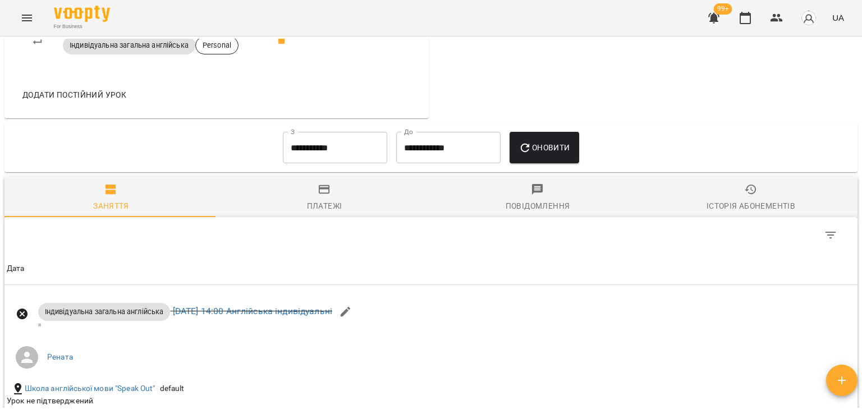
click at [317, 153] on input "**********" at bounding box center [335, 147] width 104 height 31
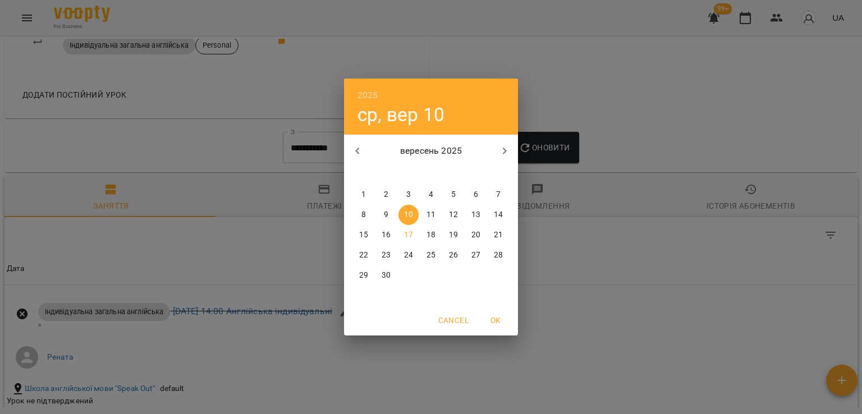
click at [366, 189] on span "1" at bounding box center [364, 194] width 20 height 11
type input "**********"
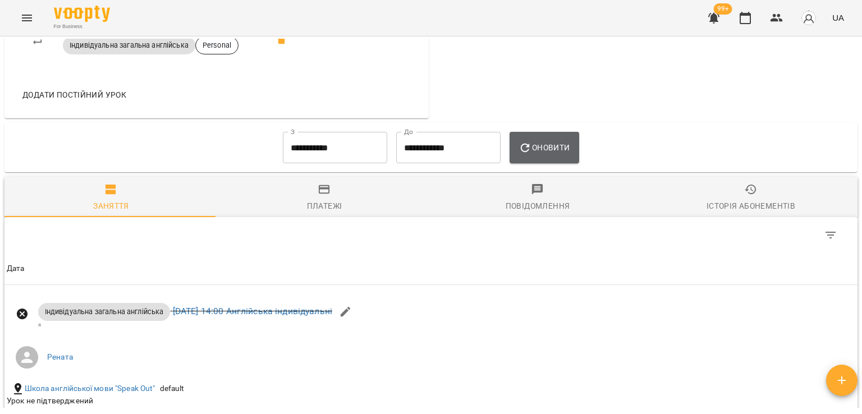
click at [552, 155] on button "Оновити" at bounding box center [544, 147] width 69 height 31
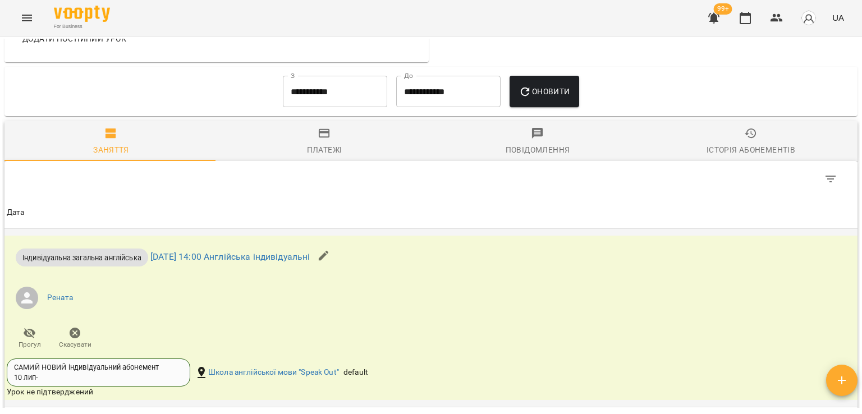
scroll to position [730, 0]
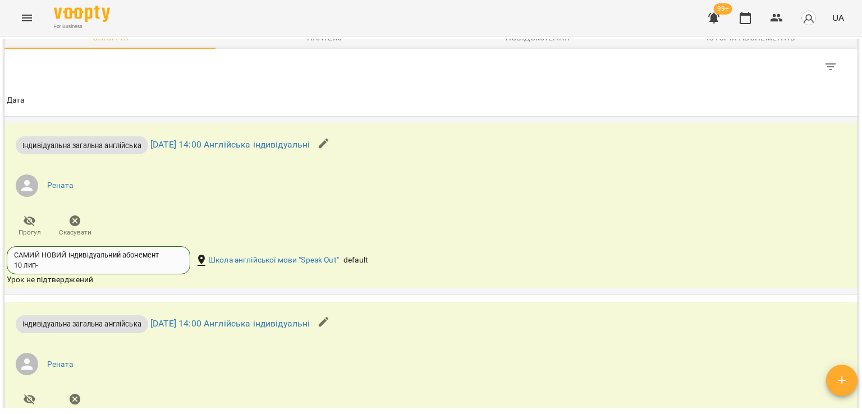
click at [83, 228] on span "Скасувати" at bounding box center [75, 233] width 33 height 10
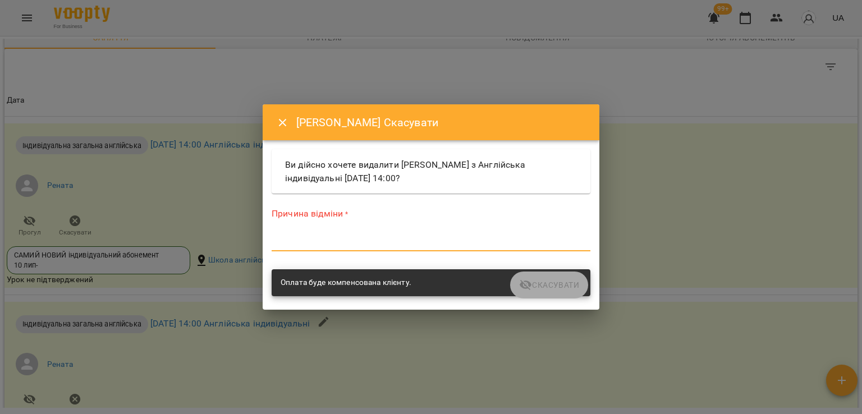
click at [299, 242] on textarea at bounding box center [431, 242] width 319 height 11
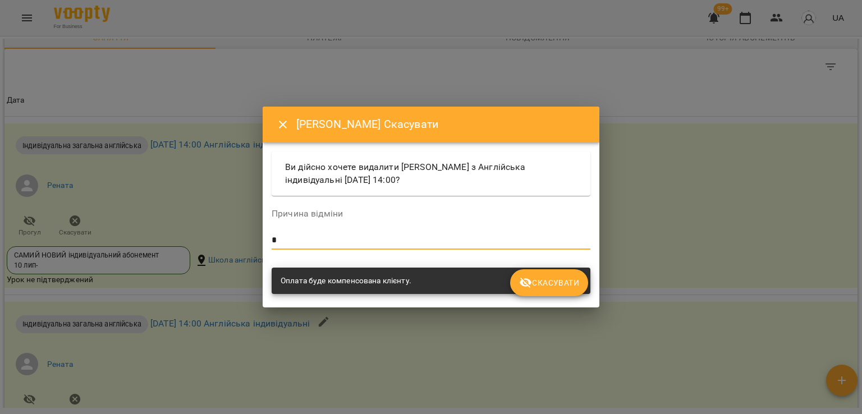
type textarea "*"
click at [537, 283] on span "Скасувати" at bounding box center [549, 282] width 60 height 13
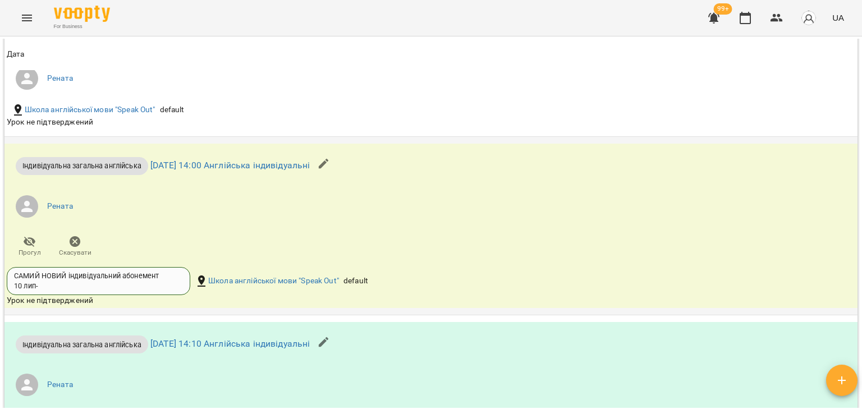
scroll to position [893, 0]
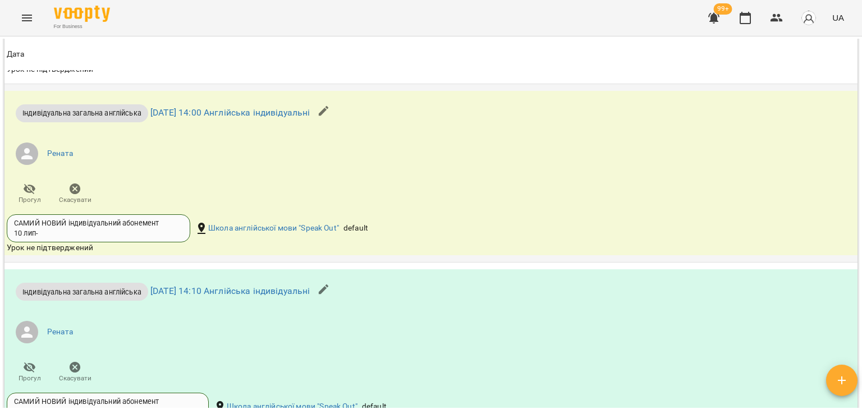
click at [79, 195] on span "Скасувати" at bounding box center [75, 200] width 33 height 10
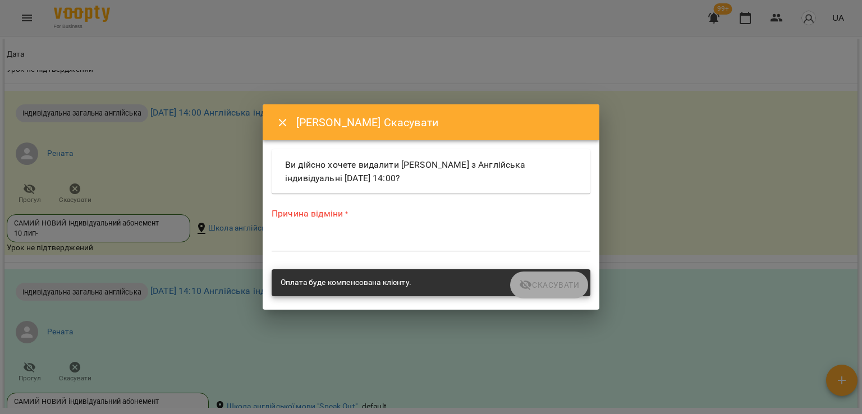
click at [377, 248] on div "*" at bounding box center [431, 243] width 319 height 18
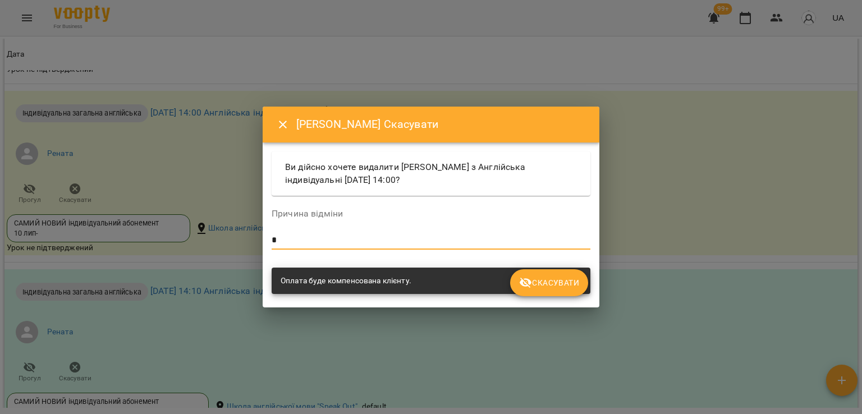
type textarea "*"
click at [529, 280] on icon "submit" at bounding box center [526, 283] width 12 height 11
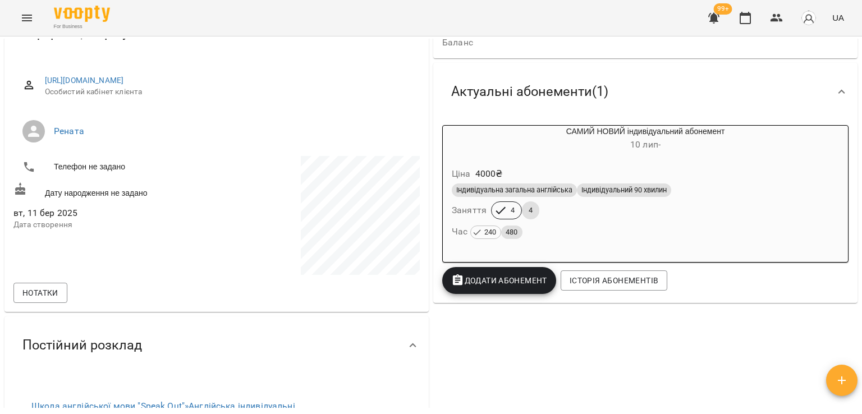
scroll to position [0, 0]
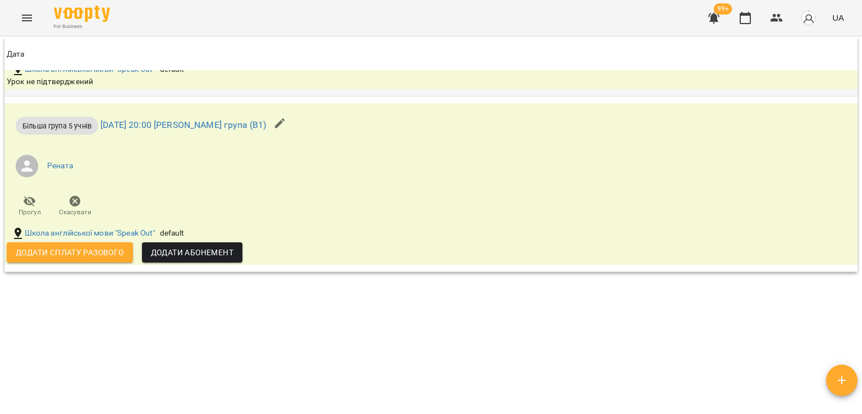
scroll to position [1477, 0]
click at [84, 202] on span "Скасувати" at bounding box center [75, 205] width 32 height 22
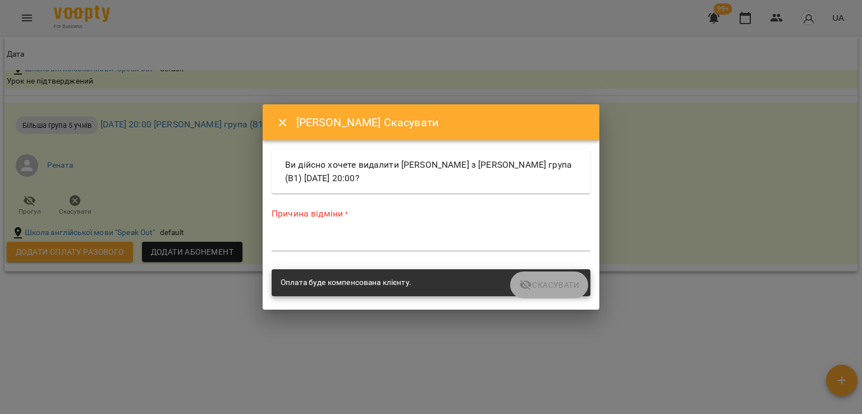
click at [394, 237] on textarea at bounding box center [431, 242] width 319 height 11
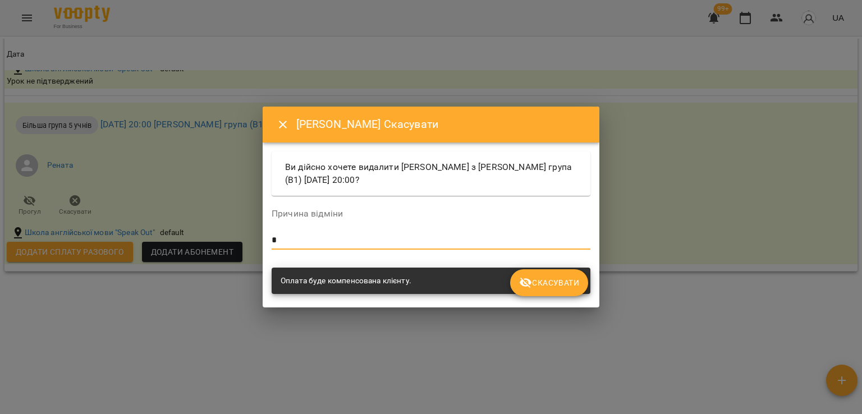
type textarea "*"
click at [557, 278] on span "Скасувати" at bounding box center [549, 282] width 60 height 13
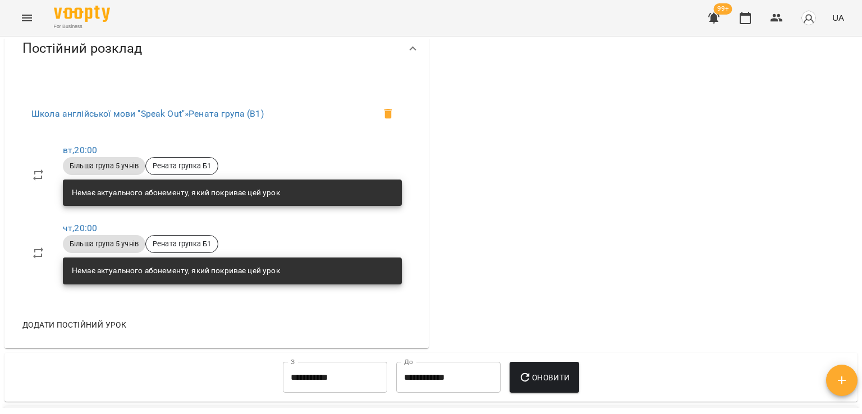
scroll to position [244, 0]
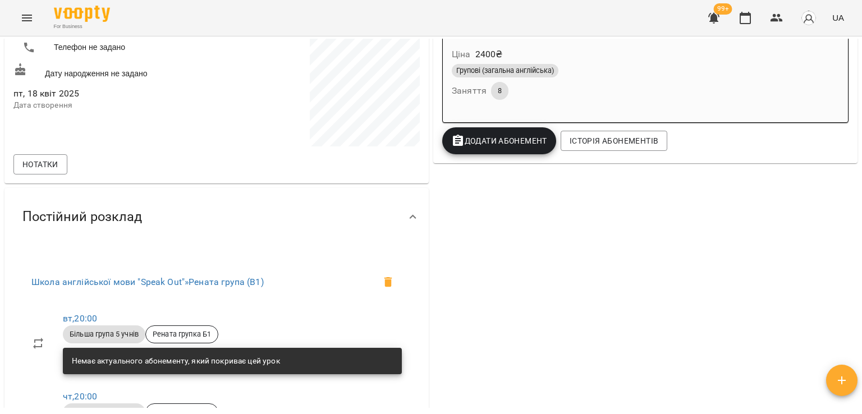
click at [674, 79] on div "Групові (загальна англійська)" at bounding box center [613, 71] width 327 height 18
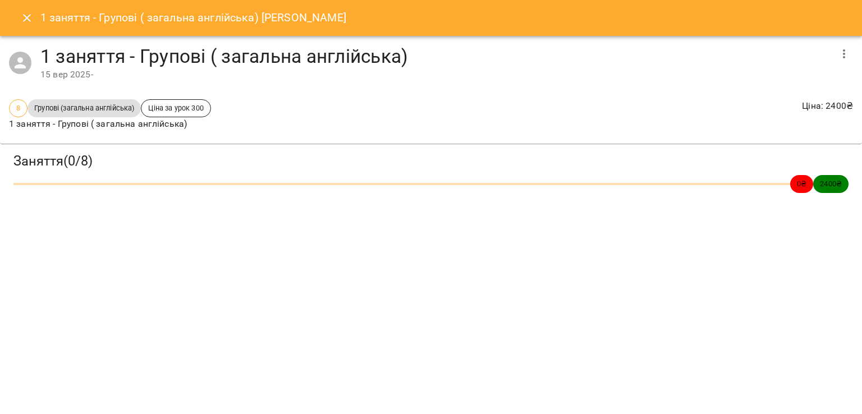
click at [846, 55] on icon "button" at bounding box center [843, 53] width 13 height 13
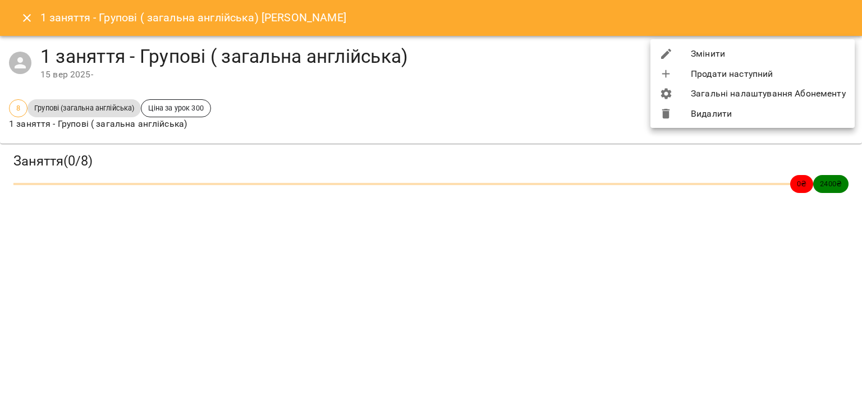
click at [766, 52] on li "Змінити" at bounding box center [753, 54] width 204 height 20
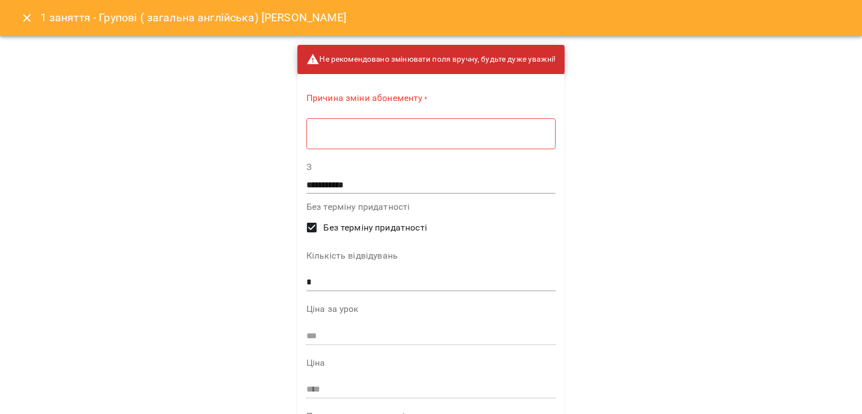
click at [523, 124] on div "* ​" at bounding box center [430, 133] width 249 height 31
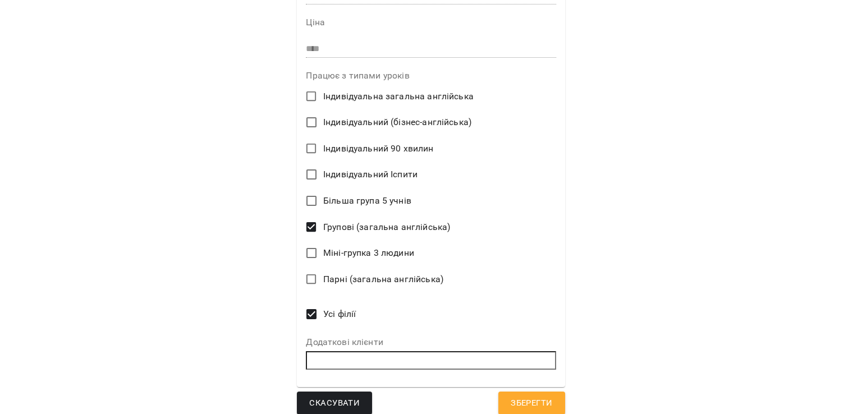
scroll to position [346, 0]
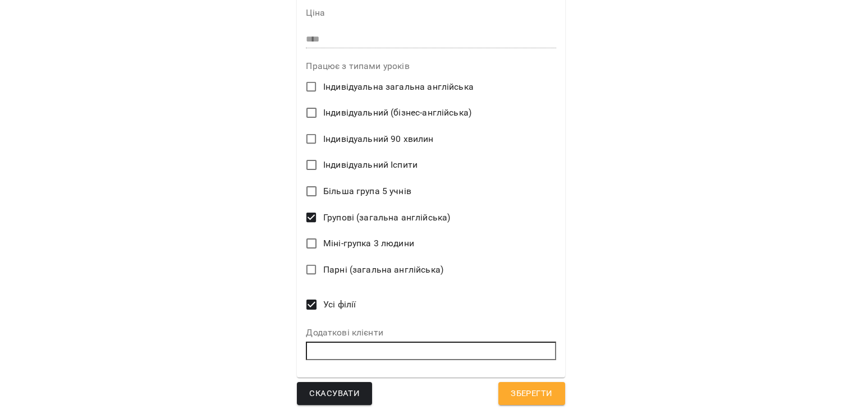
type textarea "*"
click at [370, 191] on span "Більша група 5 учнів" at bounding box center [367, 191] width 88 height 13
click at [539, 393] on span "Зберегти" at bounding box center [532, 394] width 42 height 15
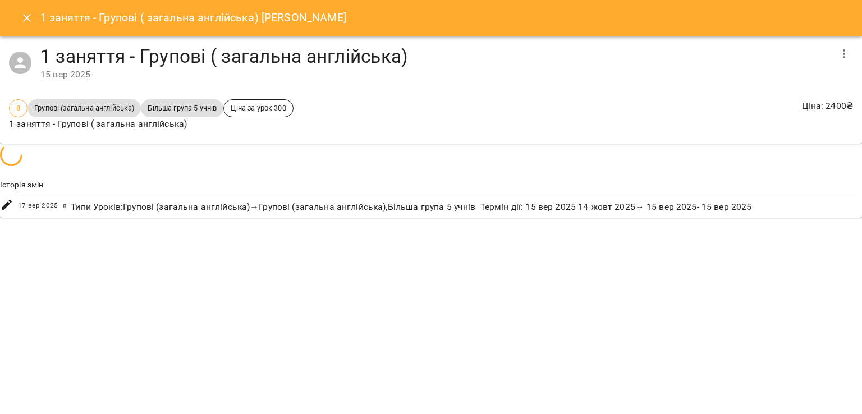
scroll to position [211, 0]
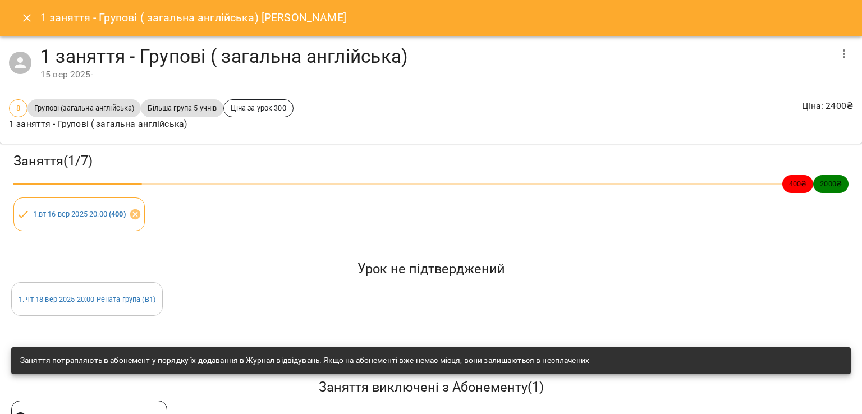
click at [22, 16] on icon "Close" at bounding box center [26, 17] width 13 height 13
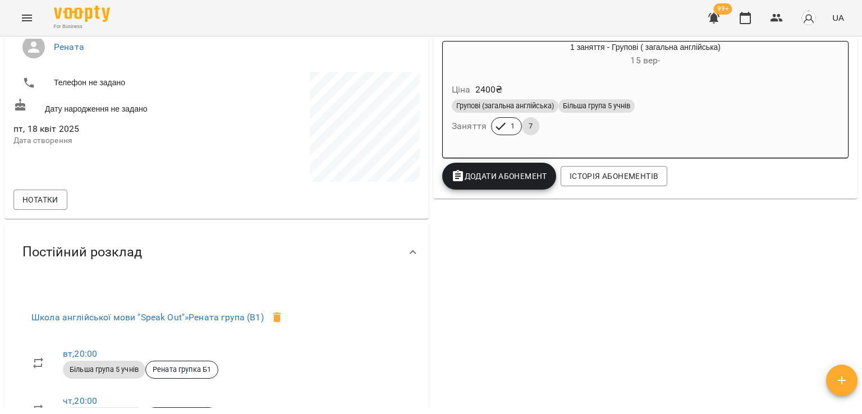
scroll to position [40, 0]
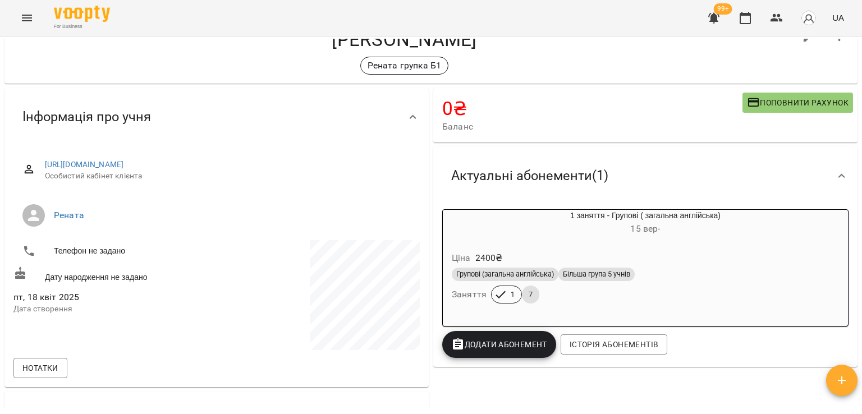
click at [590, 254] on div "Ціна 2400 ₴" at bounding box center [646, 258] width 392 height 20
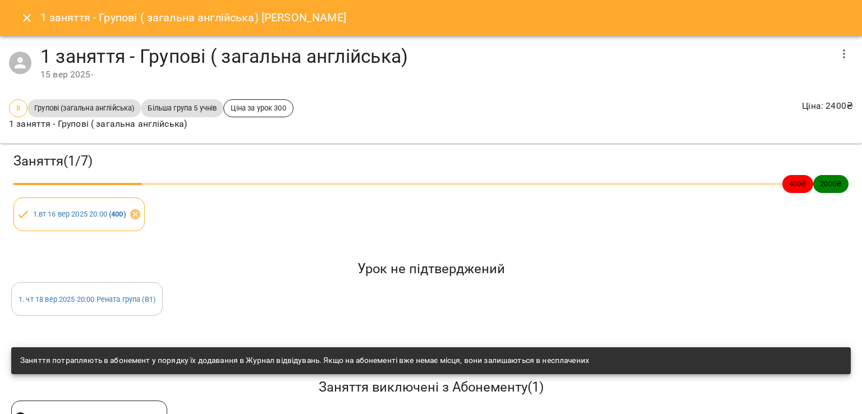
click at [843, 50] on icon "button" at bounding box center [844, 53] width 2 height 9
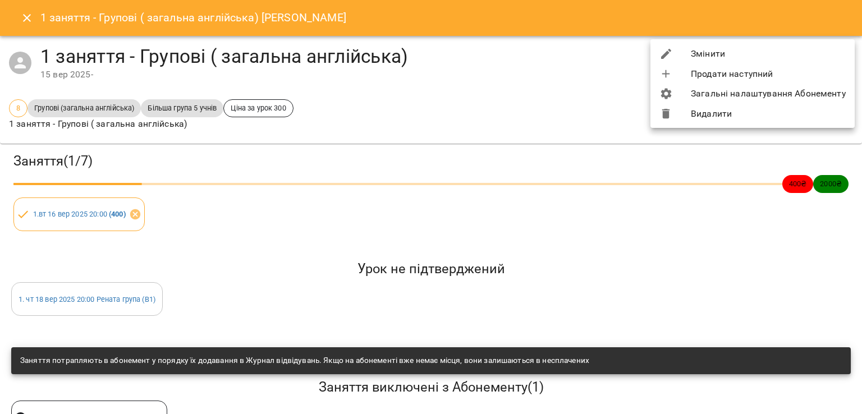
click at [680, 50] on div at bounding box center [675, 53] width 31 height 13
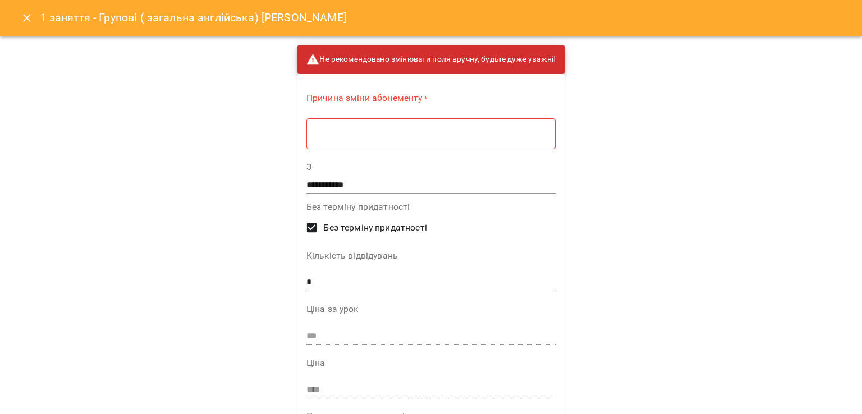
click at [373, 134] on textarea at bounding box center [431, 134] width 234 height 11
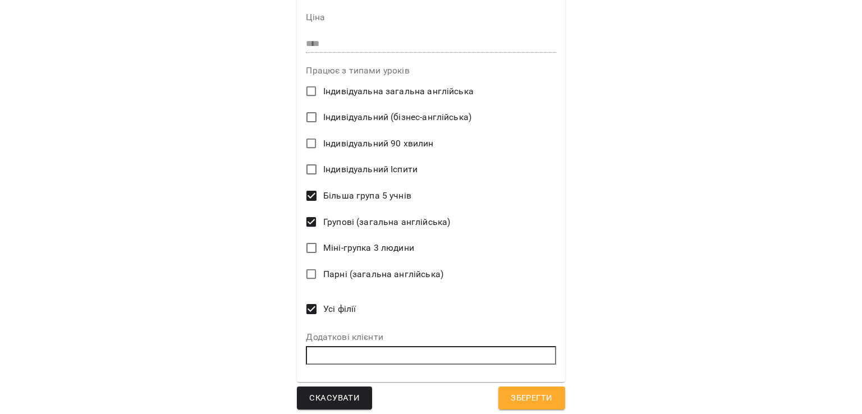
scroll to position [346, 0]
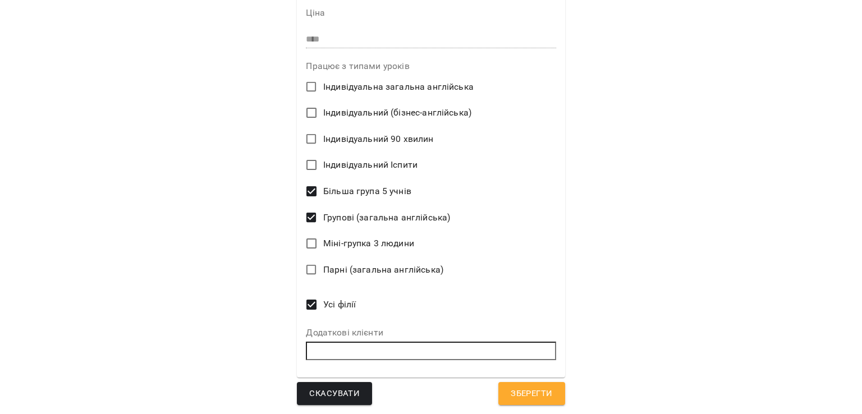
type textarea "*"
click at [546, 400] on span "Зберегти" at bounding box center [532, 394] width 42 height 15
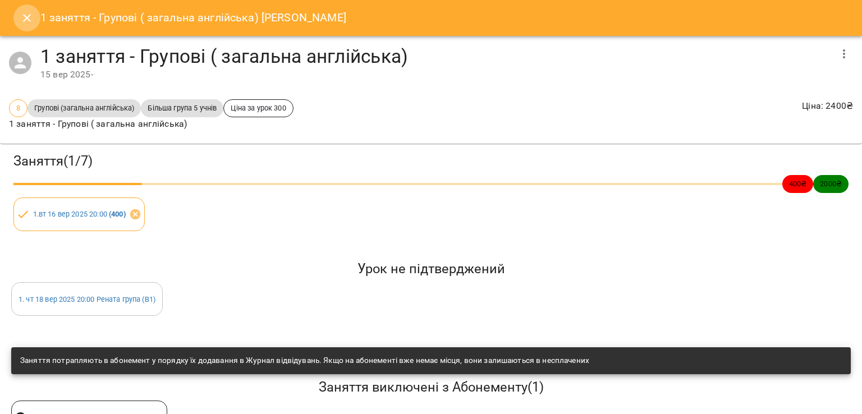
click at [30, 12] on icon "Close" at bounding box center [26, 17] width 13 height 13
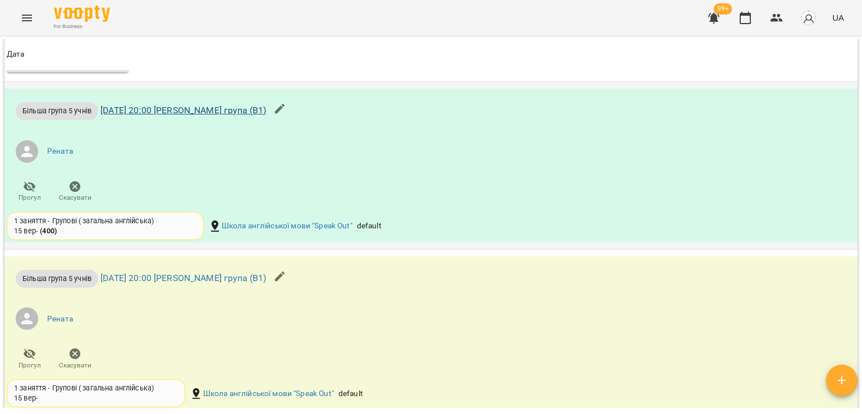
scroll to position [938, 0]
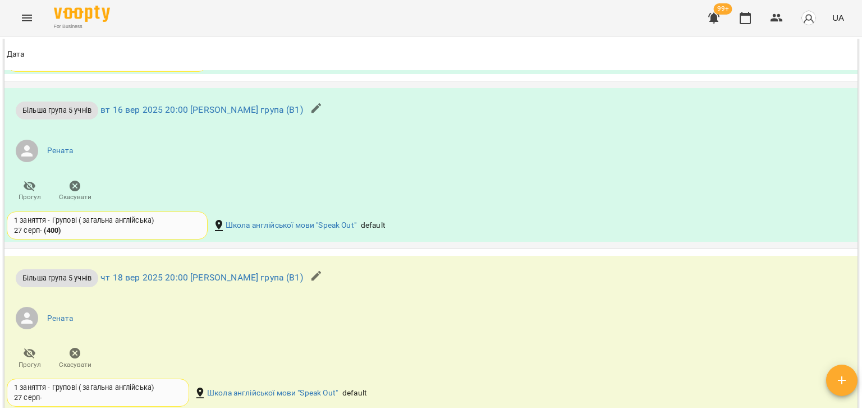
scroll to position [806, 0]
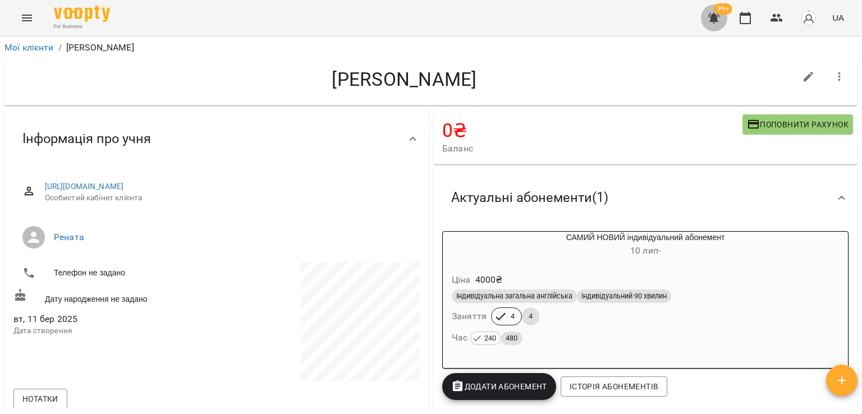
click at [718, 21] on icon "button" at bounding box center [713, 17] width 13 height 13
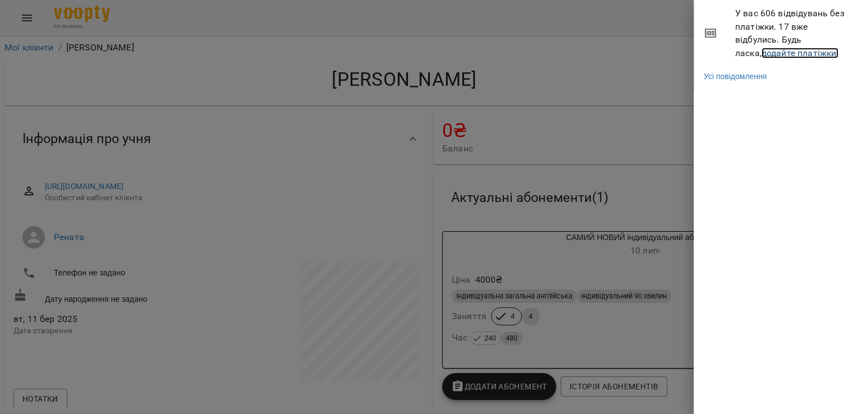
click at [762, 52] on link "додайте платіжки!" at bounding box center [800, 53] width 77 height 11
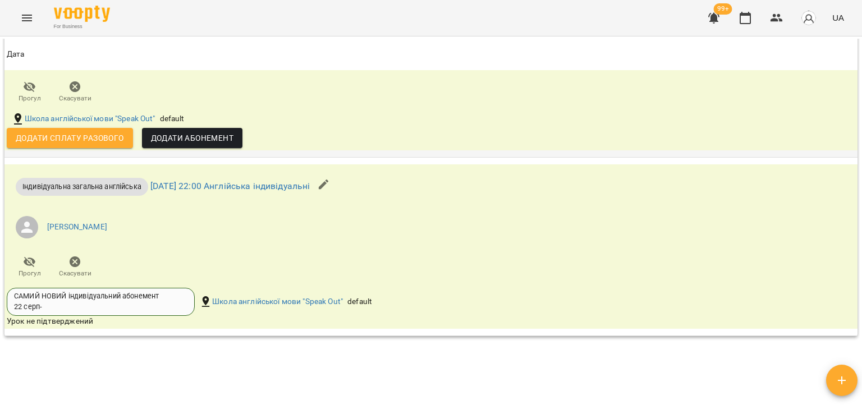
scroll to position [1263, 0]
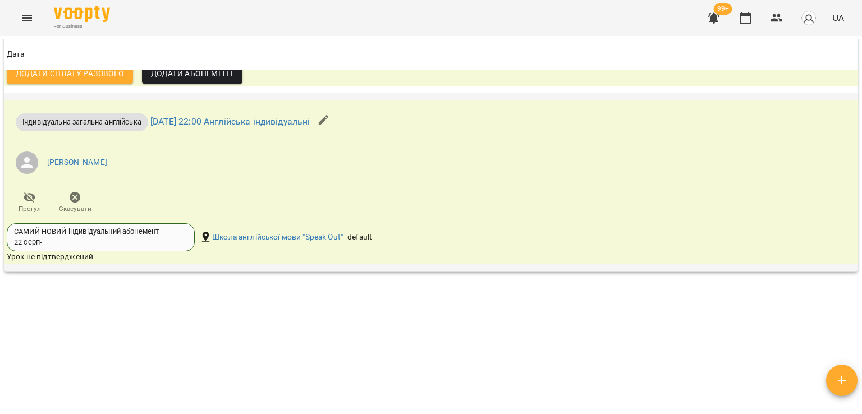
click at [81, 198] on span "Скасувати" at bounding box center [75, 202] width 32 height 22
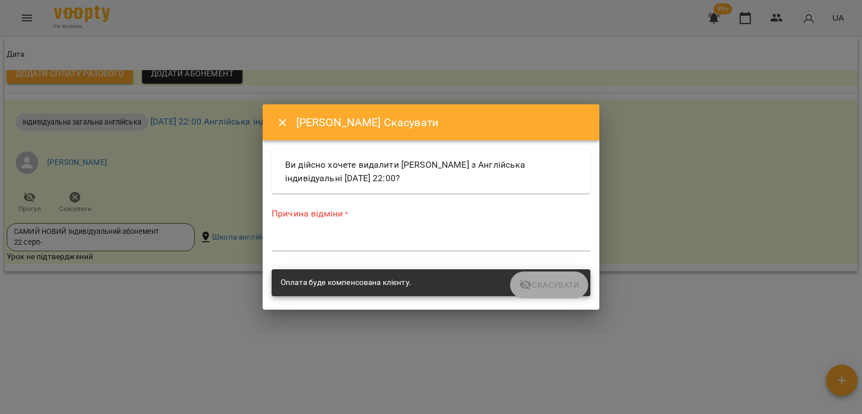
click at [295, 246] on textarea at bounding box center [431, 242] width 319 height 11
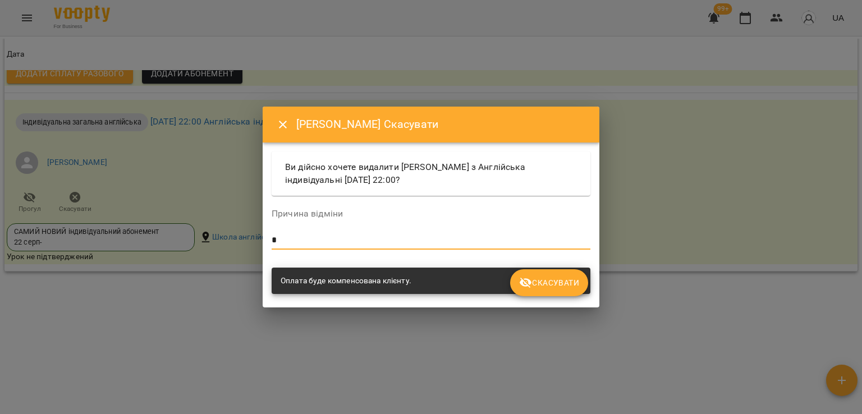
type textarea "*"
click at [540, 291] on button "Скасувати" at bounding box center [549, 282] width 78 height 27
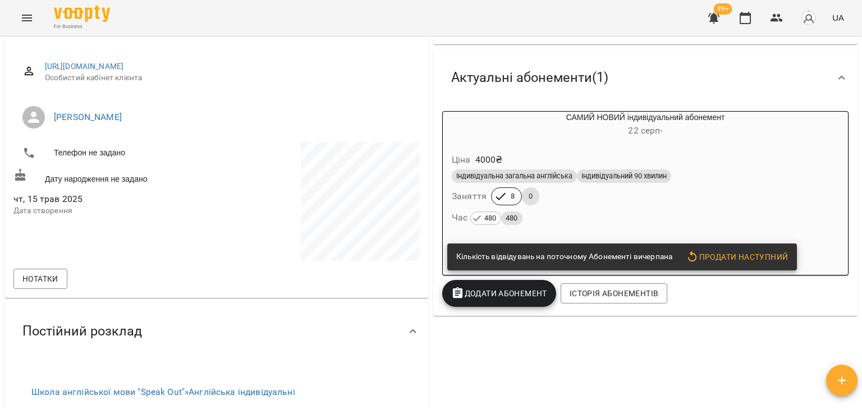
scroll to position [0, 0]
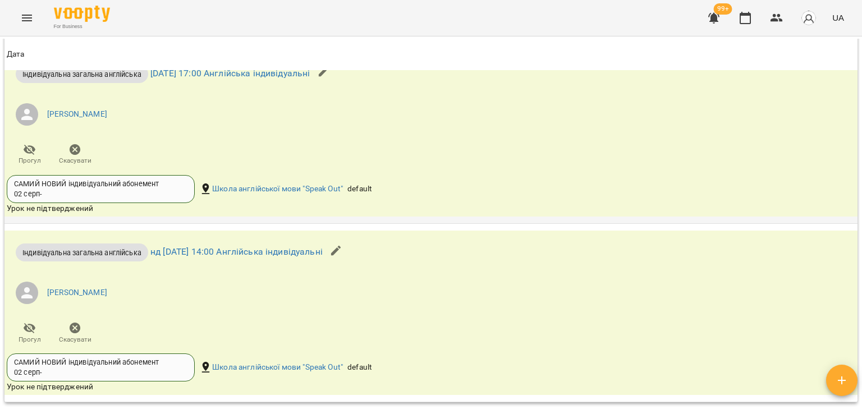
scroll to position [1291, 0]
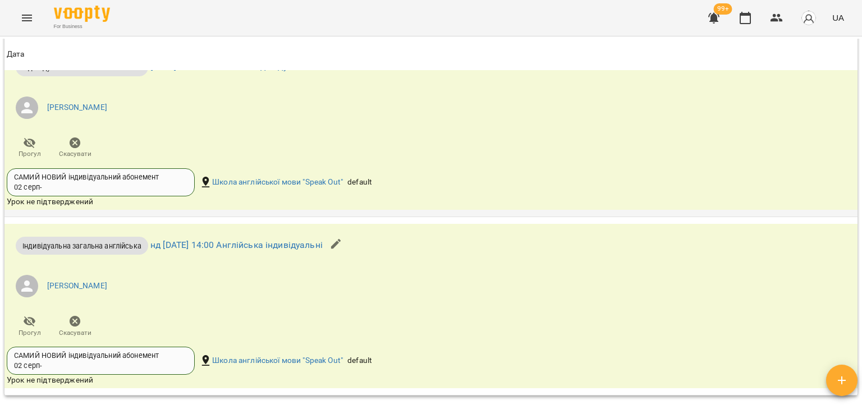
click at [80, 149] on span "Скасувати" at bounding box center [75, 154] width 33 height 10
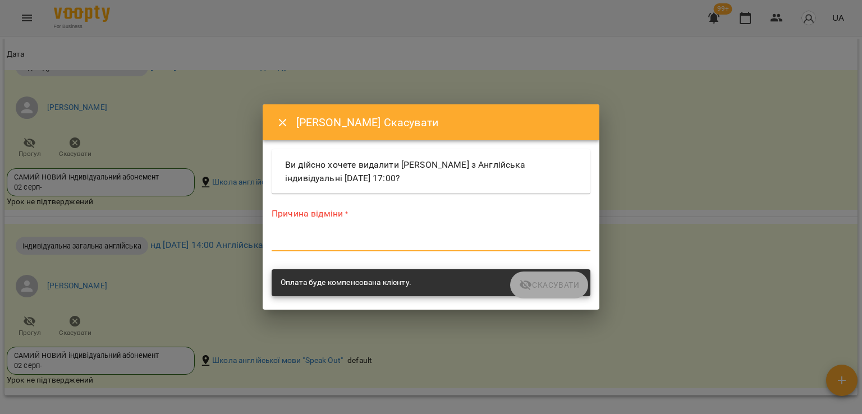
click at [282, 241] on textarea at bounding box center [431, 242] width 319 height 11
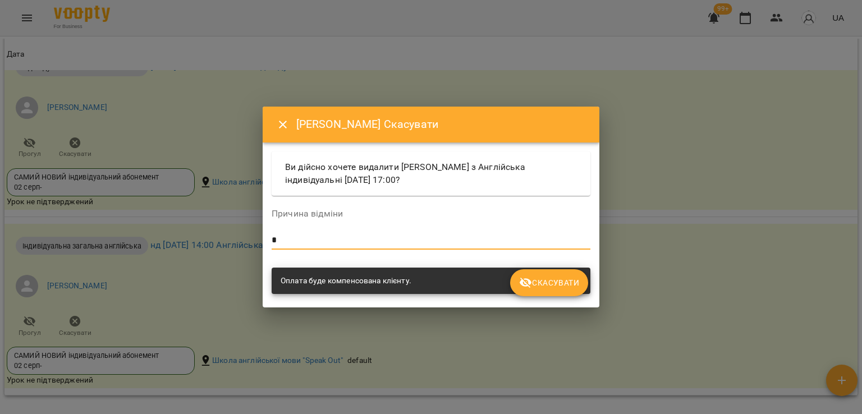
type textarea "*"
click at [559, 286] on span "Скасувати" at bounding box center [549, 282] width 60 height 13
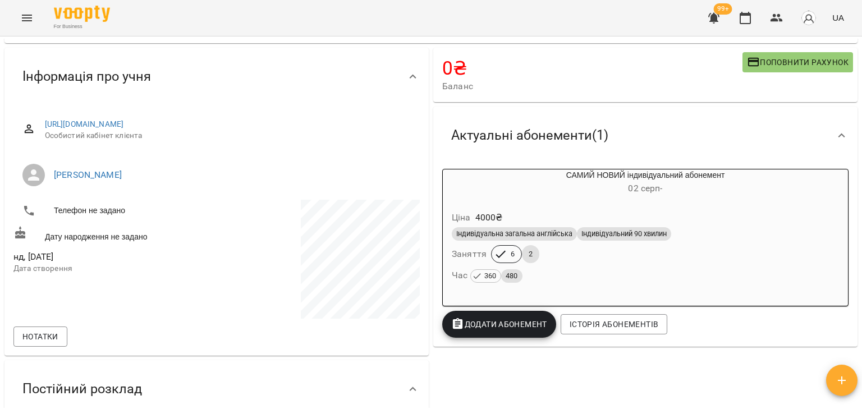
scroll to position [0, 0]
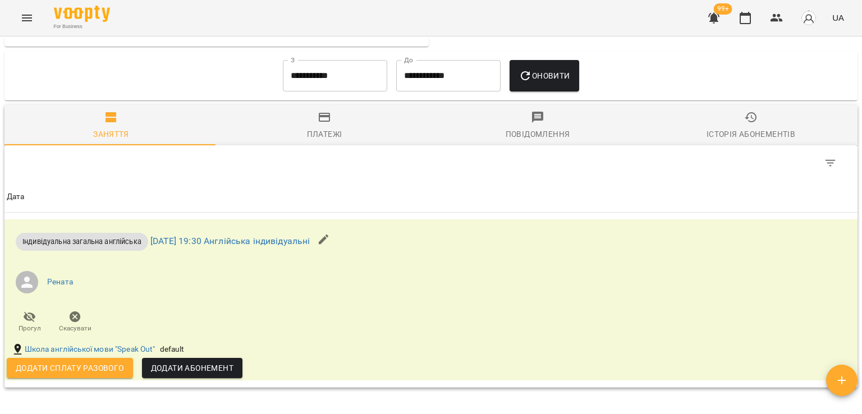
scroll to position [561, 0]
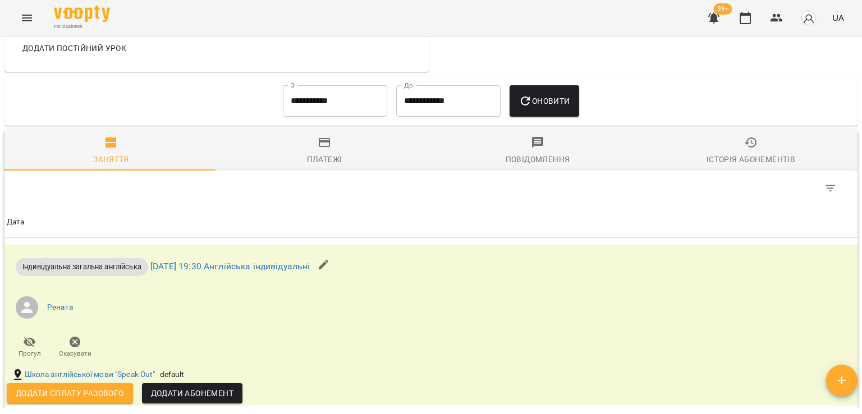
click at [326, 106] on input "**********" at bounding box center [335, 100] width 104 height 31
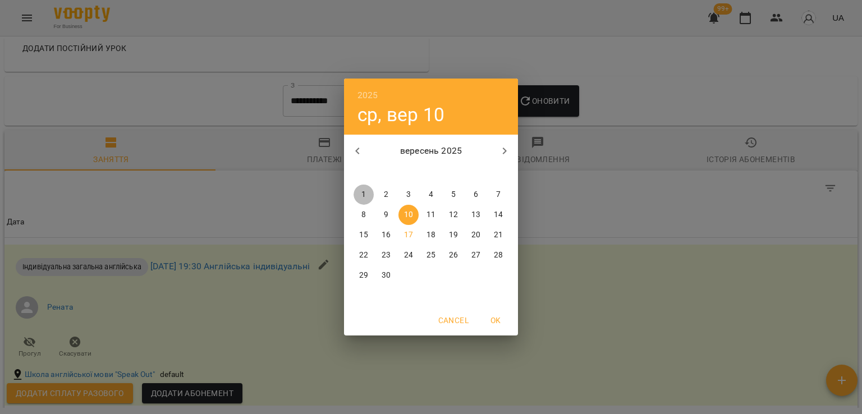
click at [357, 191] on span "1" at bounding box center [364, 194] width 20 height 11
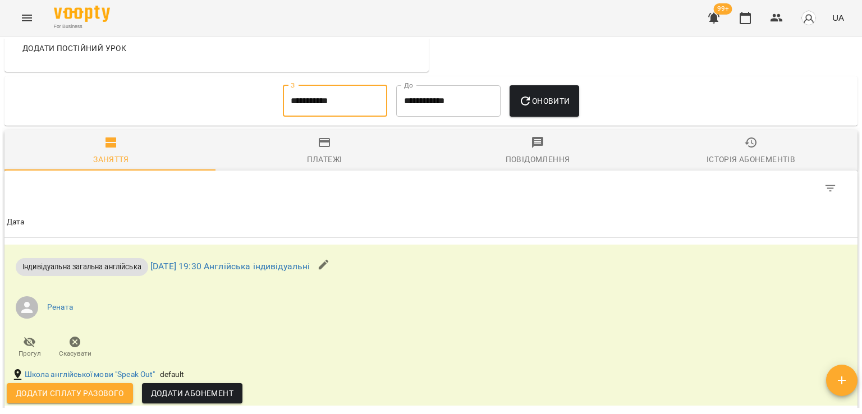
click at [525, 102] on icon "button" at bounding box center [525, 100] width 13 height 13
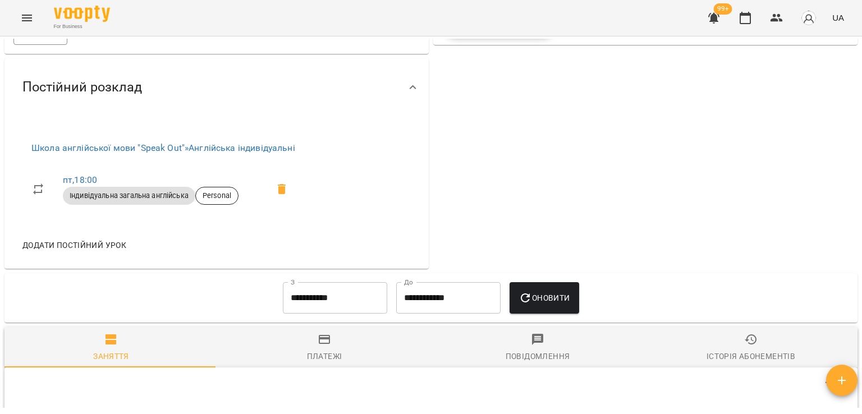
scroll to position [28, 0]
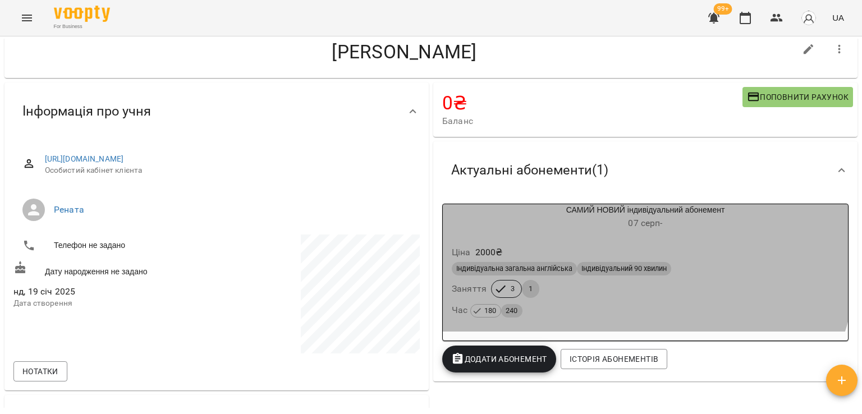
click at [576, 249] on div "Ціна 2000 ₴" at bounding box center [646, 252] width 392 height 20
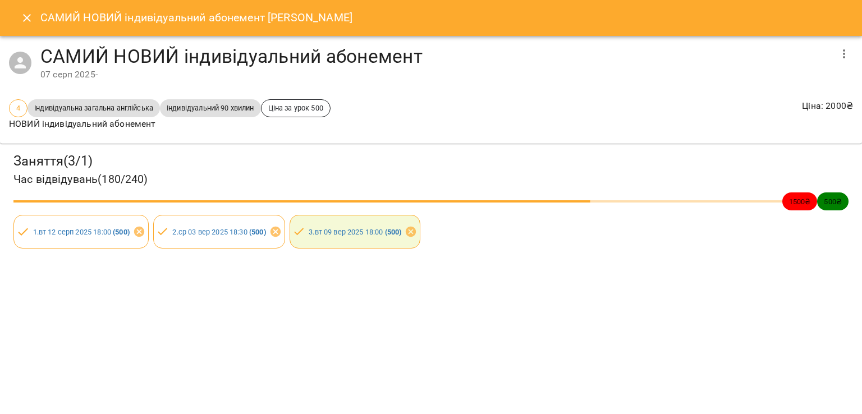
click at [842, 50] on button "button" at bounding box center [844, 53] width 27 height 27
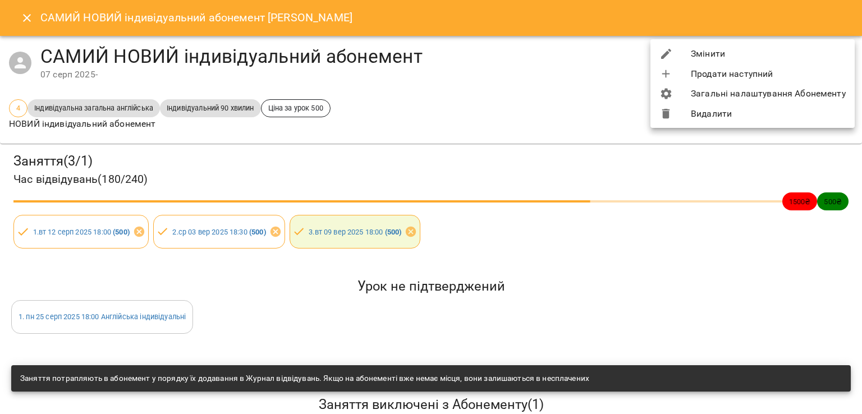
click at [745, 110] on li "Видалити" at bounding box center [753, 114] width 204 height 20
click at [33, 22] on div at bounding box center [431, 207] width 862 height 414
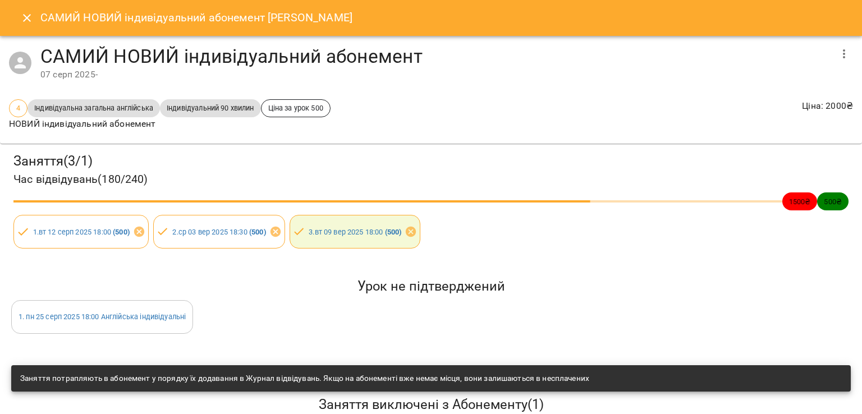
click at [25, 19] on icon "Close" at bounding box center [27, 18] width 8 height 8
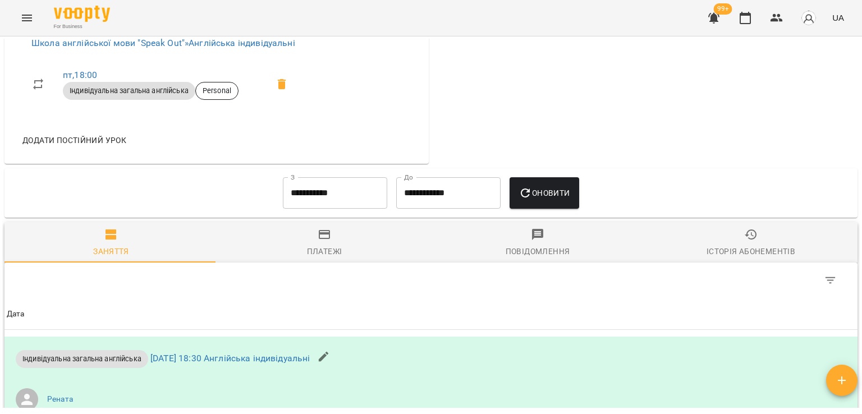
scroll to position [477, 0]
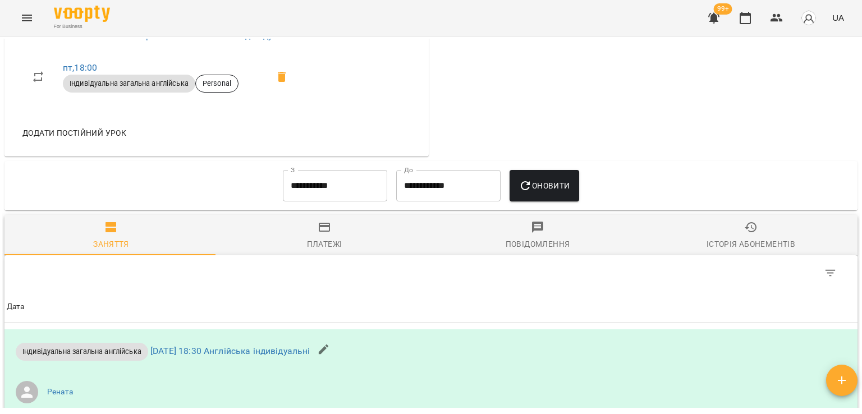
click at [323, 173] on input "**********" at bounding box center [335, 185] width 104 height 31
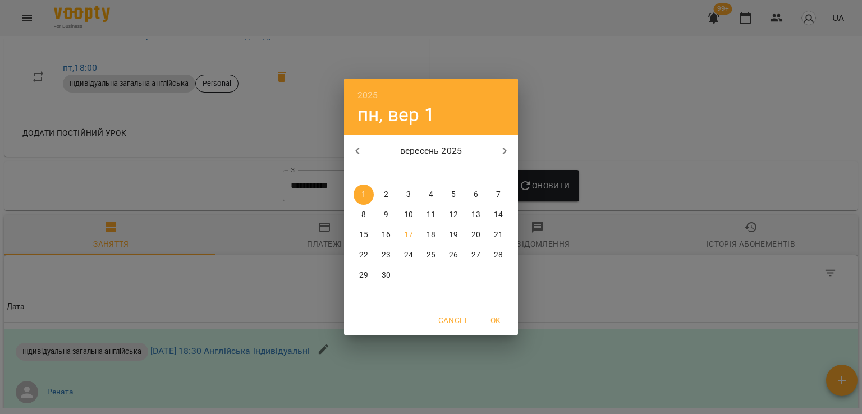
click at [357, 155] on icon "button" at bounding box center [357, 150] width 13 height 13
click at [363, 272] on p "25" at bounding box center [363, 275] width 9 height 11
type input "**********"
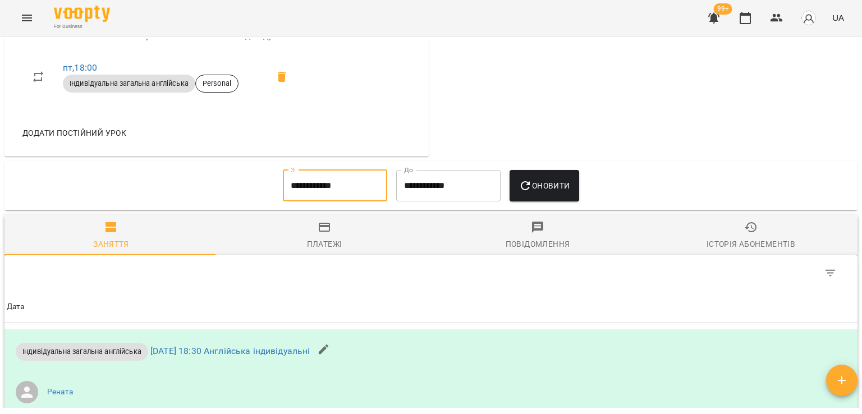
click at [548, 171] on button "Оновити" at bounding box center [544, 185] width 69 height 31
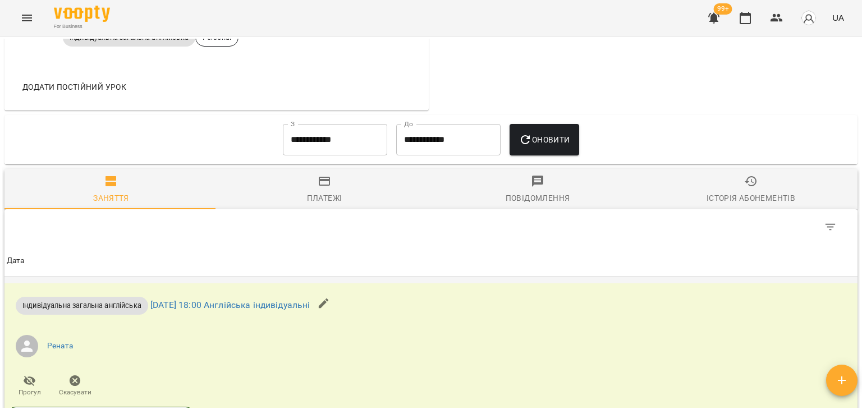
scroll to position [645, 0]
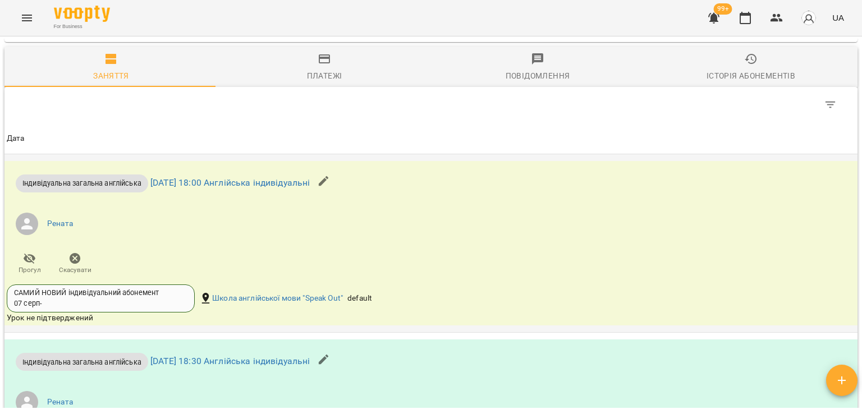
click at [74, 260] on icon "button" at bounding box center [74, 258] width 13 height 13
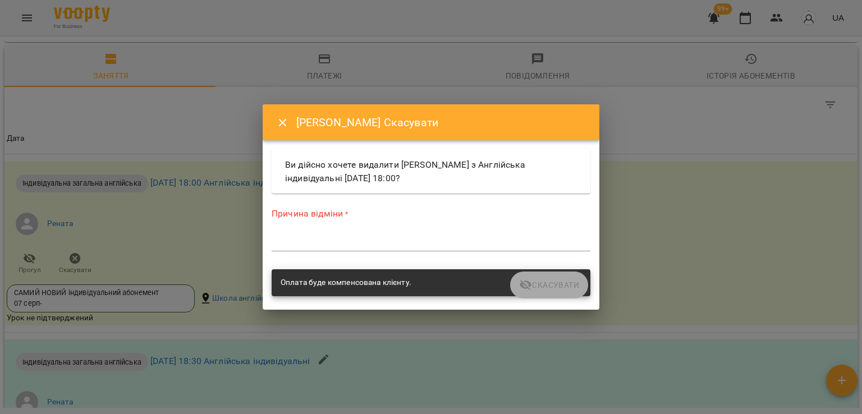
click at [279, 241] on textarea at bounding box center [431, 242] width 319 height 11
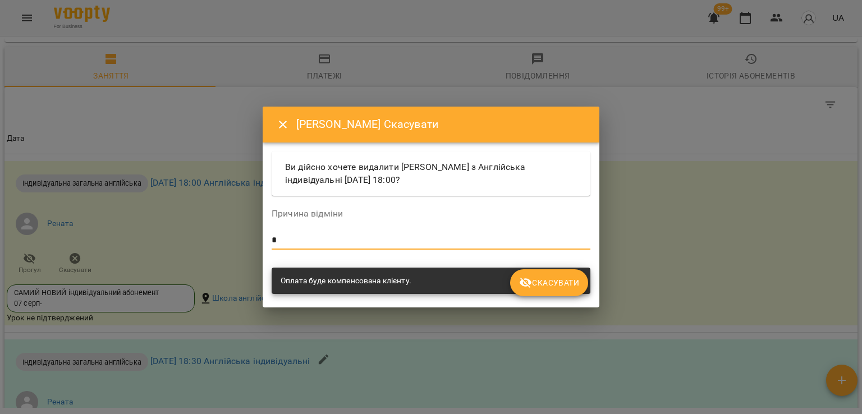
type textarea "*"
click at [556, 265] on div "Оплата буде компенсована клієнту." at bounding box center [430, 280] width 323 height 31
click at [553, 274] on button "Скасувати" at bounding box center [549, 282] width 78 height 27
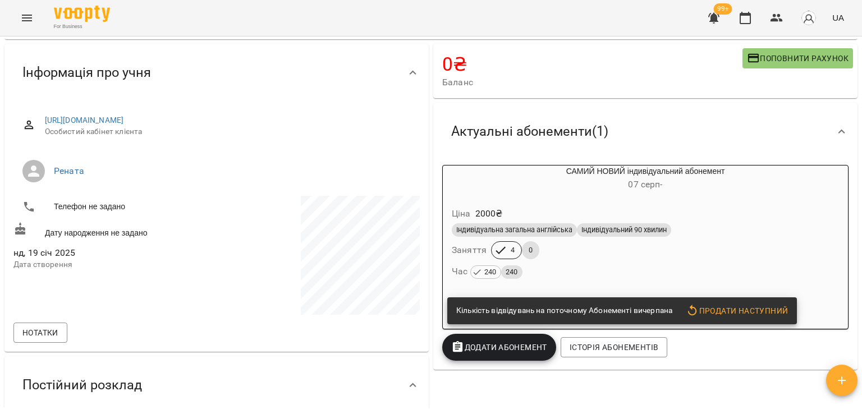
scroll to position [0, 0]
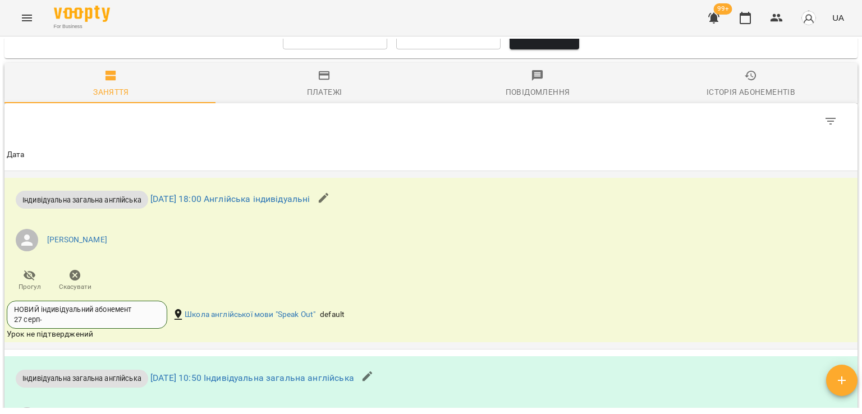
scroll to position [674, 0]
click at [76, 283] on icon "button" at bounding box center [74, 277] width 13 height 13
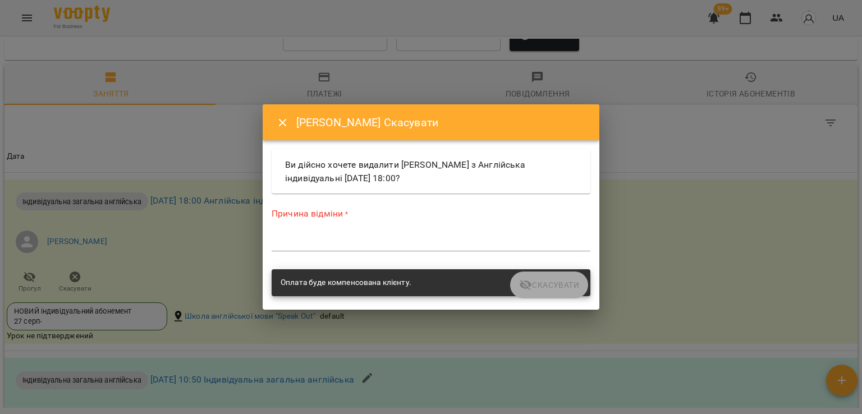
click at [294, 251] on div "Причина відміни * *" at bounding box center [431, 231] width 319 height 49
click at [295, 250] on div "*" at bounding box center [431, 243] width 319 height 18
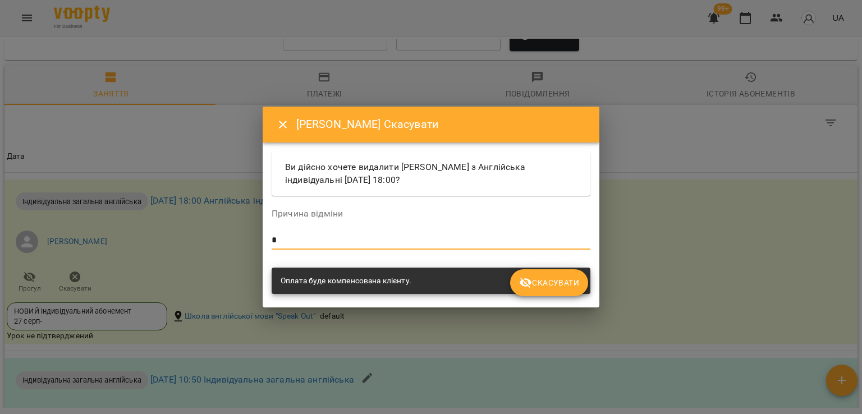
type textarea "*"
click at [547, 281] on span "Скасувати" at bounding box center [549, 282] width 60 height 13
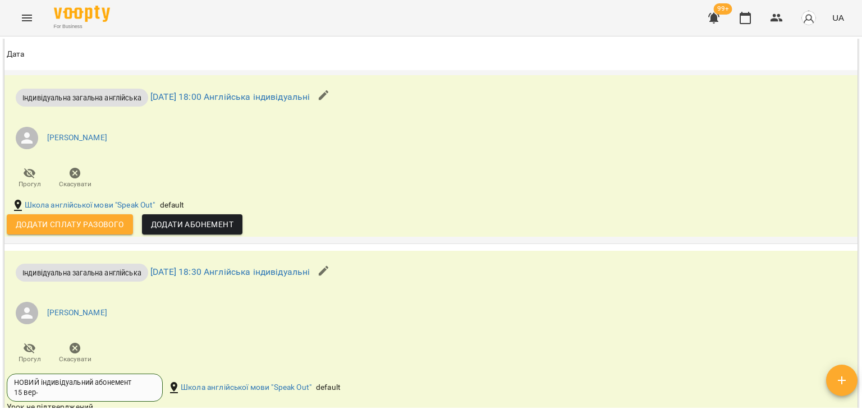
scroll to position [1394, 0]
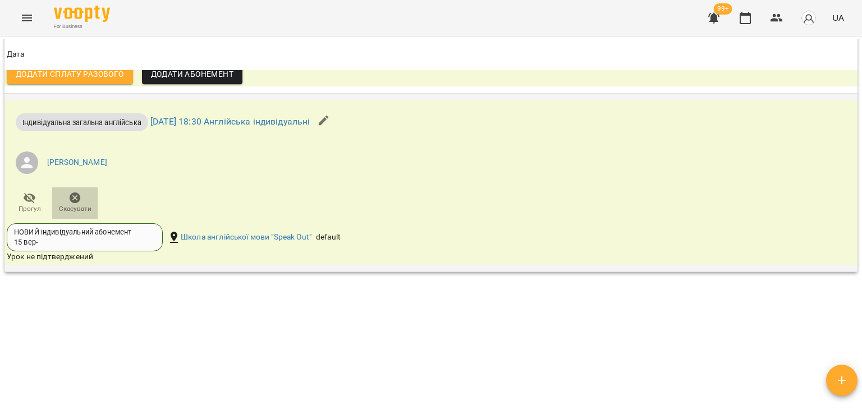
click at [82, 203] on span "Скасувати" at bounding box center [75, 202] width 32 height 22
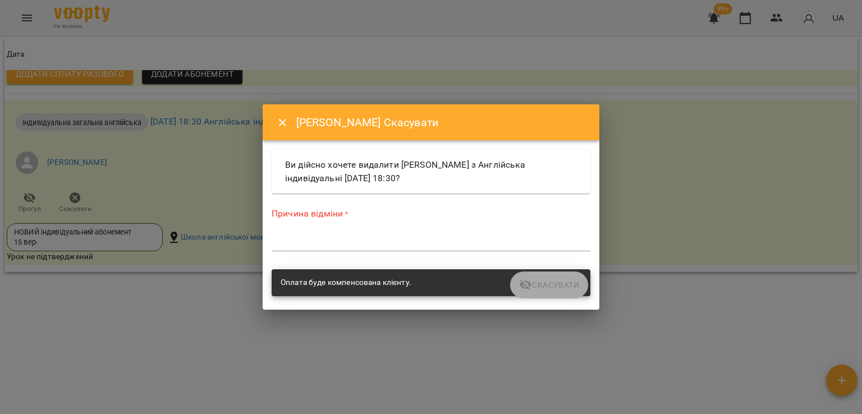
click at [317, 244] on textarea at bounding box center [431, 242] width 319 height 11
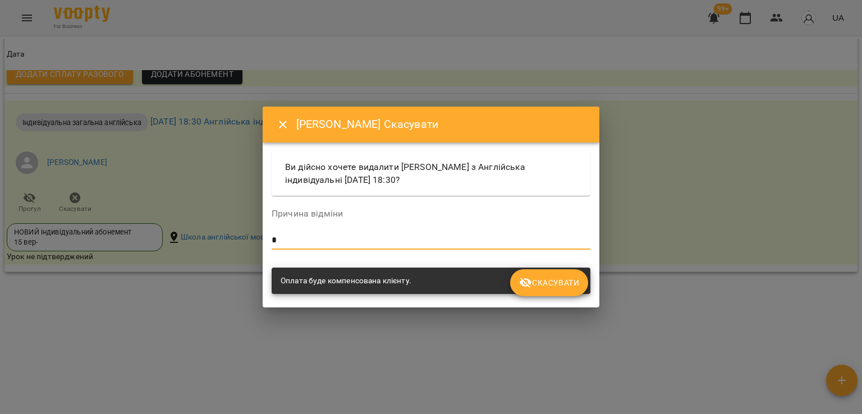
type textarea "*"
click at [557, 285] on span "Скасувати" at bounding box center [549, 282] width 60 height 13
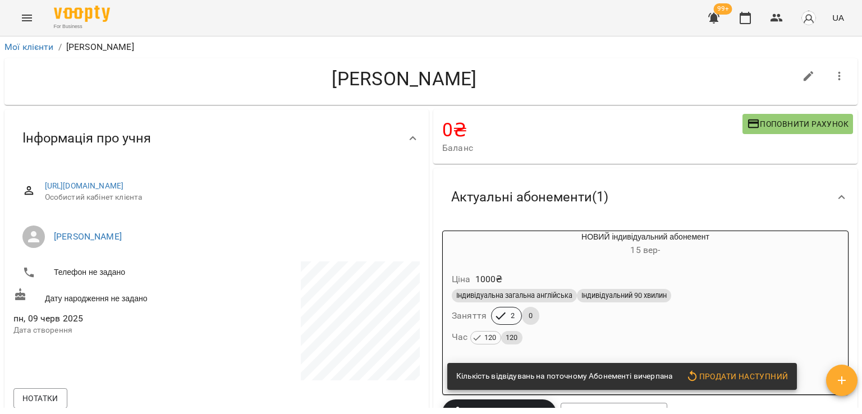
scroll to position [0, 0]
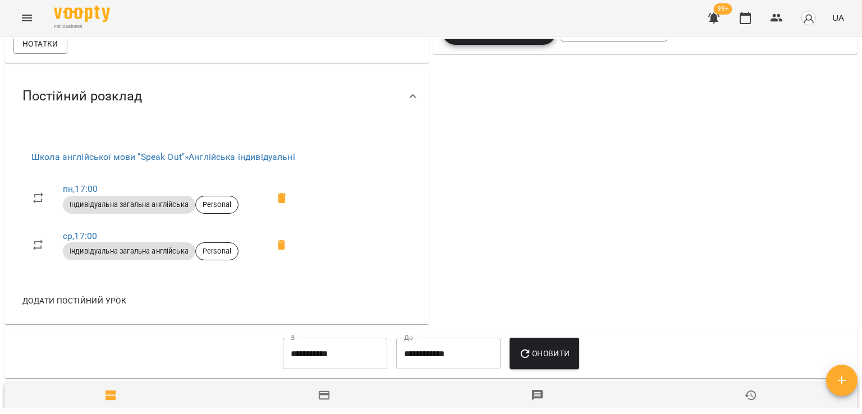
scroll to position [422, 0]
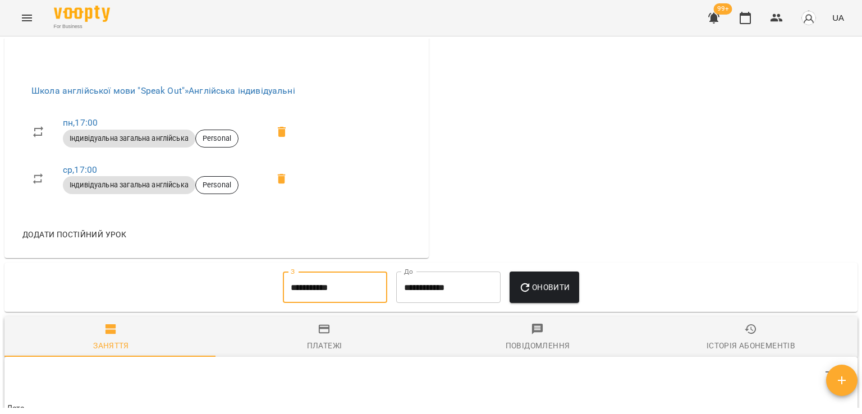
click at [367, 299] on input "**********" at bounding box center [335, 287] width 104 height 31
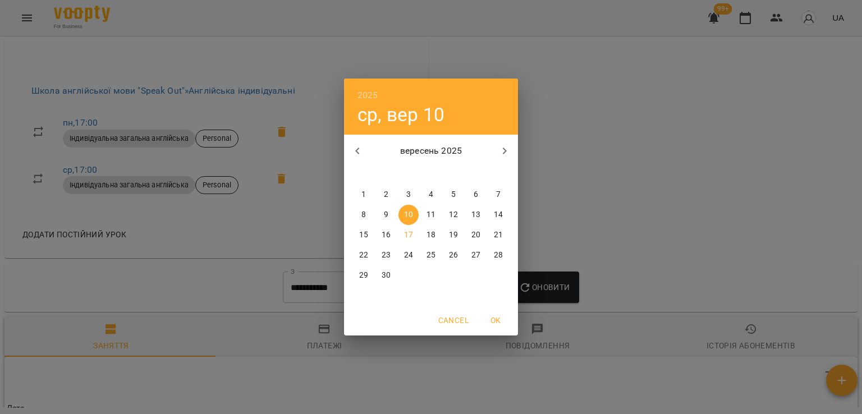
click at [367, 194] on span "1" at bounding box center [364, 194] width 20 height 11
type input "**********"
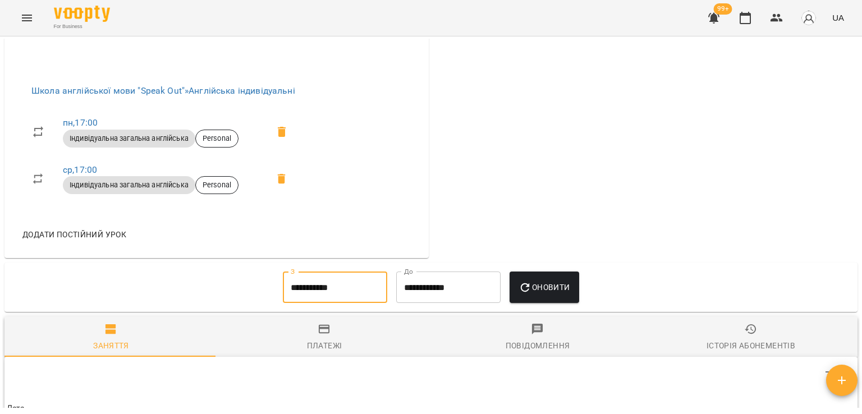
click at [554, 299] on button "Оновити" at bounding box center [544, 287] width 69 height 31
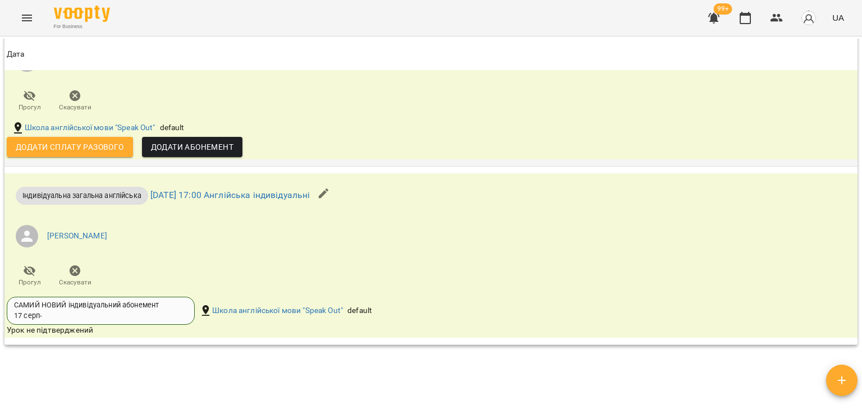
scroll to position [1738, 0]
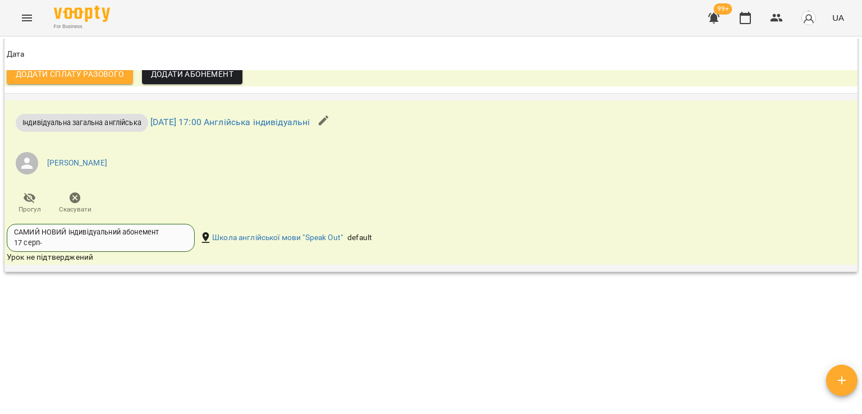
click at [68, 200] on icon "button" at bounding box center [74, 197] width 13 height 13
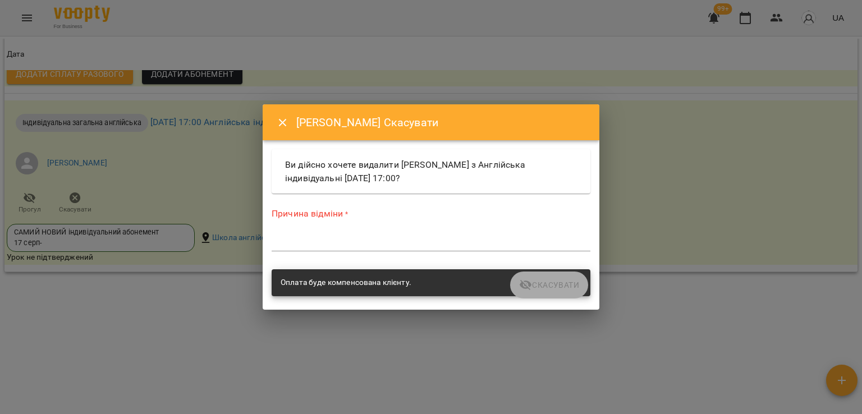
click at [317, 251] on div "*" at bounding box center [431, 243] width 319 height 18
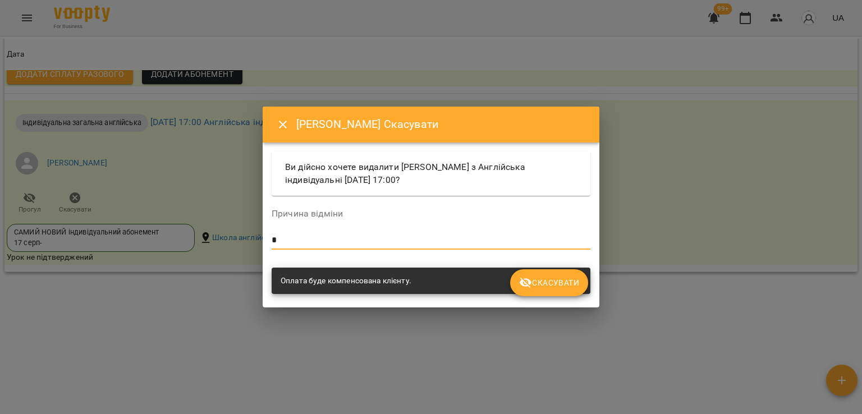
type textarea "*"
click at [539, 281] on span "Скасувати" at bounding box center [549, 282] width 60 height 13
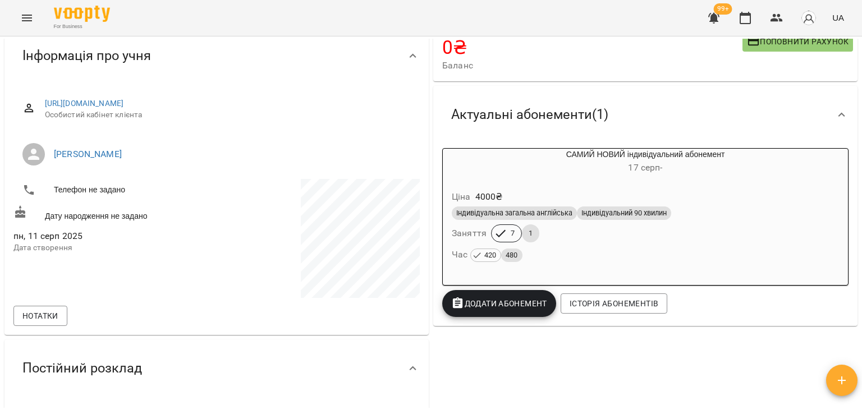
scroll to position [0, 0]
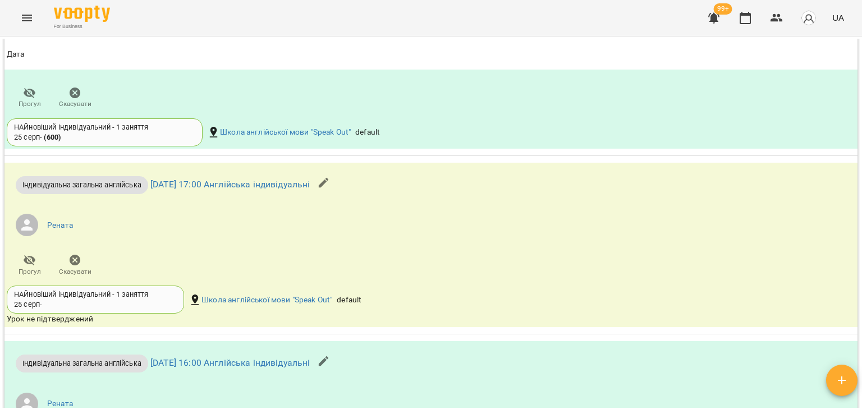
scroll to position [882, 0]
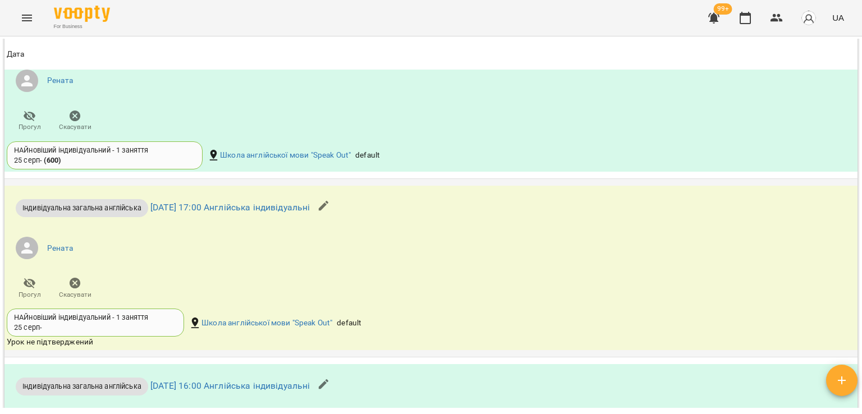
click at [70, 286] on icon "button" at bounding box center [74, 283] width 13 height 13
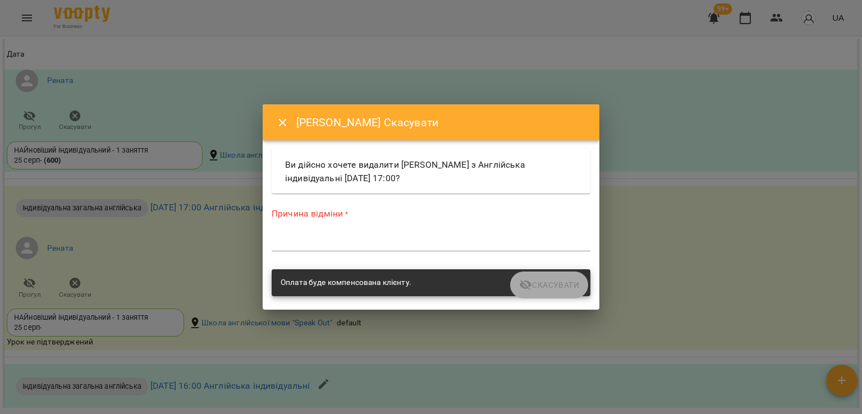
click at [310, 245] on textarea at bounding box center [431, 242] width 319 height 11
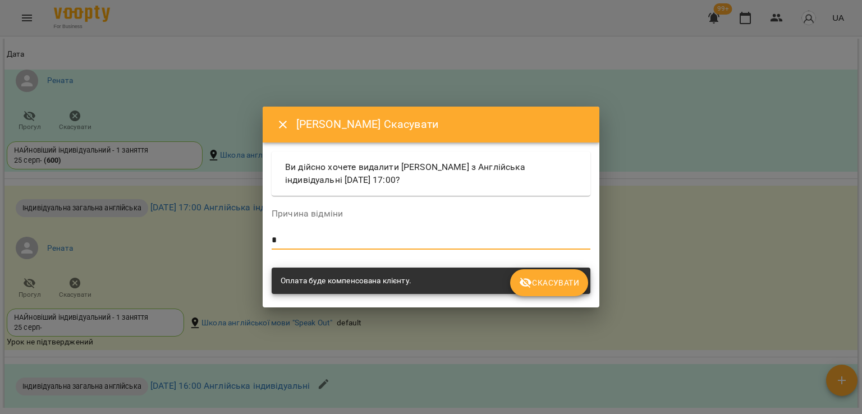
type textarea "*"
click at [568, 278] on span "Скасувати" at bounding box center [549, 282] width 60 height 13
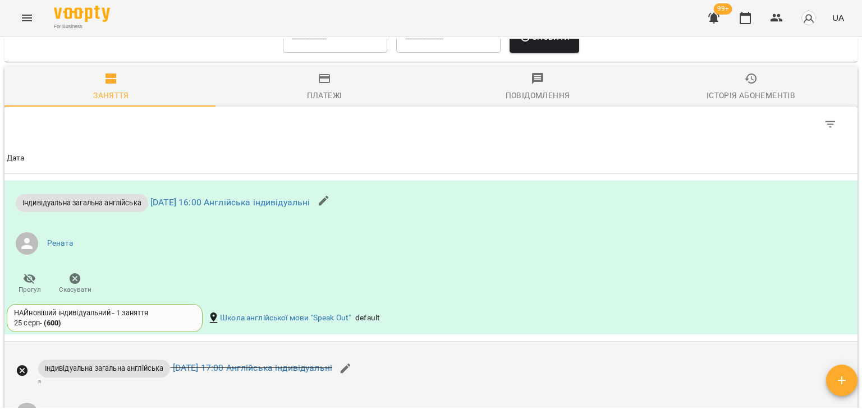
scroll to position [561, 0]
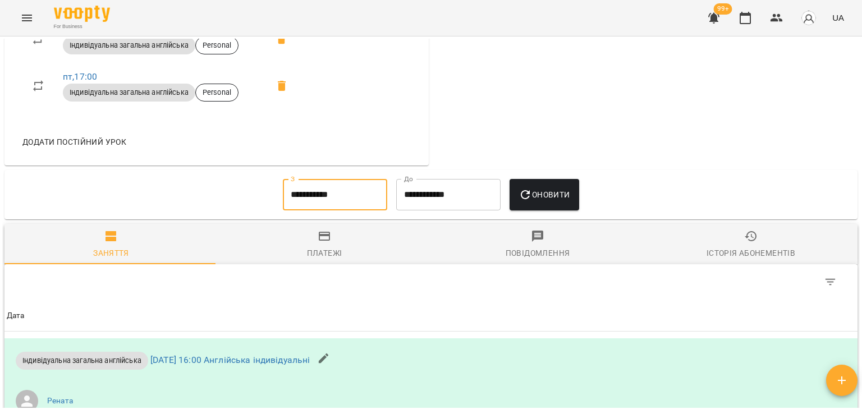
click at [326, 186] on input "**********" at bounding box center [335, 194] width 104 height 31
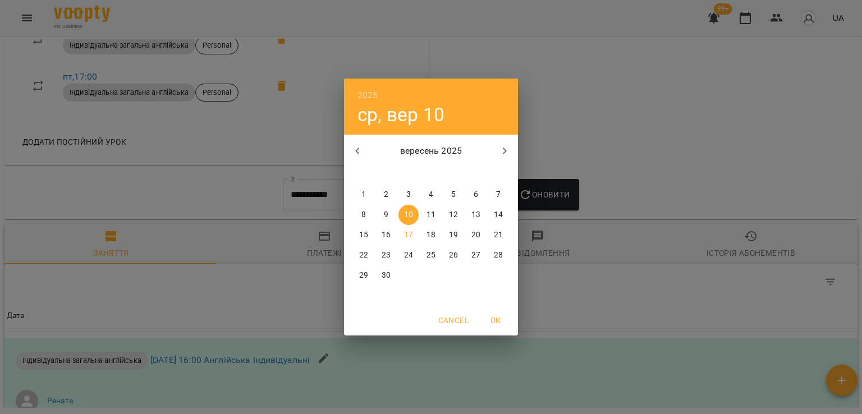
click at [359, 195] on span "1" at bounding box center [364, 194] width 20 height 11
type input "**********"
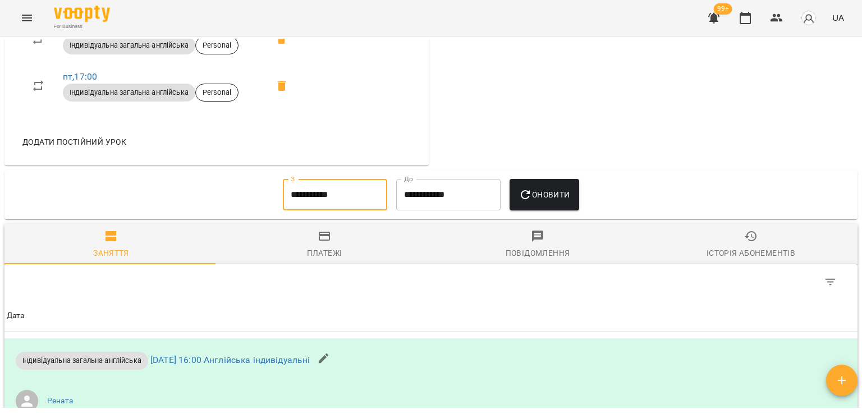
click at [544, 189] on span "Оновити" at bounding box center [544, 194] width 51 height 13
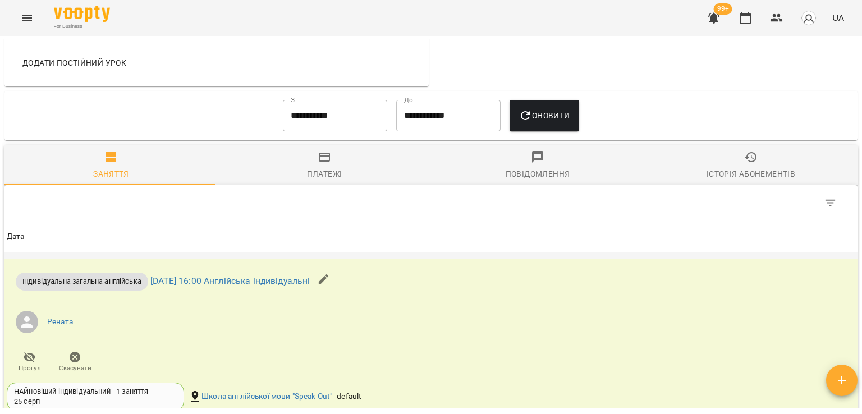
scroll to position [842, 0]
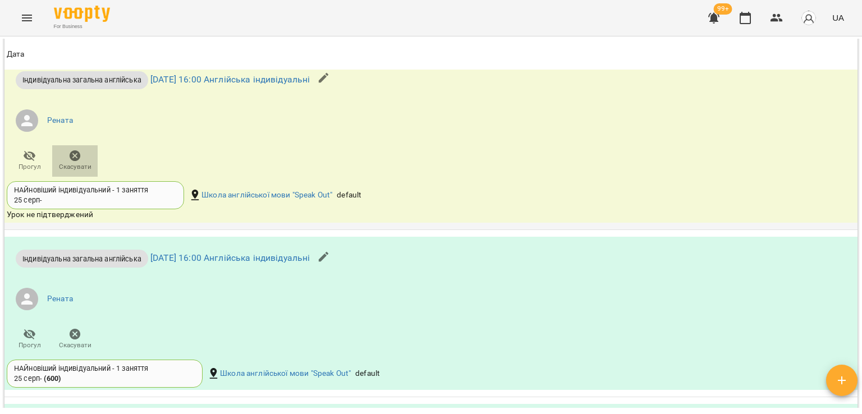
click at [69, 164] on span "Скасувати" at bounding box center [75, 167] width 33 height 10
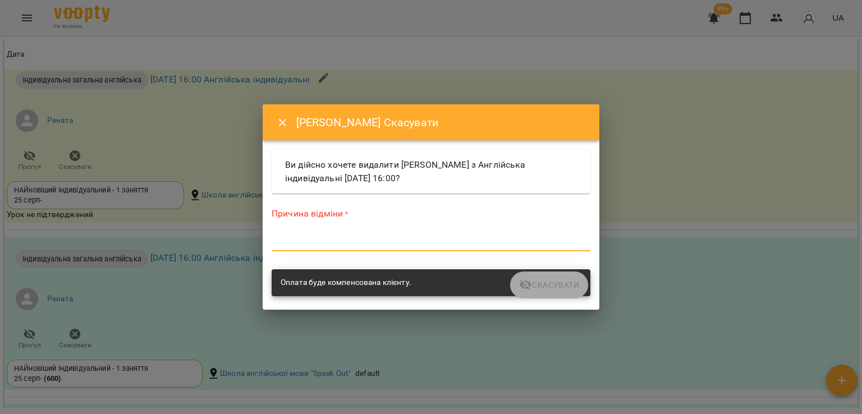
click at [315, 238] on textarea at bounding box center [431, 242] width 319 height 11
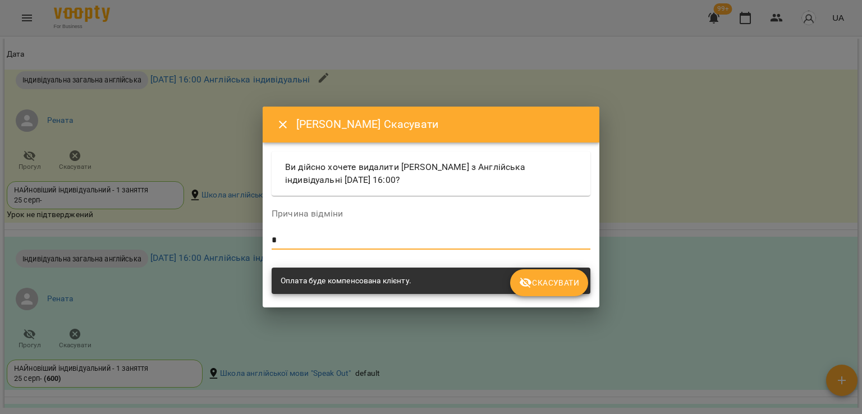
type textarea "*"
click at [535, 292] on button "Скасувати" at bounding box center [549, 282] width 78 height 27
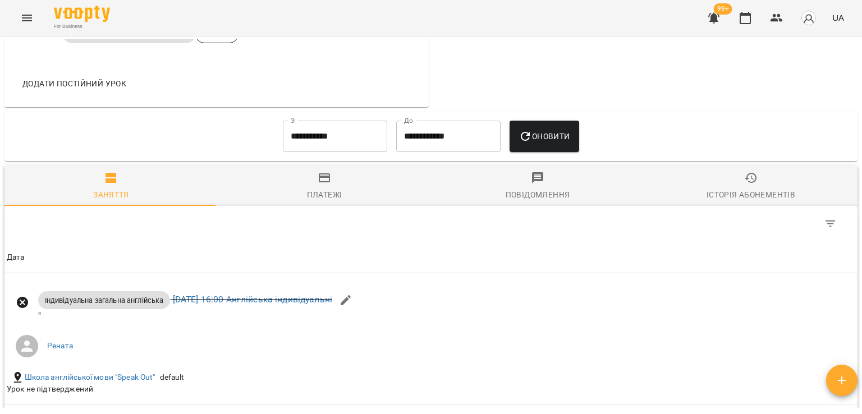
scroll to position [626, 0]
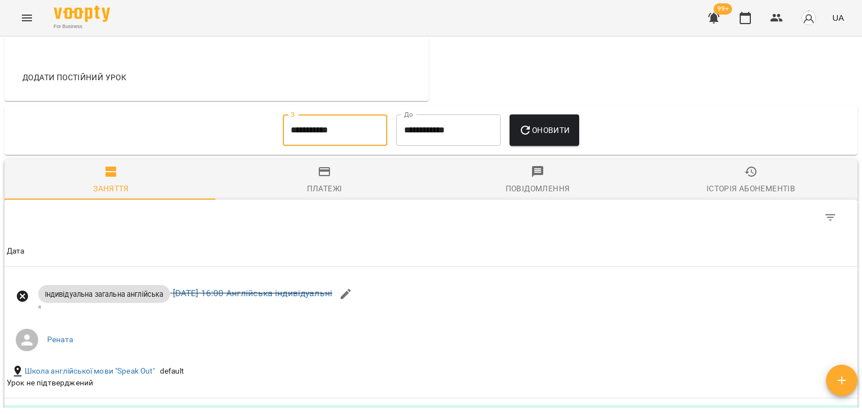
click at [348, 138] on input "**********" at bounding box center [335, 130] width 104 height 31
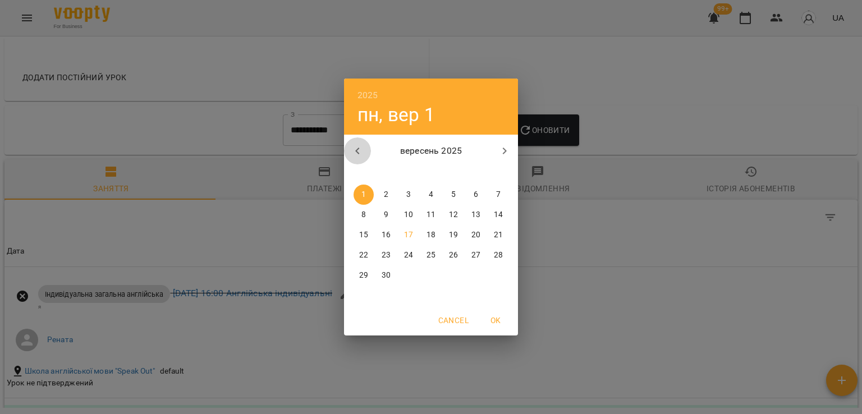
click at [360, 148] on icon "button" at bounding box center [357, 150] width 13 height 13
click at [364, 274] on p "25" at bounding box center [363, 275] width 9 height 11
type input "**********"
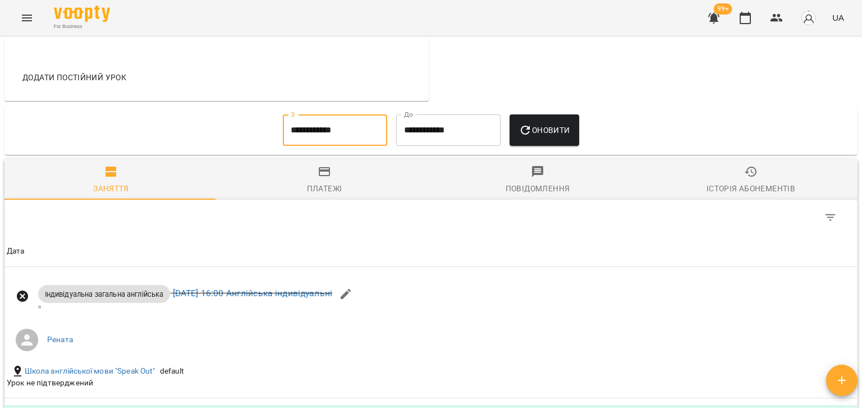
click at [571, 136] on button "Оновити" at bounding box center [544, 130] width 69 height 31
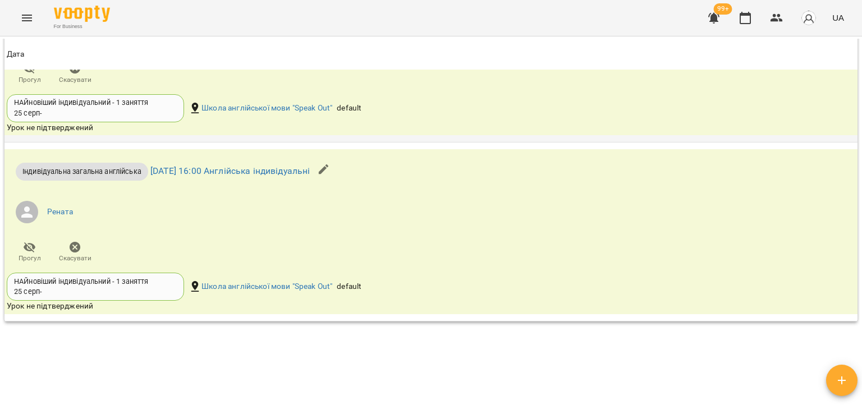
scroll to position [2755, 0]
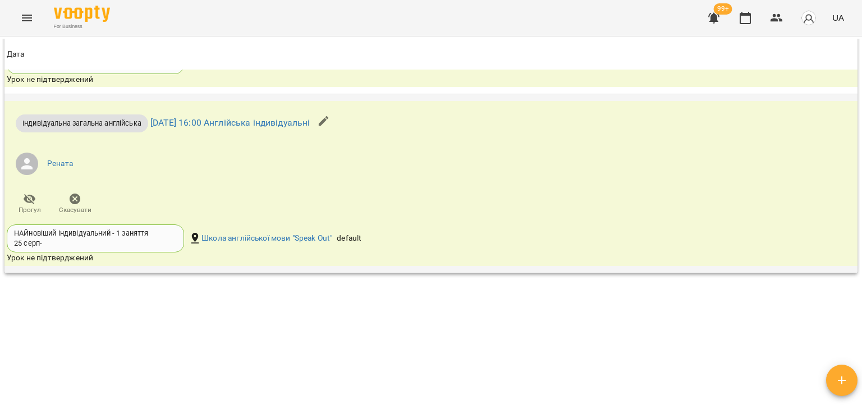
click at [83, 196] on span "Скасувати" at bounding box center [75, 204] width 32 height 22
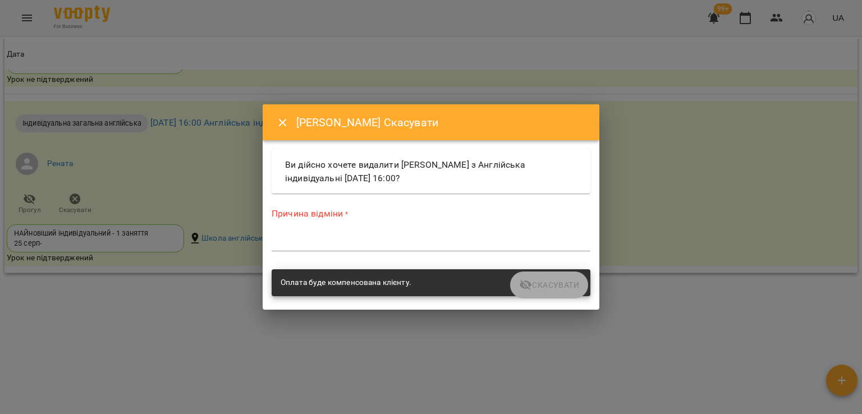
click at [312, 245] on textarea at bounding box center [431, 242] width 319 height 11
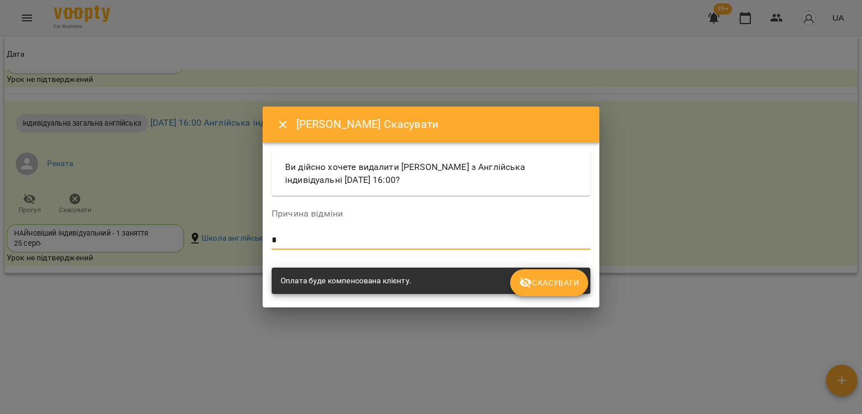
type textarea "*"
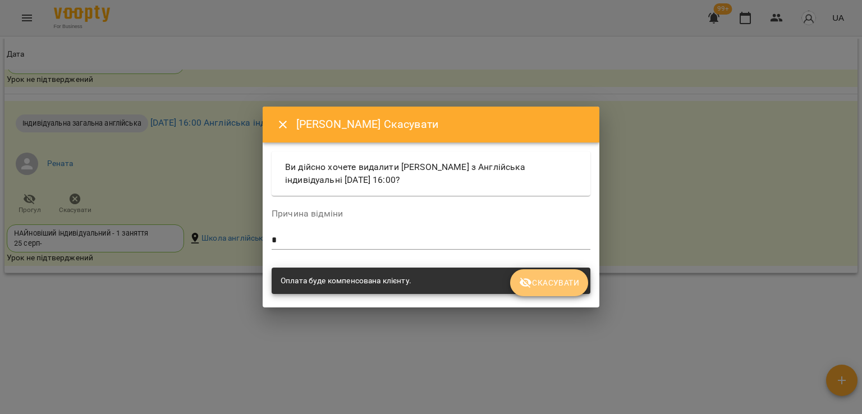
click at [542, 286] on span "Скасувати" at bounding box center [549, 282] width 60 height 13
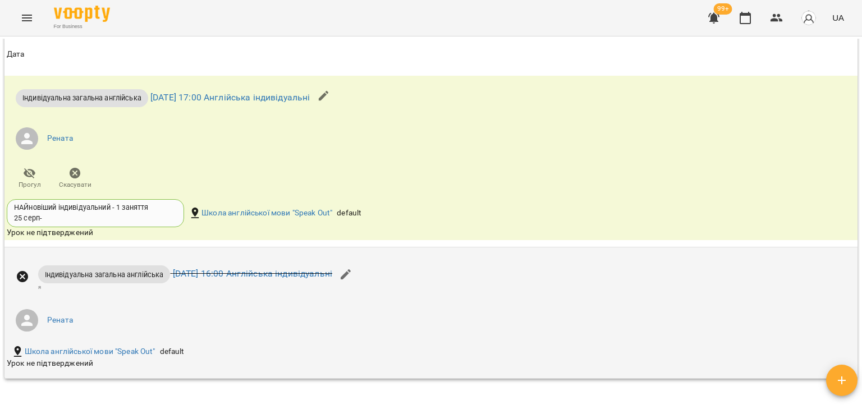
scroll to position [2624, 0]
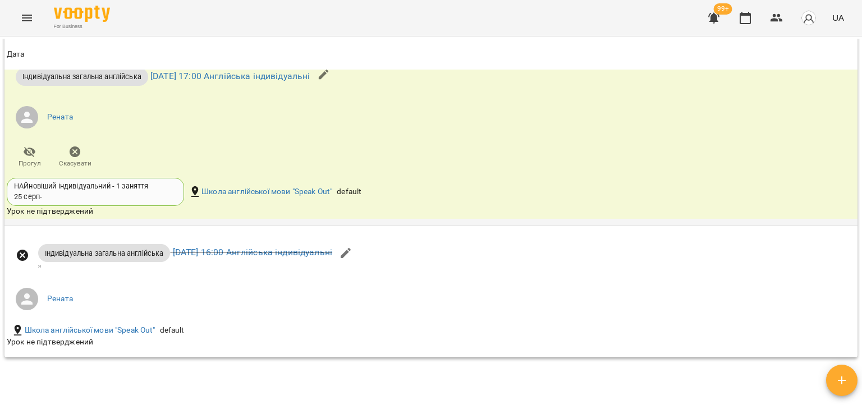
click at [79, 149] on icon "button" at bounding box center [75, 151] width 11 height 11
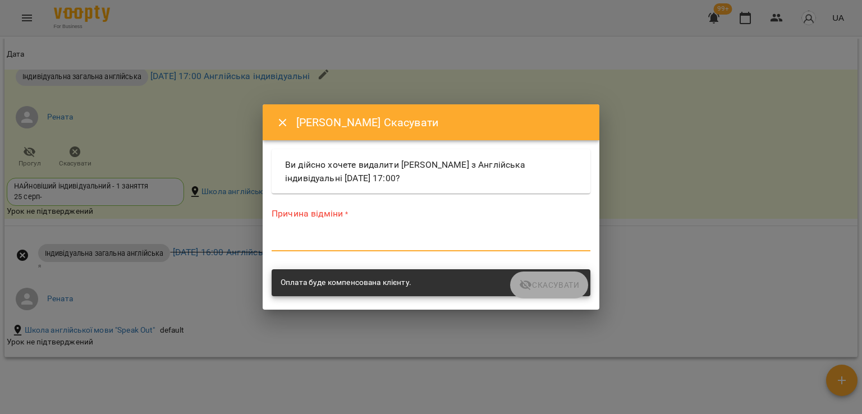
click at [284, 241] on textarea at bounding box center [431, 242] width 319 height 11
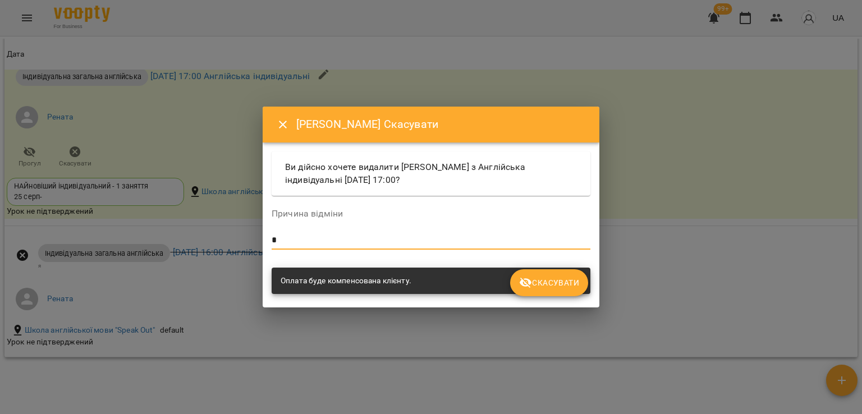
type textarea "*"
click at [539, 286] on span "Скасувати" at bounding box center [549, 282] width 60 height 13
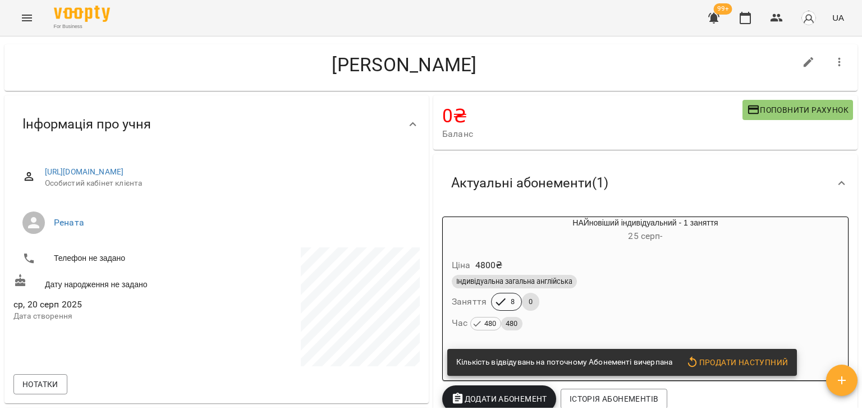
scroll to position [0, 0]
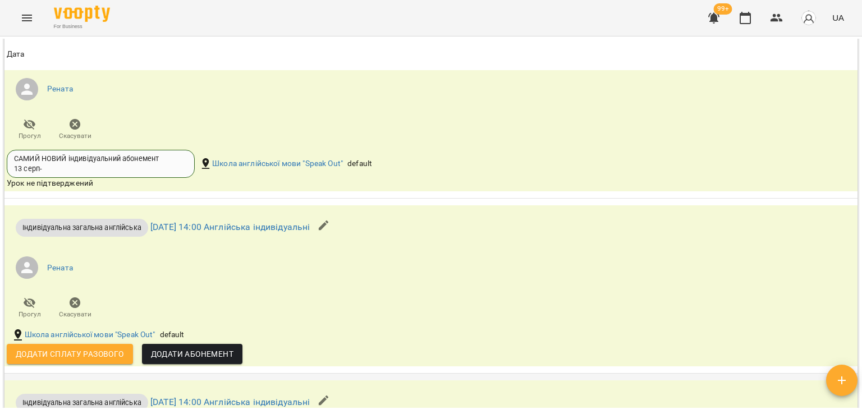
scroll to position [658, 0]
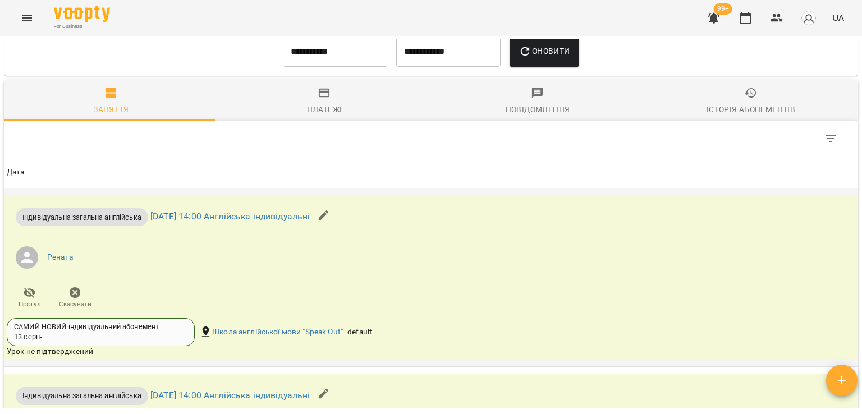
click at [71, 304] on span "Скасувати" at bounding box center [75, 305] width 33 height 10
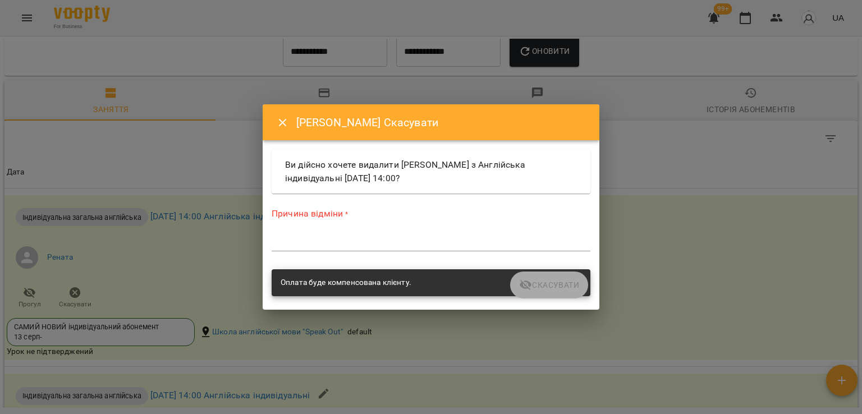
click at [355, 247] on textarea at bounding box center [431, 242] width 319 height 11
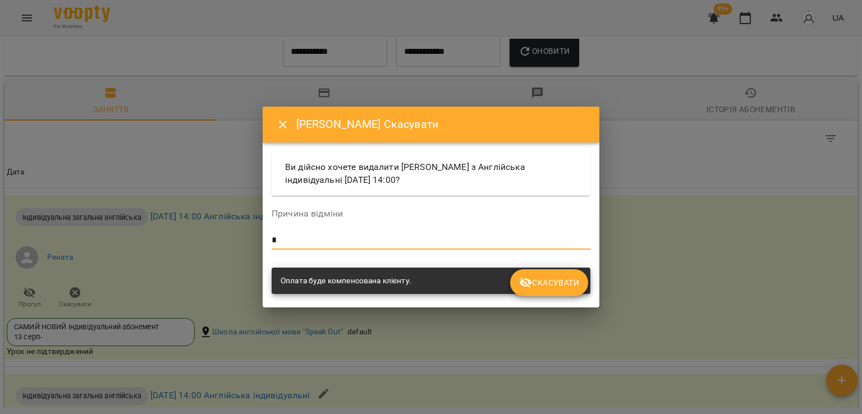
type textarea "*"
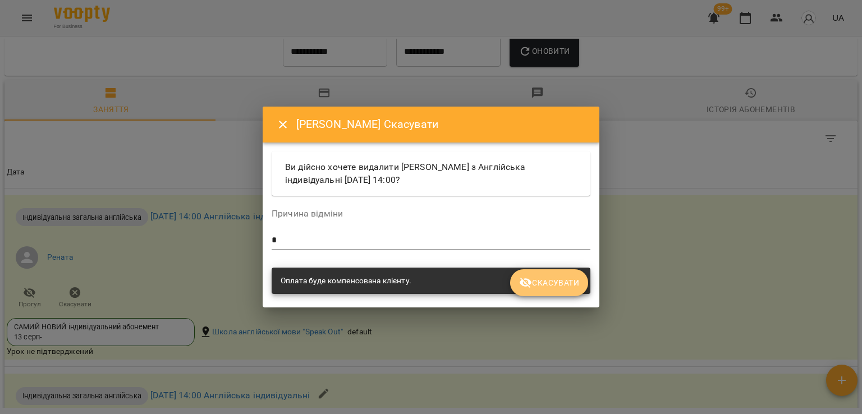
click at [555, 281] on span "Скасувати" at bounding box center [549, 282] width 60 height 13
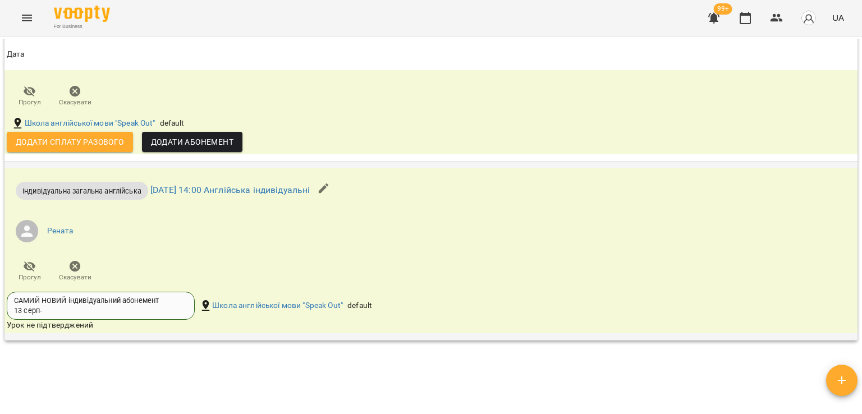
scroll to position [1060, 0]
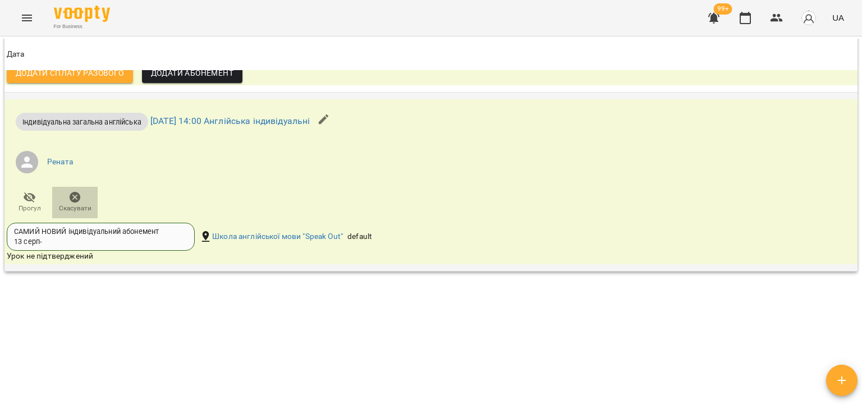
click at [70, 198] on icon "button" at bounding box center [75, 197] width 11 height 11
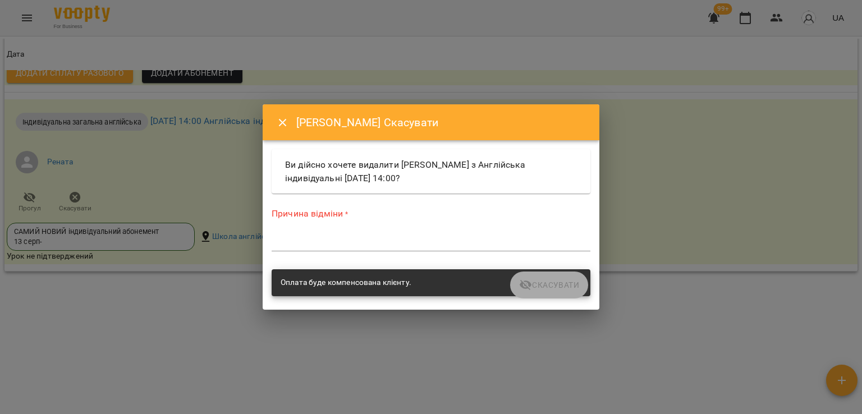
click at [339, 244] on textarea at bounding box center [431, 242] width 319 height 11
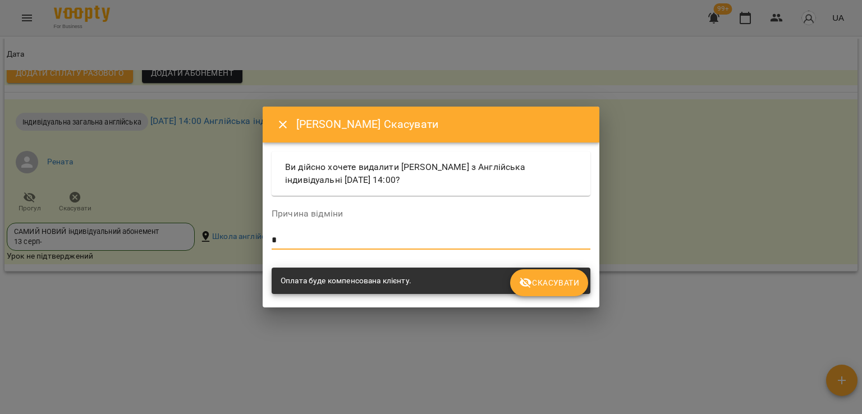
type textarea "*"
click at [541, 289] on span "Скасувати" at bounding box center [549, 282] width 60 height 13
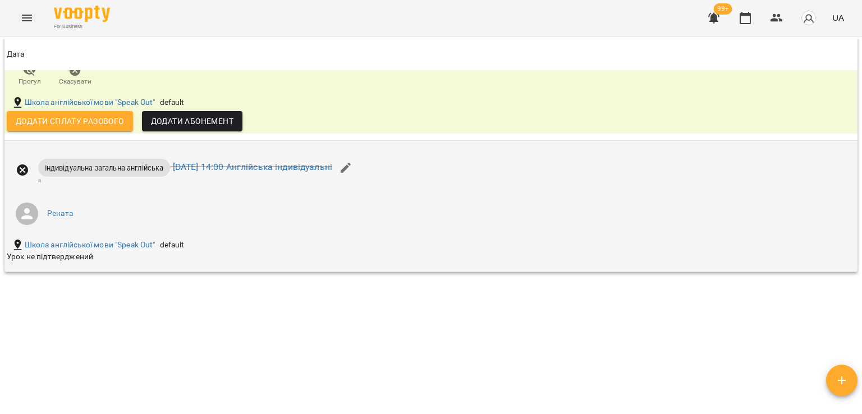
scroll to position [1012, 0]
click at [351, 167] on icon "button" at bounding box center [346, 167] width 10 height 10
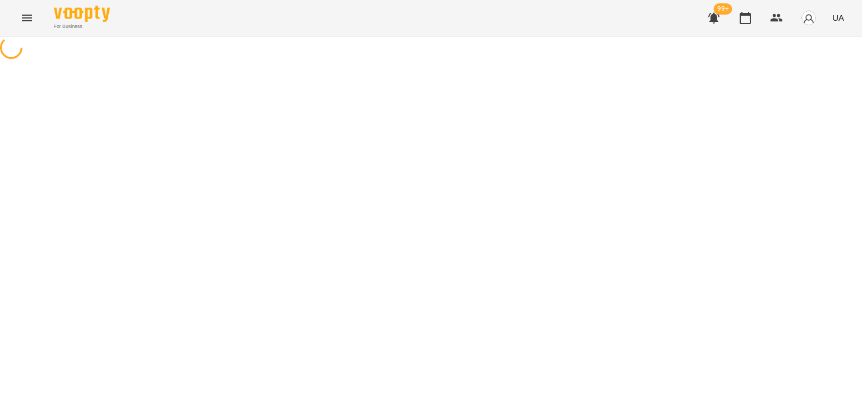
select select "**********"
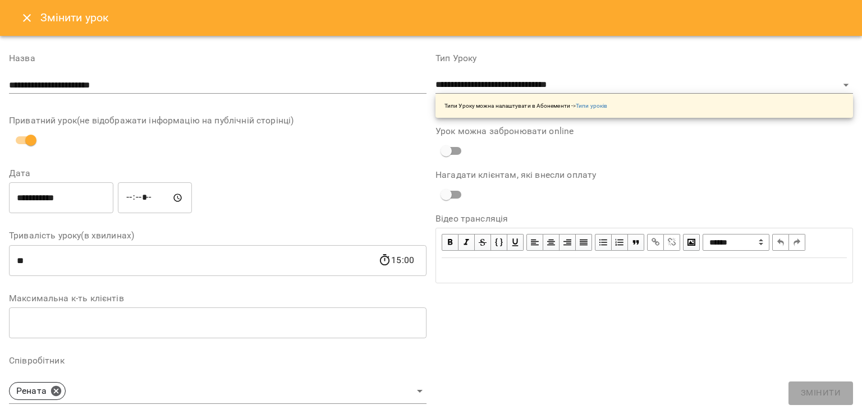
click at [20, 17] on icon "Close" at bounding box center [26, 17] width 13 height 13
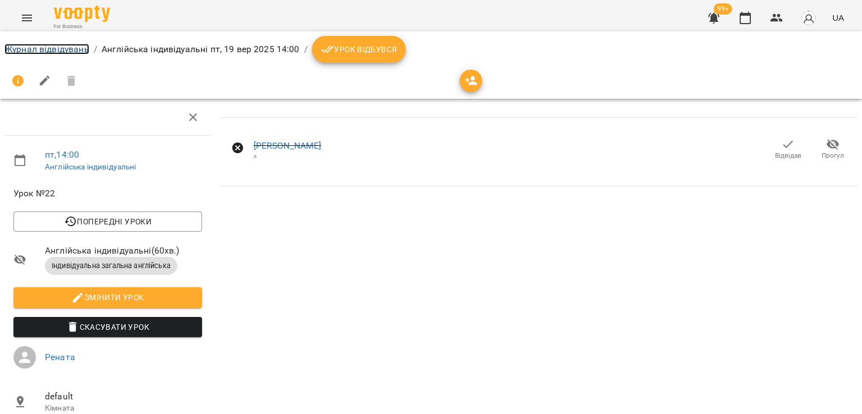
click at [45, 48] on link "Журнал відвідувань" at bounding box center [46, 49] width 85 height 11
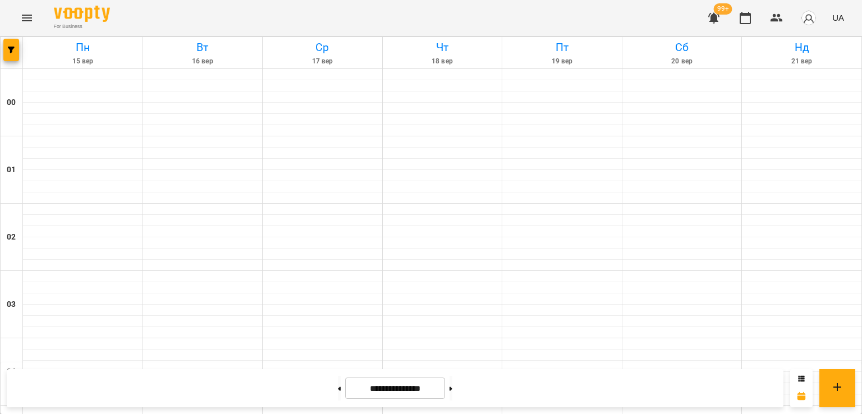
scroll to position [1255, 0]
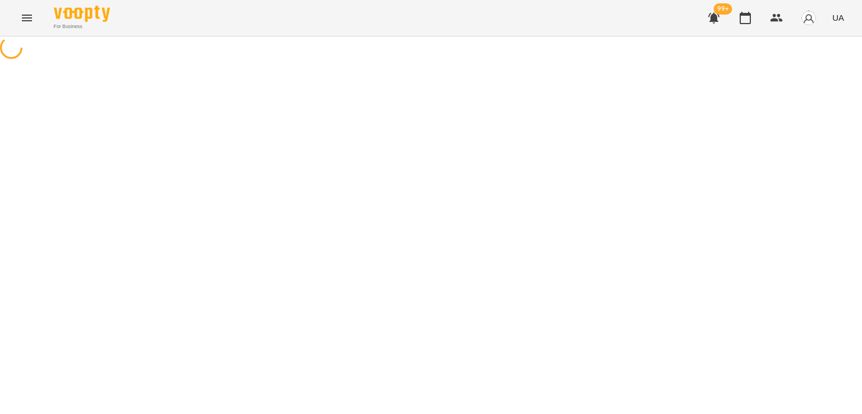
select select "**********"
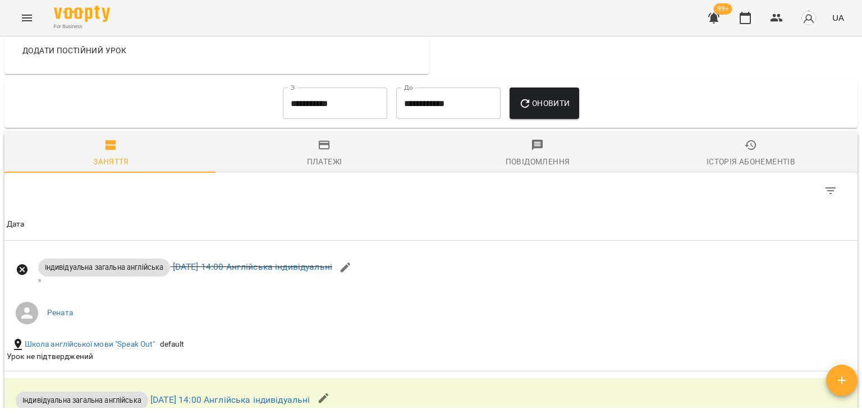
scroll to position [617, 0]
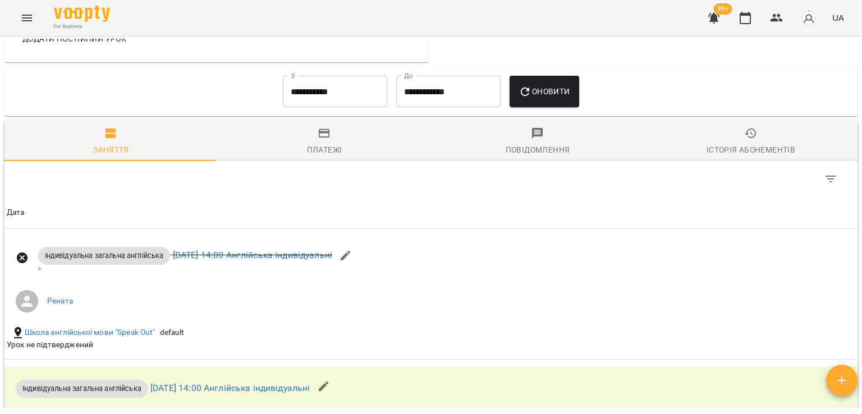
click at [322, 100] on input "**********" at bounding box center [335, 91] width 104 height 31
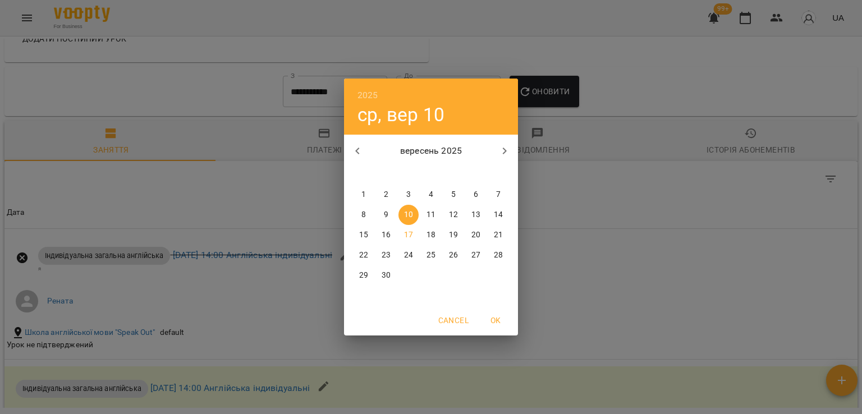
click at [360, 193] on span "1" at bounding box center [364, 194] width 20 height 11
type input "**********"
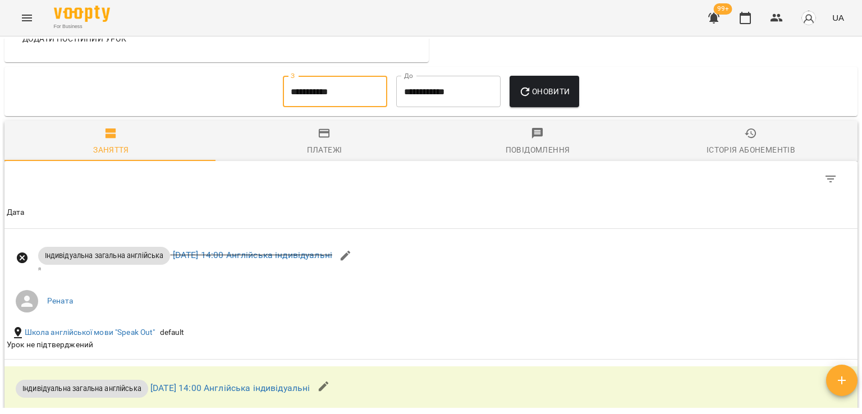
click at [525, 98] on button "Оновити" at bounding box center [544, 91] width 69 height 31
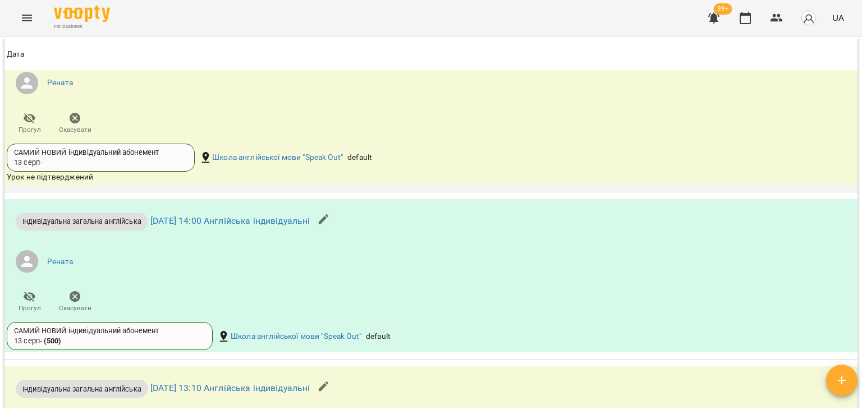
scroll to position [842, 0]
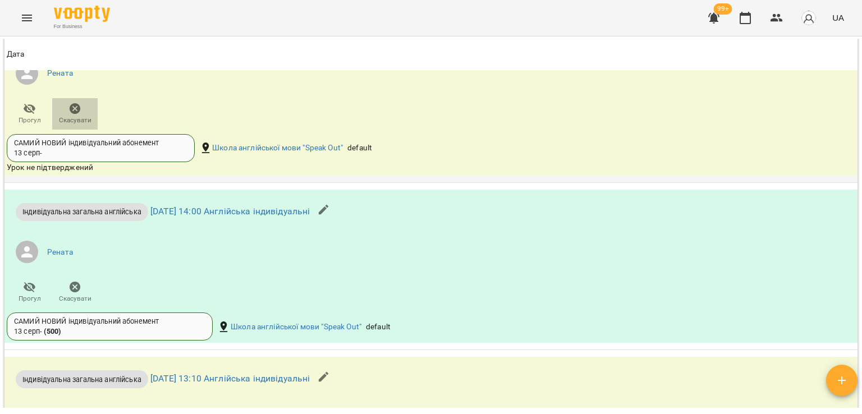
click at [70, 103] on icon "button" at bounding box center [74, 108] width 13 height 13
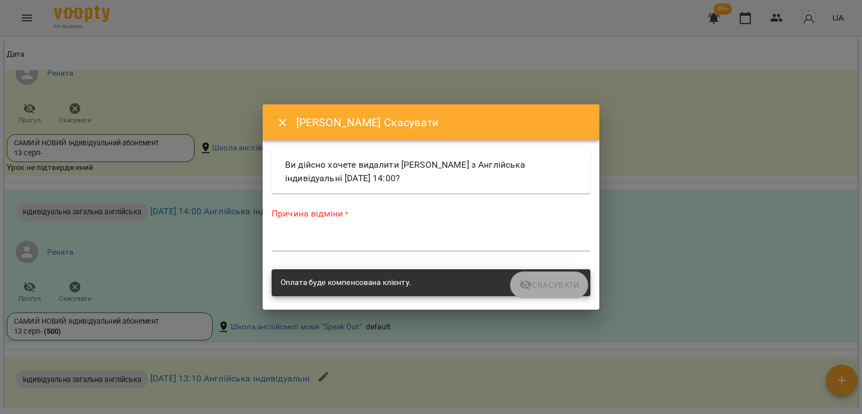
click at [349, 239] on textarea at bounding box center [431, 242] width 319 height 11
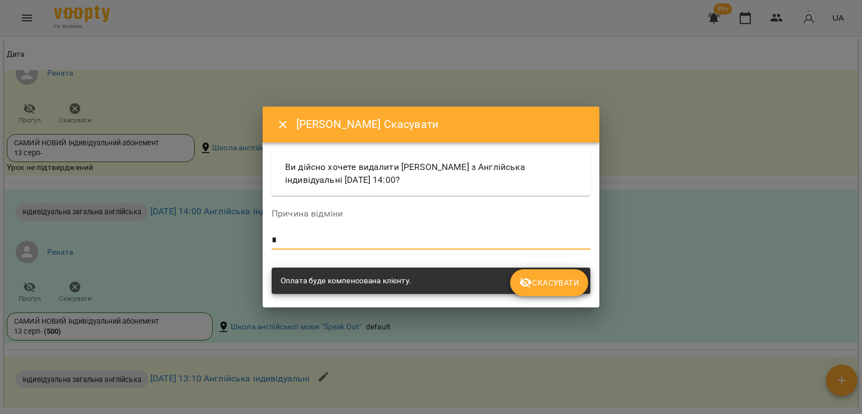
type textarea "*"
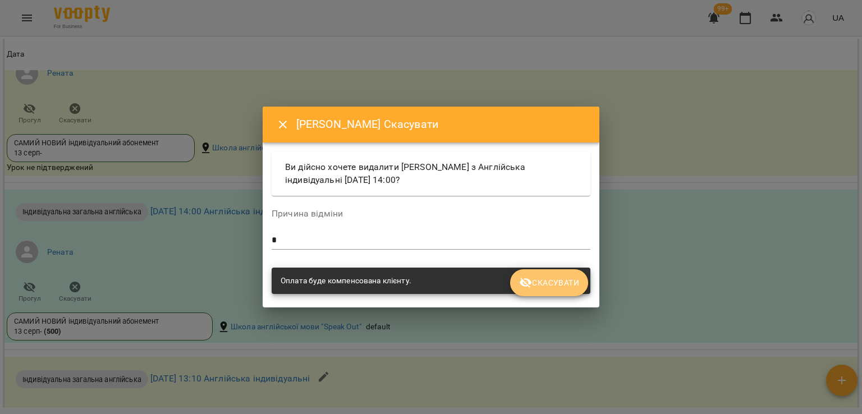
click at [552, 283] on span "Скасувати" at bounding box center [549, 282] width 60 height 13
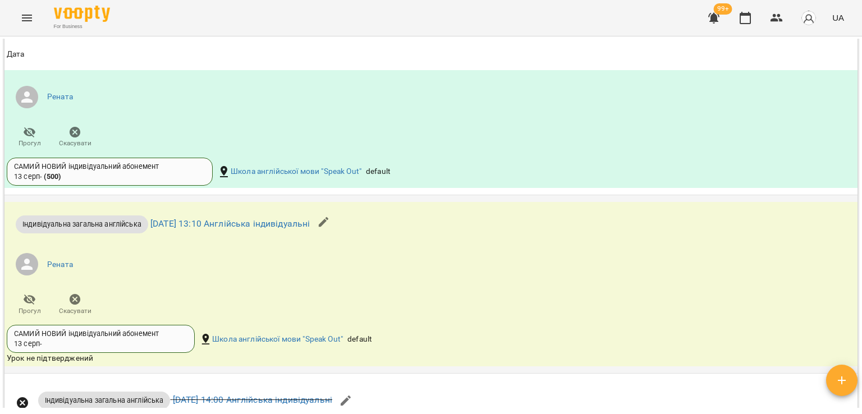
scroll to position [1010, 0]
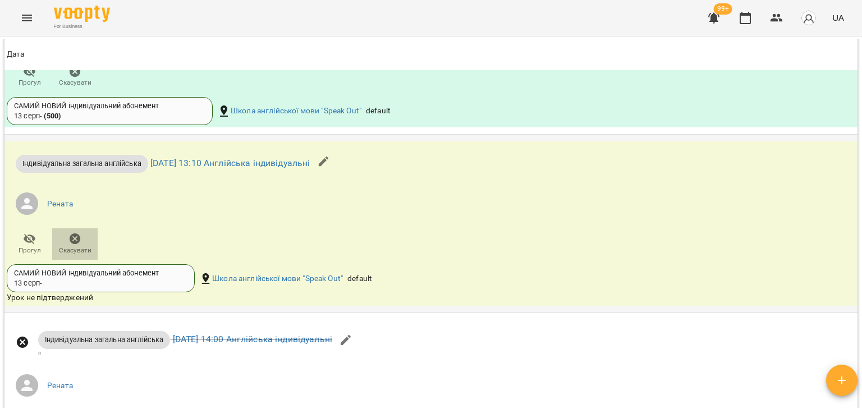
click at [67, 240] on span "Скасувати" at bounding box center [75, 243] width 32 height 22
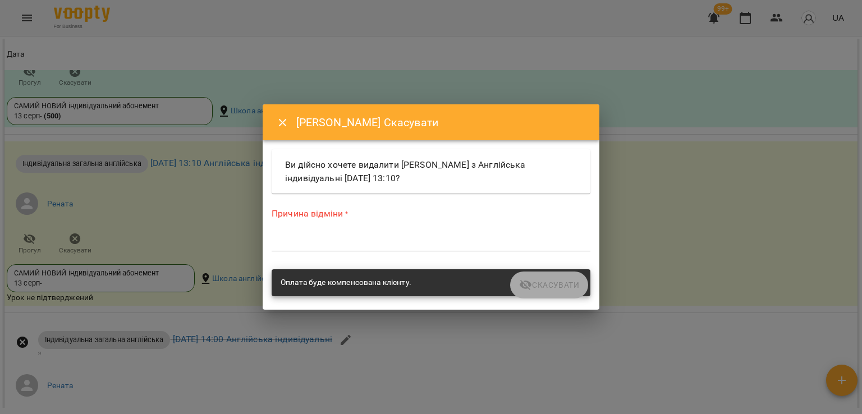
click at [317, 241] on textarea at bounding box center [431, 242] width 319 height 11
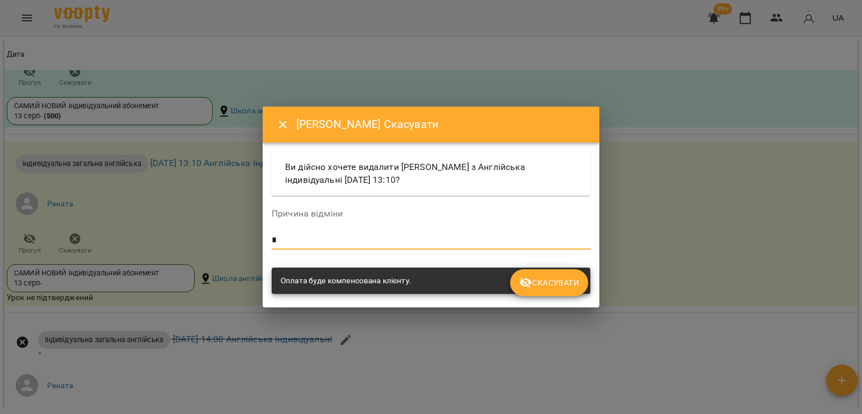
type textarea "*"
click at [537, 289] on span "Скасувати" at bounding box center [549, 282] width 60 height 13
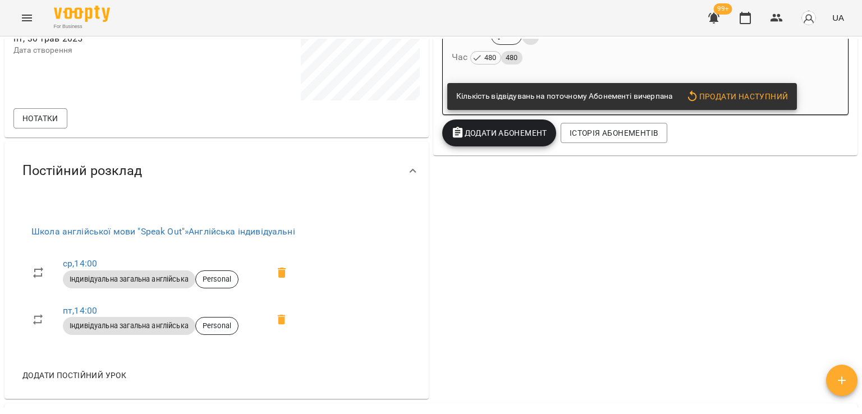
scroll to position [0, 0]
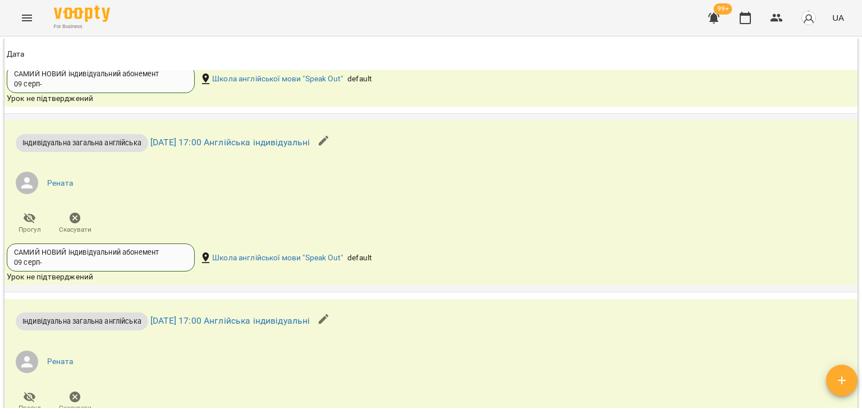
scroll to position [837, 0]
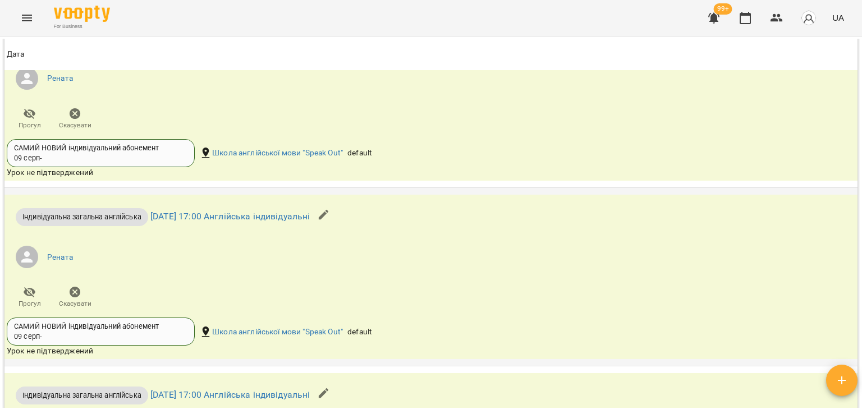
click at [88, 293] on span "Скасувати" at bounding box center [75, 297] width 32 height 22
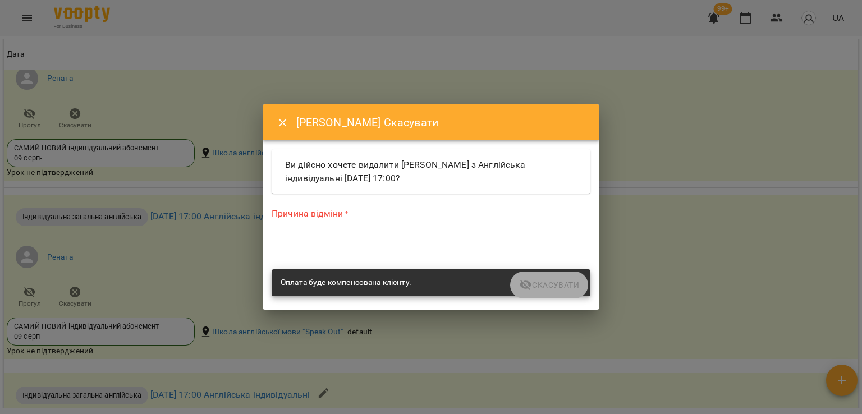
click at [295, 241] on textarea at bounding box center [431, 242] width 319 height 11
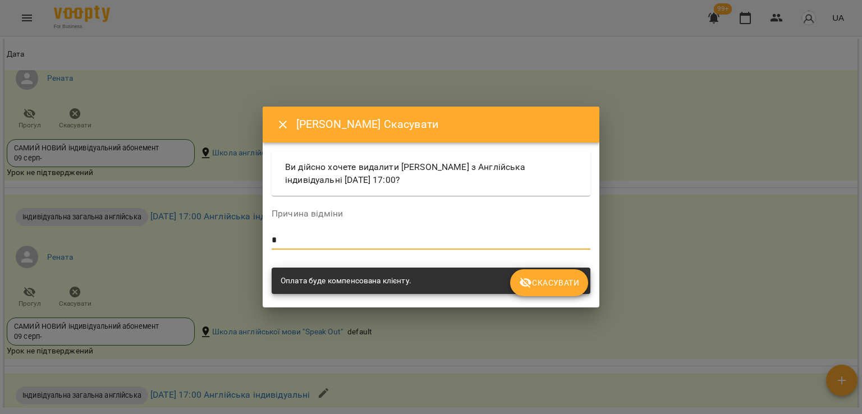
type textarea "*"
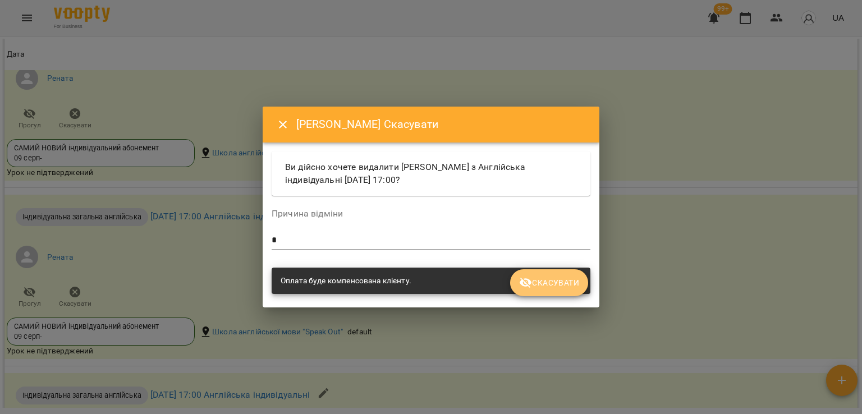
click at [551, 278] on span "Скасувати" at bounding box center [549, 282] width 60 height 13
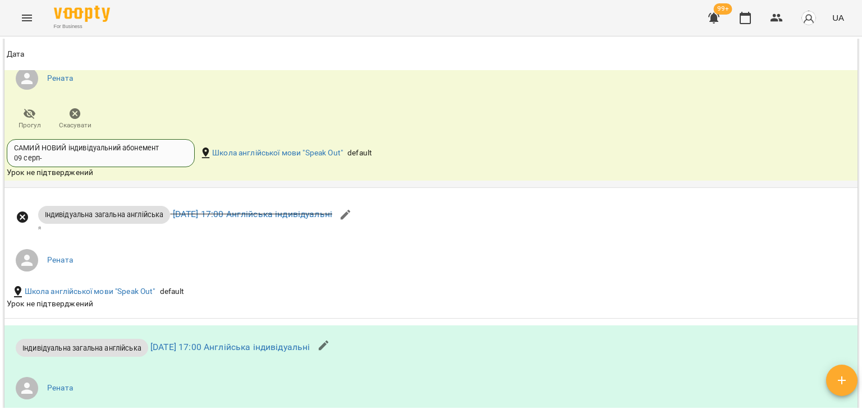
click at [72, 122] on span "Скасувати" at bounding box center [75, 126] width 33 height 10
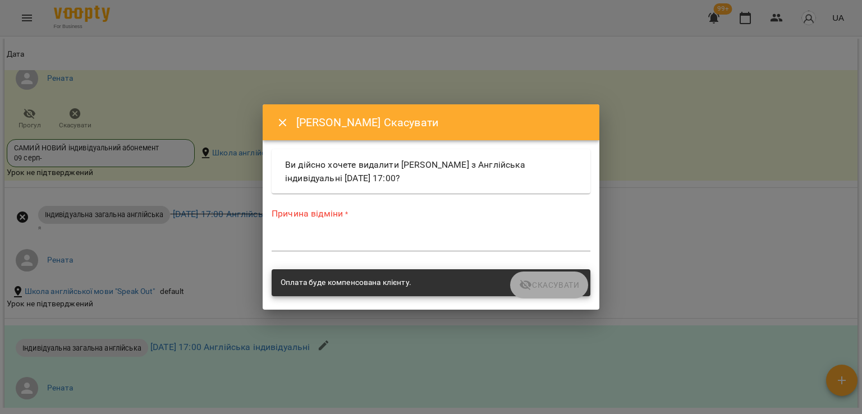
click at [305, 239] on textarea at bounding box center [431, 242] width 319 height 11
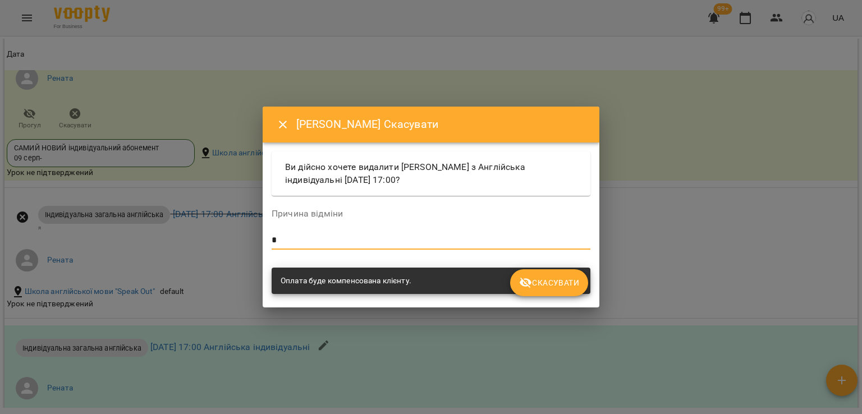
type textarea "*"
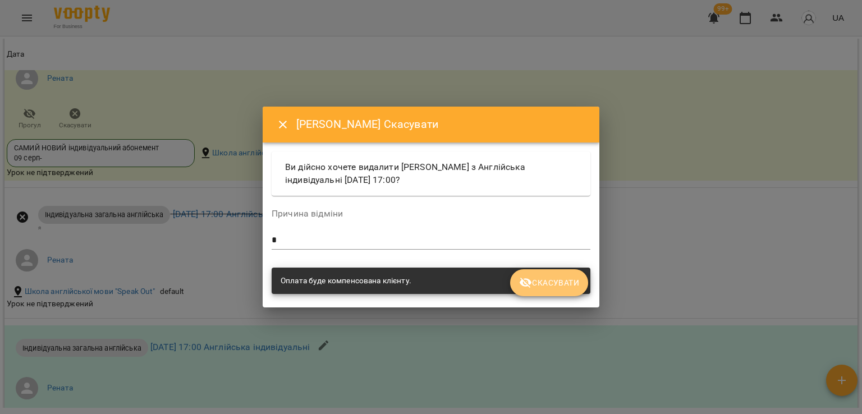
click at [538, 285] on span "Скасувати" at bounding box center [549, 282] width 60 height 13
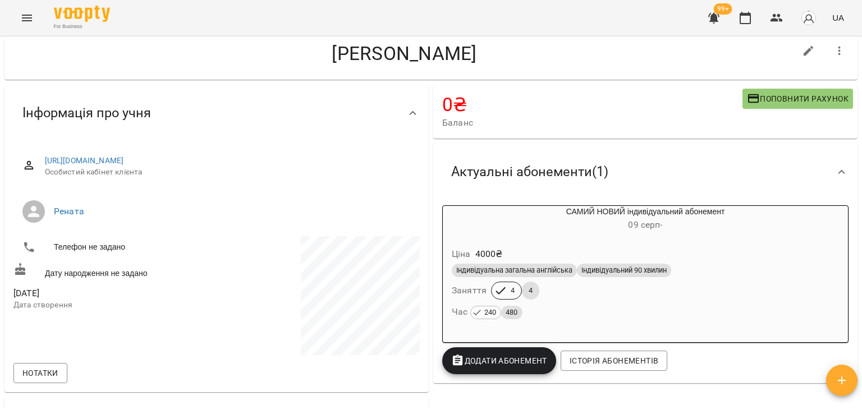
scroll to position [0, 0]
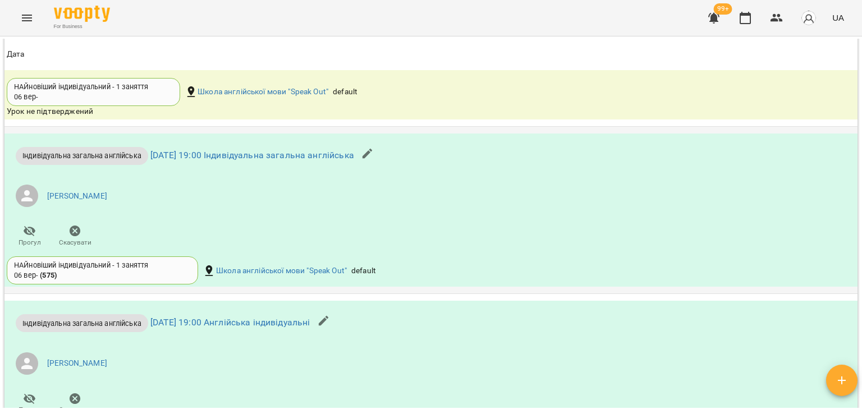
scroll to position [730, 0]
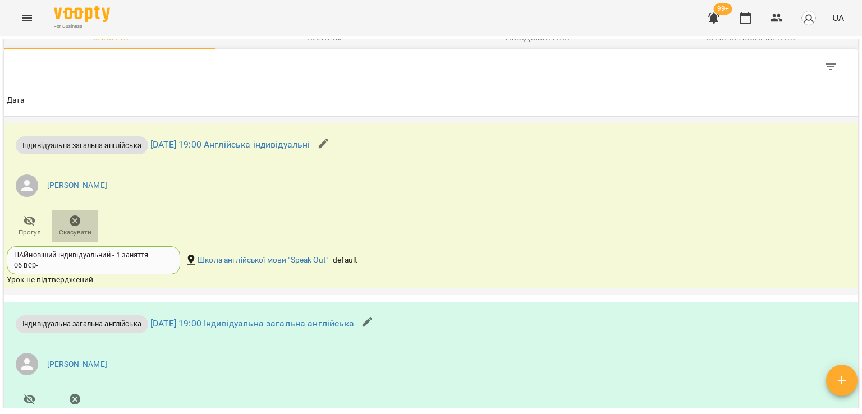
click at [67, 228] on span "Скасувати" at bounding box center [75, 233] width 33 height 10
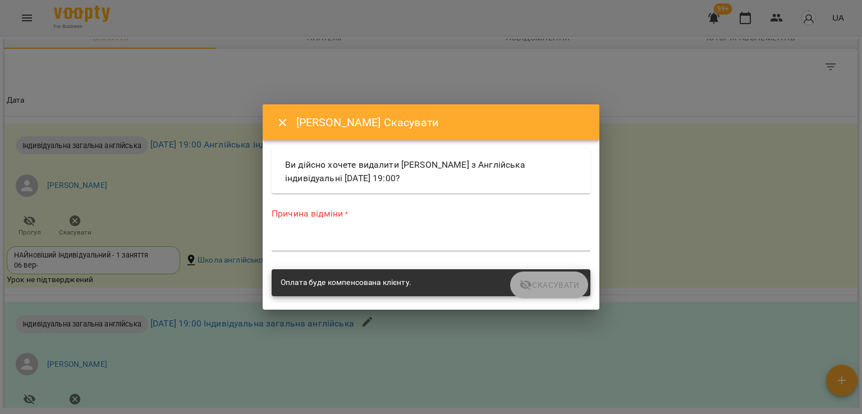
click at [285, 242] on textarea at bounding box center [431, 242] width 319 height 11
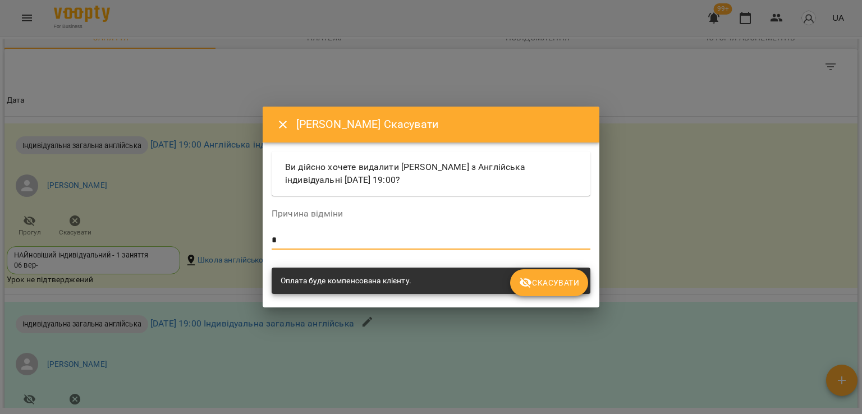
type textarea "*"
click at [543, 280] on span "Скасувати" at bounding box center [549, 282] width 60 height 13
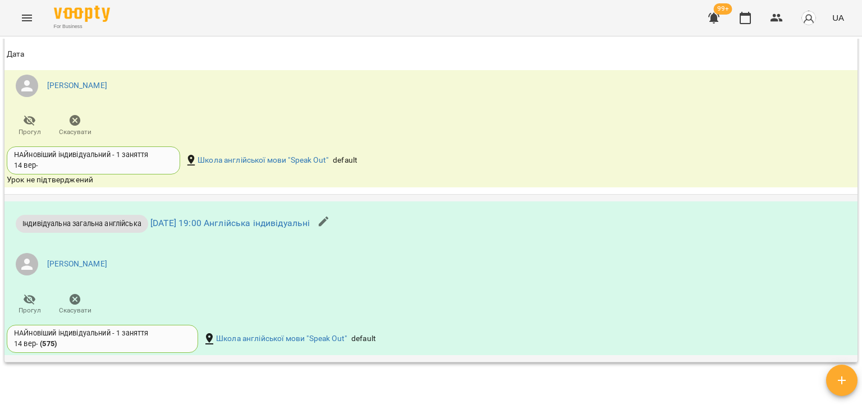
scroll to position [1554, 0]
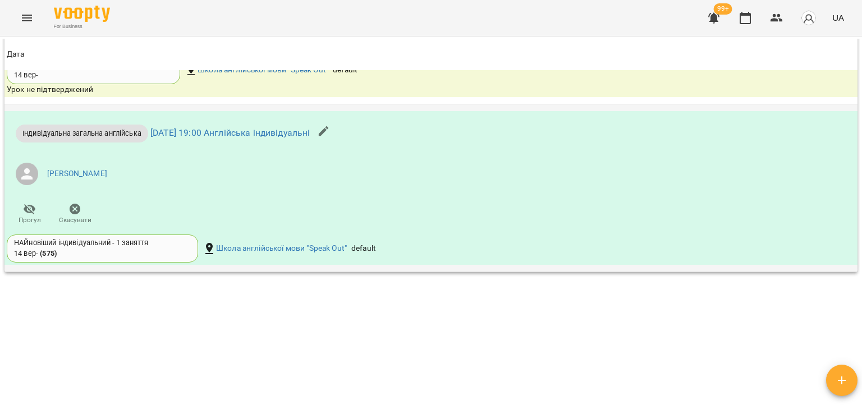
click at [70, 207] on icon "button" at bounding box center [75, 208] width 11 height 11
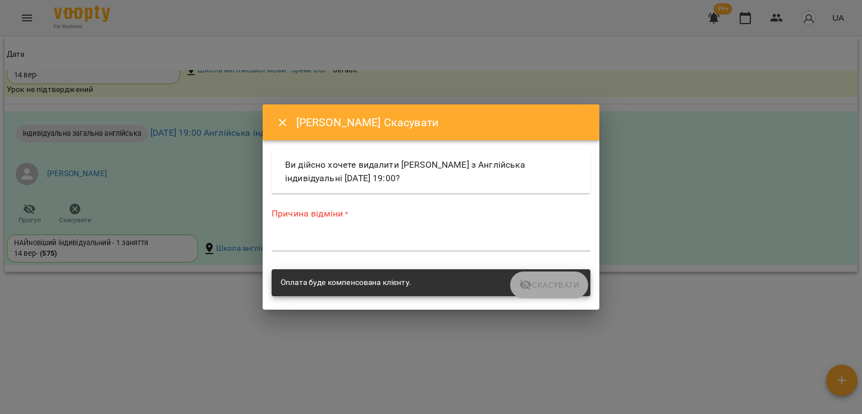
click at [321, 236] on div "*" at bounding box center [431, 243] width 319 height 18
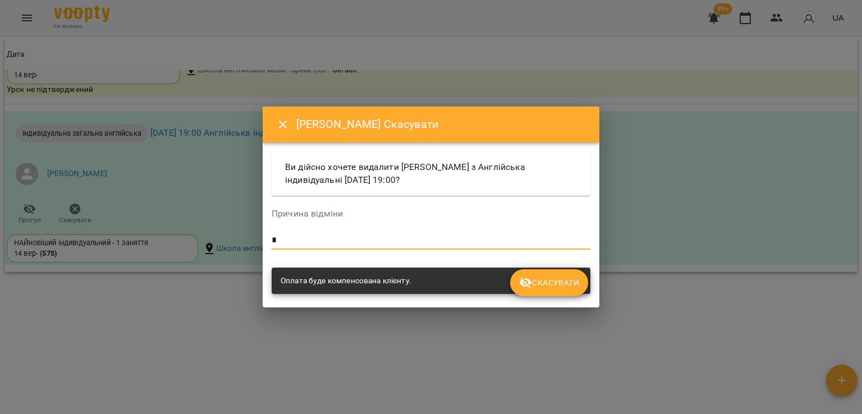
type textarea "*"
click at [537, 279] on span "Скасувати" at bounding box center [549, 282] width 60 height 13
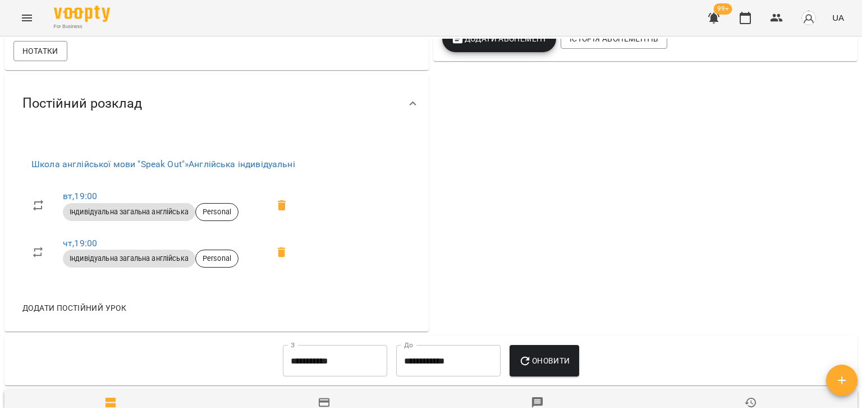
scroll to position [67, 0]
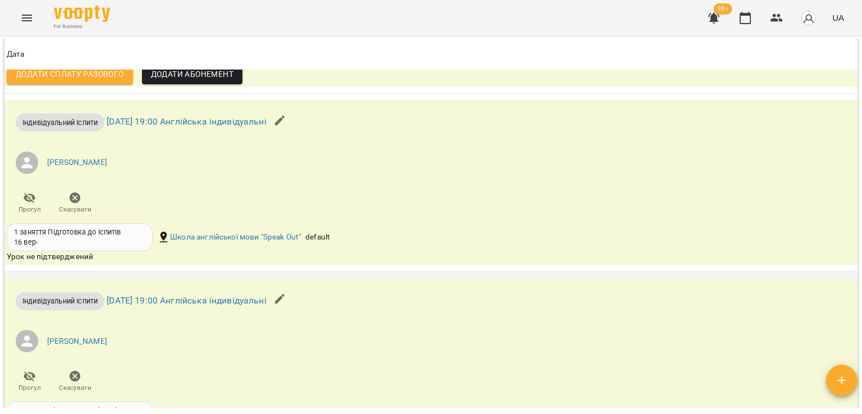
scroll to position [1907, 0]
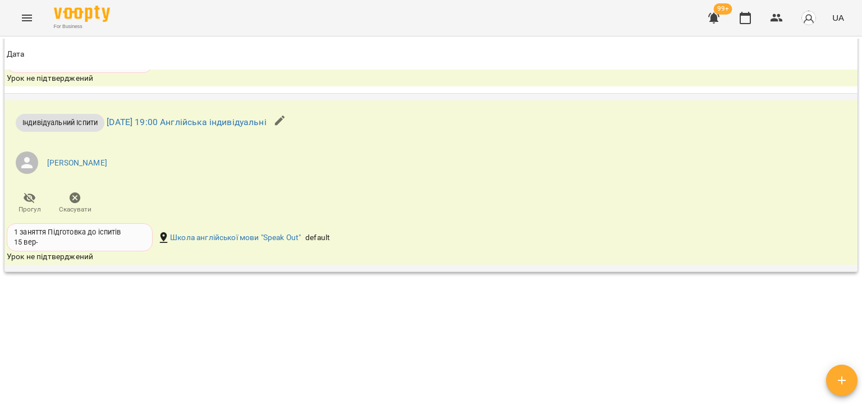
click at [79, 208] on span "Скасувати" at bounding box center [75, 210] width 33 height 10
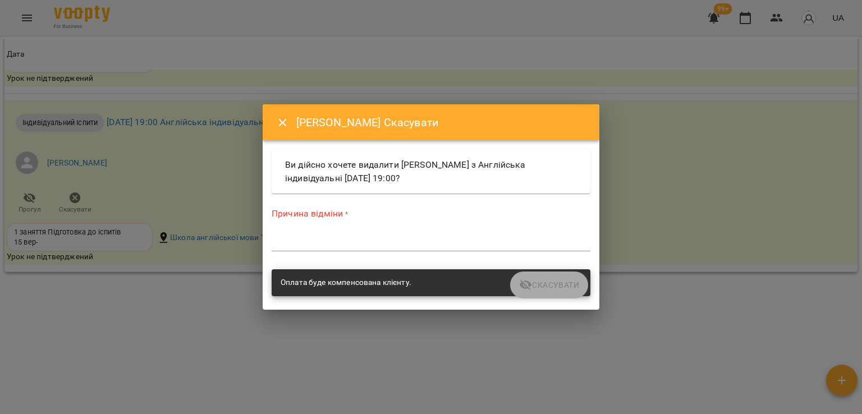
click at [354, 242] on textarea at bounding box center [431, 242] width 319 height 11
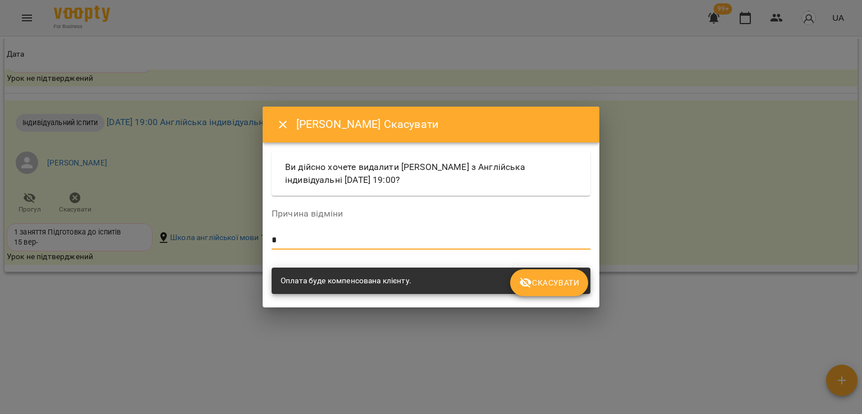
type textarea "*"
drag, startPoint x: 576, startPoint y: 290, endPoint x: 553, endPoint y: 290, distance: 23.0
click at [573, 290] on button "Скасувати" at bounding box center [549, 282] width 78 height 27
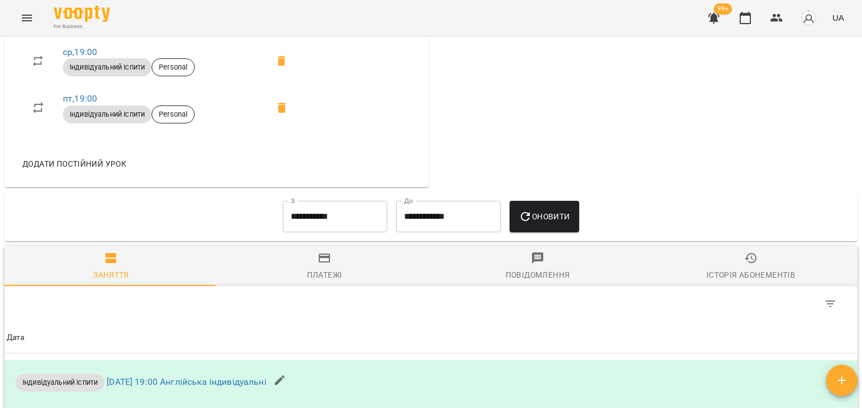
scroll to position [449, 0]
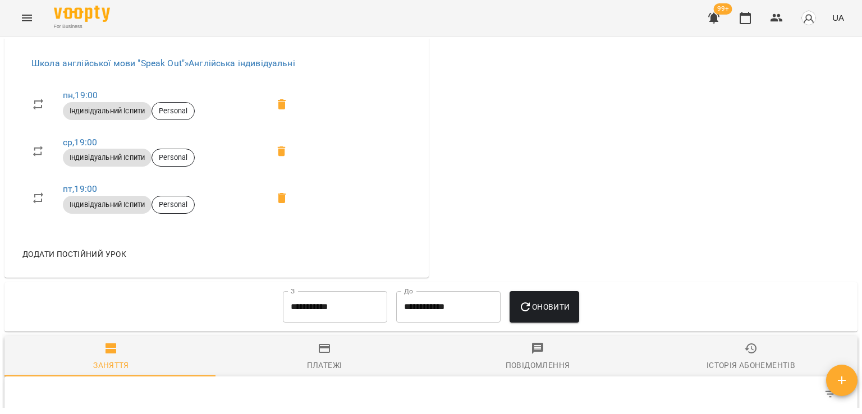
click at [384, 313] on div "**********" at bounding box center [334, 307] width 113 height 40
click at [378, 313] on input "**********" at bounding box center [335, 306] width 104 height 31
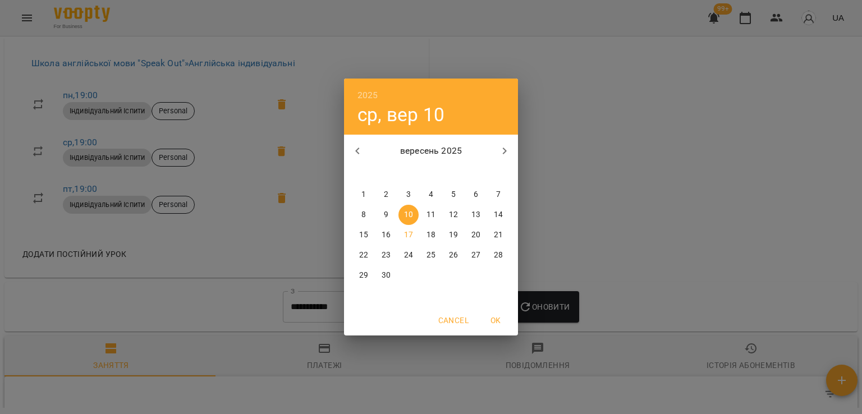
click at [366, 200] on span "1" at bounding box center [364, 194] width 20 height 11
type input "**********"
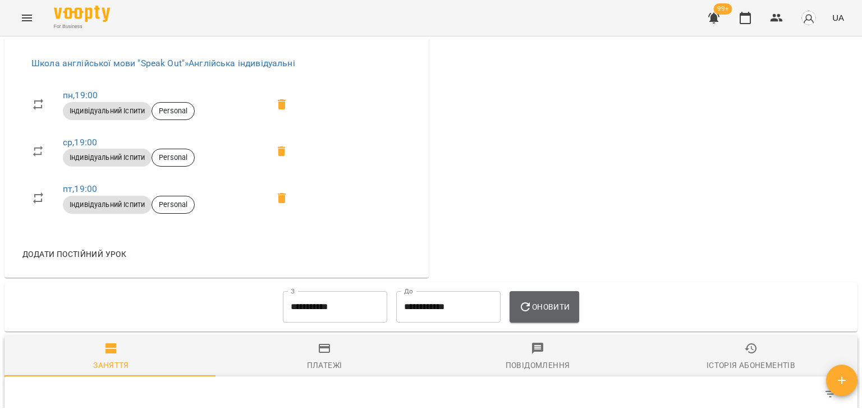
click at [579, 313] on button "Оновити" at bounding box center [544, 306] width 69 height 31
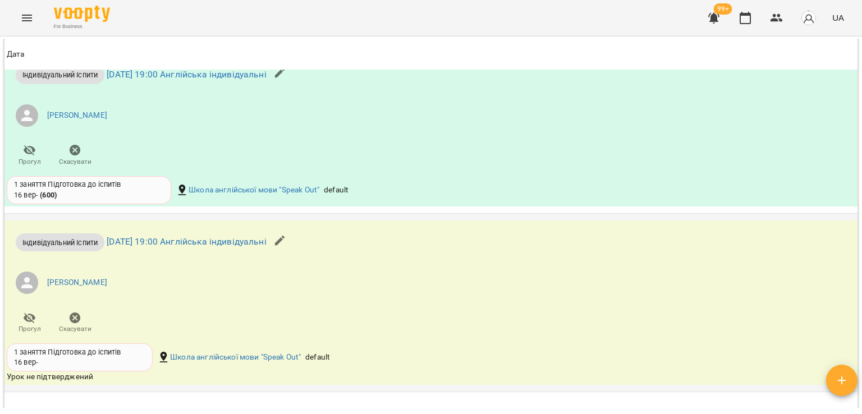
scroll to position [1795, 0]
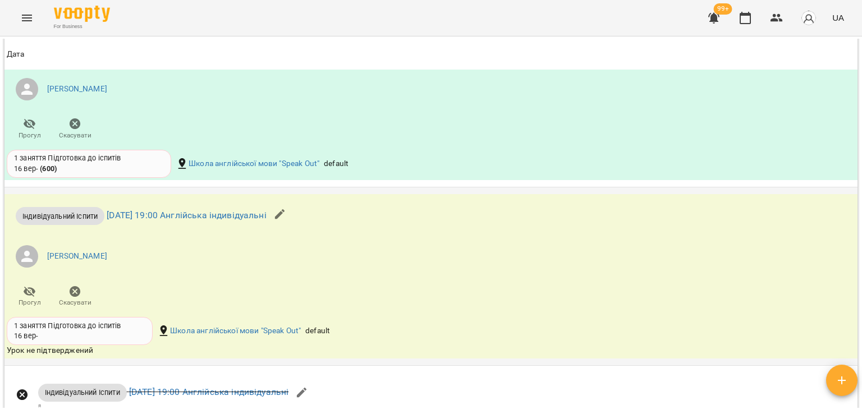
click at [68, 301] on span "Скасувати" at bounding box center [75, 303] width 33 height 10
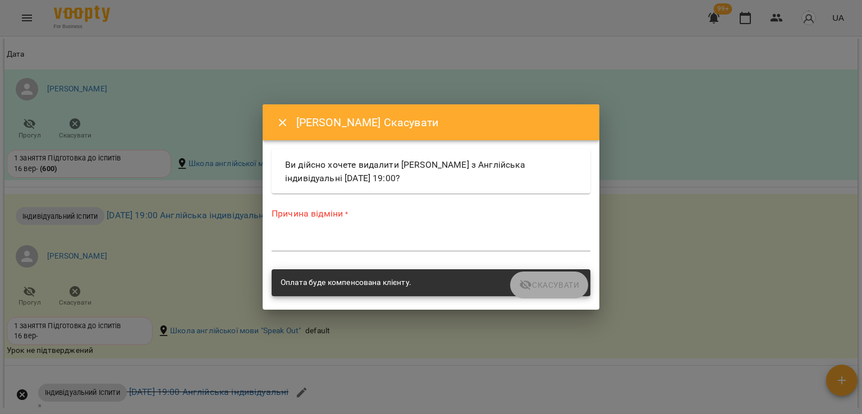
click at [305, 249] on div "*" at bounding box center [431, 243] width 319 height 18
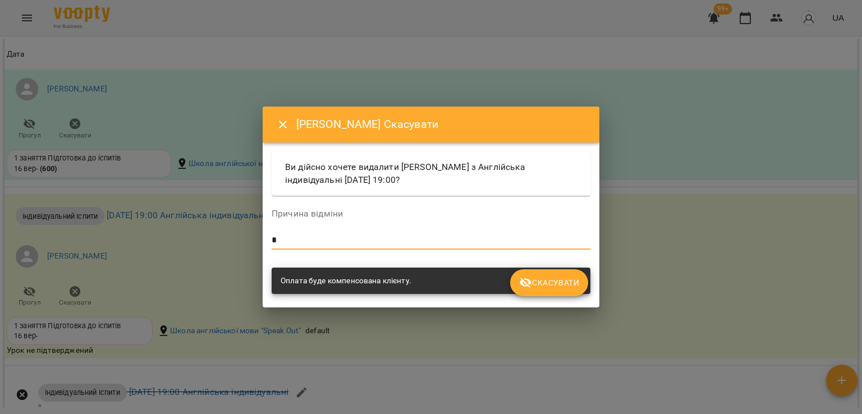
type textarea "*"
click at [567, 288] on span "Скасувати" at bounding box center [549, 282] width 60 height 13
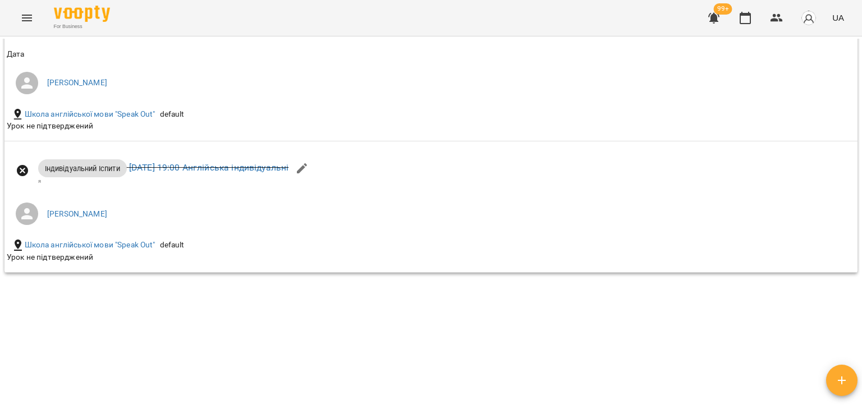
scroll to position [1747, 0]
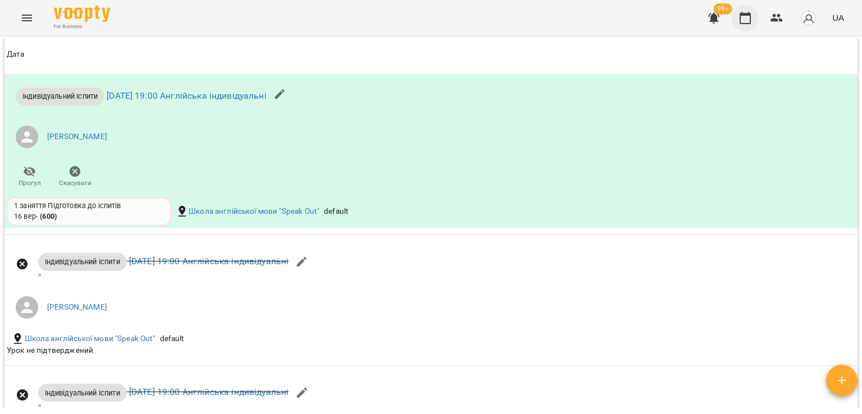
click at [747, 16] on icon "button" at bounding box center [745, 17] width 13 height 13
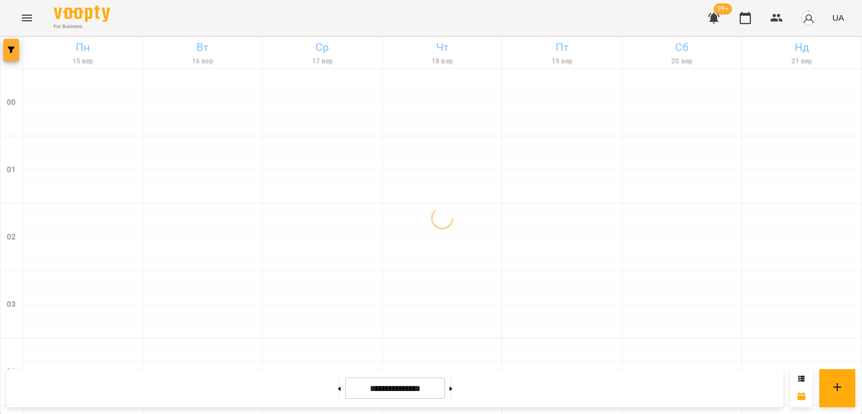
click at [14, 47] on icon "button" at bounding box center [11, 50] width 7 height 7
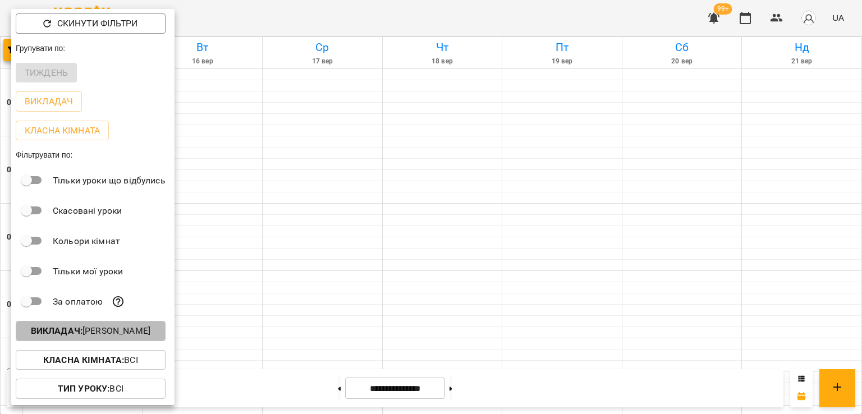
click at [134, 324] on button "Викладач : Анастасія Савчук" at bounding box center [91, 331] width 150 height 20
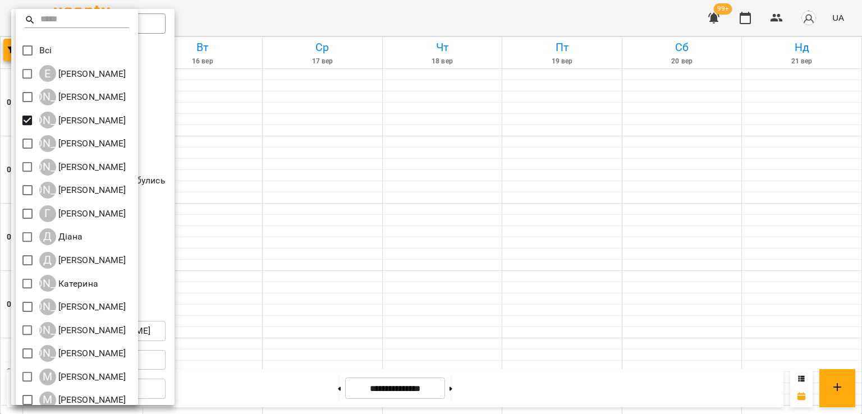
click at [571, 198] on div at bounding box center [431, 207] width 862 height 414
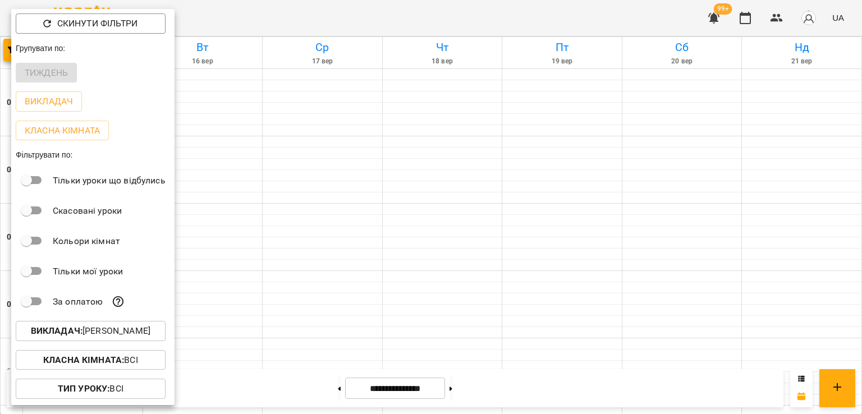
click at [542, 205] on div at bounding box center [431, 207] width 862 height 414
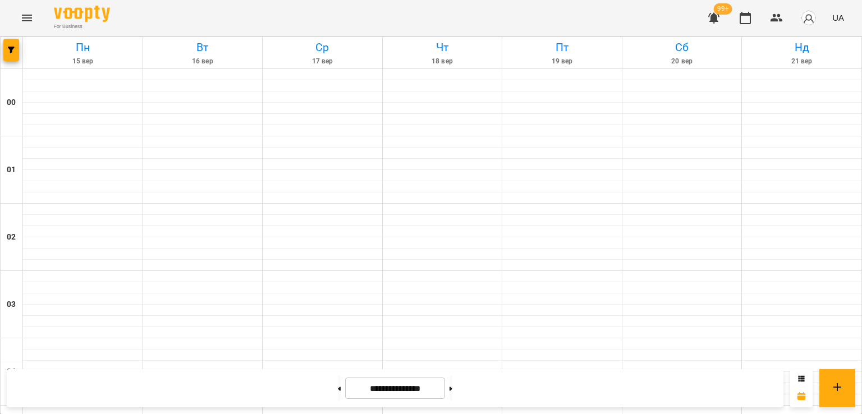
scroll to position [898, 0]
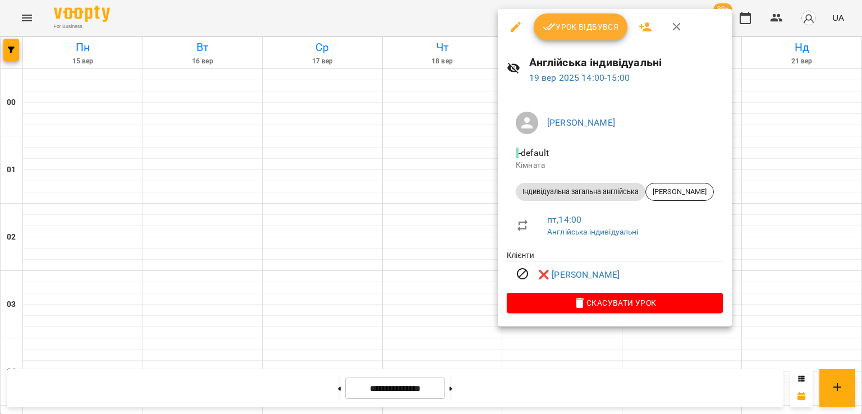
click at [404, 197] on div at bounding box center [431, 207] width 862 height 414
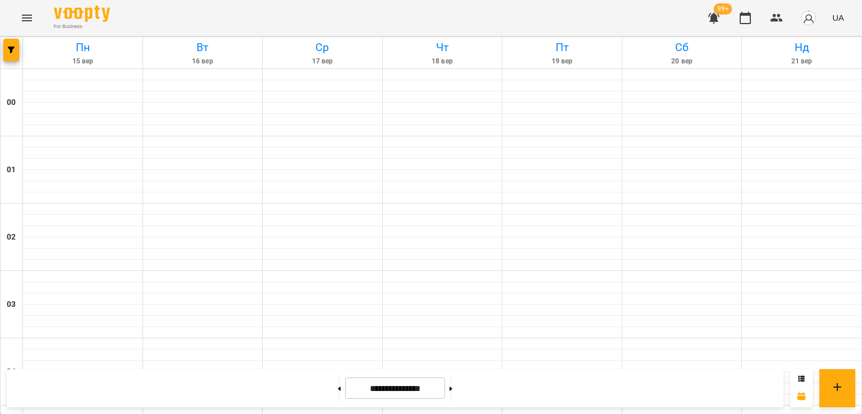
scroll to position [1235, 0]
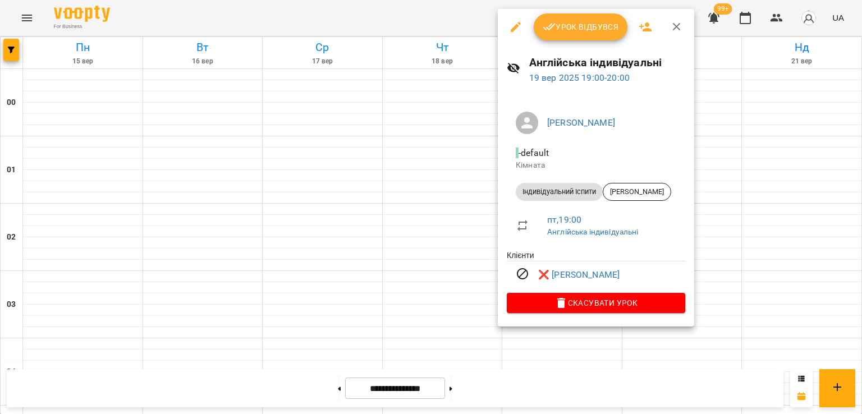
click at [767, 143] on div at bounding box center [431, 207] width 862 height 414
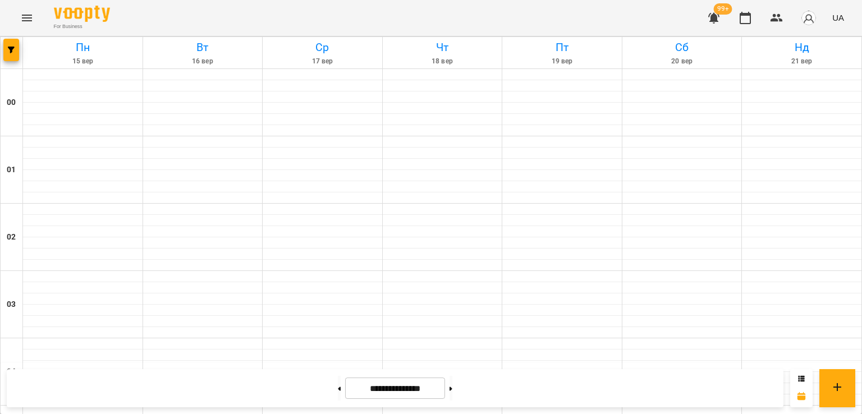
scroll to position [1123, 0]
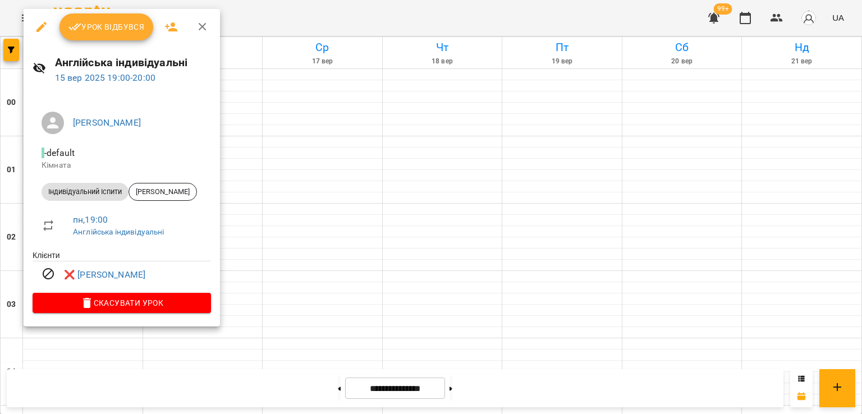
click at [364, 193] on div at bounding box center [431, 207] width 862 height 414
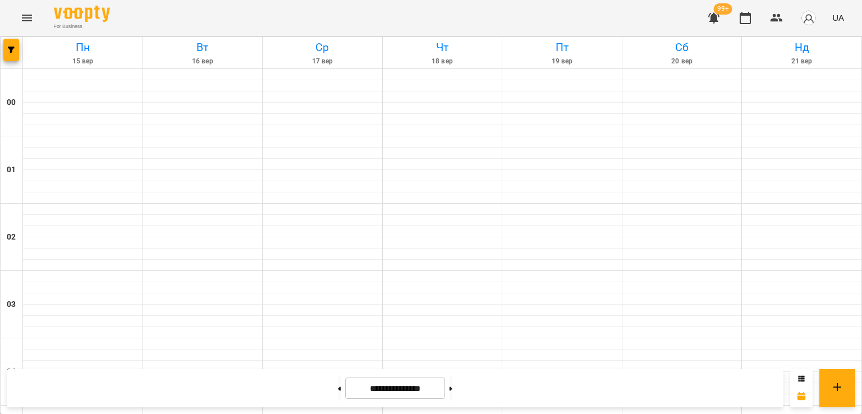
scroll to position [0, 0]
click at [16, 13] on button "Menu" at bounding box center [26, 17] width 27 height 27
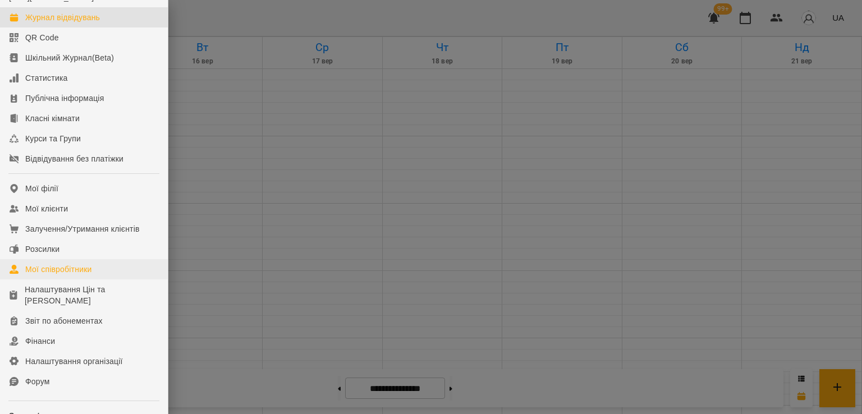
scroll to position [154, 0]
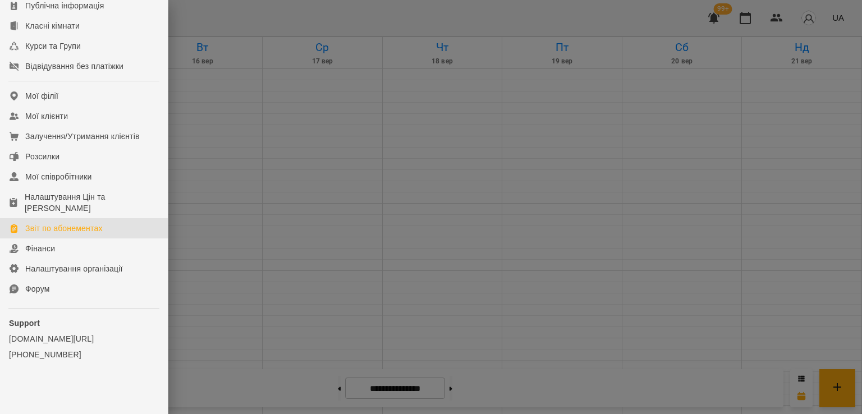
click at [91, 230] on div "Звіт по абонементах" at bounding box center [63, 228] width 77 height 11
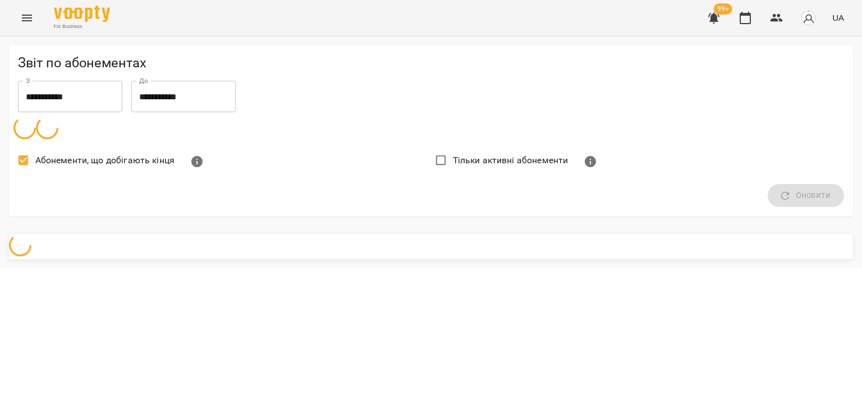
click at [104, 162] on span "Абонементи, що добігають кінця" at bounding box center [104, 160] width 139 height 13
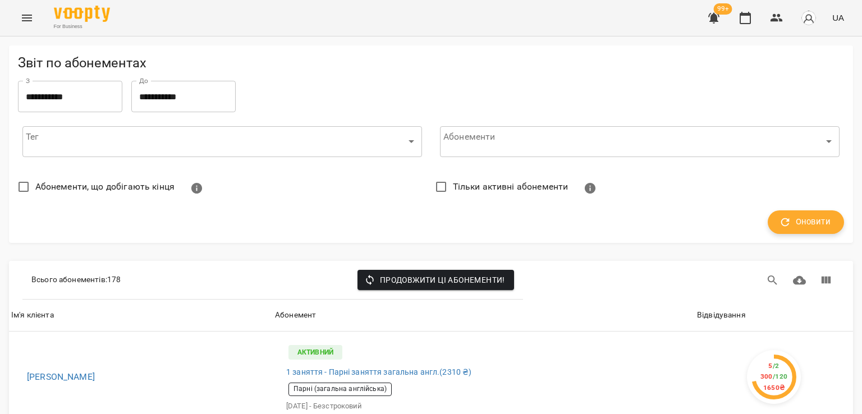
click at [817, 225] on span "Оновити" at bounding box center [805, 222] width 49 height 15
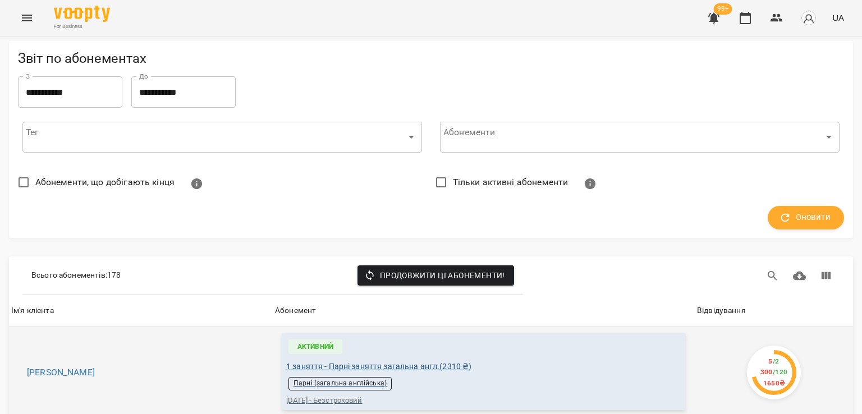
scroll to position [168, 0]
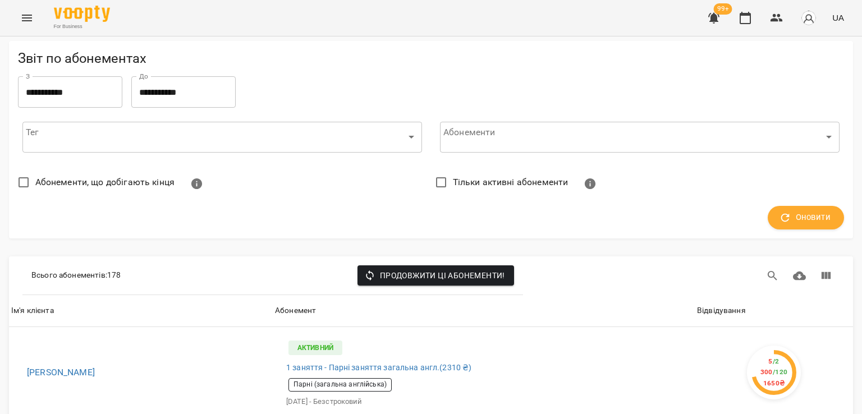
click at [724, 304] on div "Відвідування" at bounding box center [721, 310] width 49 height 13
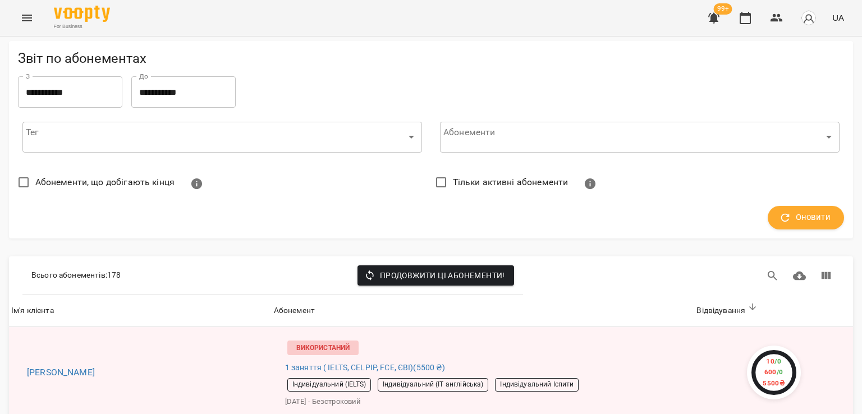
scroll to position [1740, 0]
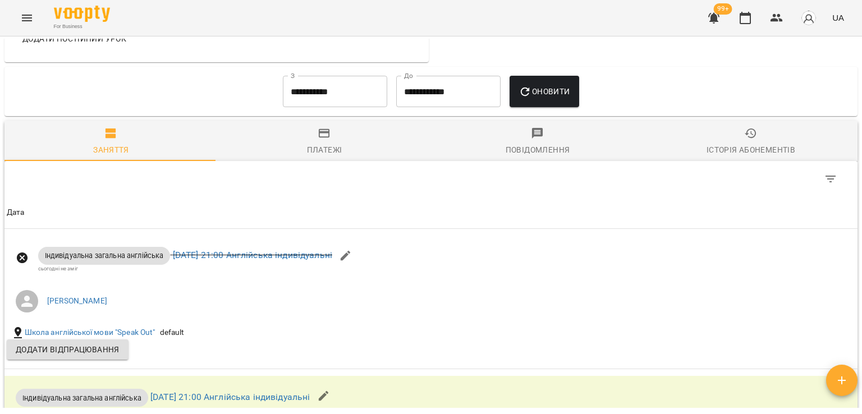
scroll to position [393, 0]
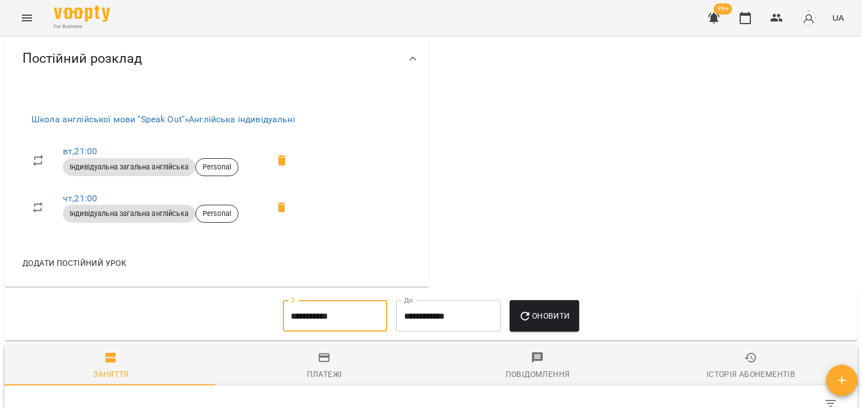
click at [331, 323] on input "**********" at bounding box center [335, 315] width 104 height 31
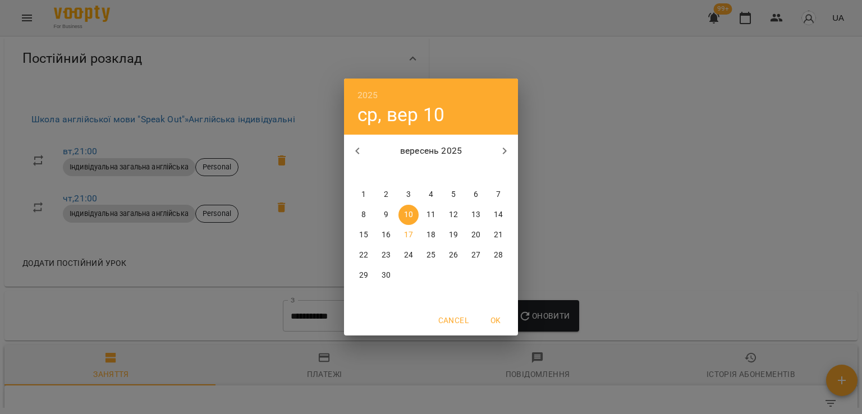
click at [365, 191] on span "1" at bounding box center [364, 194] width 20 height 11
type input "**********"
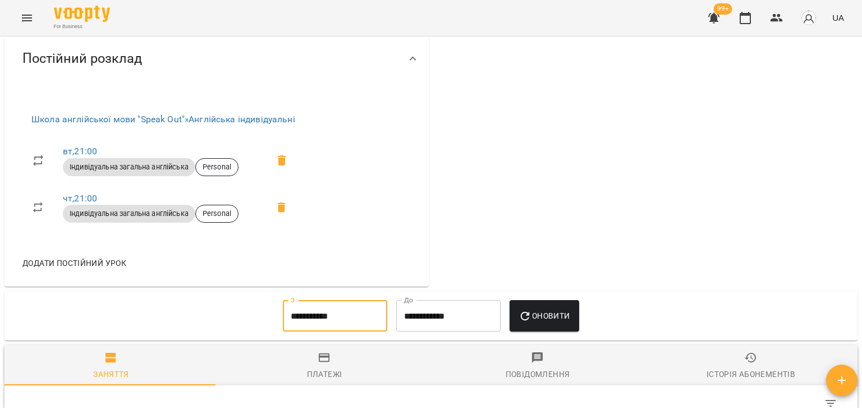
click at [543, 309] on span "Оновити" at bounding box center [544, 315] width 51 height 13
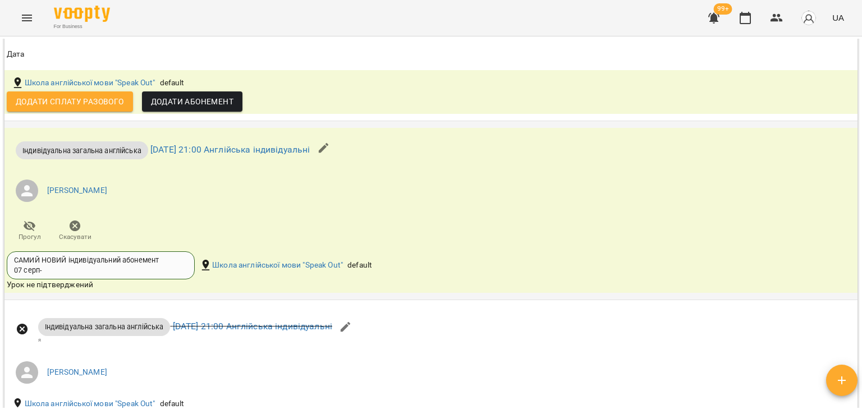
scroll to position [1489, 0]
click at [83, 228] on span "Скасувати" at bounding box center [75, 230] width 32 height 22
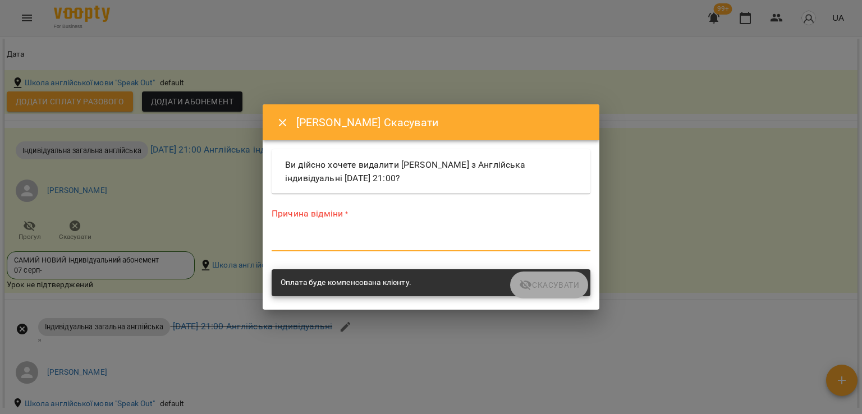
click at [305, 238] on textarea at bounding box center [431, 242] width 319 height 11
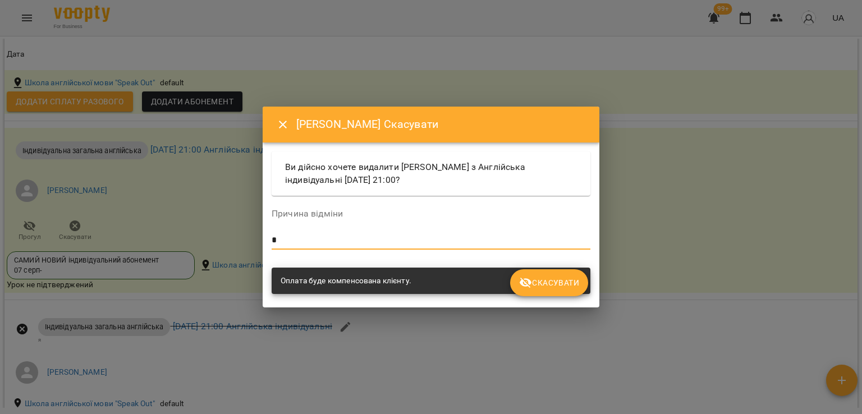
type textarea "*"
click at [562, 288] on span "Скасувати" at bounding box center [549, 282] width 60 height 13
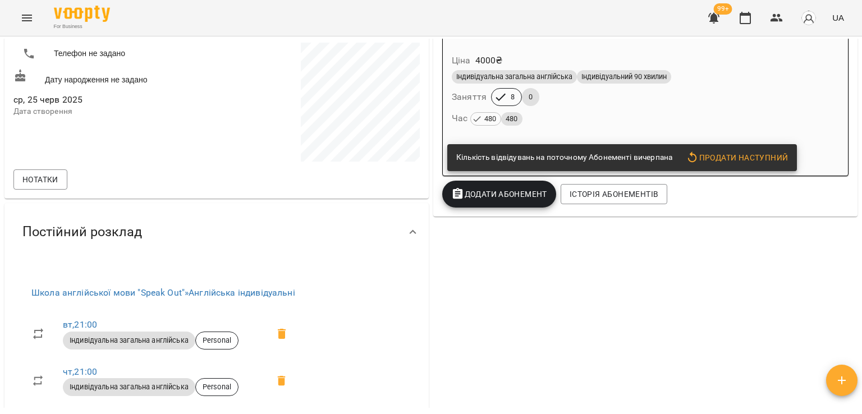
scroll to position [0, 0]
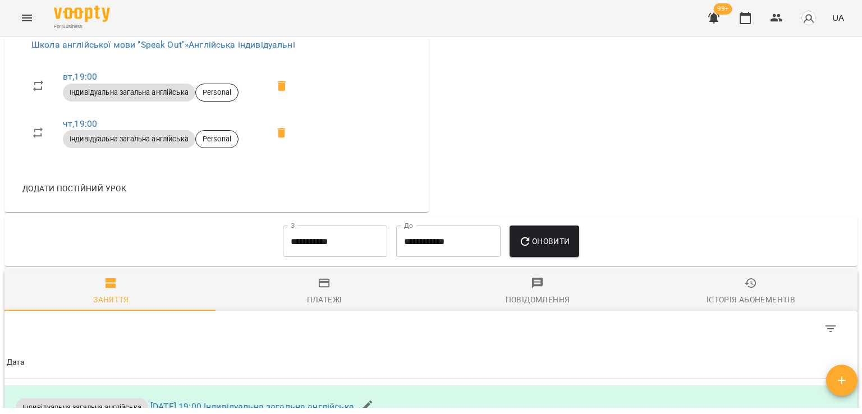
scroll to position [460, 0]
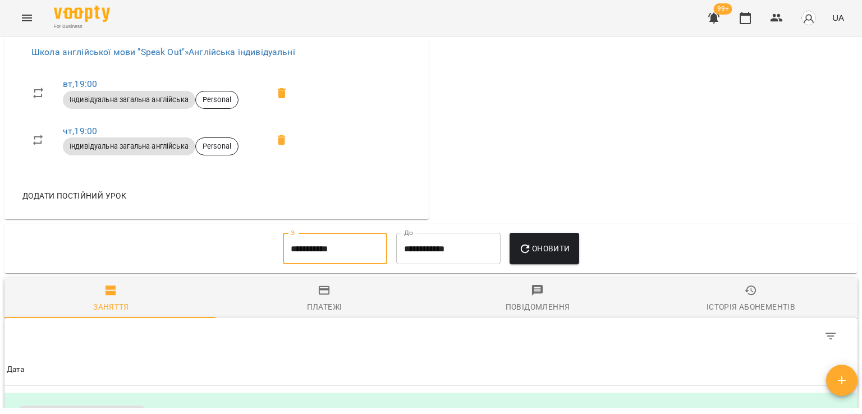
click at [332, 261] on input "**********" at bounding box center [335, 248] width 104 height 31
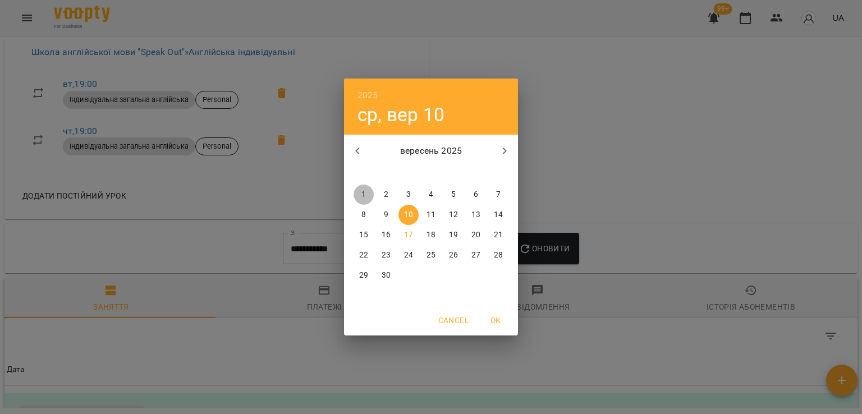
click at [363, 200] on button "1" at bounding box center [364, 195] width 20 height 20
type input "**********"
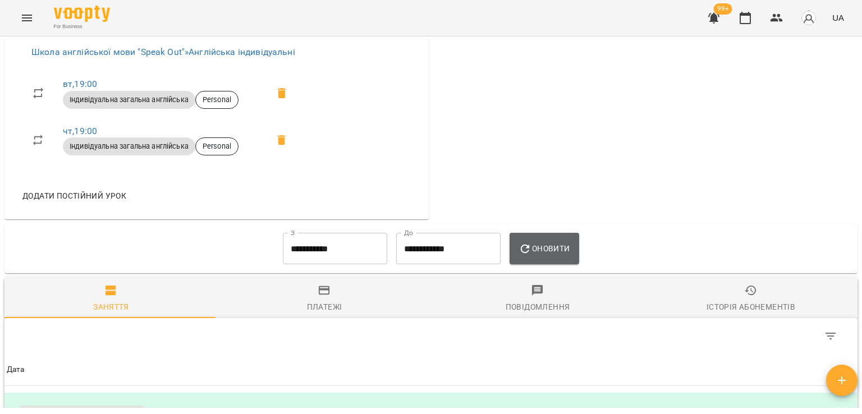
click at [537, 240] on button "Оновити" at bounding box center [544, 248] width 69 height 31
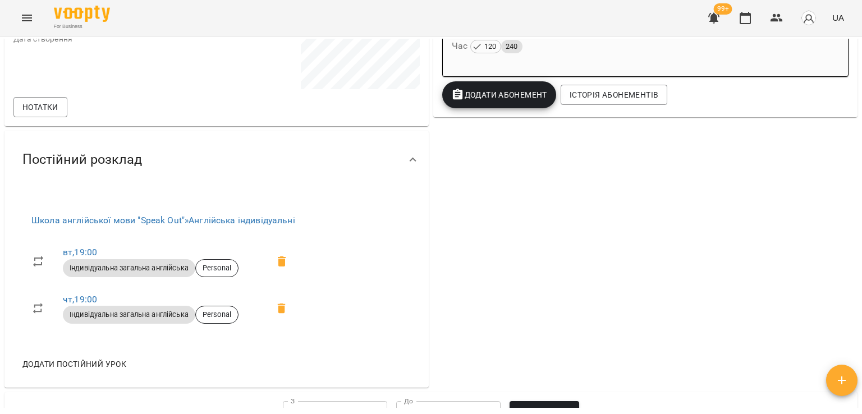
scroll to position [0, 0]
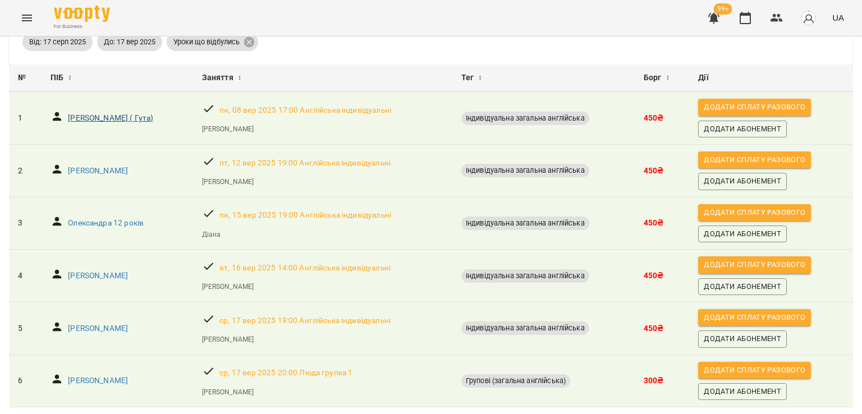
scroll to position [95, 0]
click at [117, 376] on p "[PERSON_NAME]" at bounding box center [98, 381] width 60 height 11
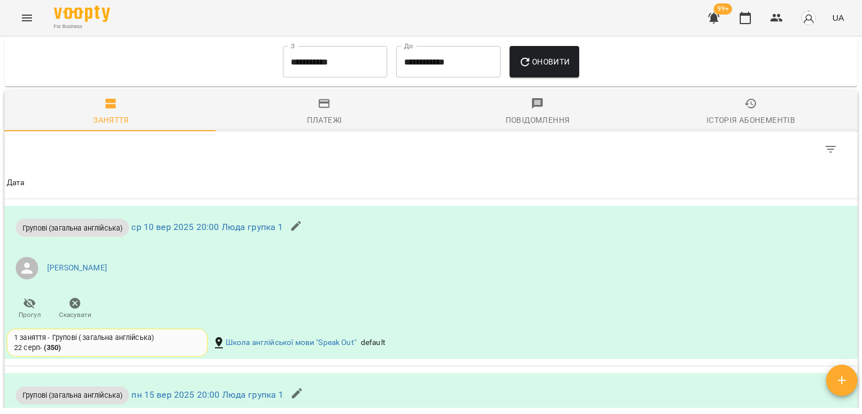
scroll to position [673, 0]
click at [303, 74] on input "**********" at bounding box center [335, 62] width 104 height 31
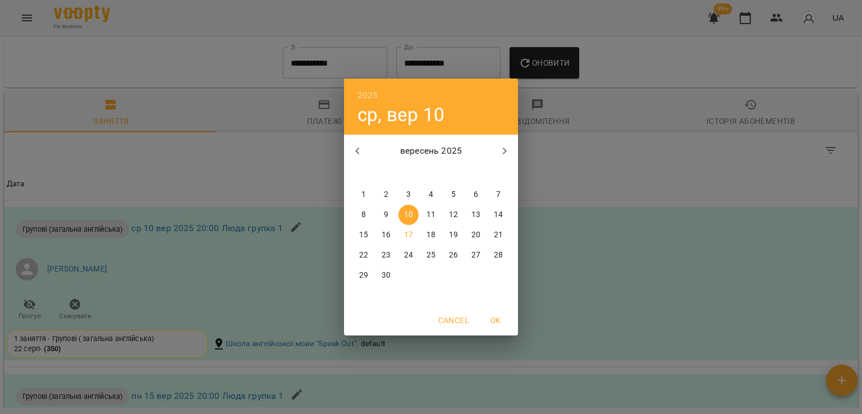
click at [372, 200] on span "1" at bounding box center [364, 194] width 20 height 11
type input "**********"
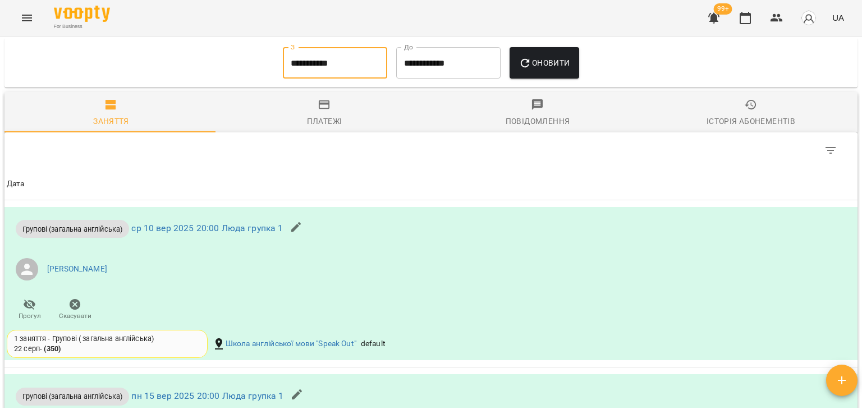
click at [531, 67] on icon "button" at bounding box center [525, 63] width 13 height 13
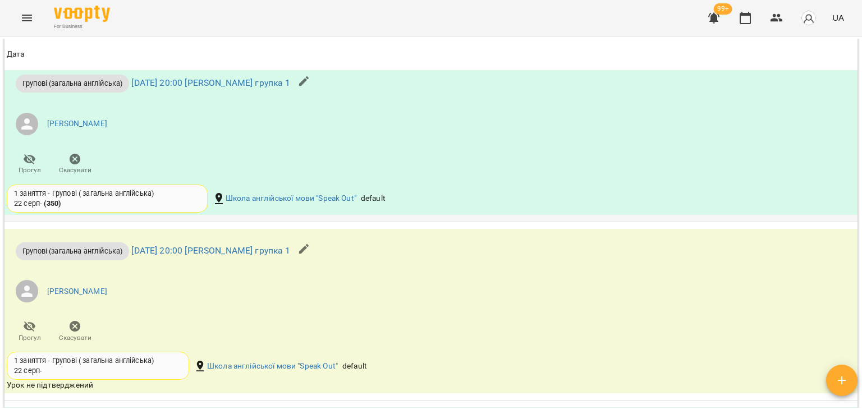
scroll to position [1122, 0]
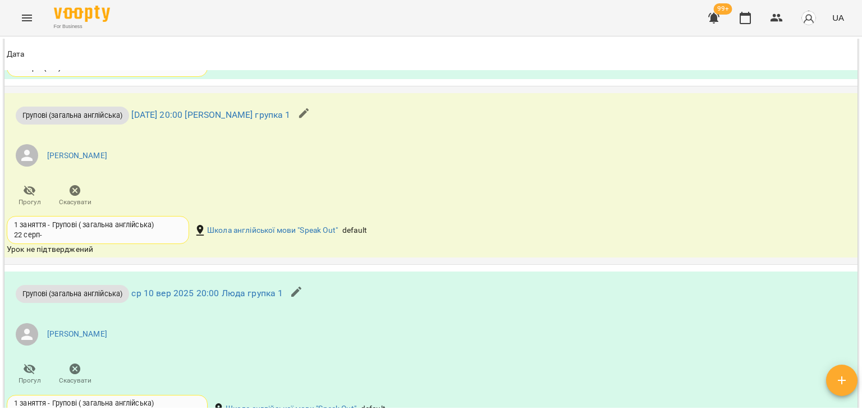
click at [83, 191] on span "Скасувати" at bounding box center [75, 195] width 32 height 22
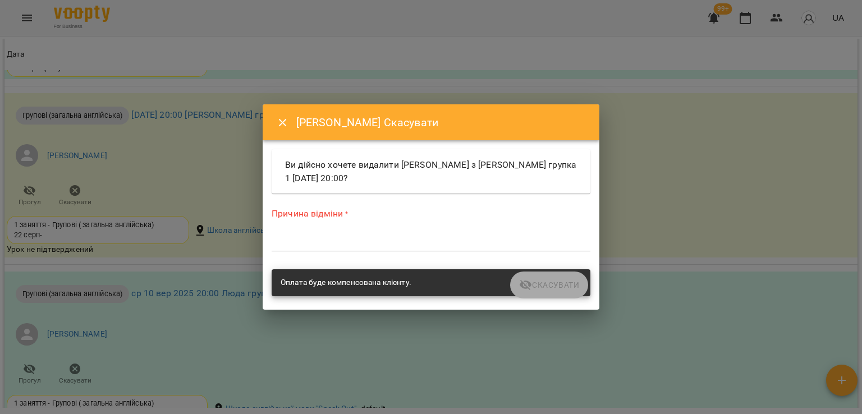
click at [284, 249] on div "*" at bounding box center [431, 243] width 319 height 18
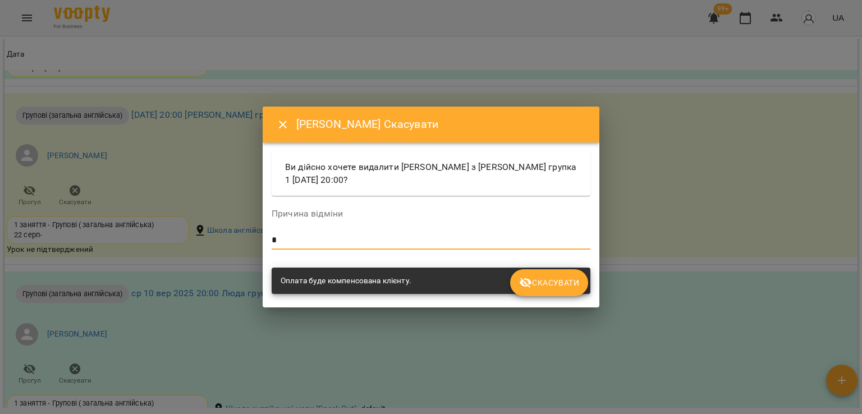
type textarea "*"
click at [552, 290] on button "Скасувати" at bounding box center [549, 282] width 78 height 27
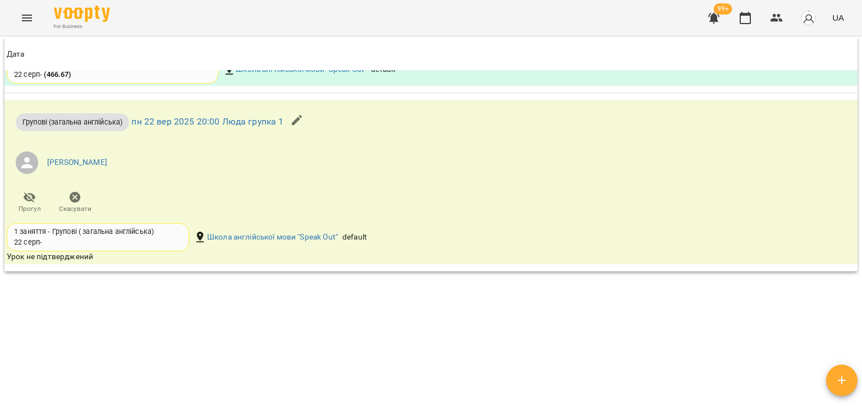
scroll to position [1412, 0]
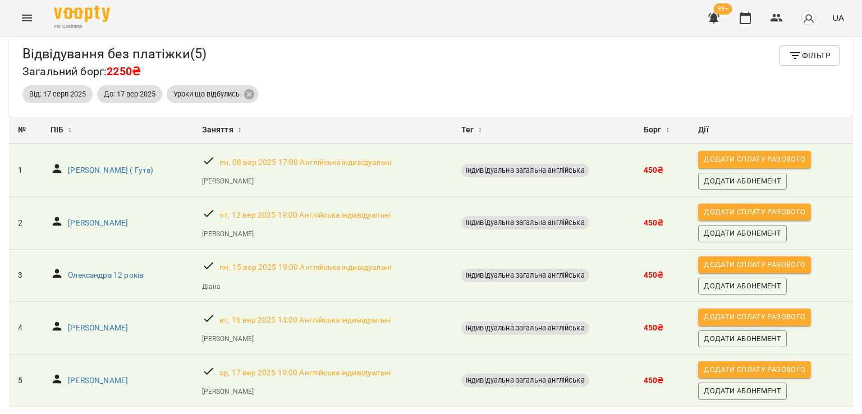
scroll to position [43, 0]
